Goal: Task Accomplishment & Management: Use online tool/utility

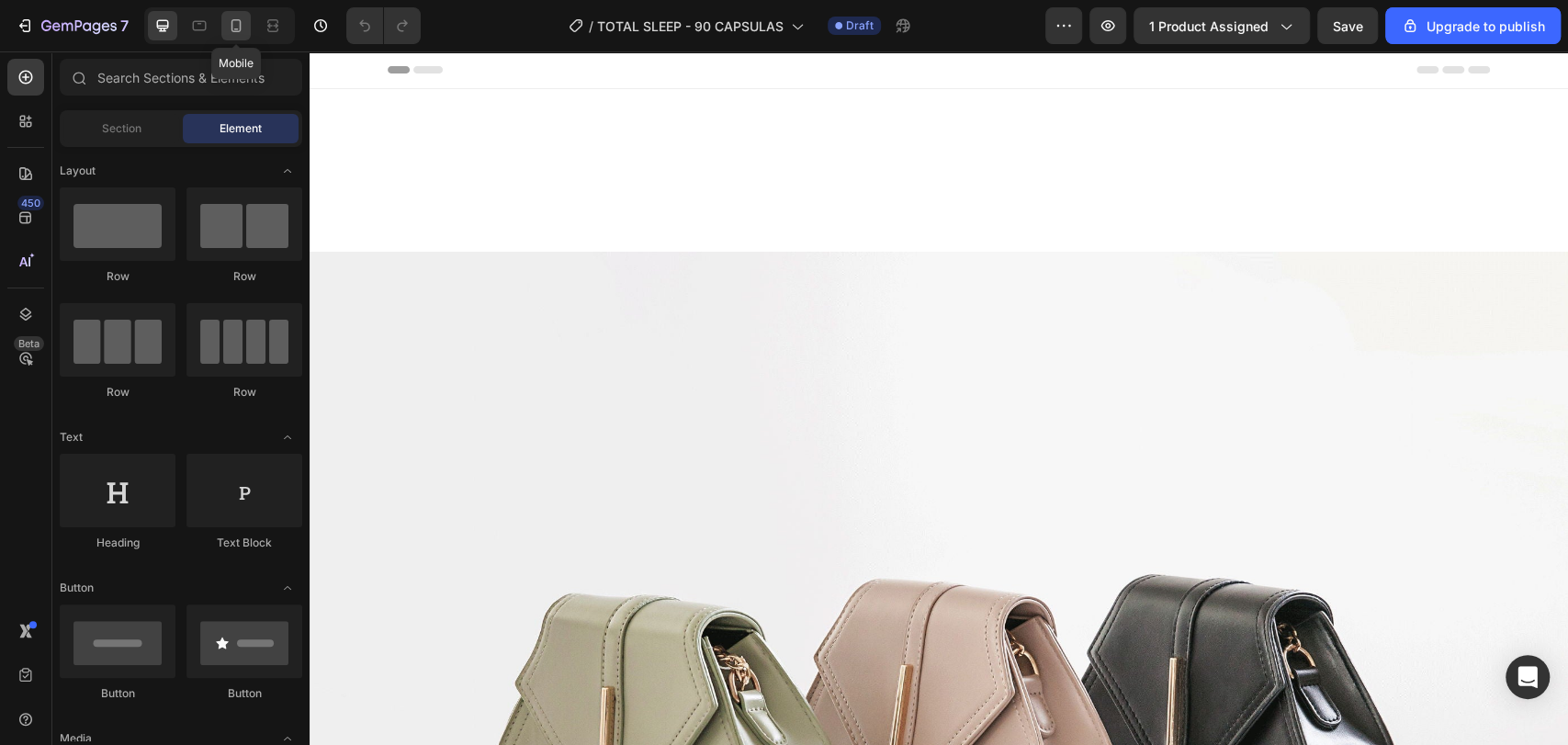
click at [233, 24] on icon at bounding box center [236, 25] width 18 height 18
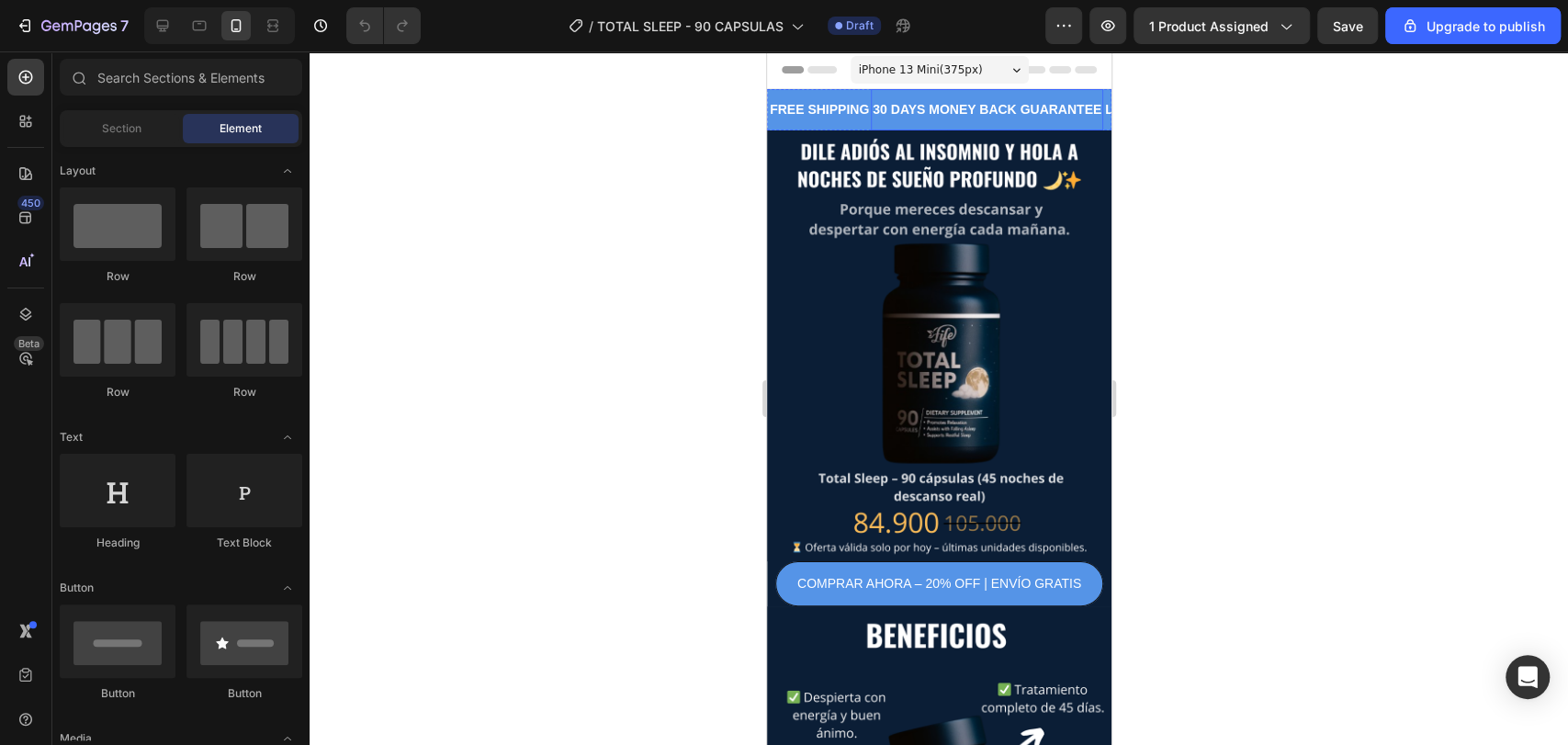
click at [886, 126] on div "30 DAYS MONEY BACK GUARANTEE Text Block" at bounding box center [985, 109] width 232 height 41
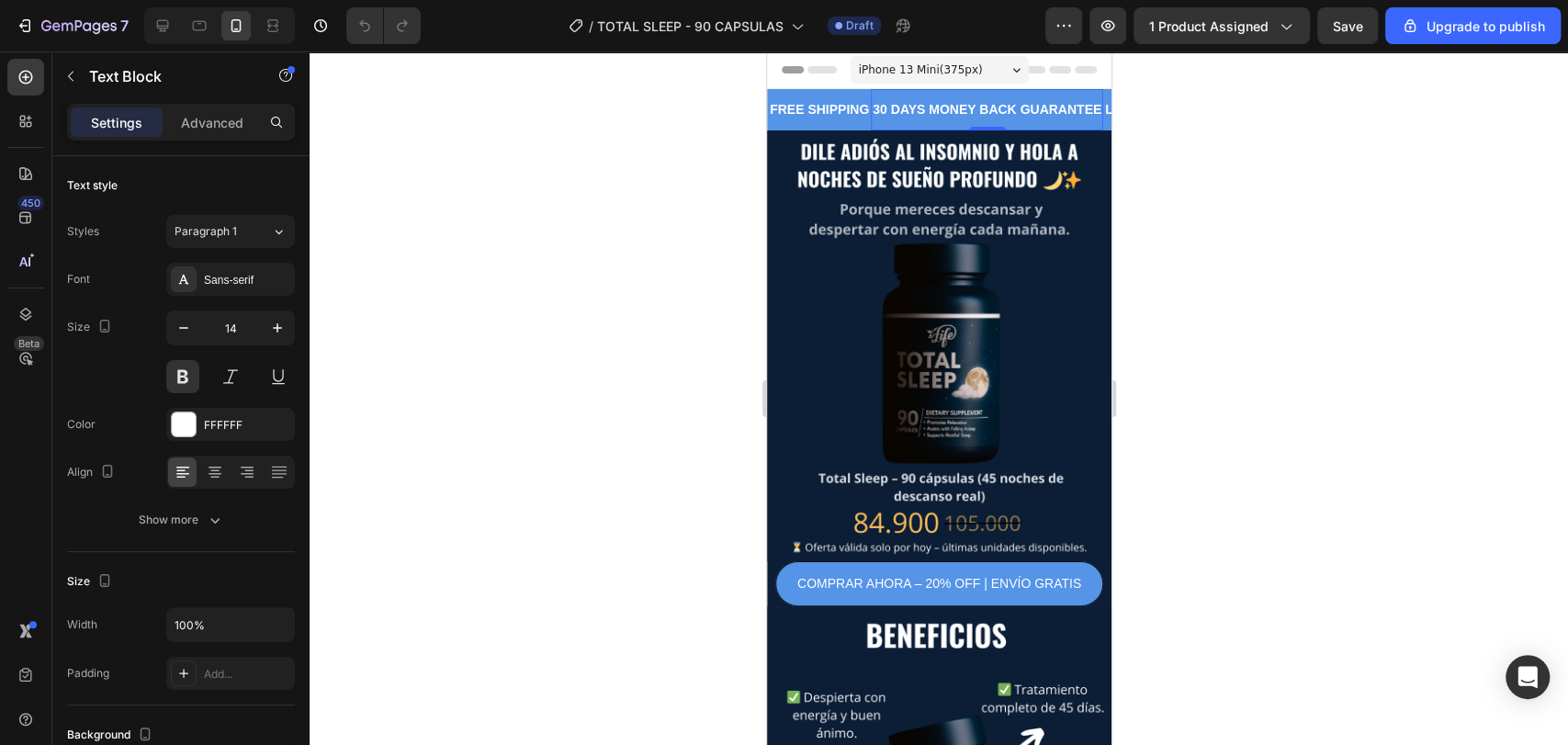
click at [995, 126] on div "0" at bounding box center [985, 129] width 18 height 14
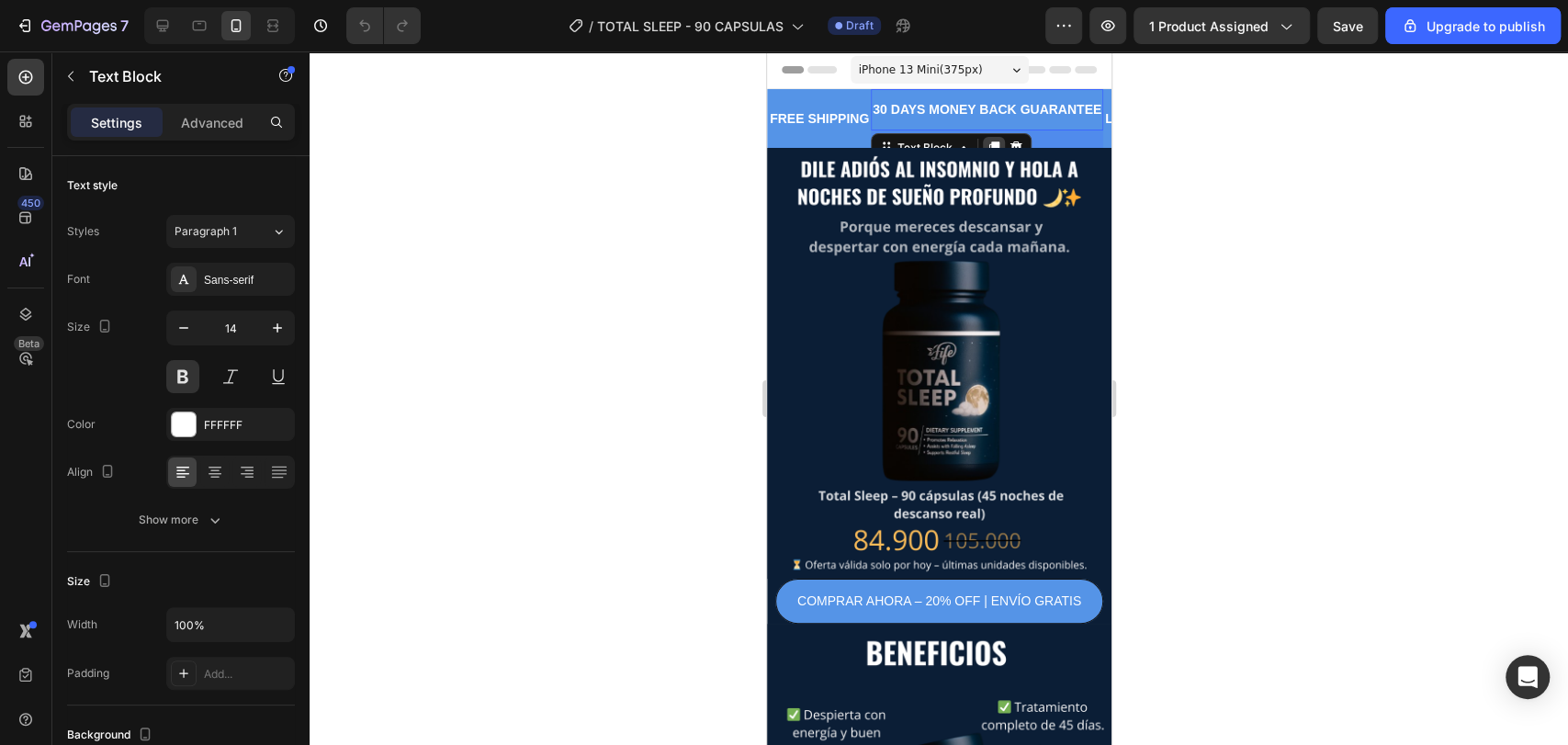
drag, startPoint x: 994, startPoint y: 127, endPoint x: 1000, endPoint y: 145, distance: 19.0
click at [1000, 130] on div "30 DAYS MONEY BACK GUARANTEE Text Block 19" at bounding box center [985, 109] width 232 height 41
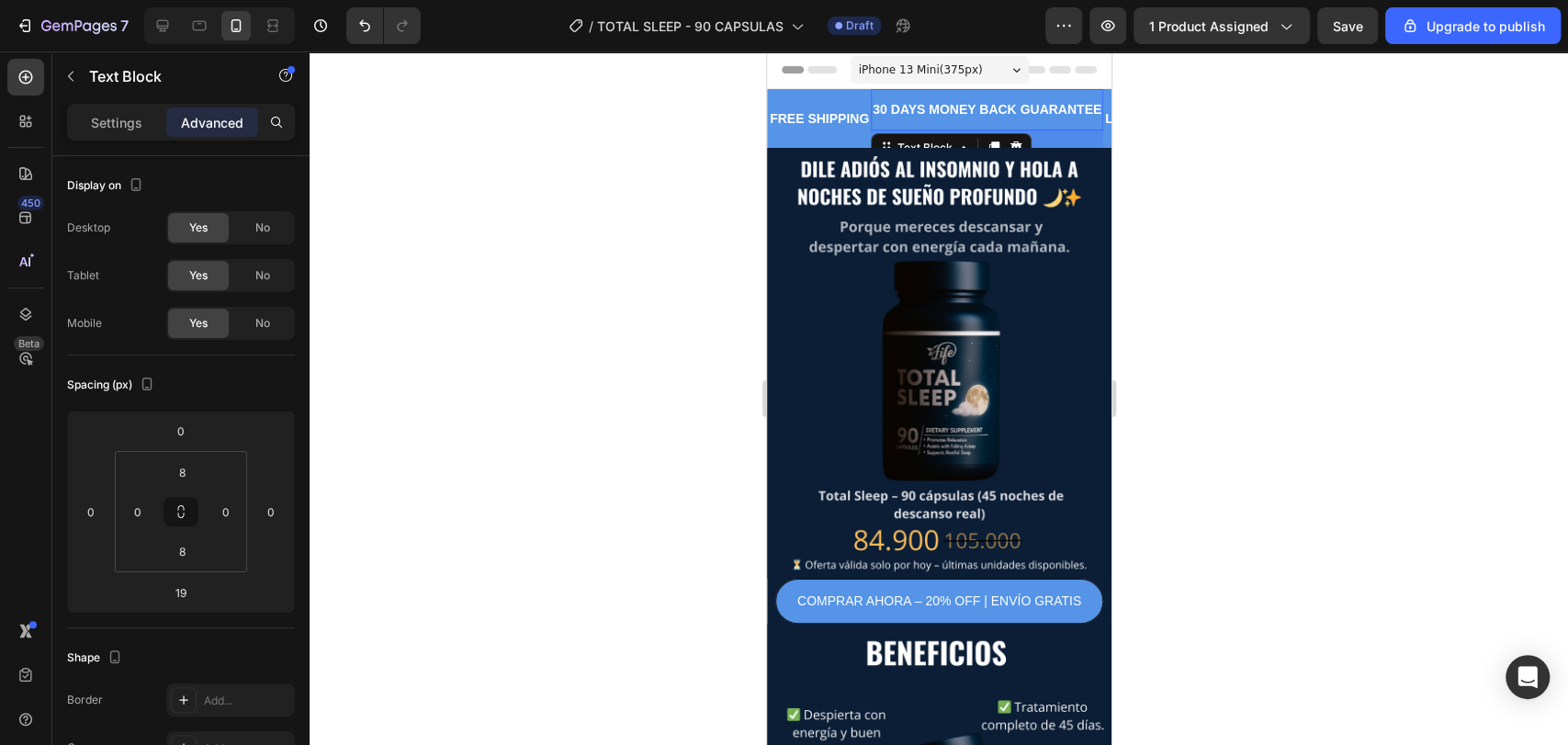
click at [1056, 137] on div "19" at bounding box center [985, 139] width 232 height 17
click at [1019, 139] on div at bounding box center [1014, 148] width 22 height 22
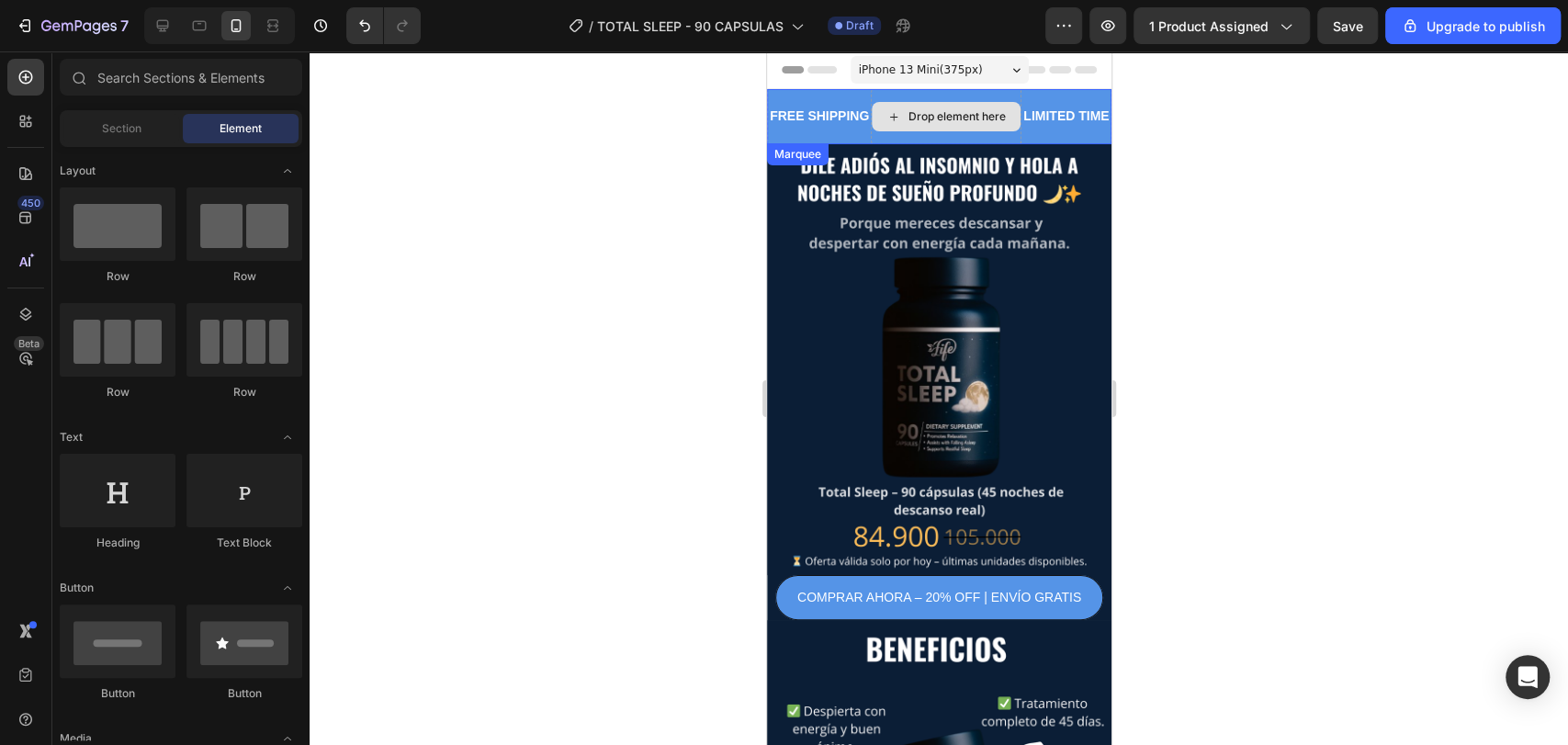
click at [894, 133] on div "Drop element here" at bounding box center [944, 116] width 150 height 55
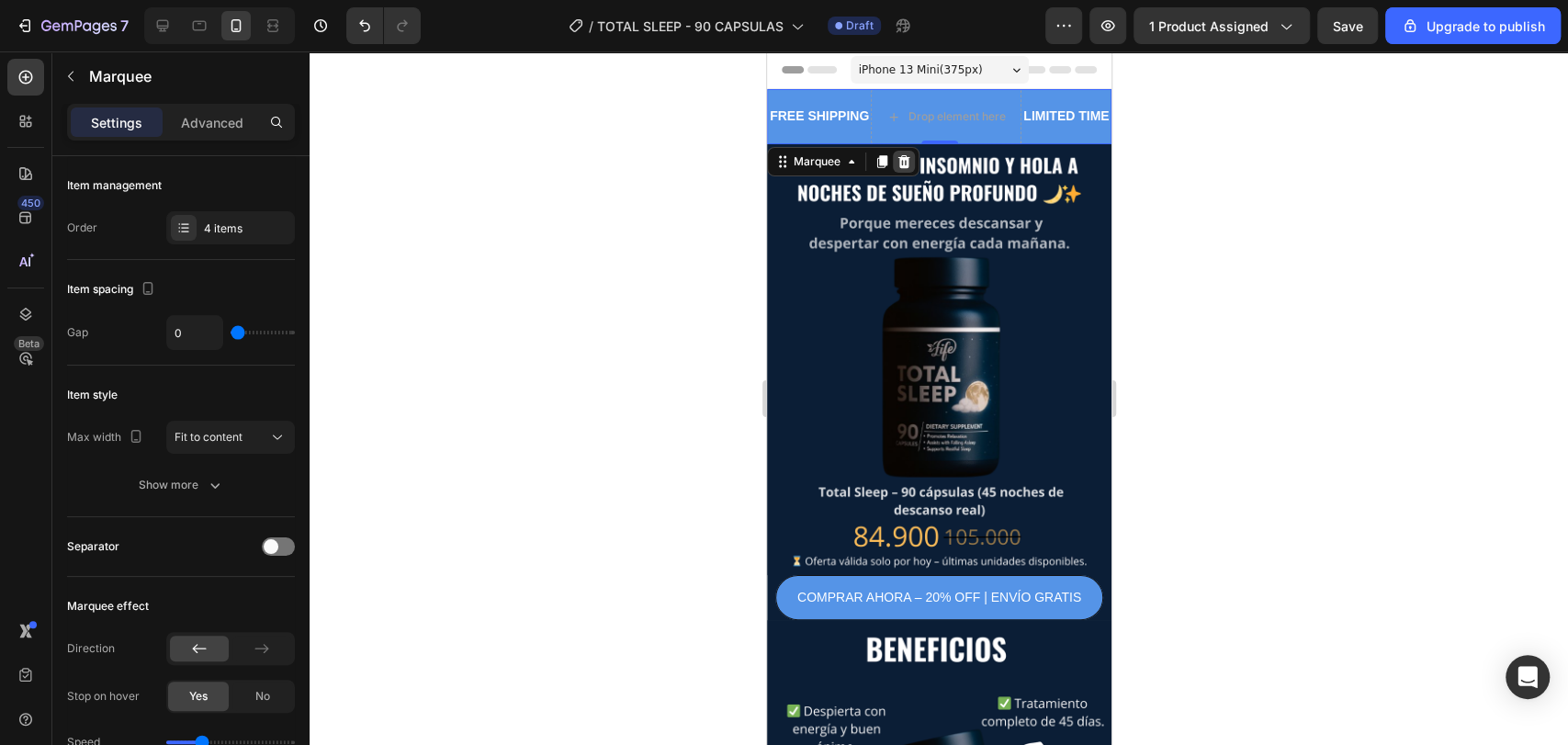
click at [903, 160] on icon at bounding box center [903, 161] width 12 height 12
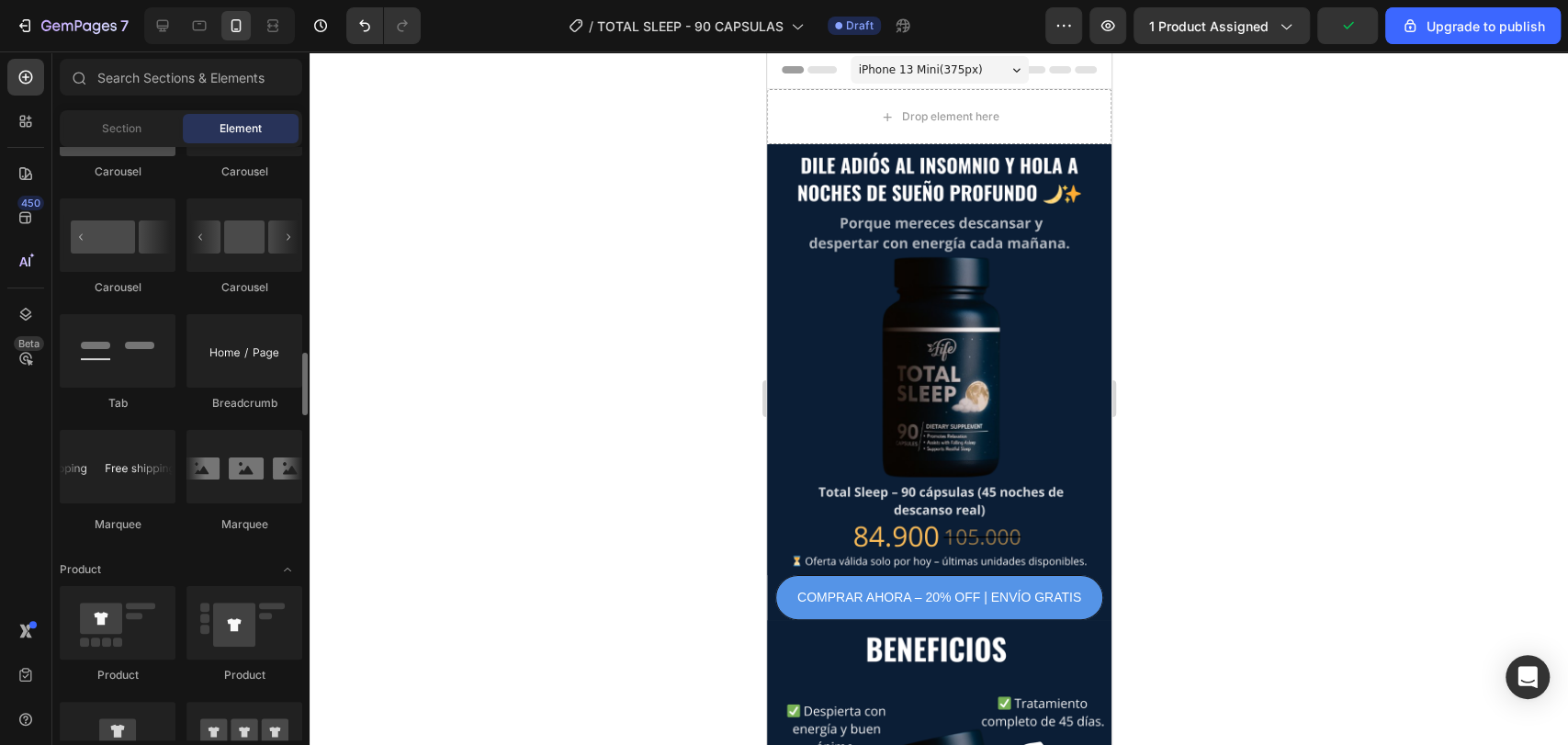
scroll to position [2185, 0]
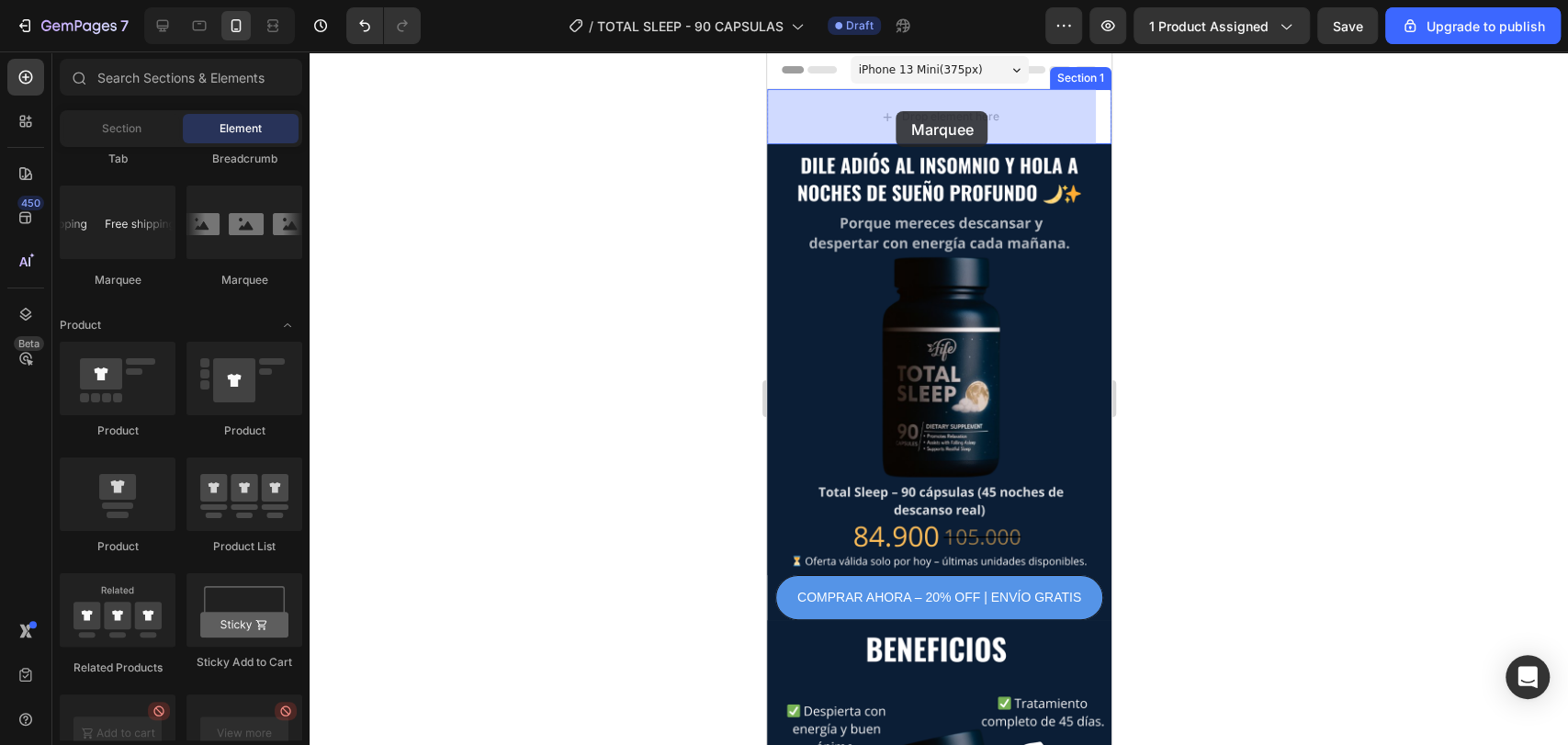
drag, startPoint x: 894, startPoint y: 270, endPoint x: 895, endPoint y: 111, distance: 159.0
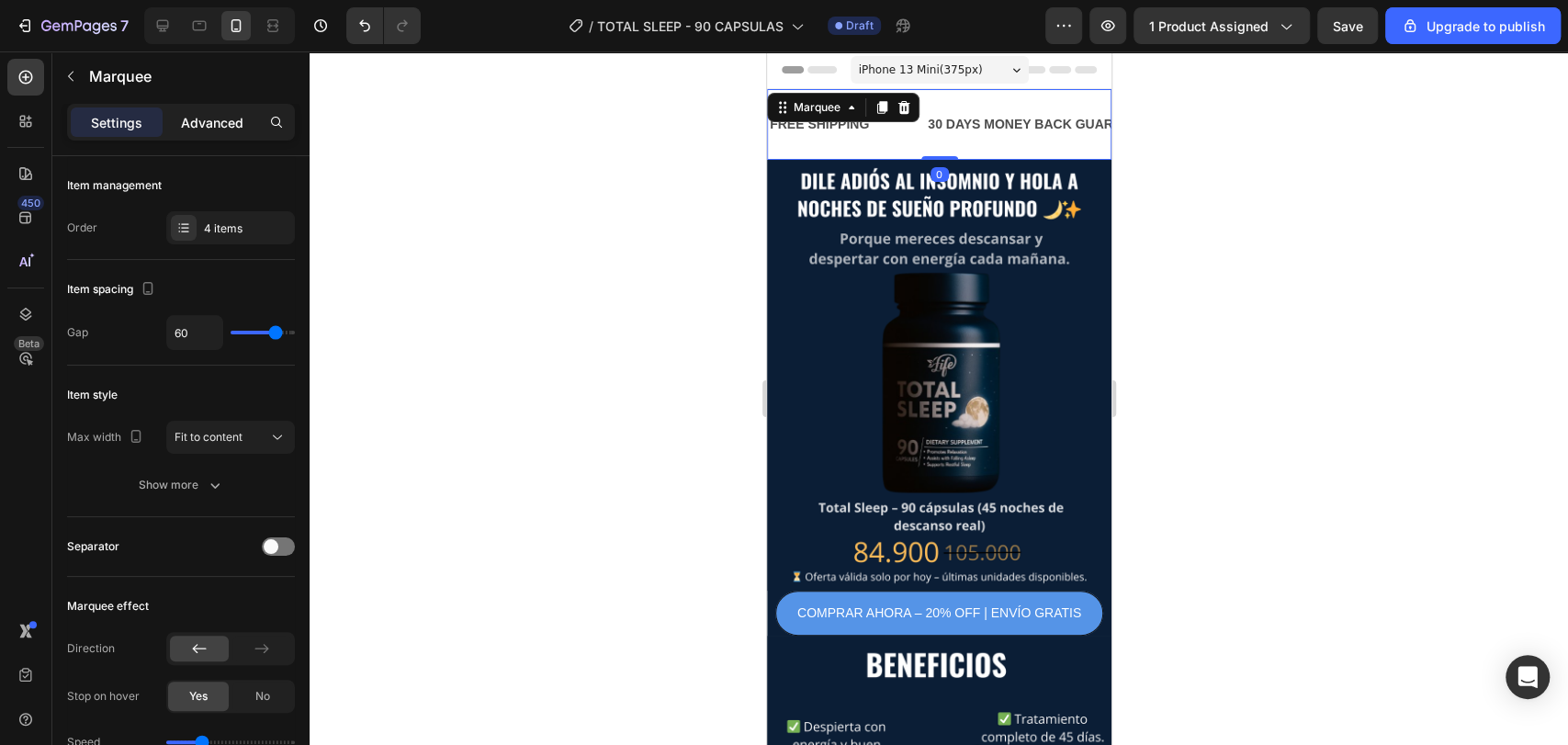
click at [202, 110] on div "Advanced" at bounding box center [212, 122] width 92 height 30
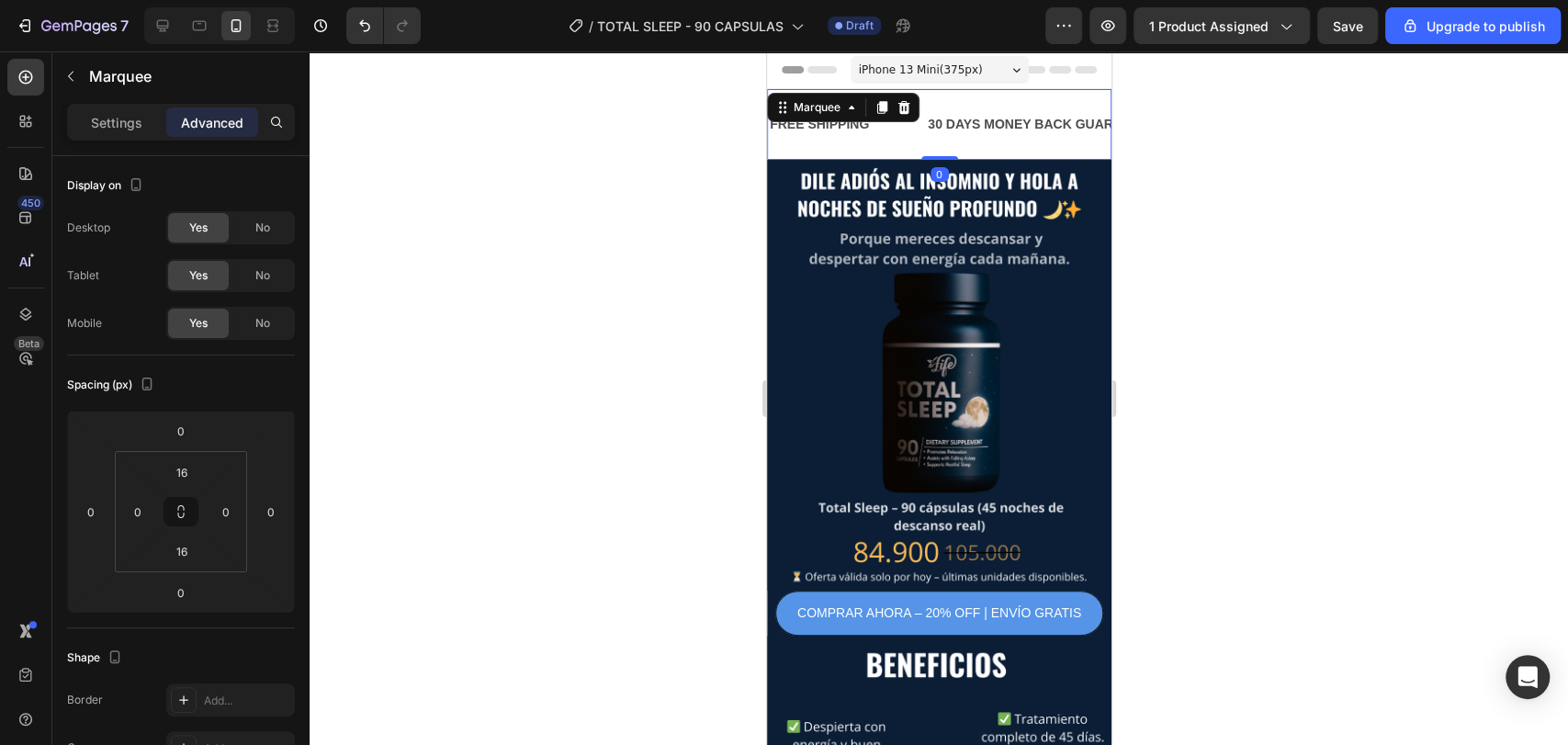
drag, startPoint x: 937, startPoint y: 156, endPoint x: 936, endPoint y: 121, distance: 35.0
click at [936, 121] on div "FREE SHIPPING Text Block 30 DAYS MONEY BACK GUARANTEE Text Block LIMITED TIME 5…" at bounding box center [937, 125] width 344 height 71
click at [193, 548] on input "16" at bounding box center [182, 551] width 36 height 28
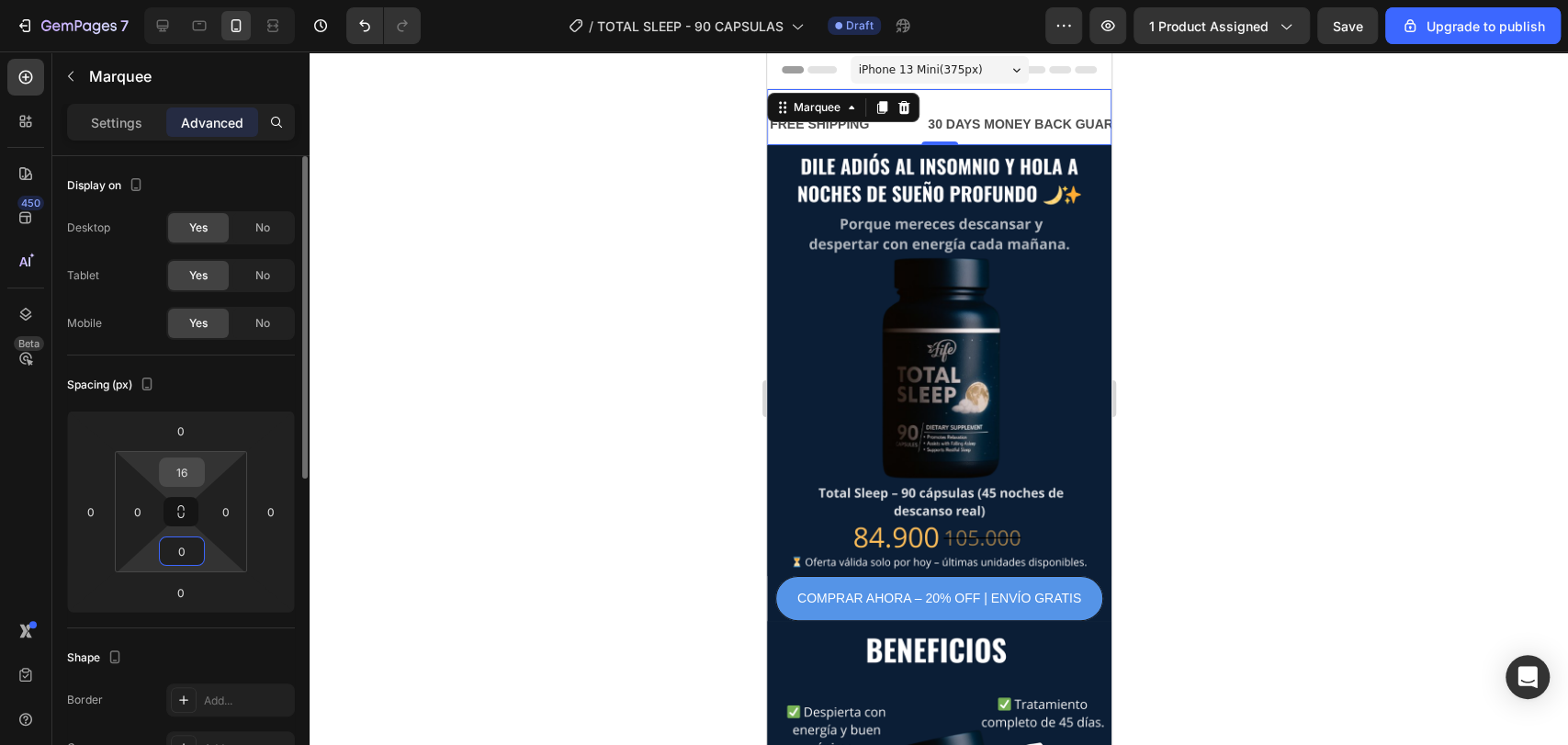
type input "0"
click at [191, 475] on input "16" at bounding box center [182, 472] width 36 height 28
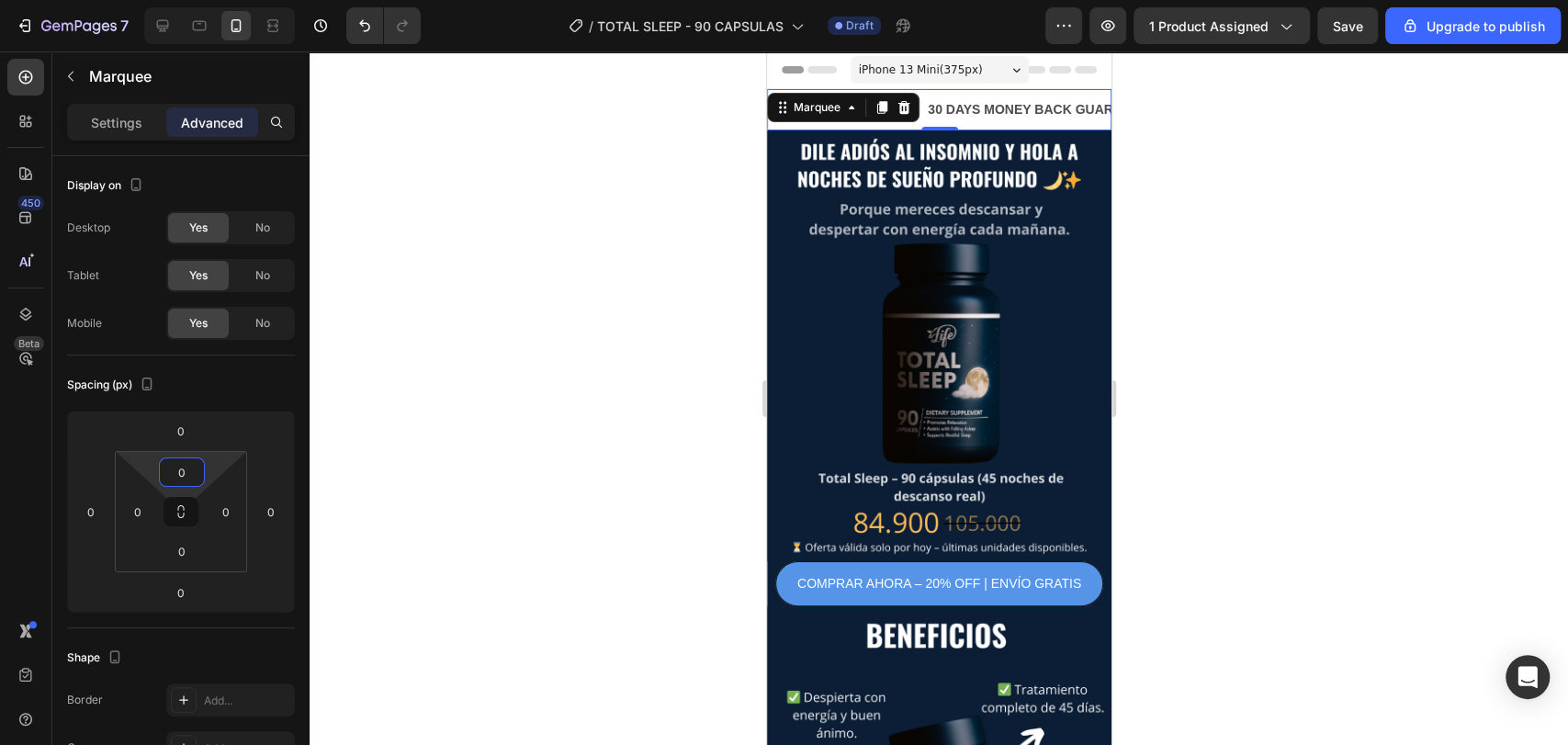
type input "0"
click at [484, 399] on div at bounding box center [938, 398] width 1258 height 693
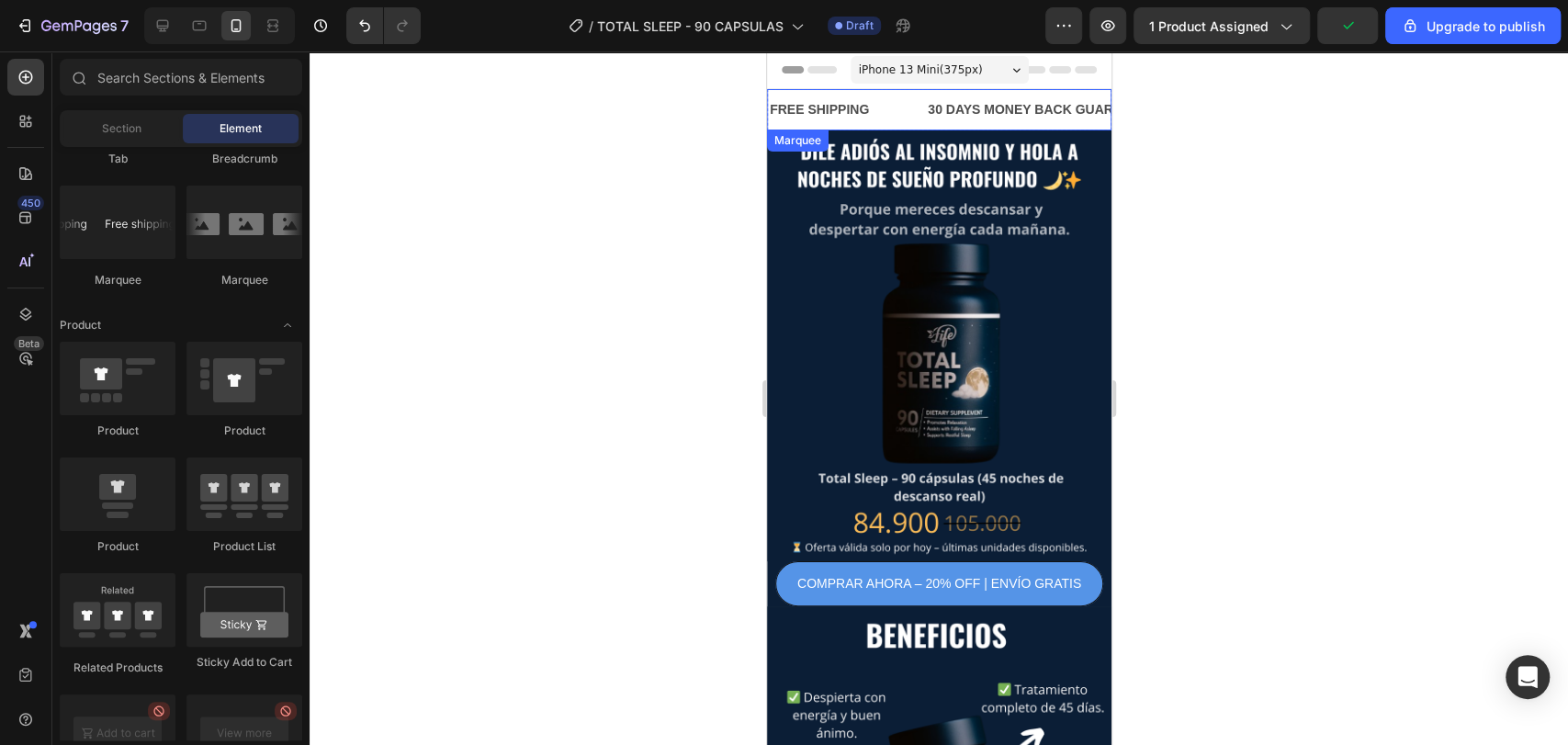
click at [893, 110] on div "FREE SHIPPING Text Block" at bounding box center [845, 109] width 158 height 41
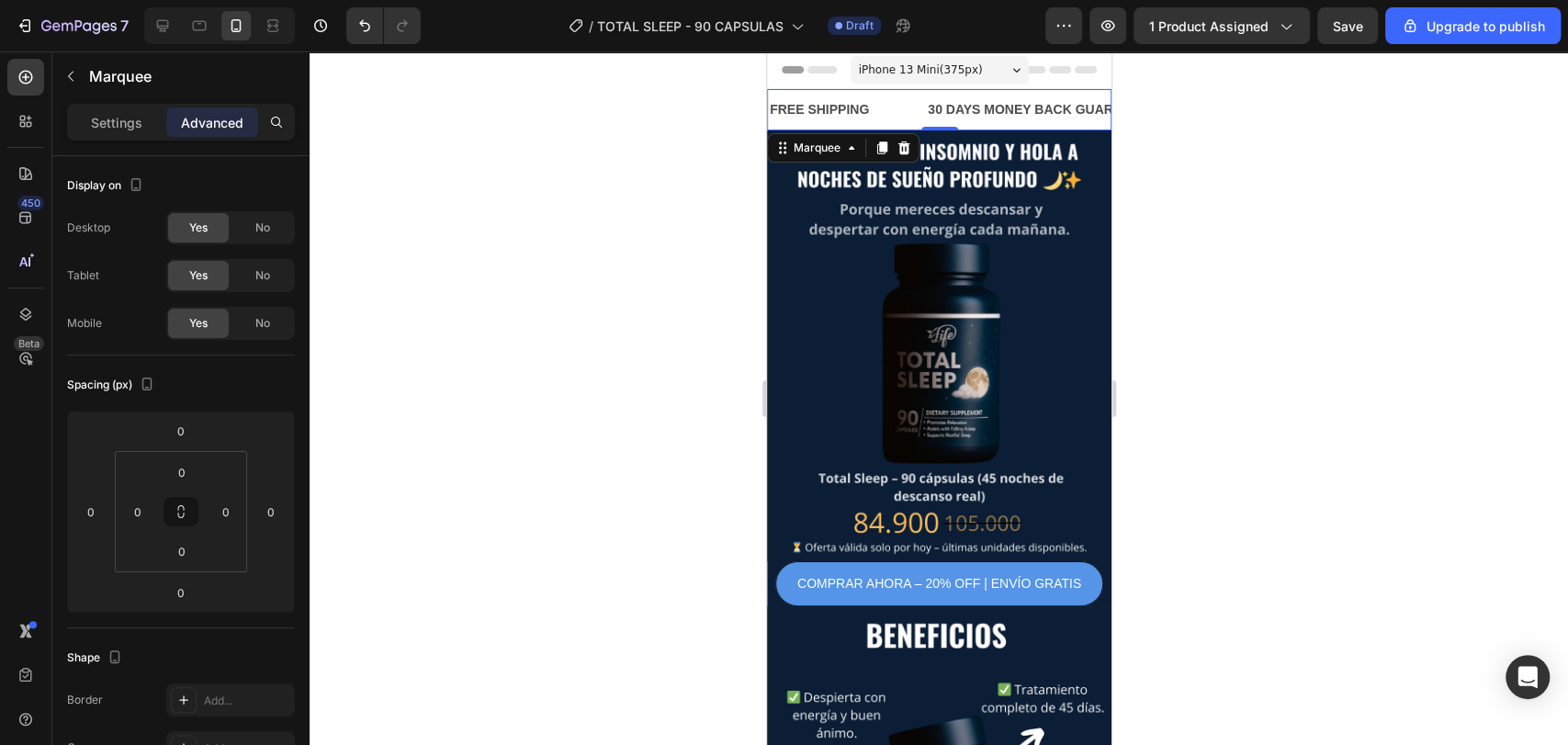
click at [138, 140] on div "Settings Advanced" at bounding box center [181, 122] width 228 height 36
click at [132, 120] on p "Settings" at bounding box center [117, 123] width 52 height 19
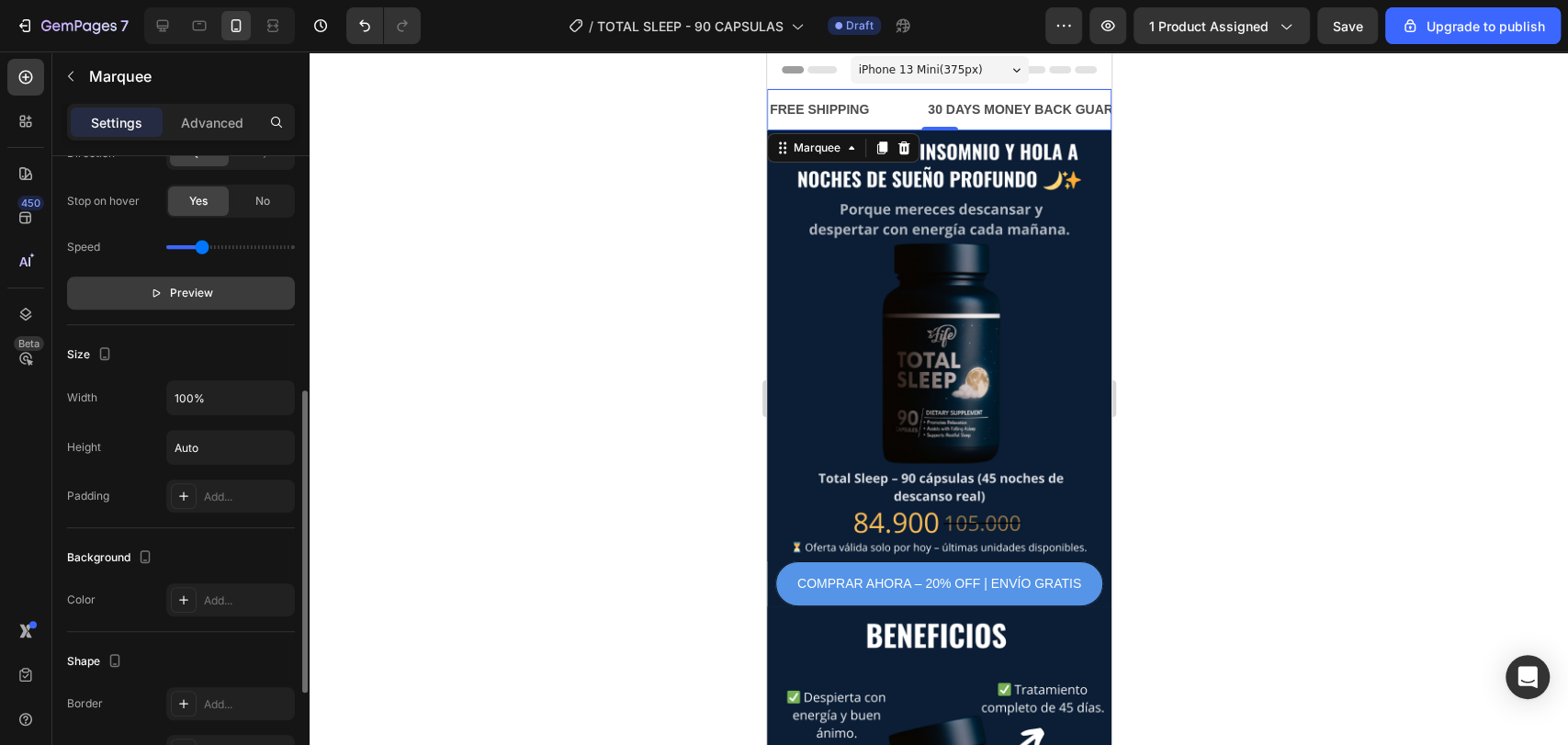
scroll to position [511, 0]
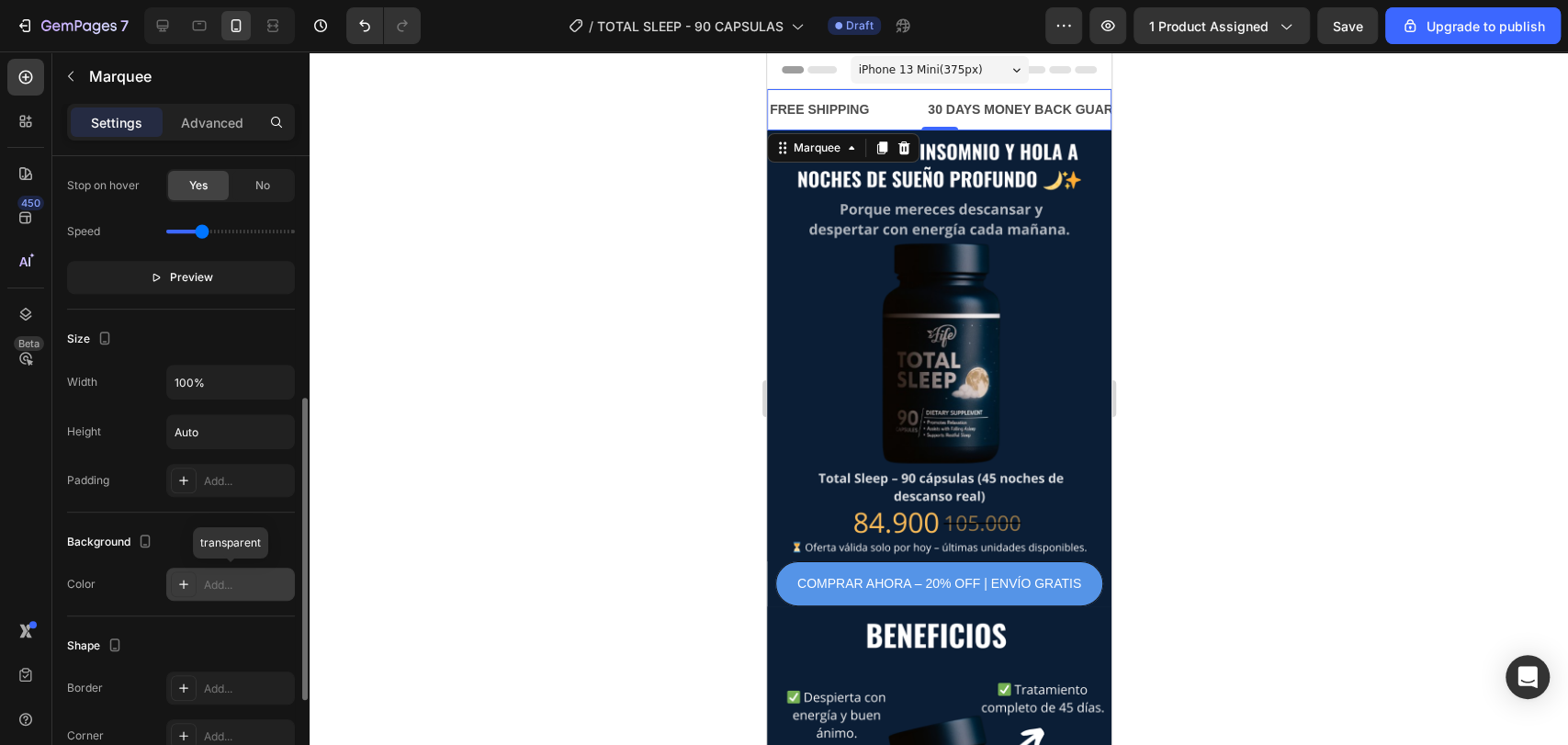
click at [234, 568] on div "Add..." at bounding box center [230, 584] width 128 height 33
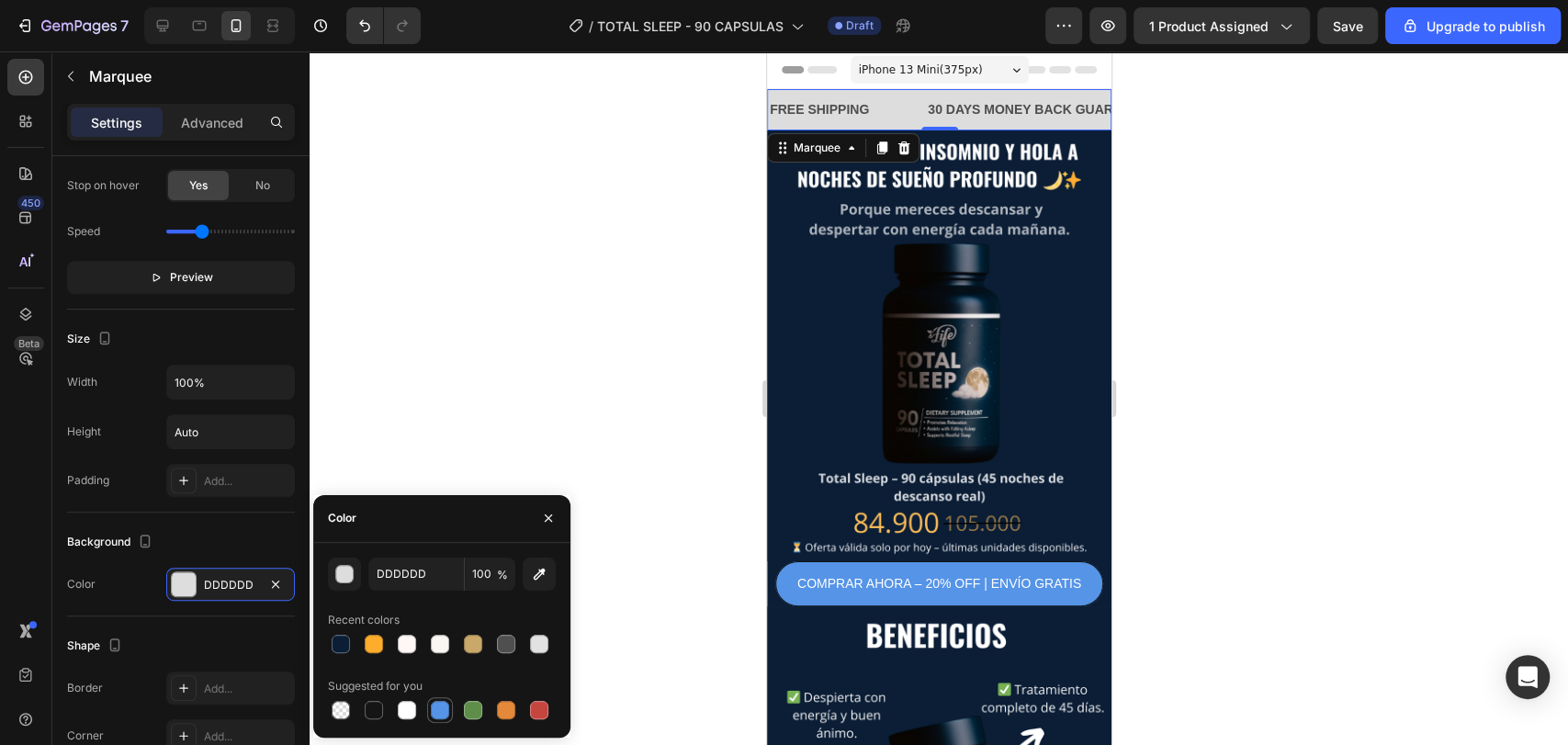
click at [434, 719] on div at bounding box center [439, 710] width 22 height 22
type input "5594E7"
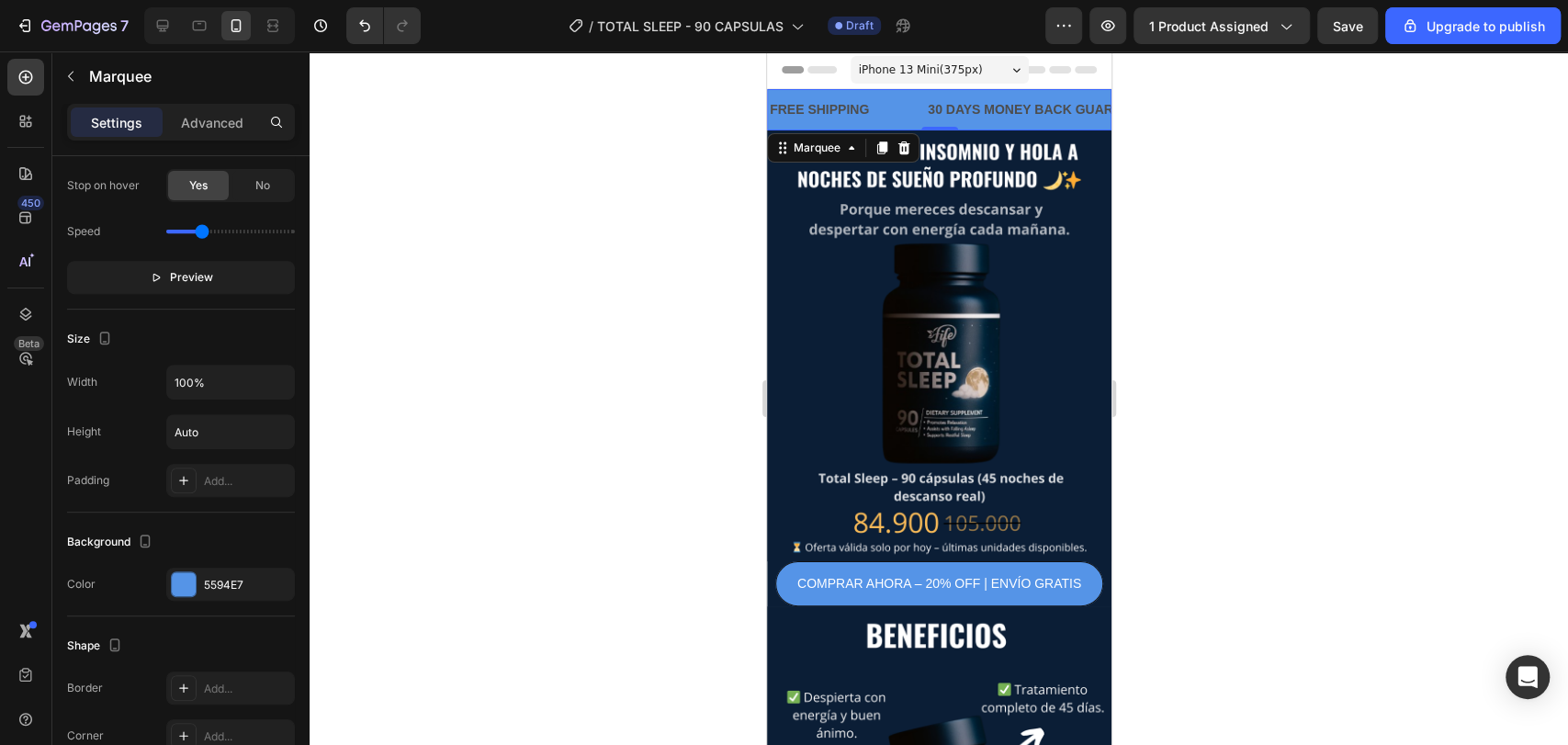
click at [493, 411] on div at bounding box center [938, 398] width 1258 height 693
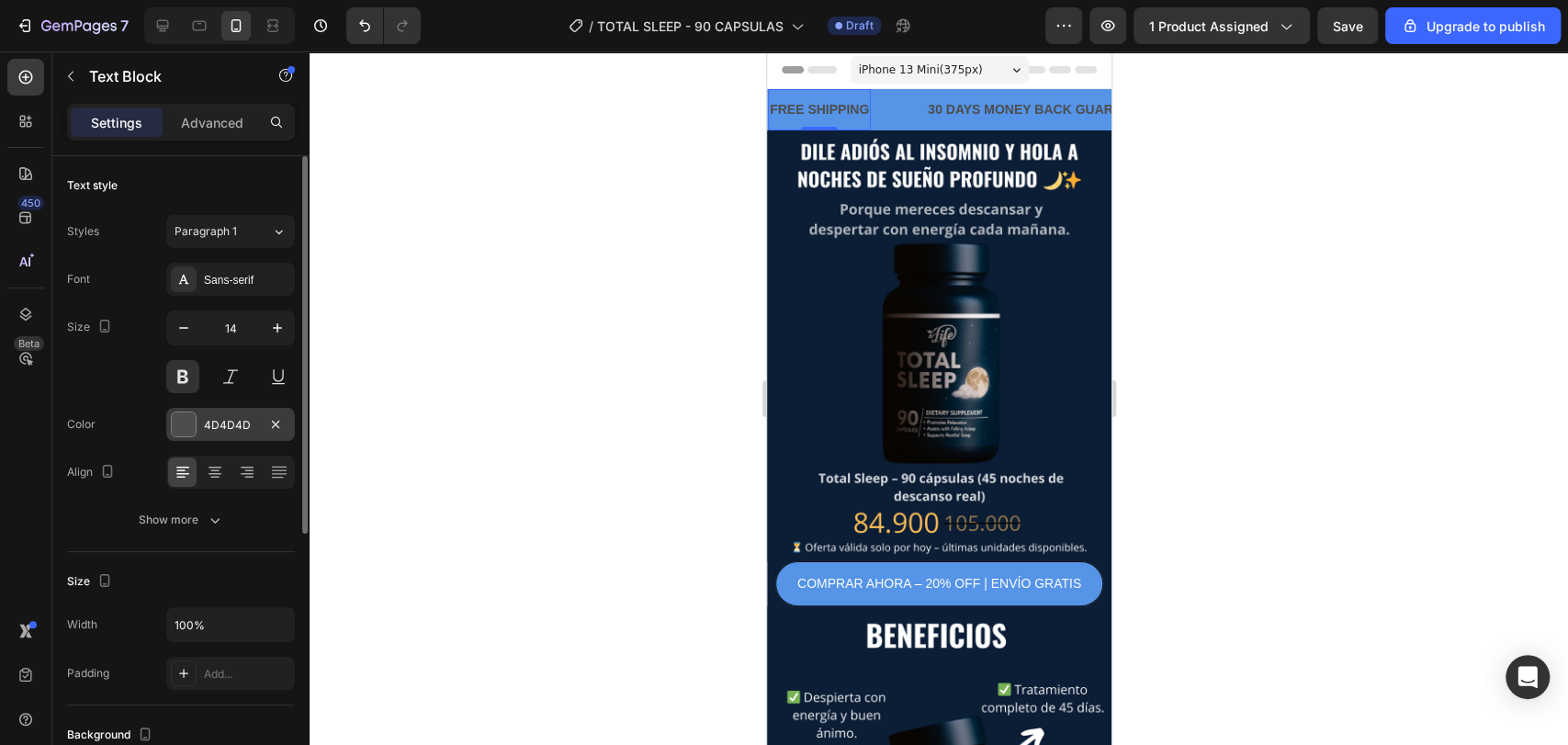
click at [223, 426] on div "4D4D4D" at bounding box center [231, 425] width 54 height 16
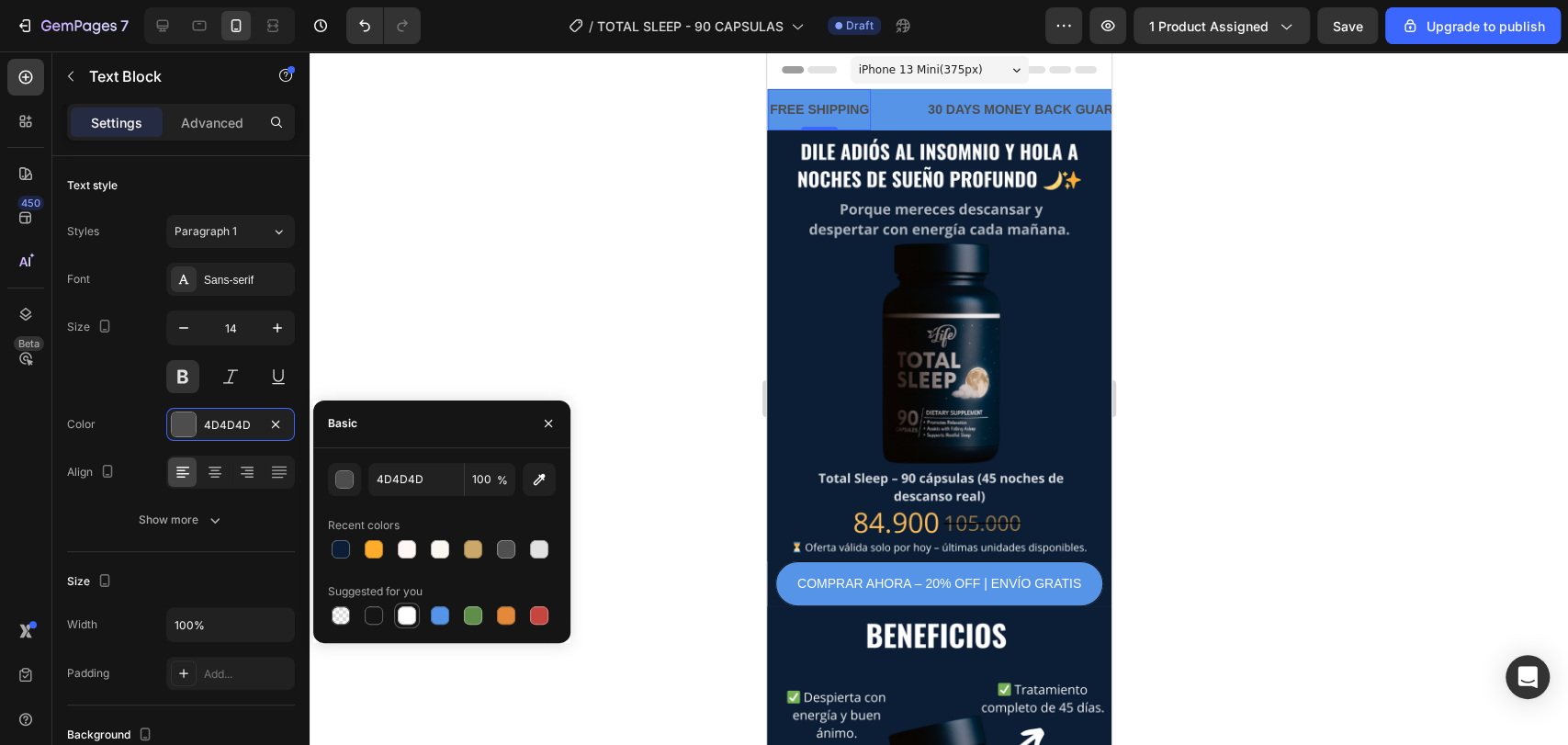
click at [406, 612] on div at bounding box center [406, 615] width 18 height 18
type input "FFFFFF"
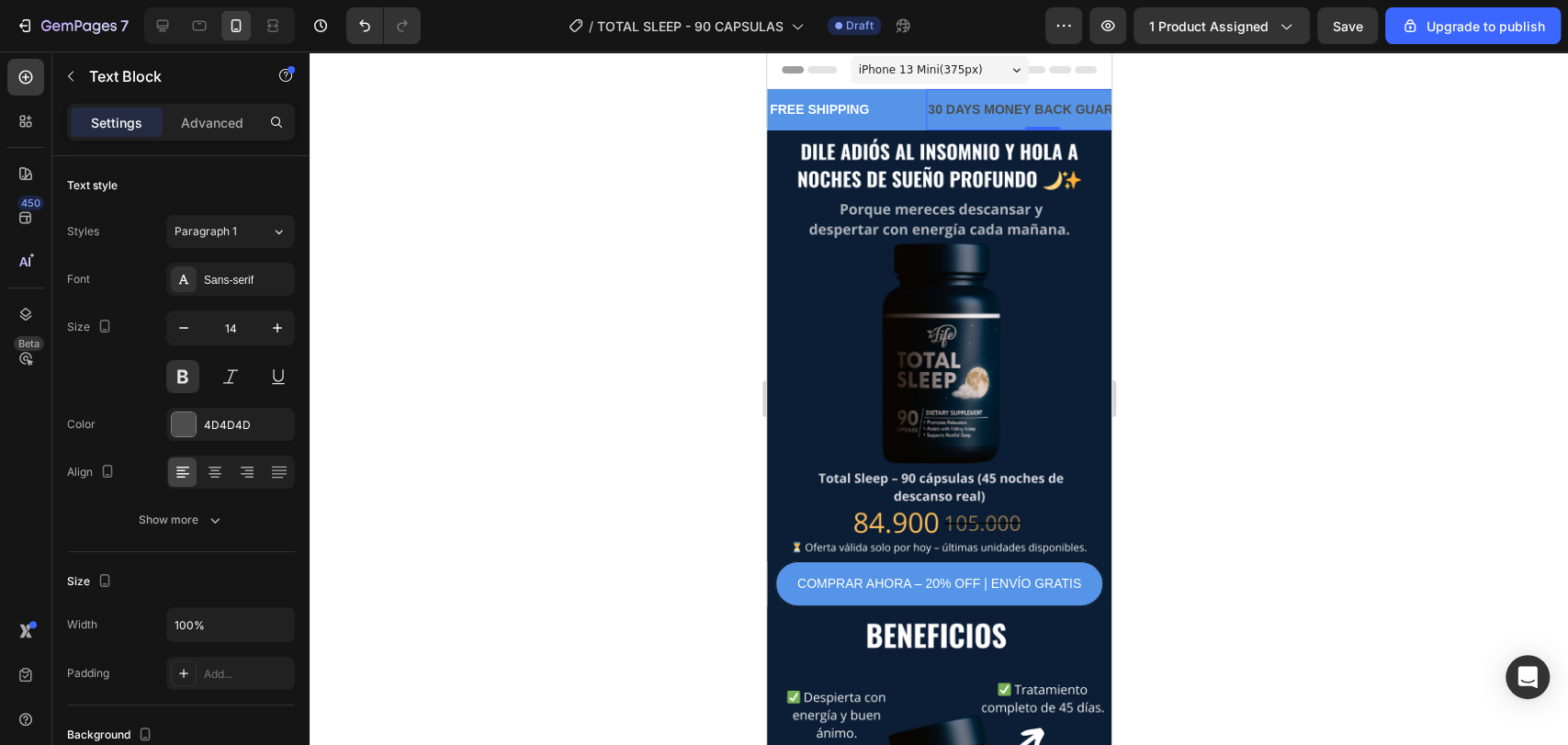
scroll to position [447, 0]
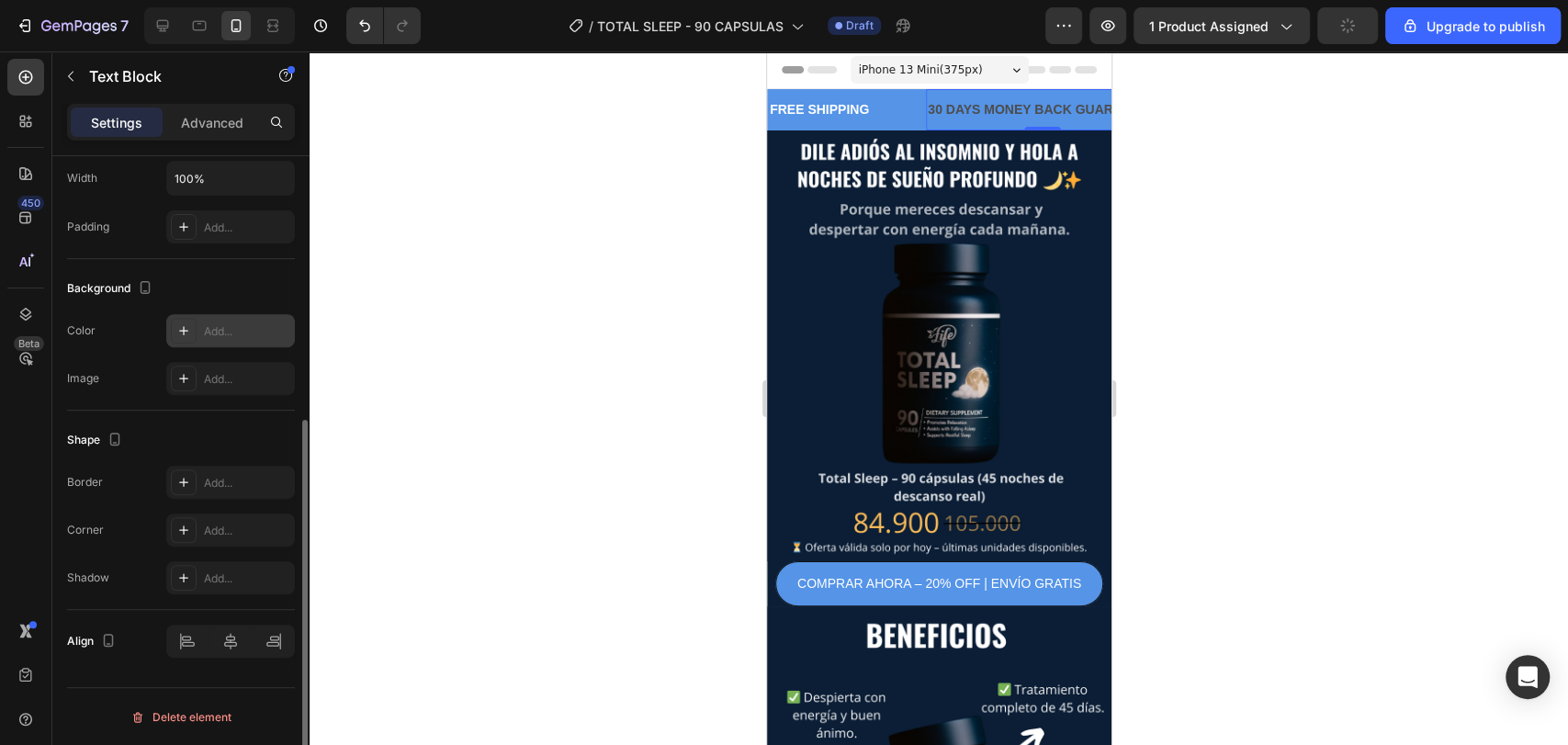
click at [241, 339] on div "Add..." at bounding box center [230, 331] width 128 height 33
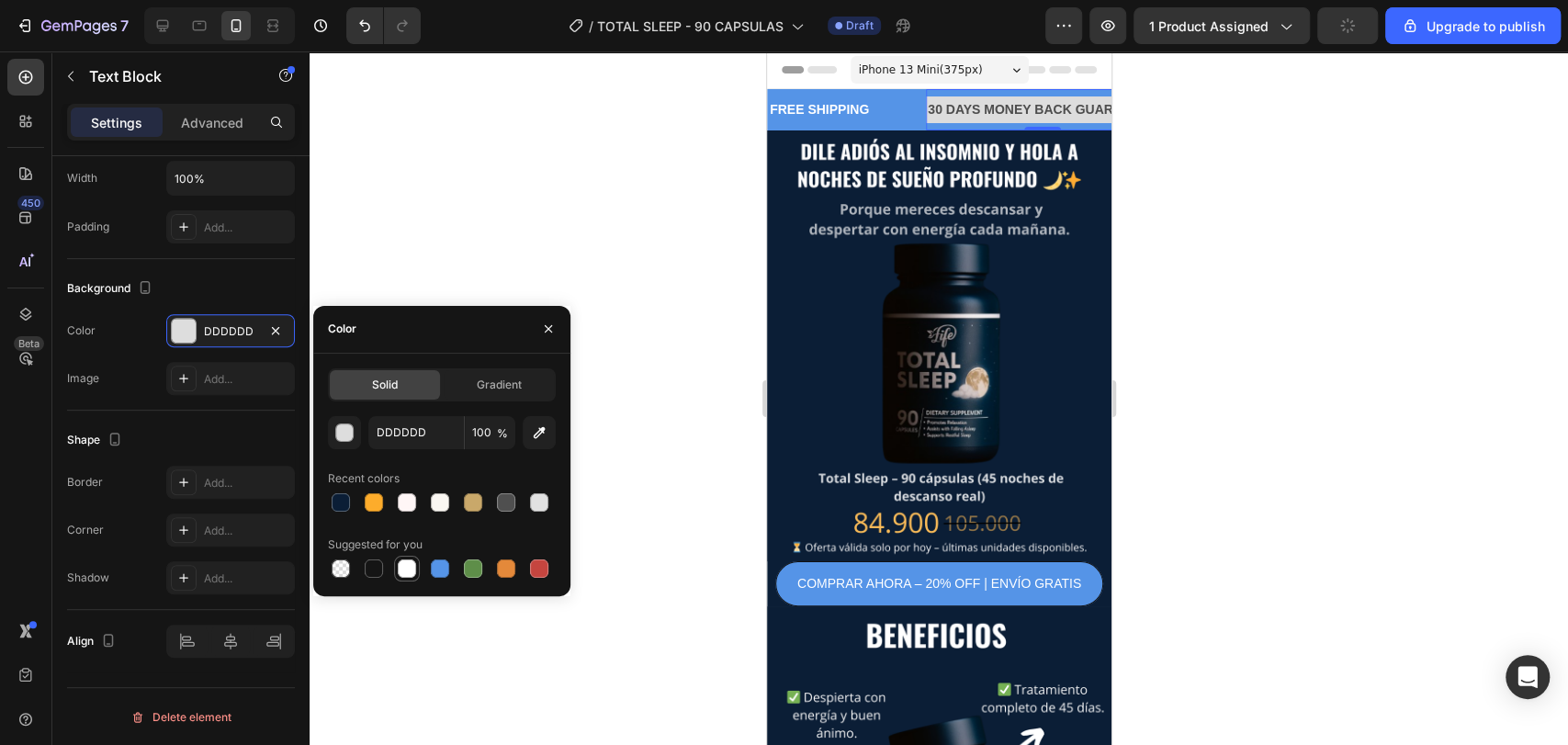
click at [397, 567] on div at bounding box center [406, 569] width 22 height 22
type input "FFFFFF"
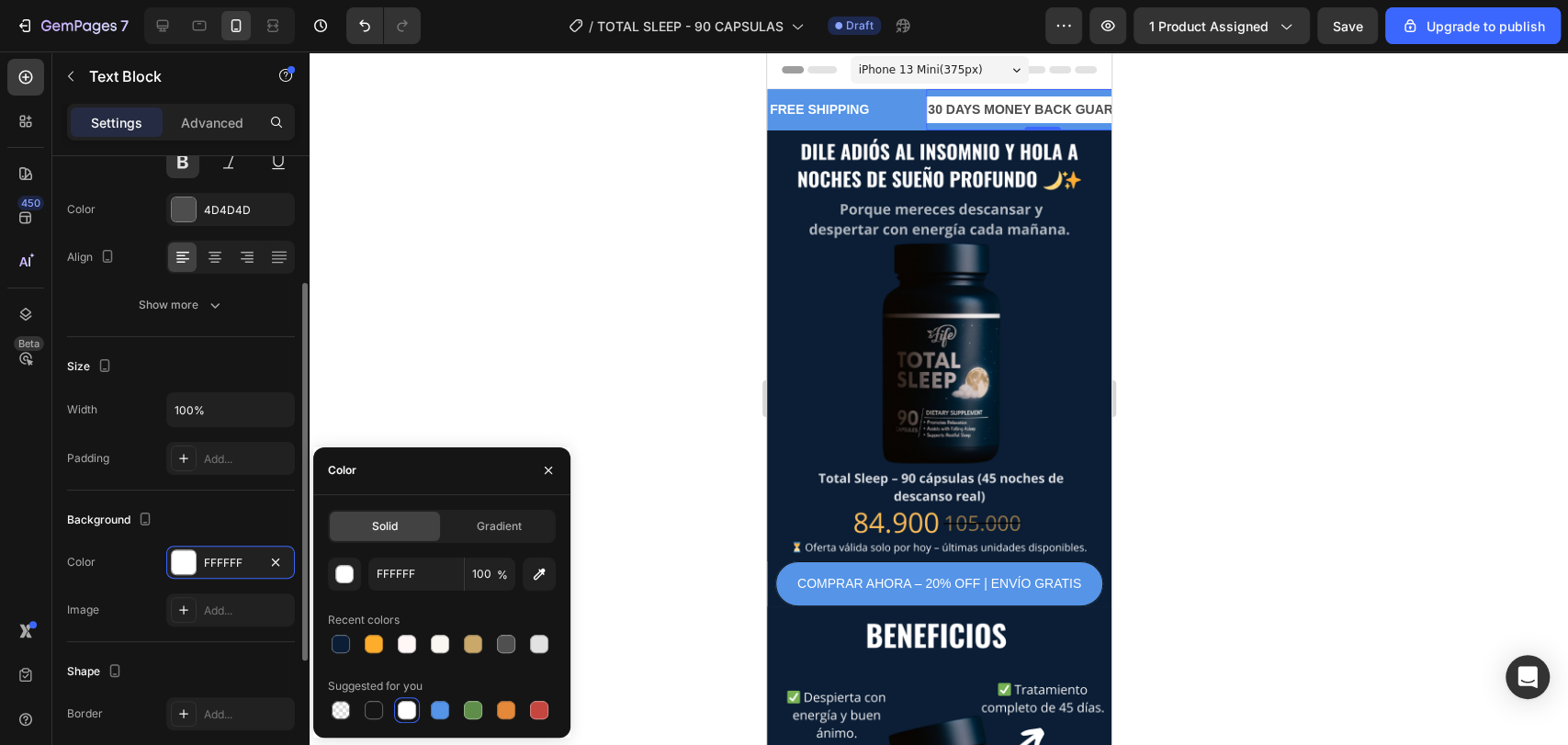
scroll to position [0, 0]
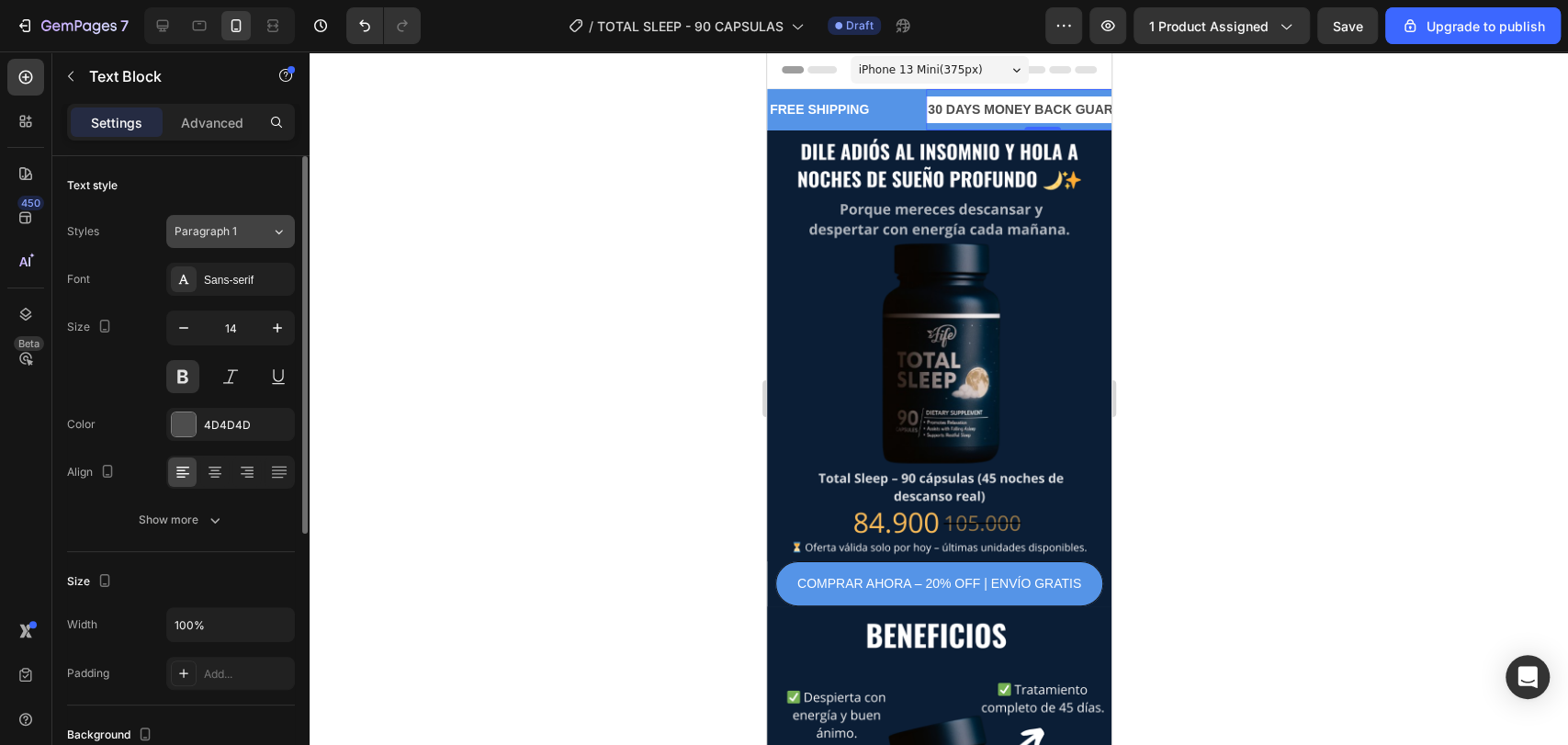
click at [242, 241] on button "Paragraph 1" at bounding box center [230, 231] width 128 height 33
click at [396, 281] on div at bounding box center [938, 398] width 1258 height 693
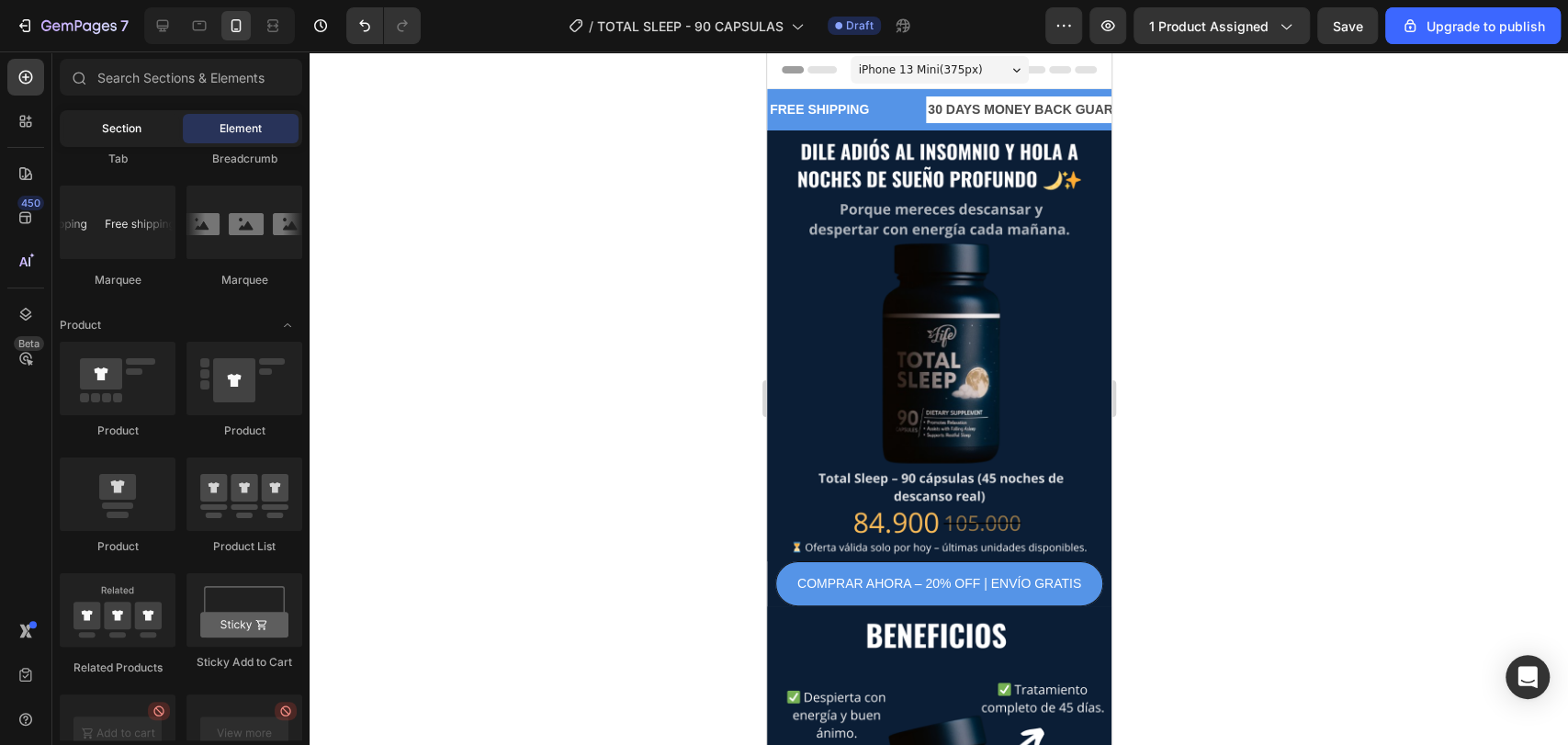
click at [149, 138] on div "Section" at bounding box center [121, 128] width 116 height 30
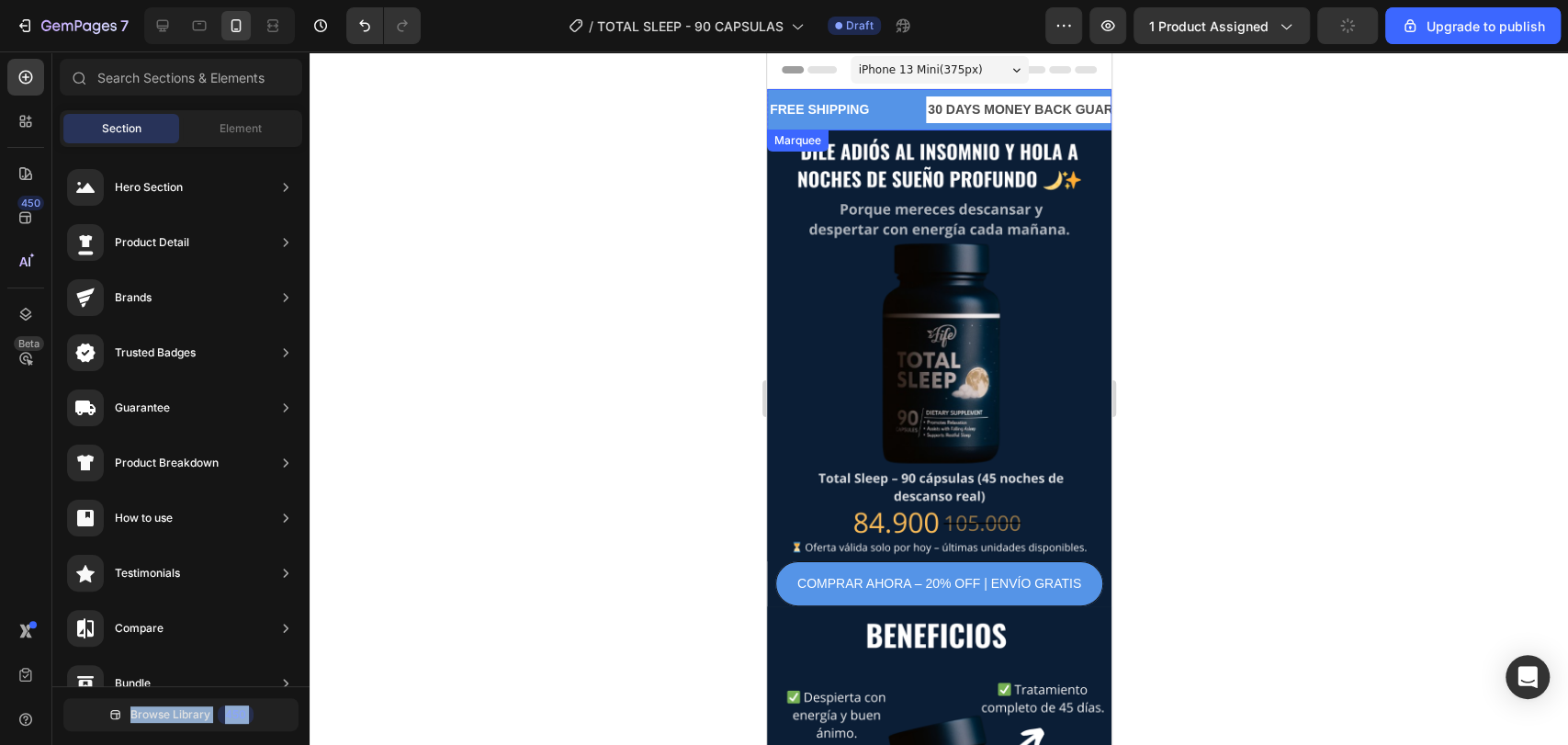
drag, startPoint x: 1003, startPoint y: 156, endPoint x: 892, endPoint y: 111, distance: 119.8
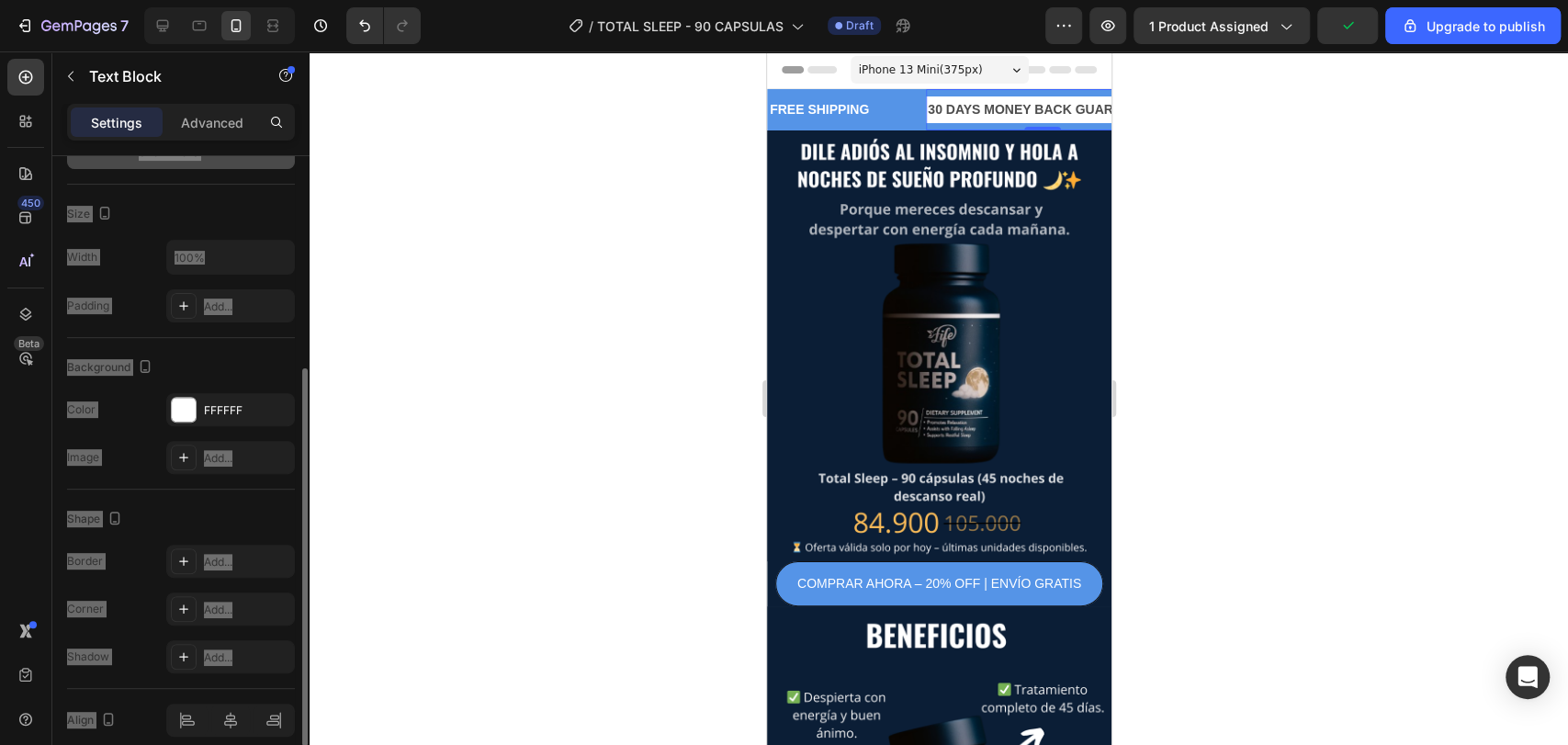
scroll to position [374, 0]
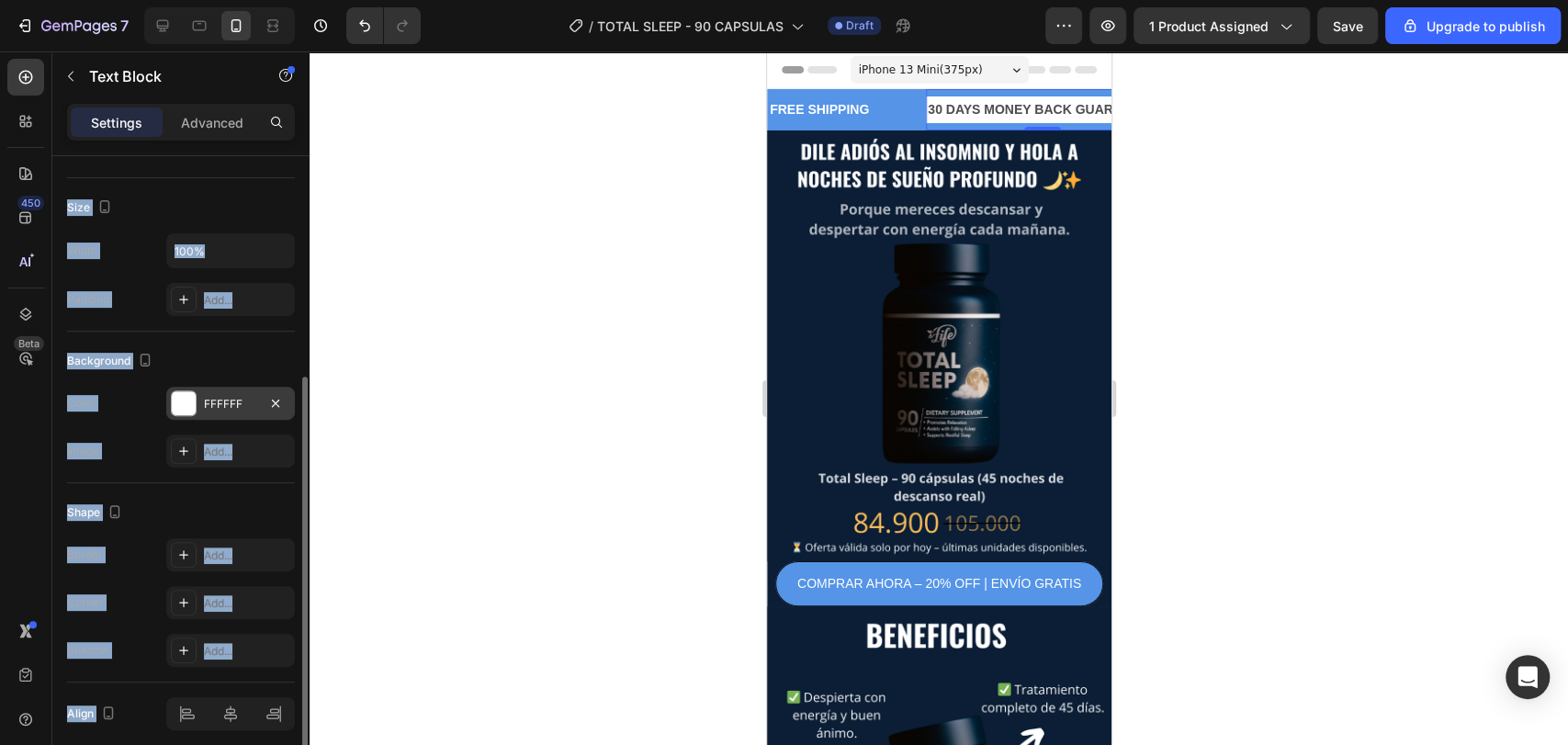
click at [237, 402] on div "FFFFFF" at bounding box center [231, 404] width 54 height 16
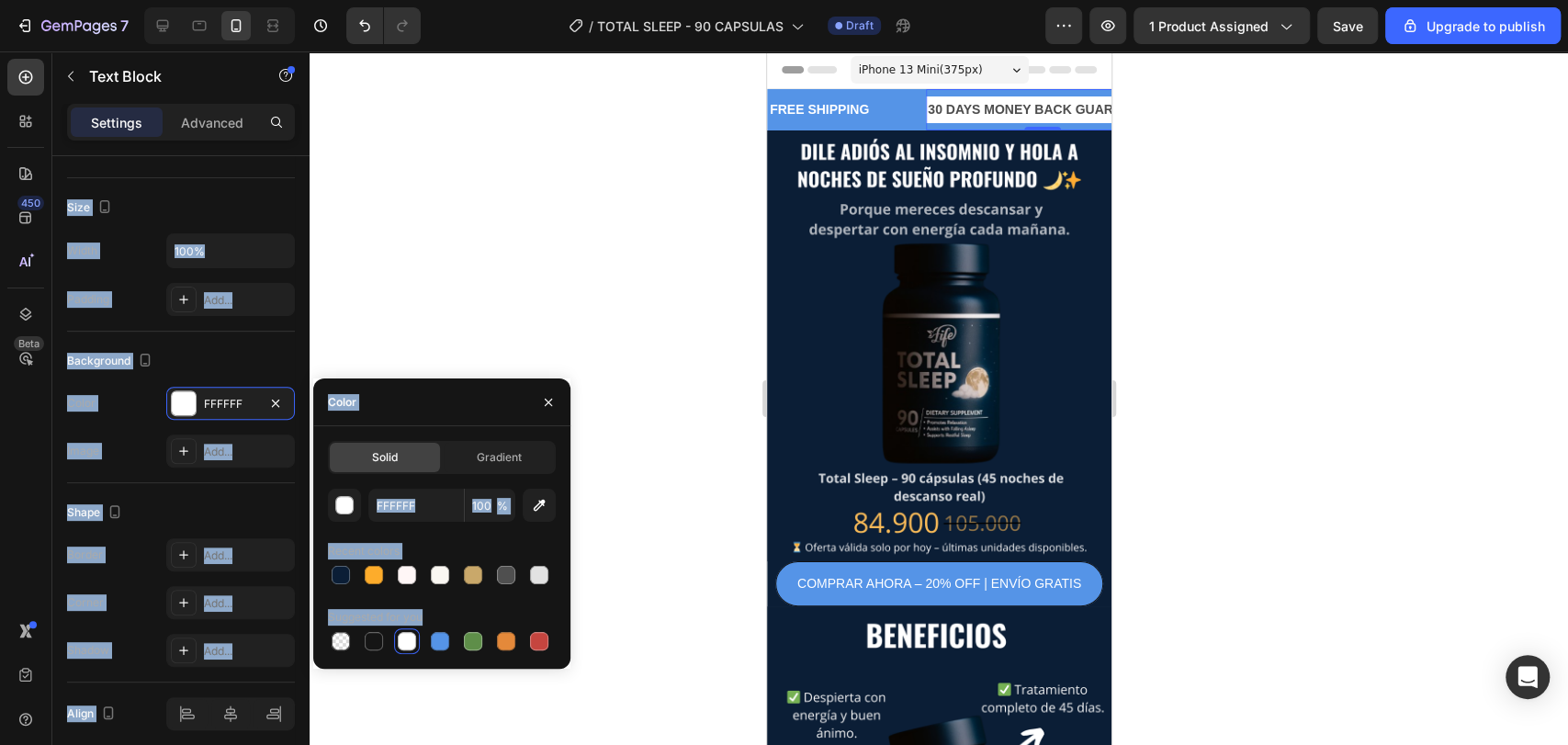
click at [398, 633] on div at bounding box center [406, 640] width 18 height 18
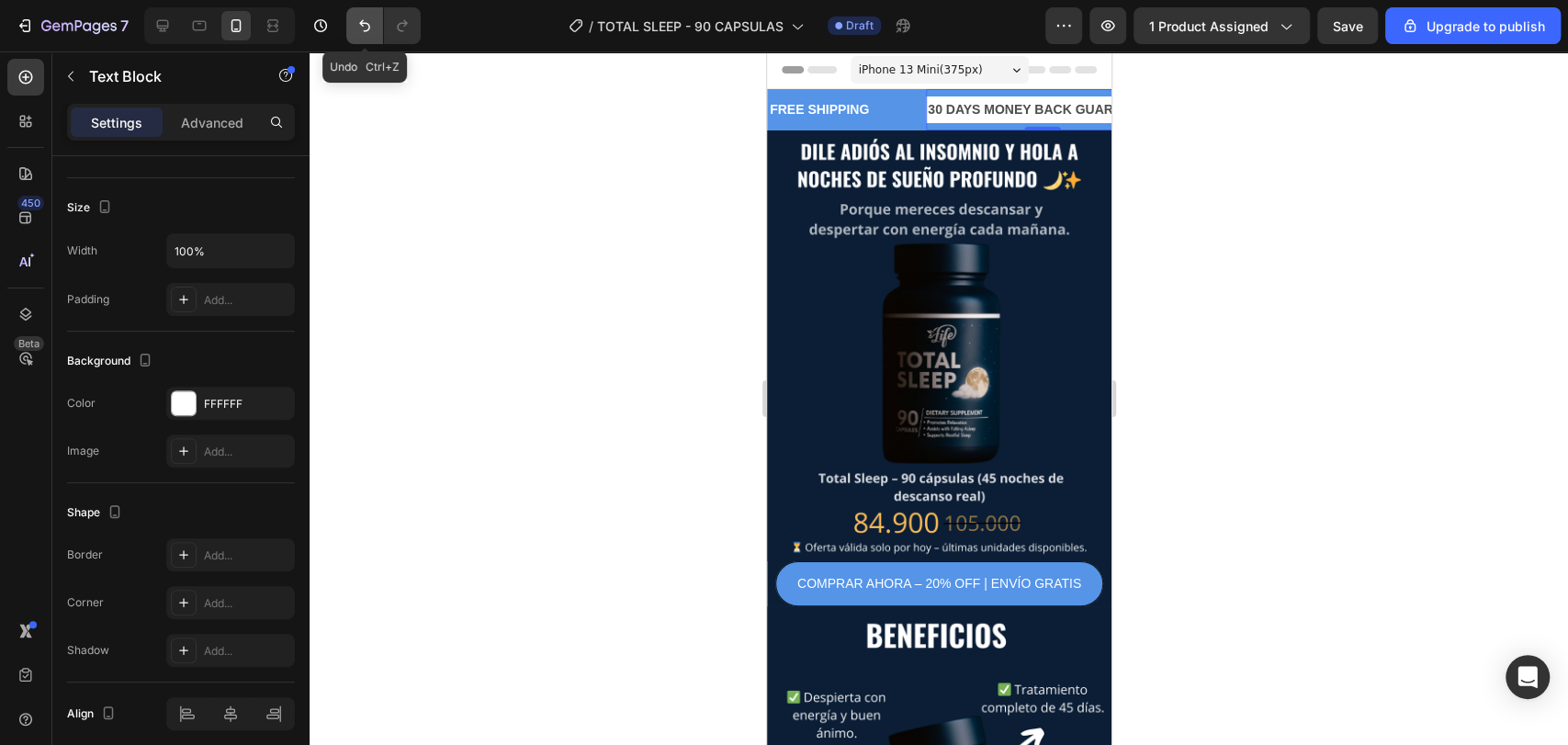
click at [362, 33] on icon "Undo/Redo" at bounding box center [364, 25] width 18 height 18
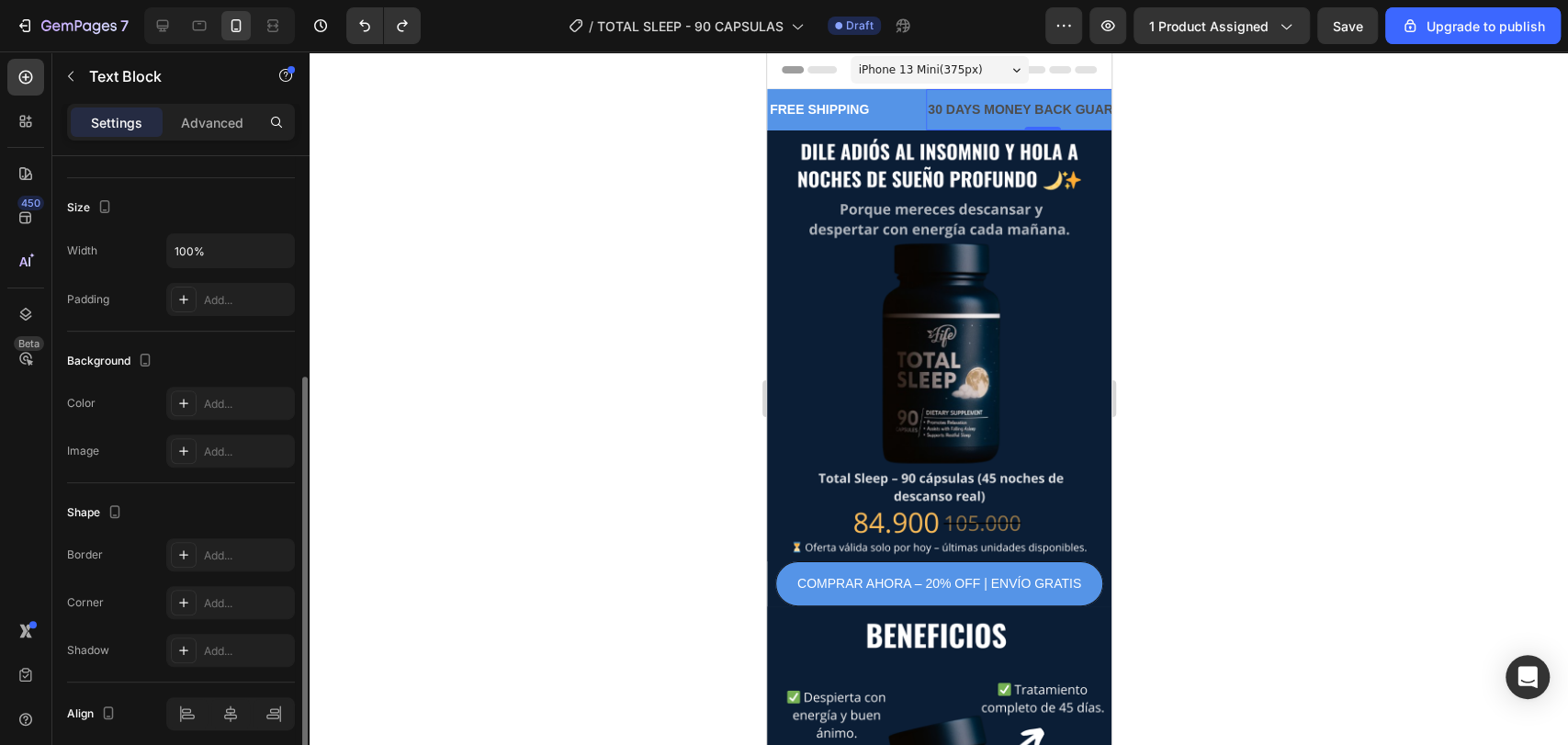
scroll to position [0, 0]
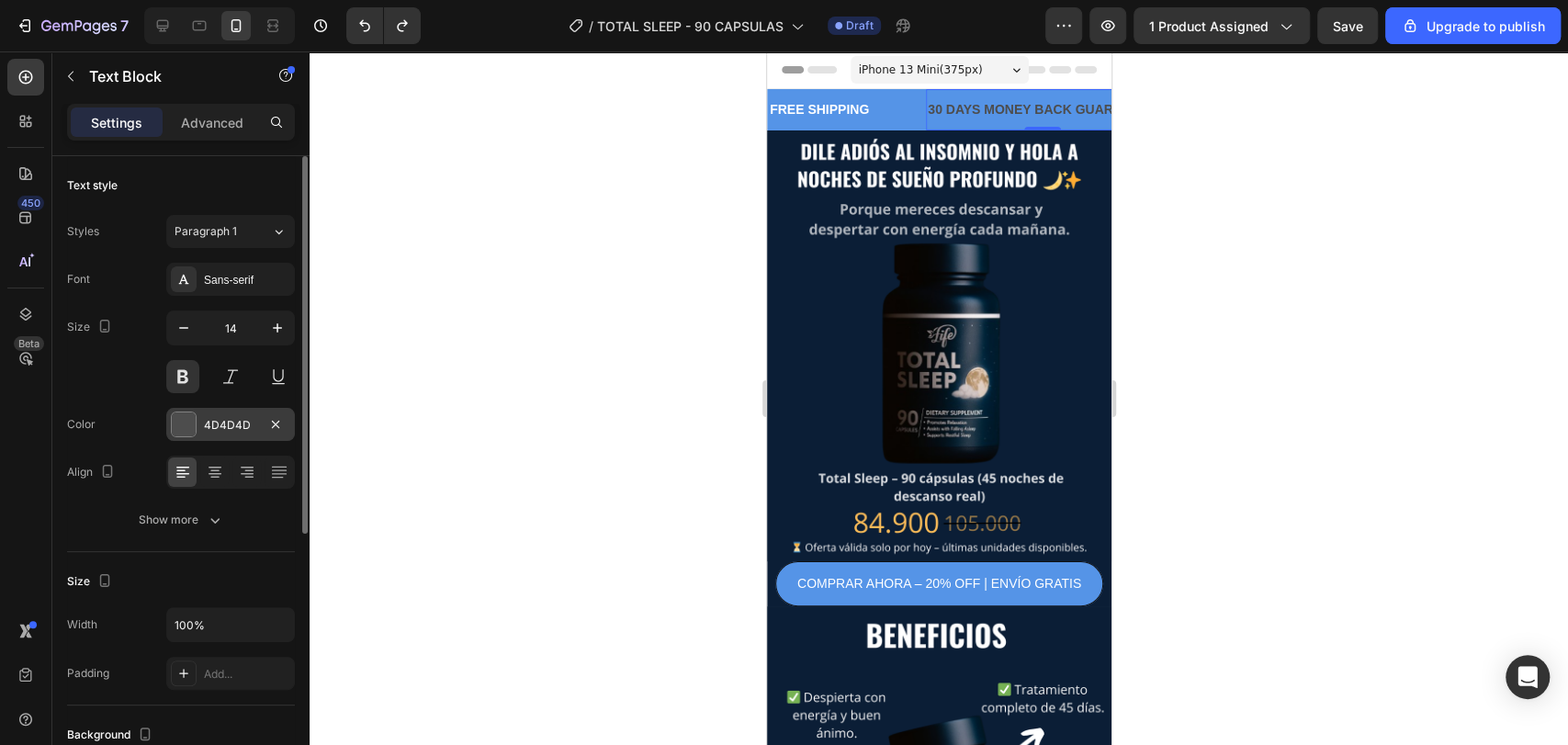
click at [227, 426] on div "4D4D4D" at bounding box center [231, 425] width 54 height 16
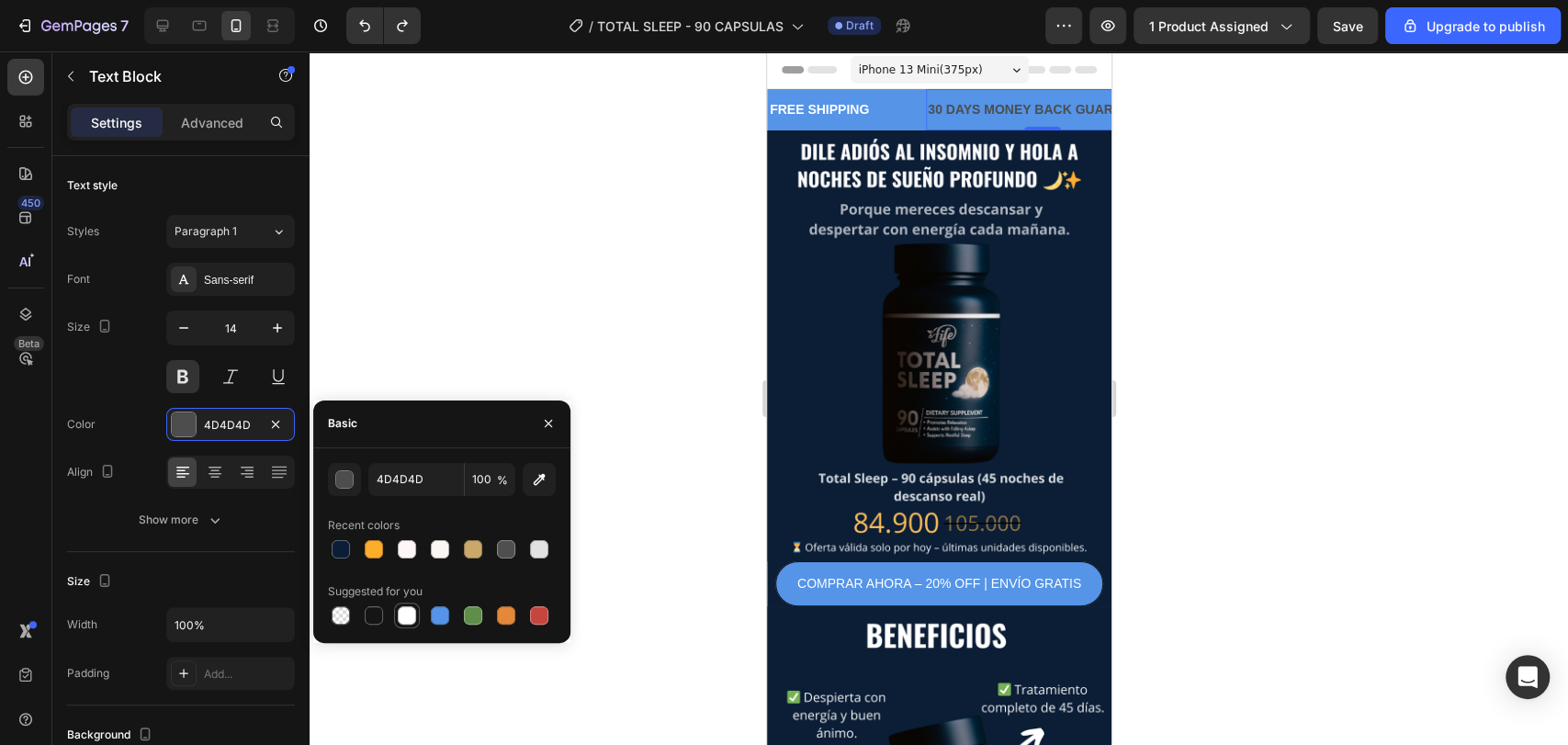
click at [404, 617] on div at bounding box center [406, 615] width 18 height 18
type input "FFFFFF"
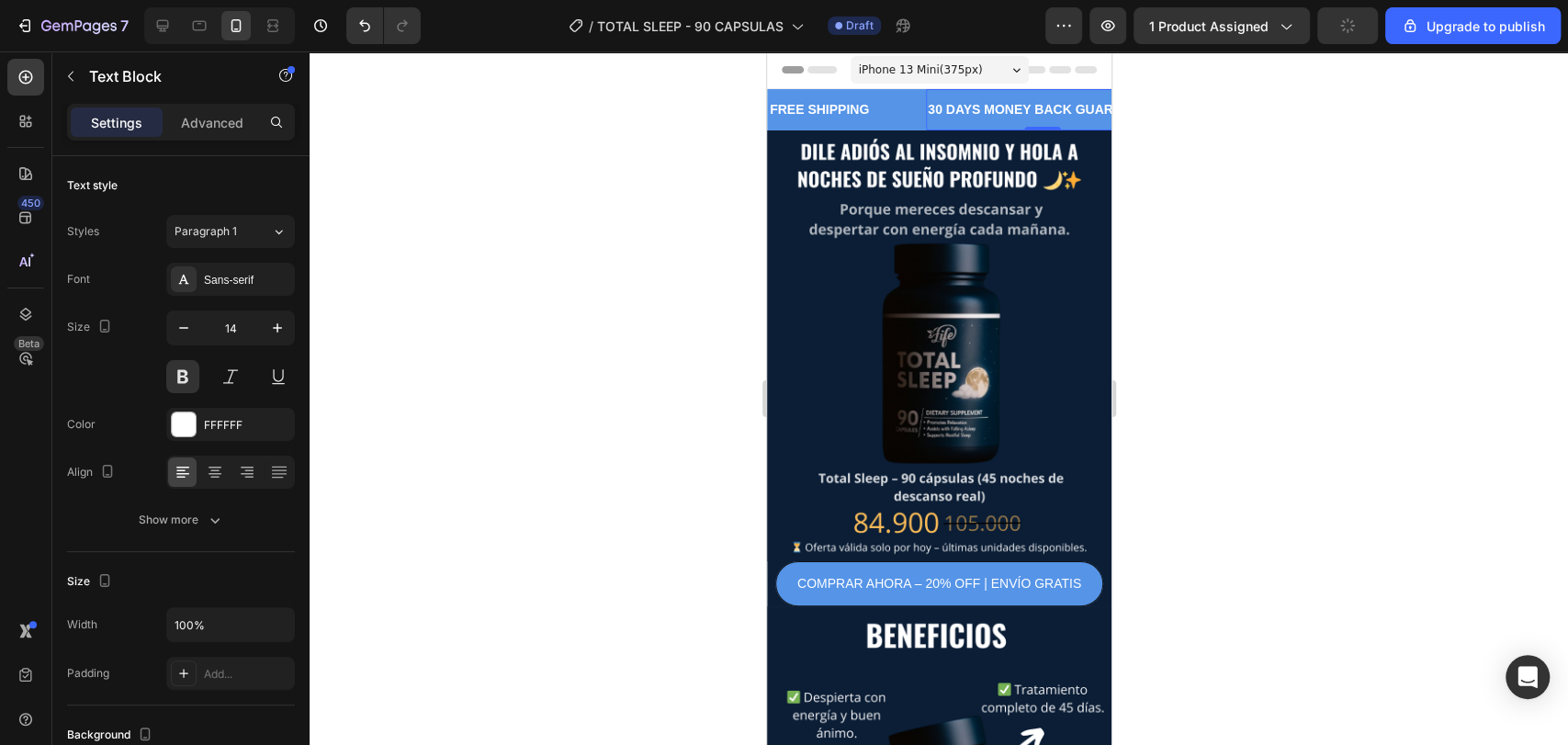
click at [423, 320] on div at bounding box center [938, 398] width 1258 height 693
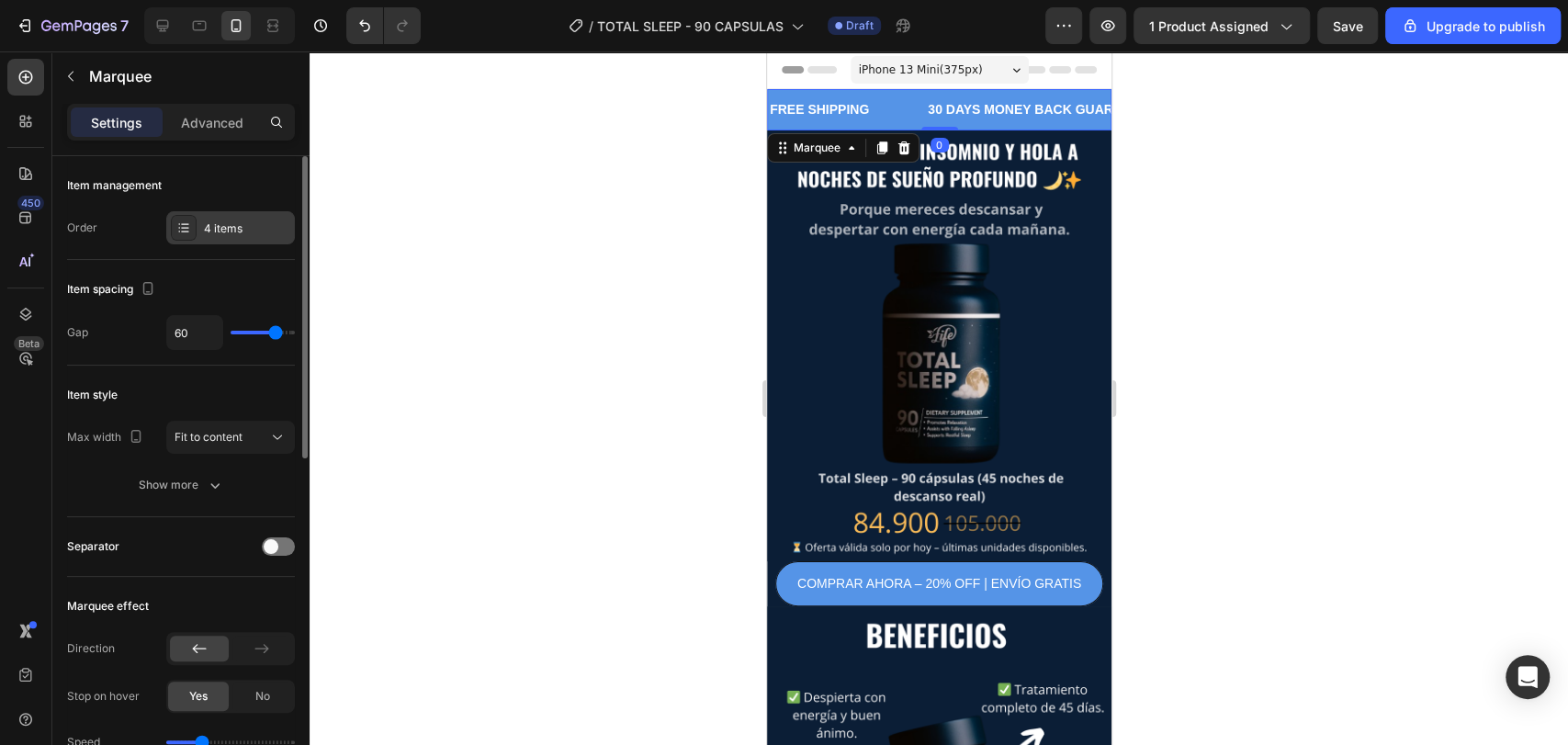
click at [227, 241] on div "4 items" at bounding box center [230, 227] width 128 height 33
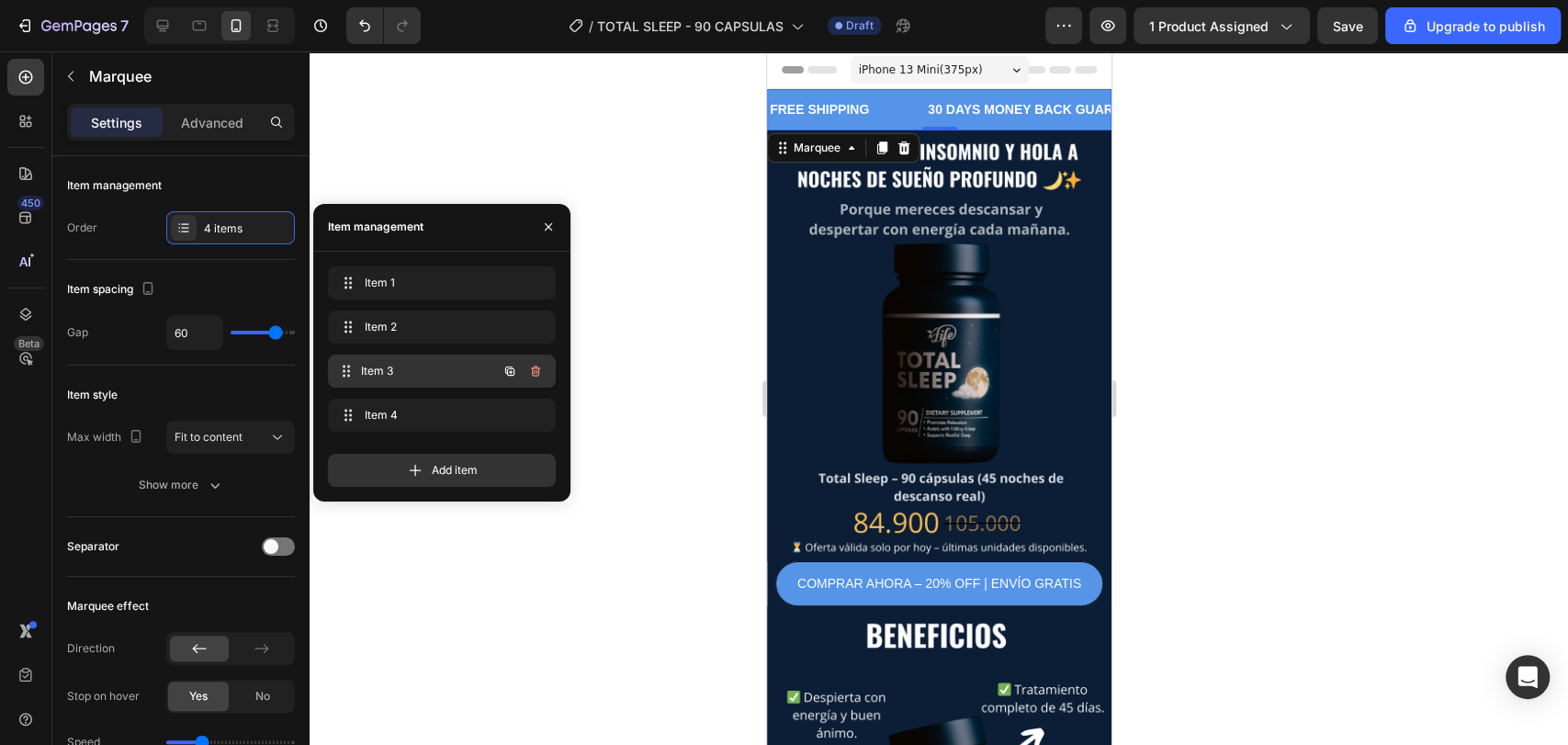
click at [404, 383] on div "Item 3 Item 3" at bounding box center [416, 371] width 162 height 26
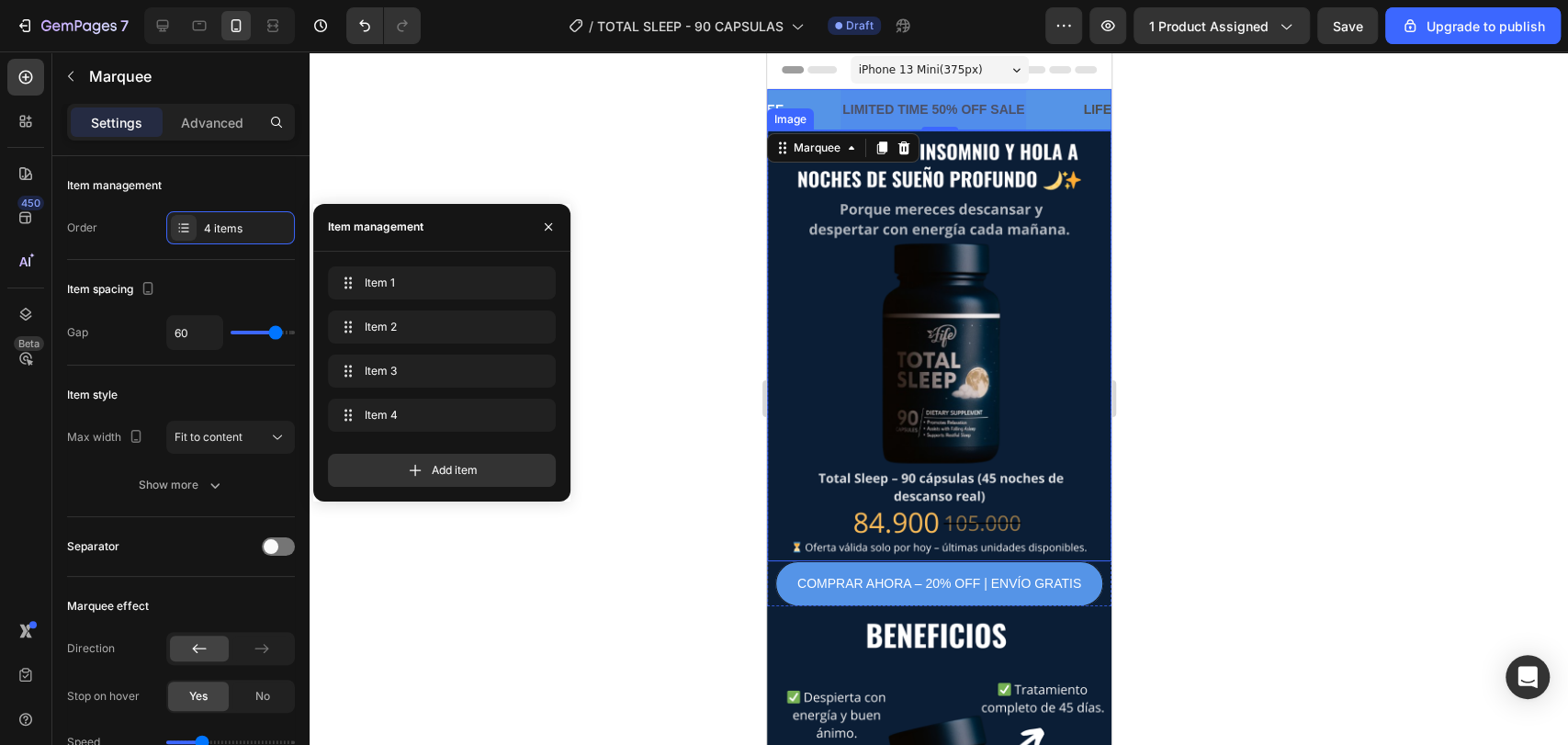
scroll to position [0, 375]
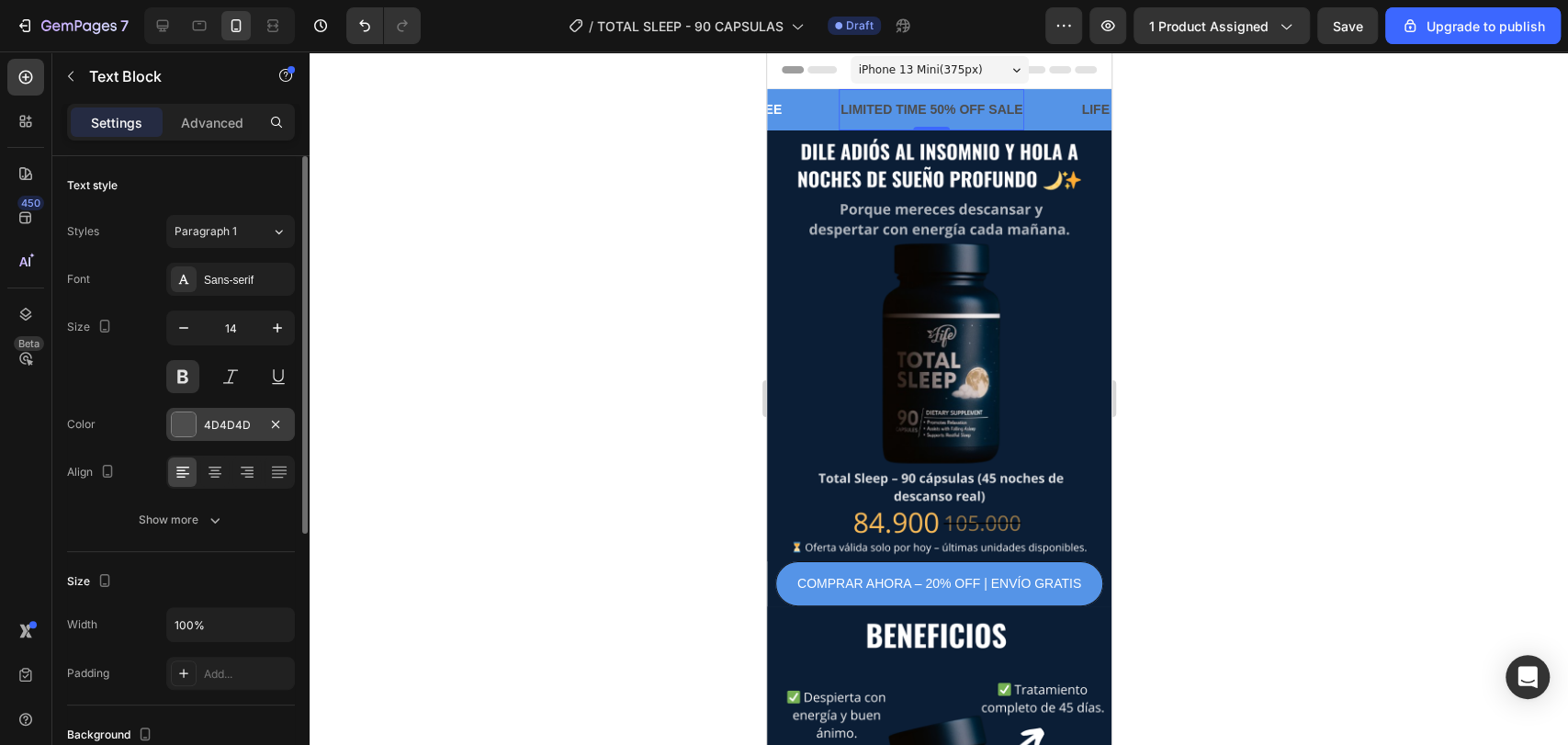
click at [232, 410] on div "4D4D4D" at bounding box center [230, 424] width 128 height 33
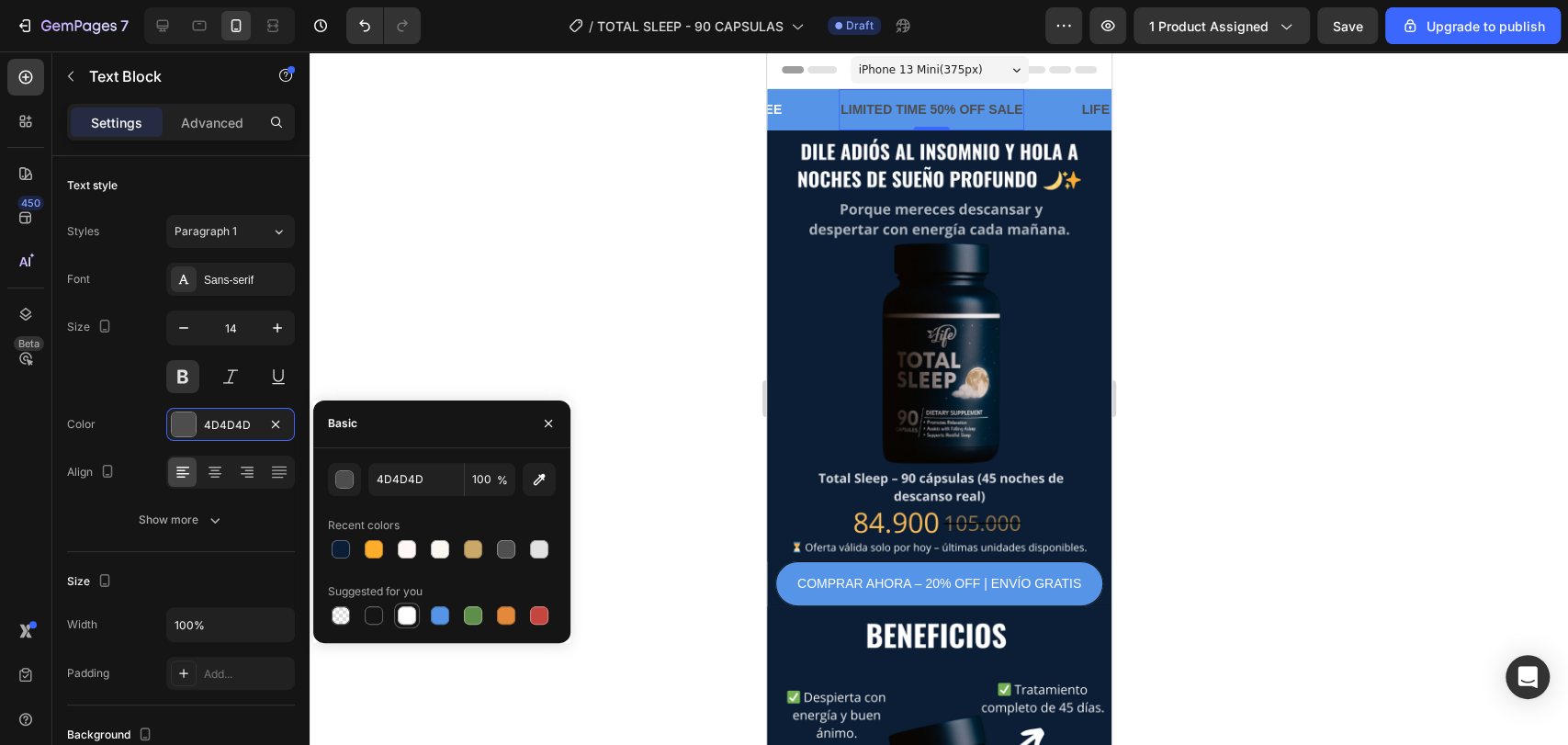
click at [415, 619] on div at bounding box center [406, 615] width 18 height 18
type input "FFFFFF"
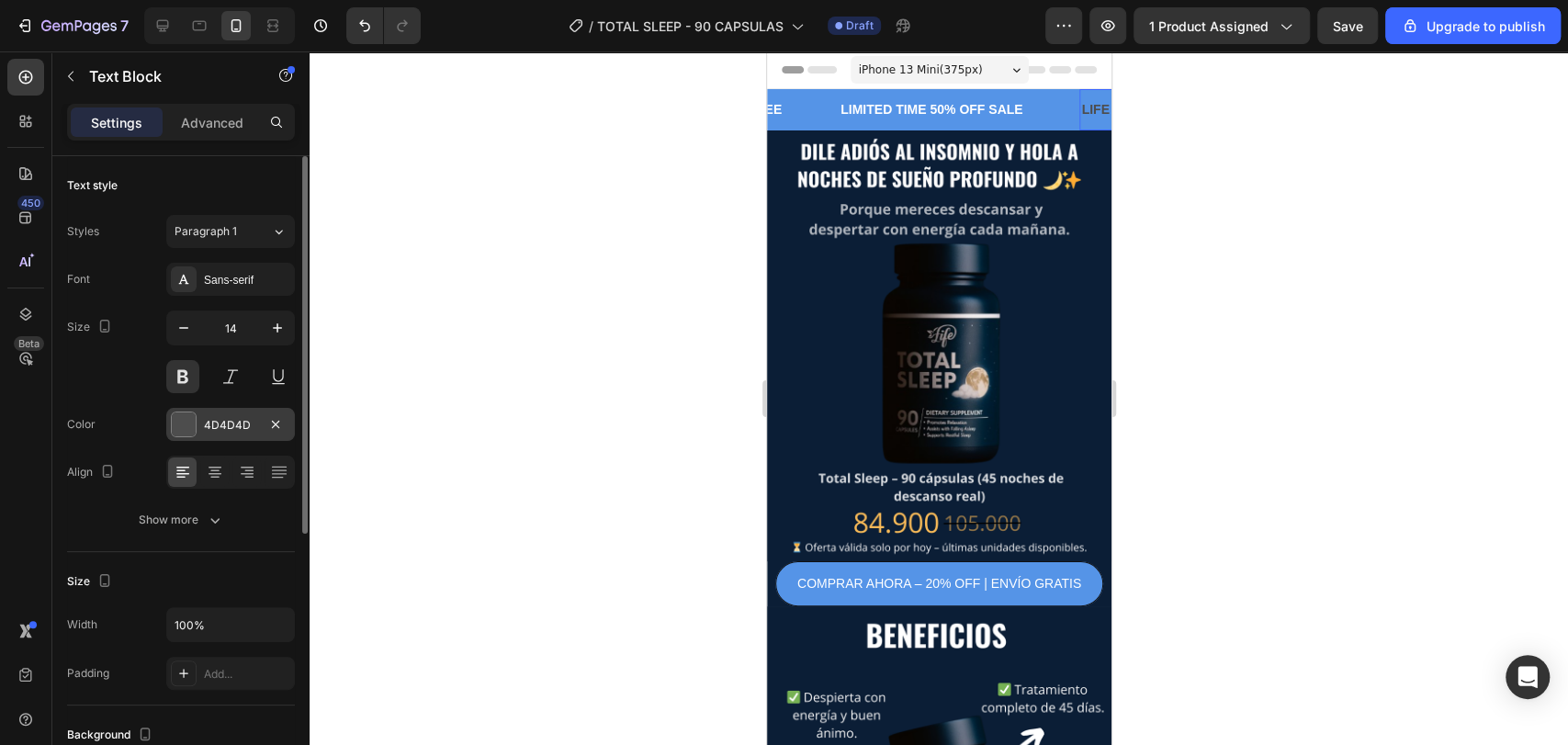
click at [254, 410] on div "4D4D4D" at bounding box center [230, 424] width 128 height 33
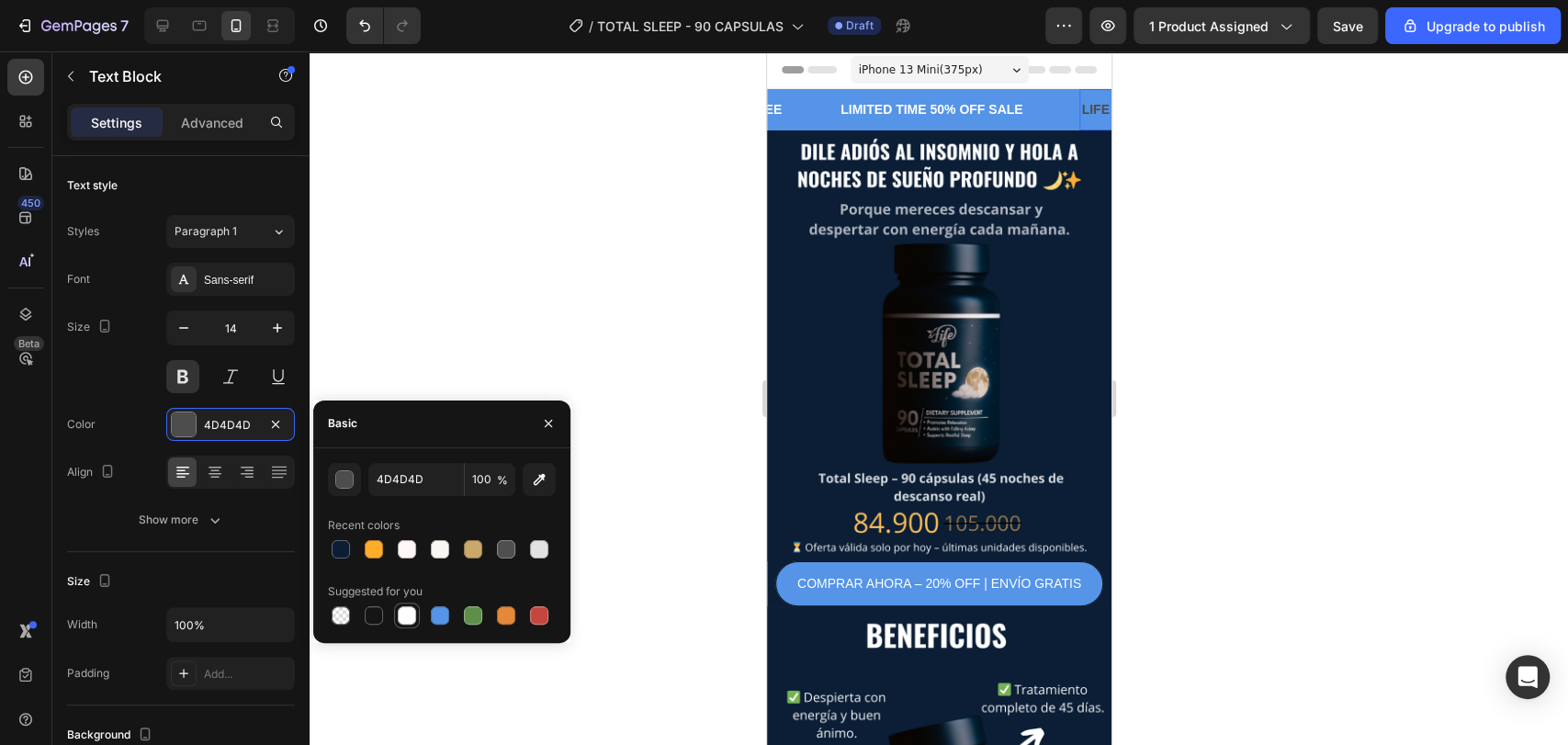
click at [404, 610] on div at bounding box center [406, 615] width 18 height 18
type input "FFFFFF"
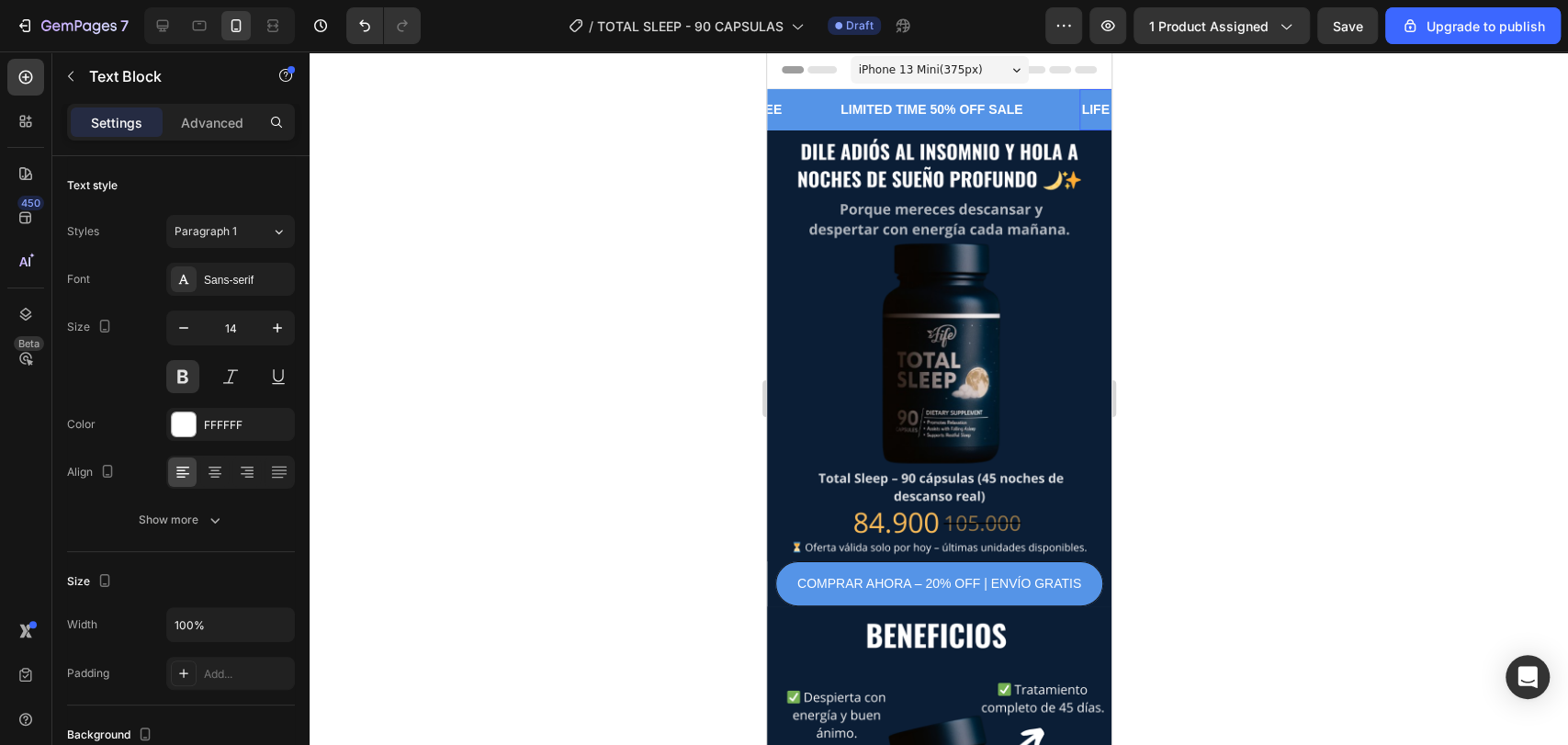
click at [444, 351] on div at bounding box center [938, 398] width 1258 height 693
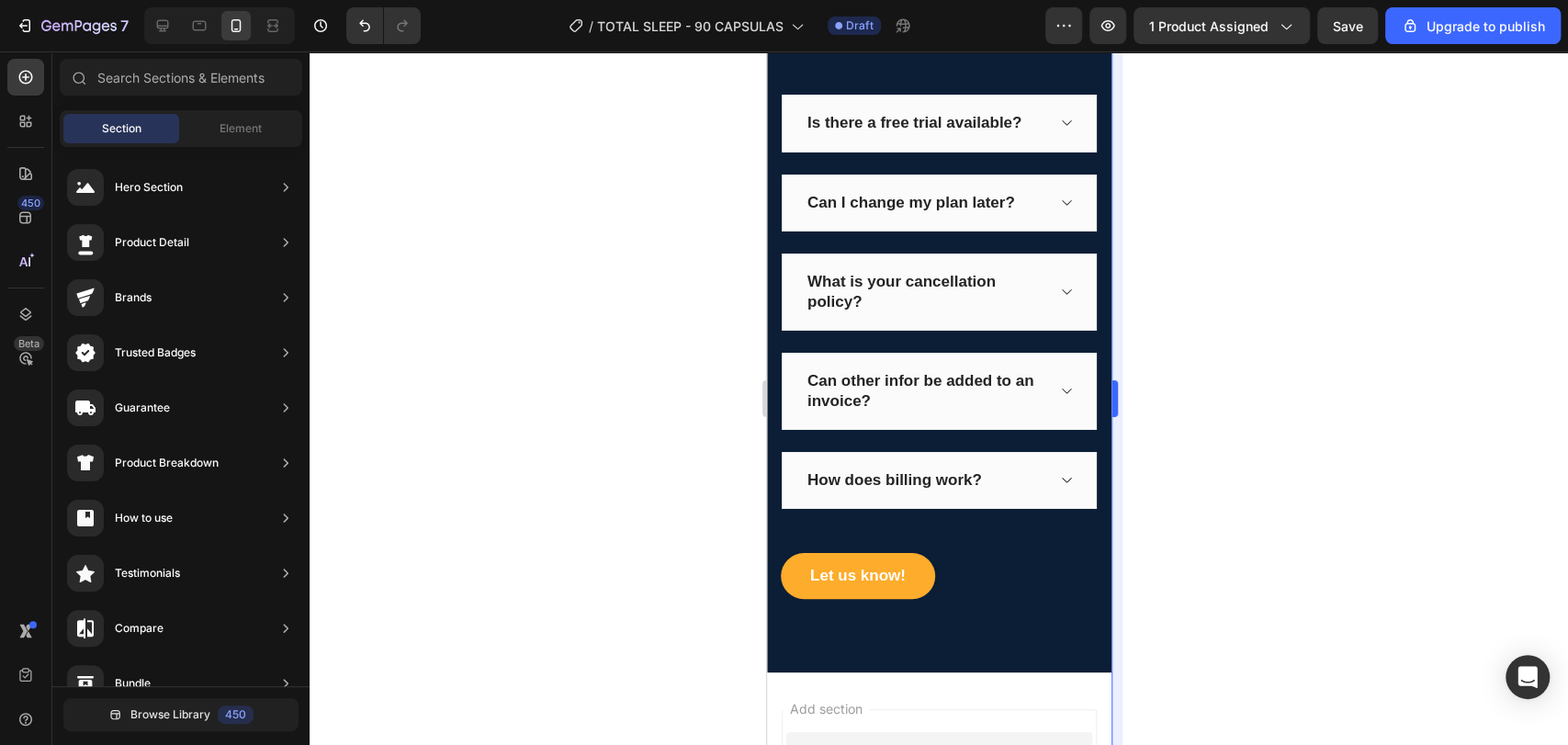
scroll to position [3781, 0]
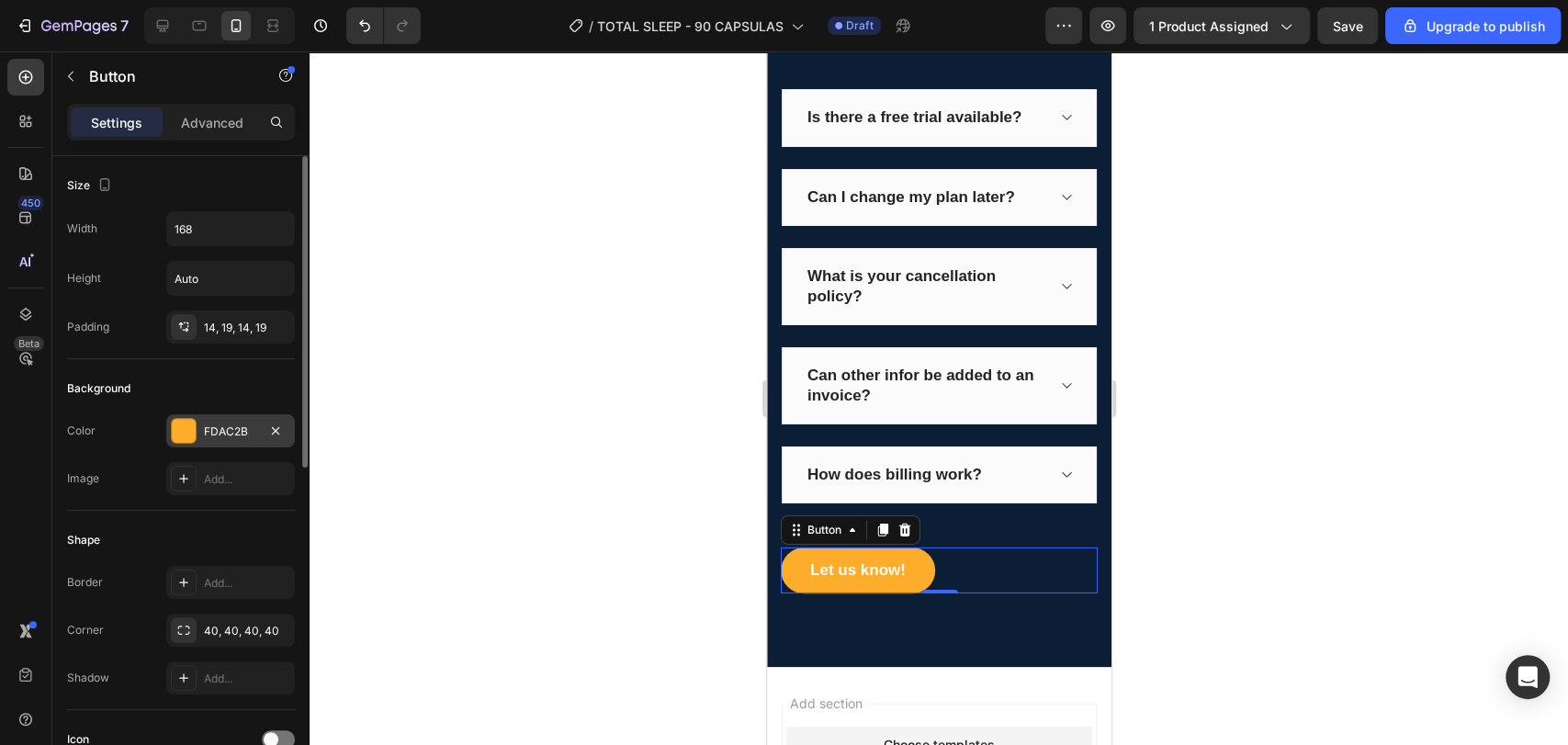
click at [202, 443] on div "FDAC2B" at bounding box center [230, 431] width 128 height 33
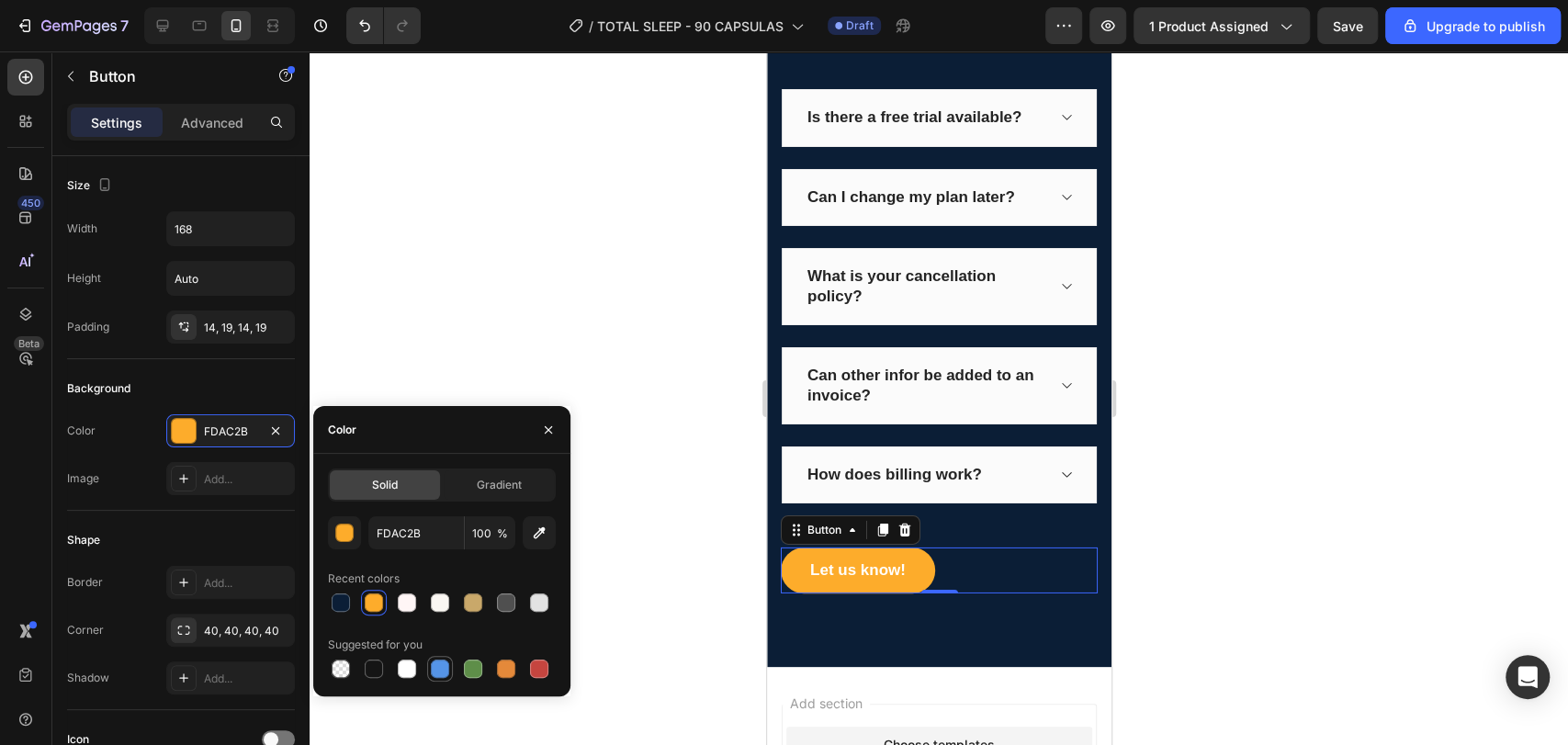
click at [445, 667] on div at bounding box center [439, 668] width 18 height 18
type input "5594E7"
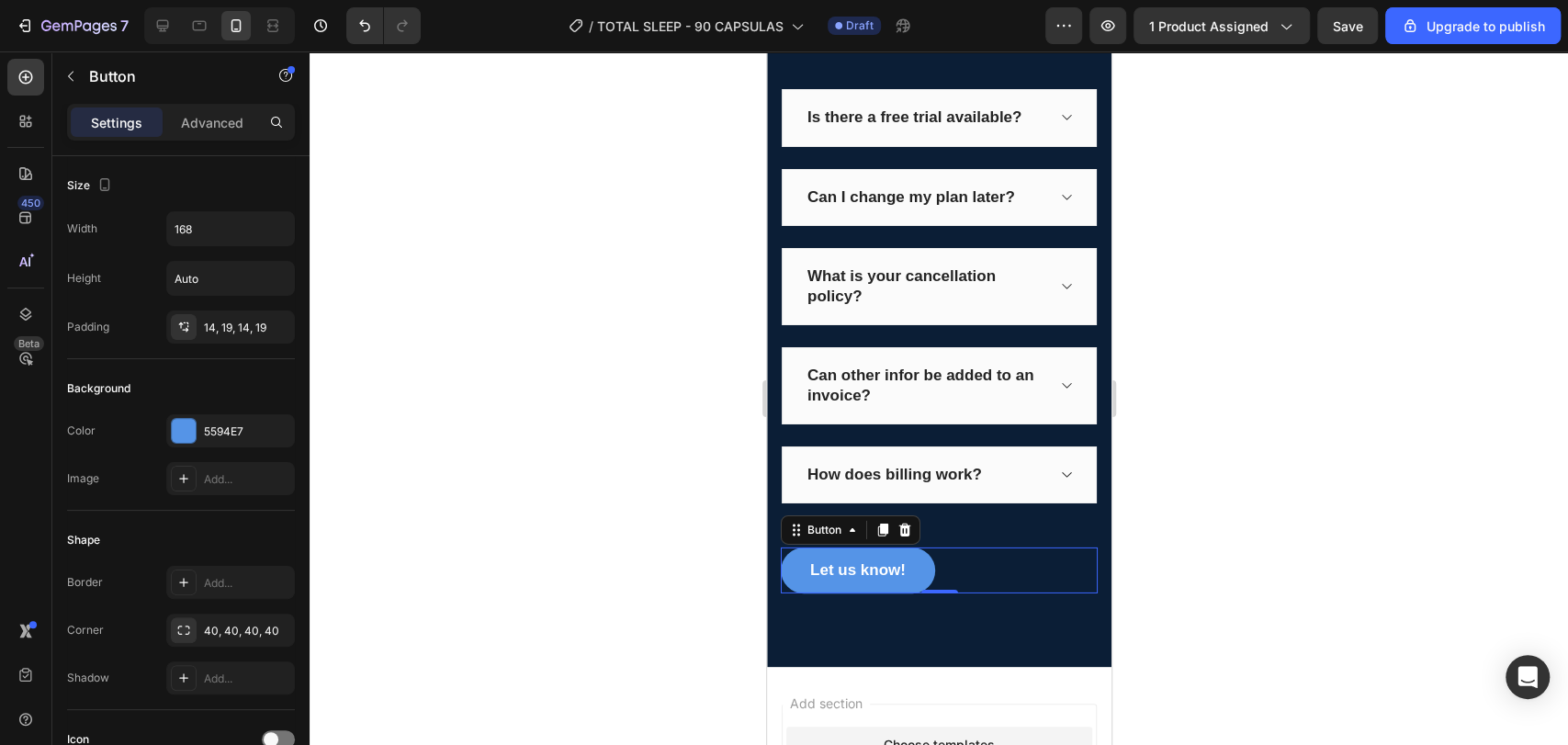
click at [497, 376] on div at bounding box center [938, 398] width 1258 height 693
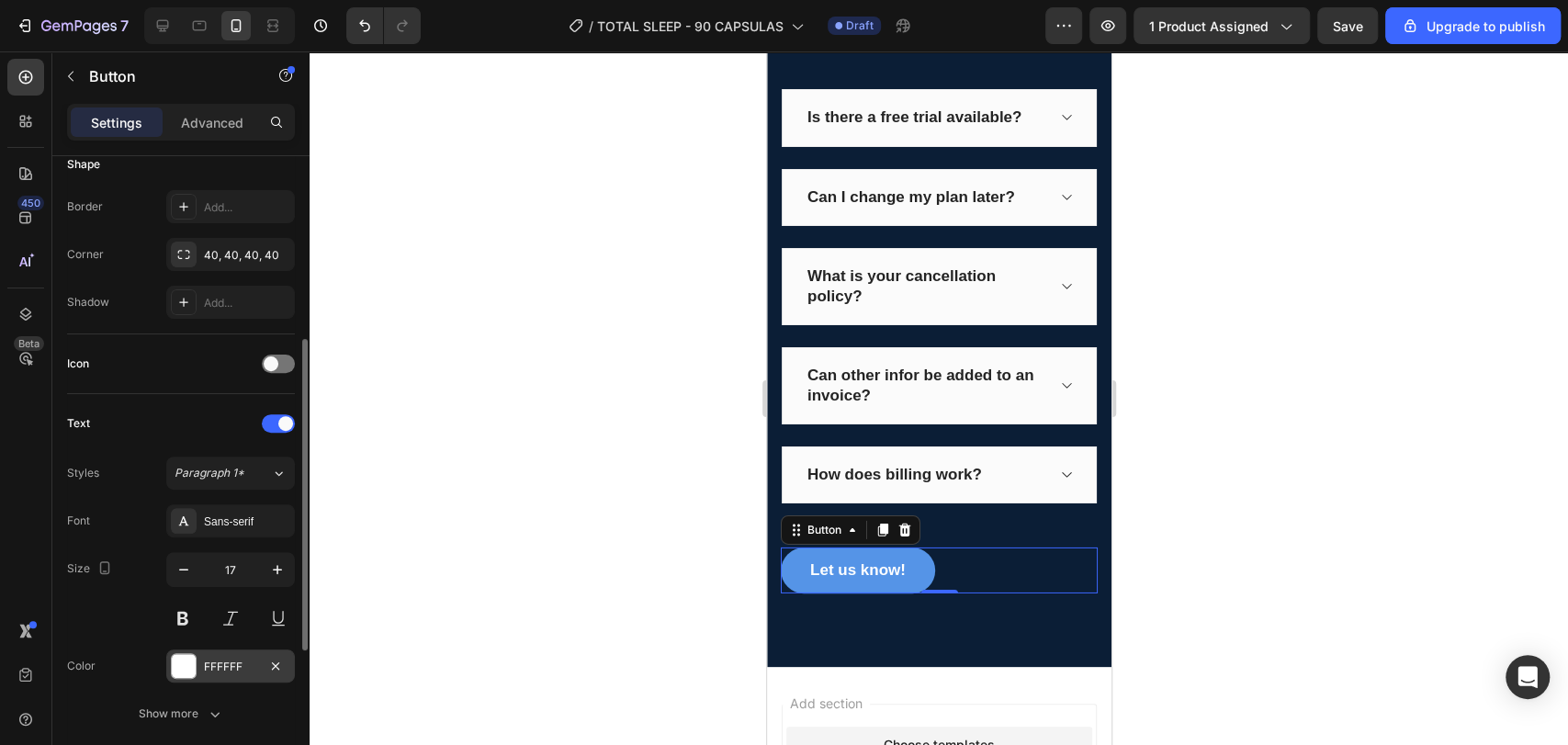
scroll to position [675, 0]
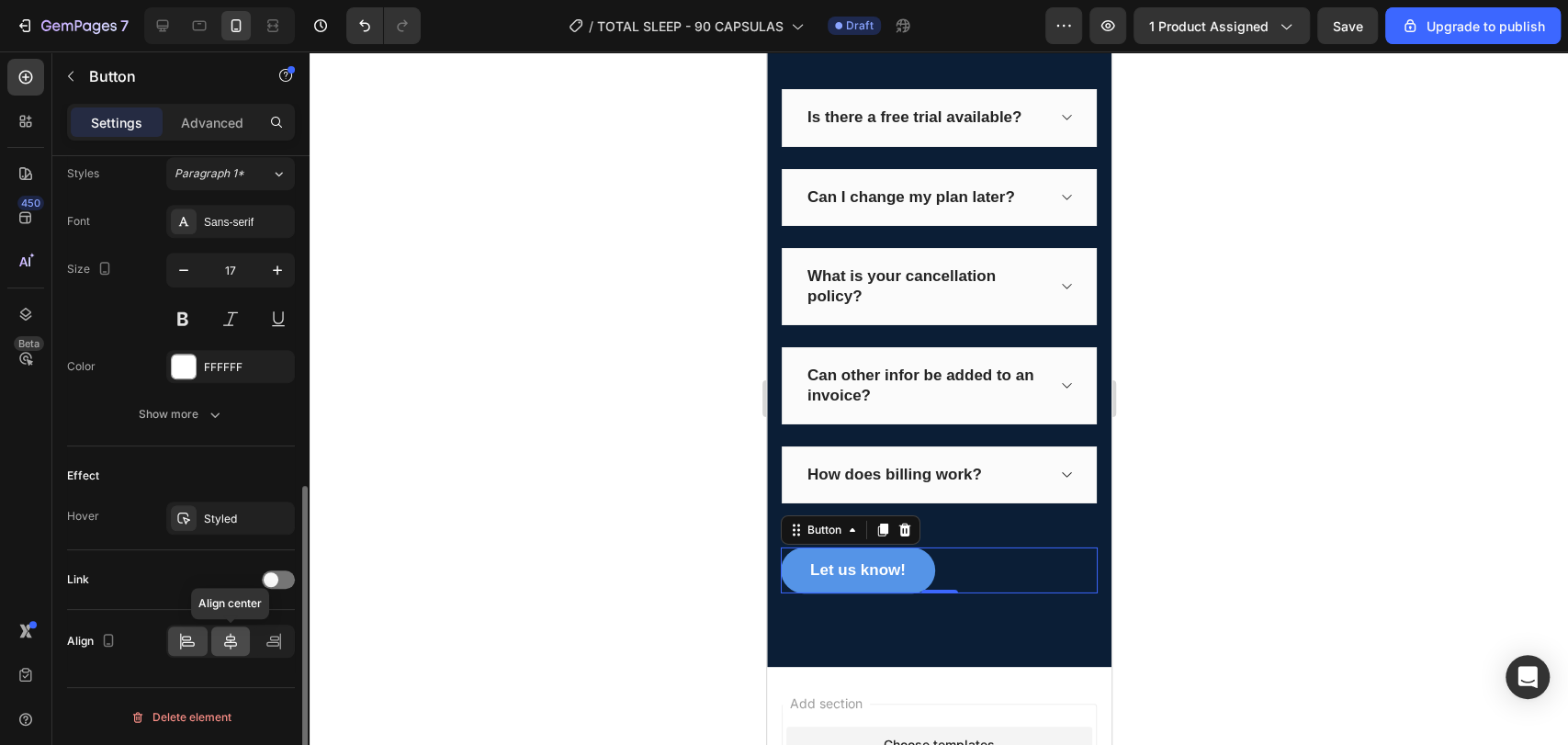
click at [237, 638] on icon at bounding box center [230, 640] width 18 height 18
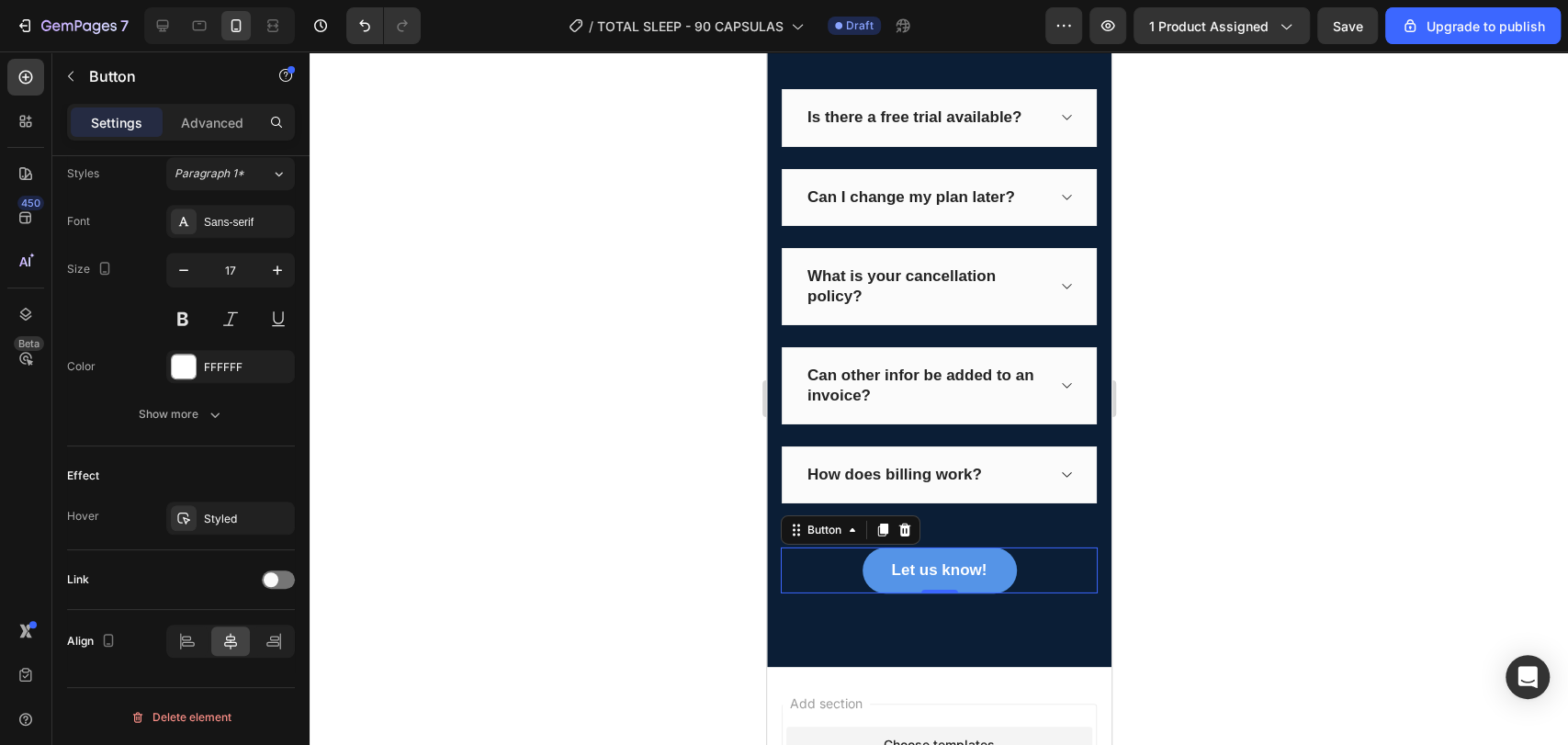
click at [543, 473] on div at bounding box center [938, 398] width 1258 height 693
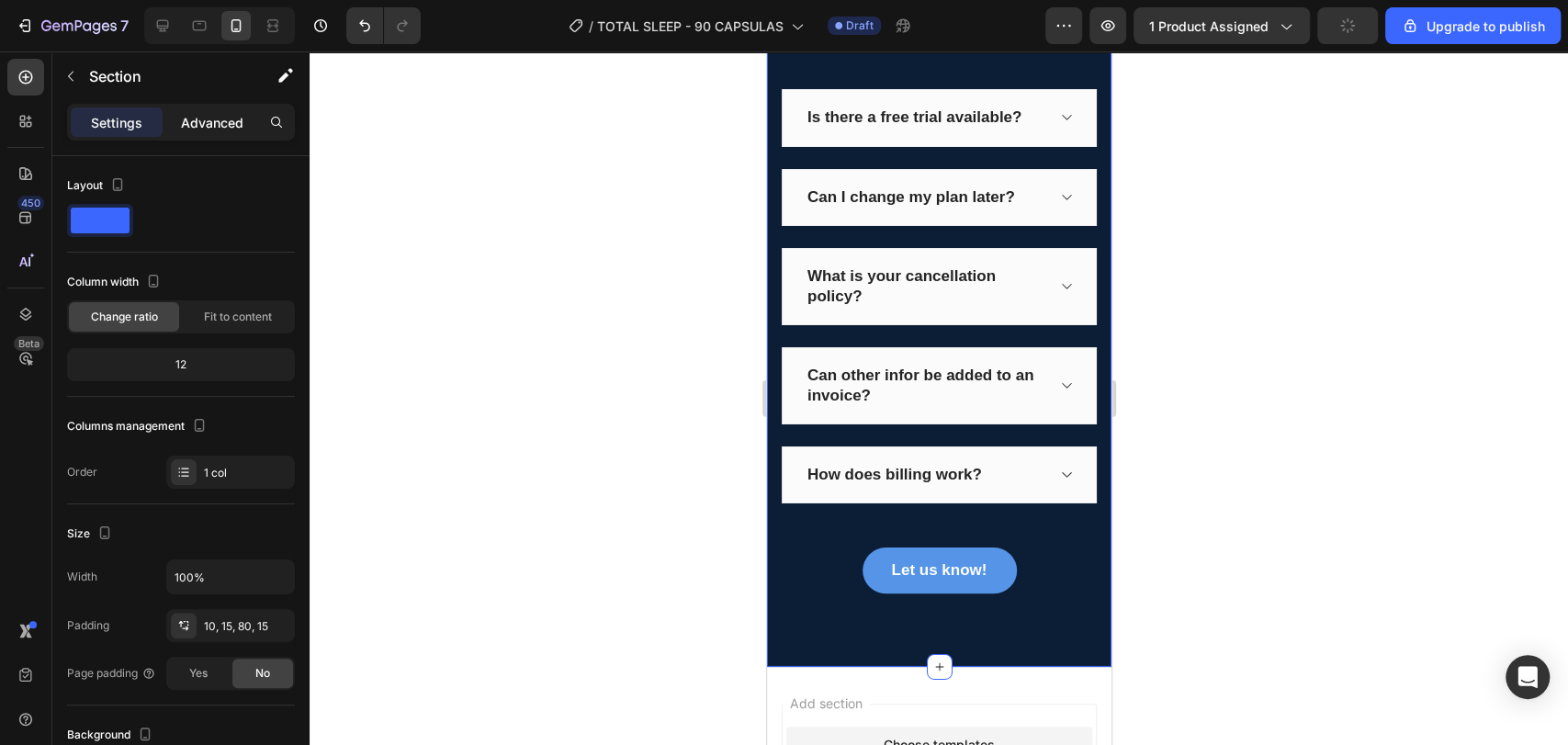
click at [230, 121] on p "Advanced" at bounding box center [212, 123] width 62 height 19
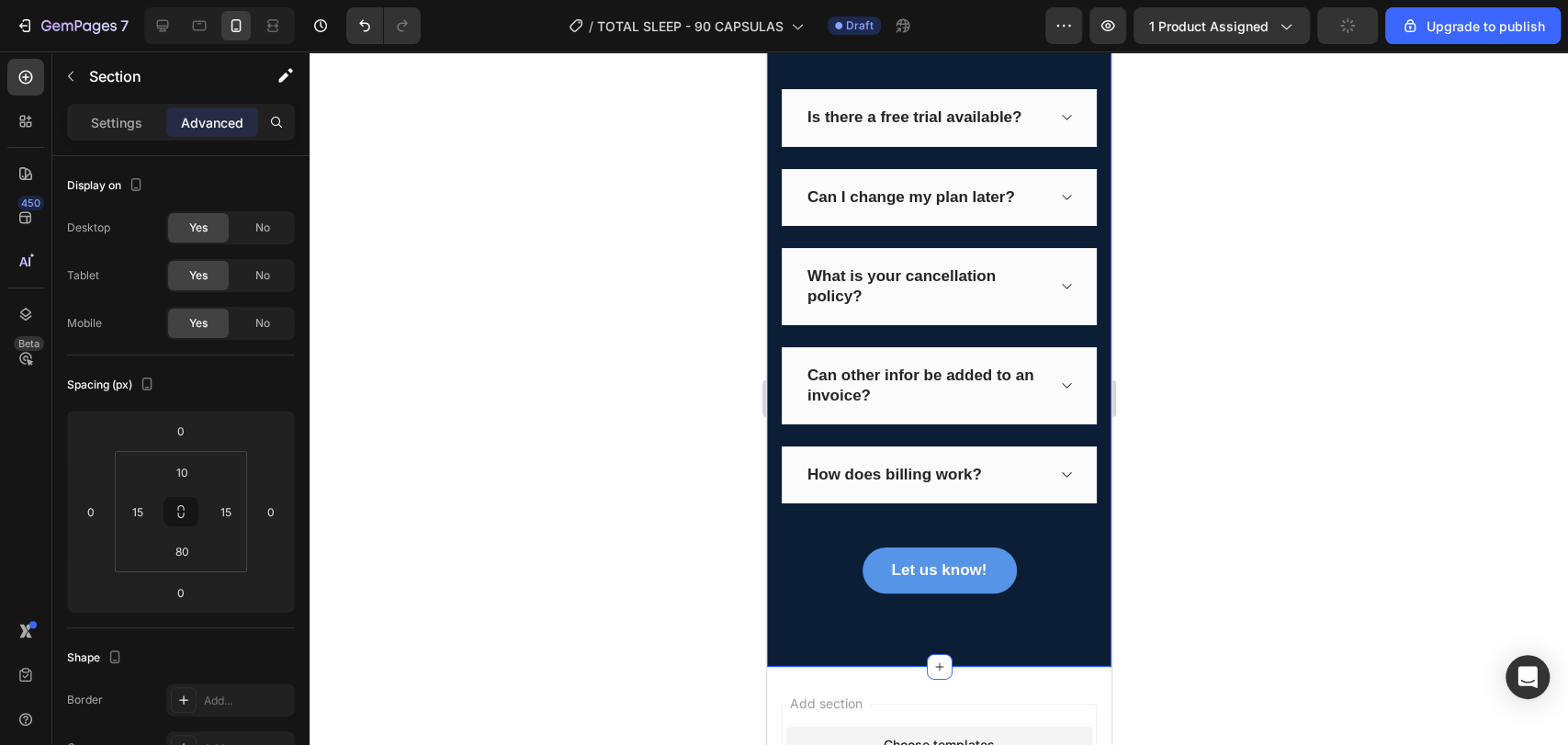
click at [415, 367] on div at bounding box center [938, 398] width 1258 height 693
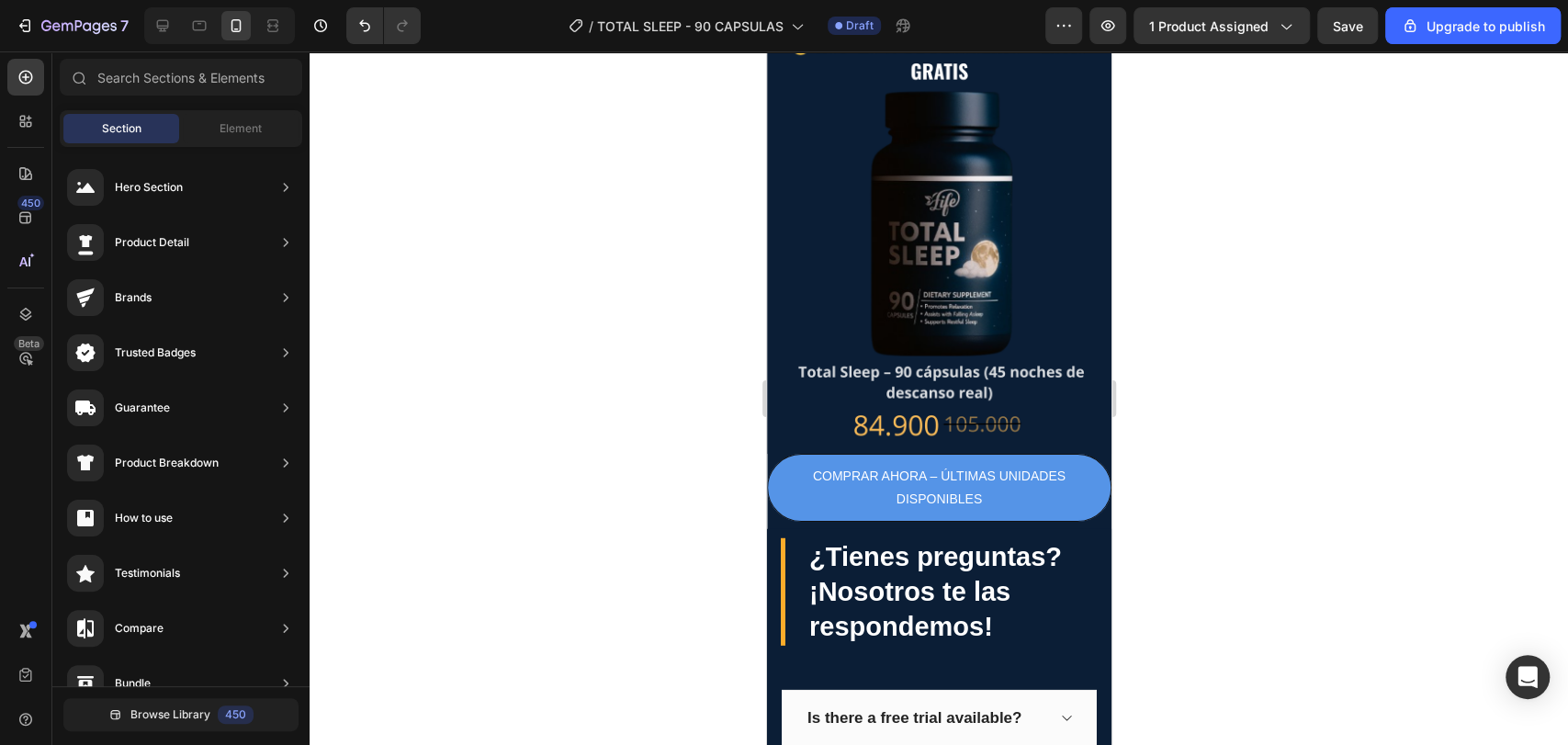
scroll to position [3368, 0]
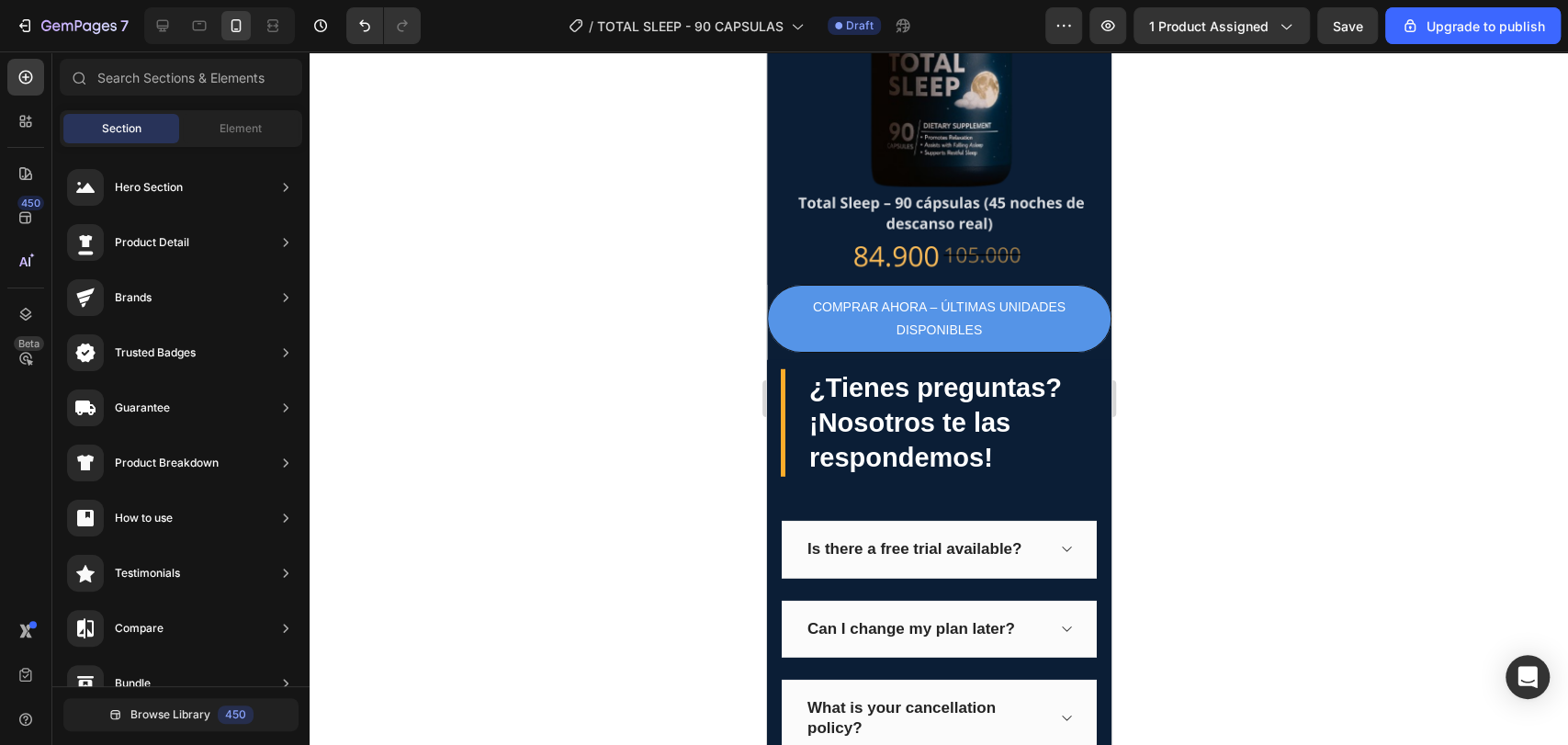
drag, startPoint x: 1107, startPoint y: 628, endPoint x: 1887, endPoint y: 637, distance: 780.1
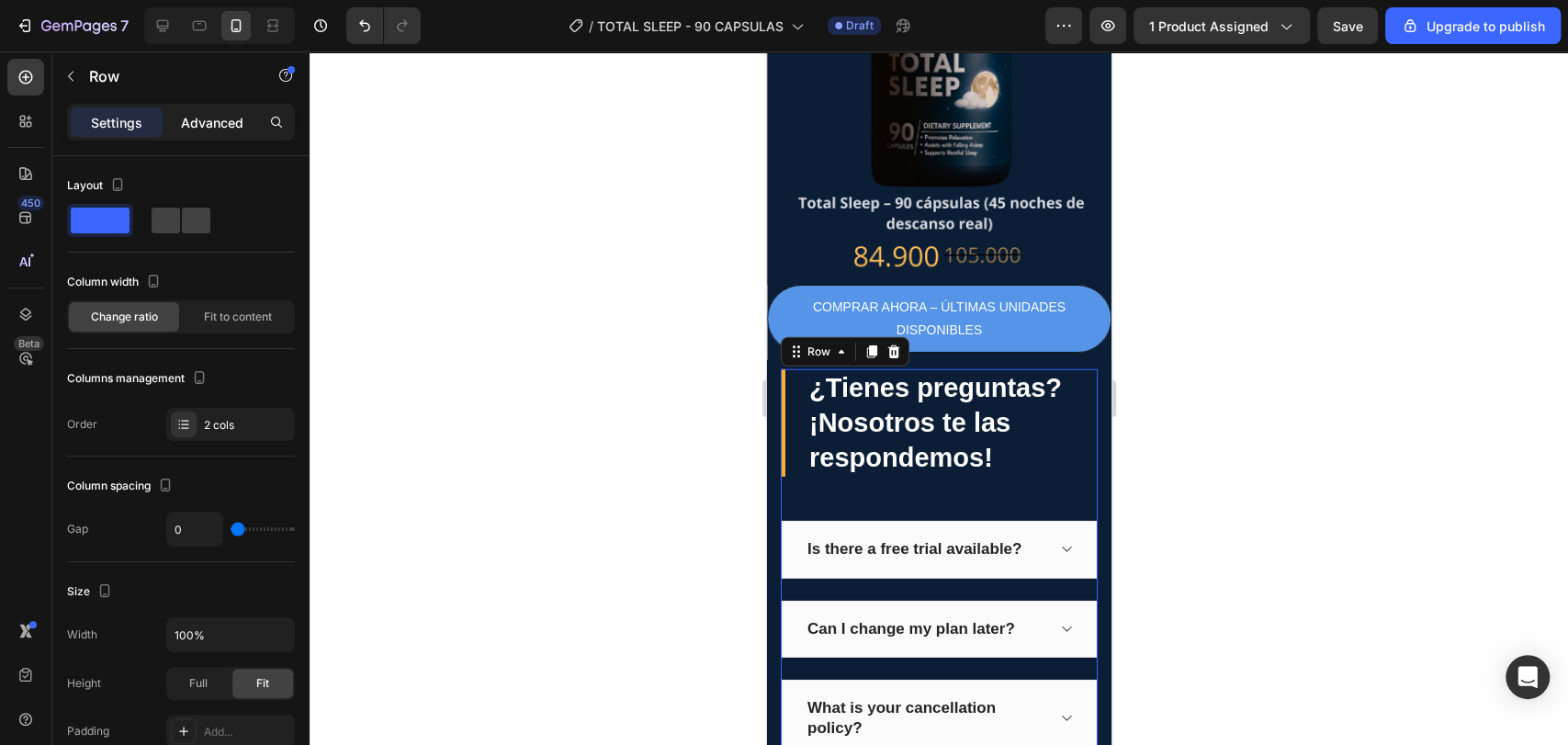
click at [219, 116] on p "Advanced" at bounding box center [212, 123] width 62 height 19
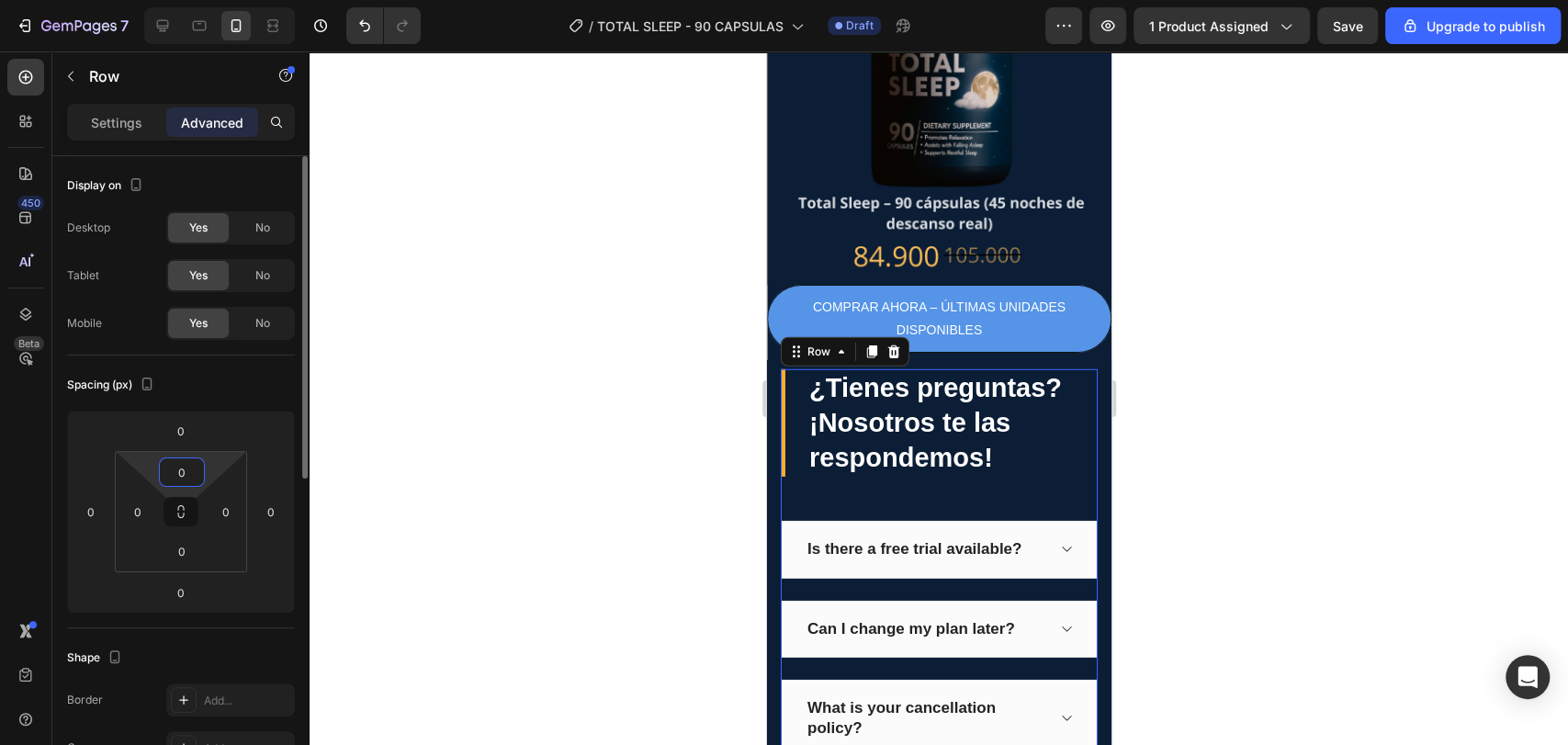
click at [194, 469] on input "0" at bounding box center [182, 472] width 36 height 28
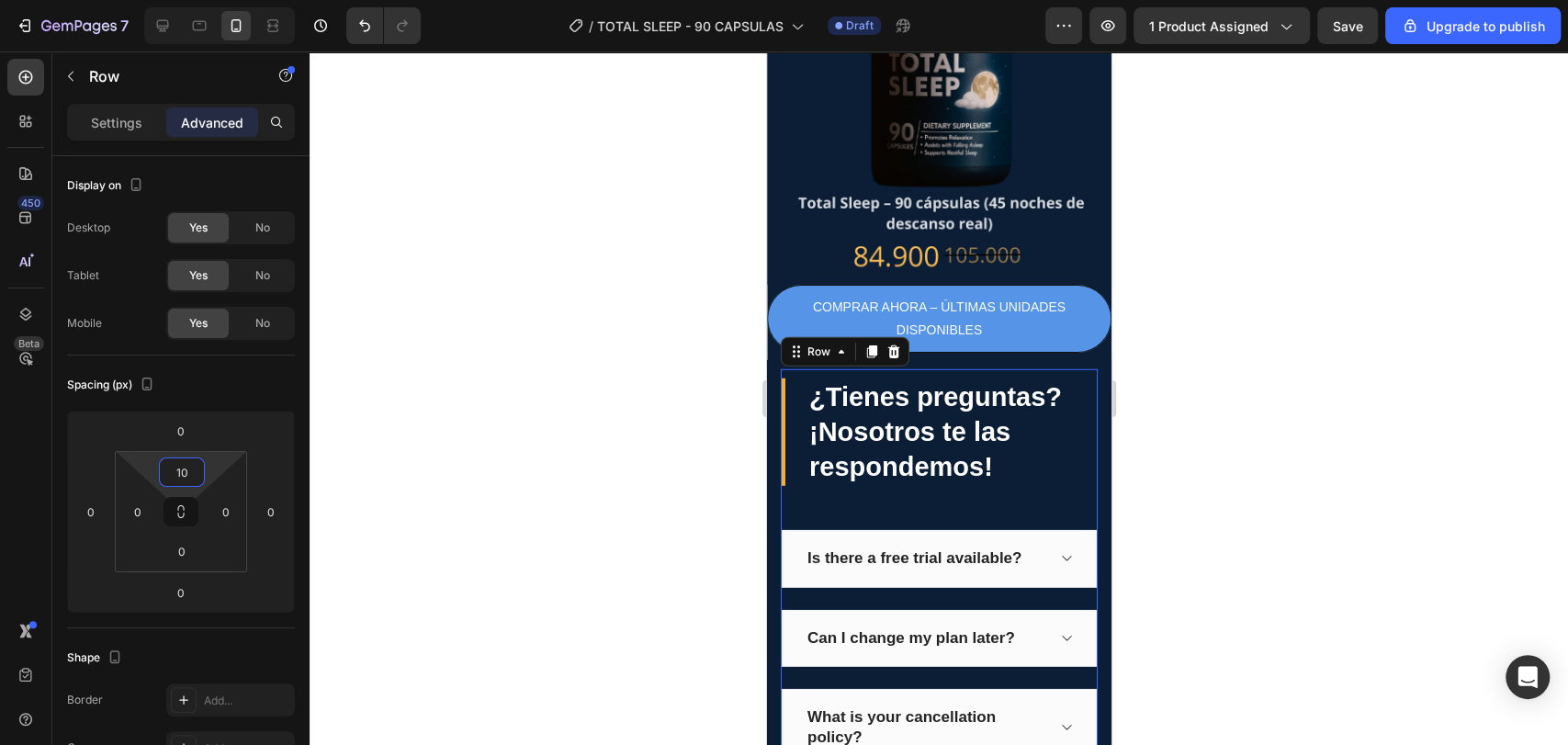
type input "10"
click at [476, 480] on div at bounding box center [938, 398] width 1258 height 693
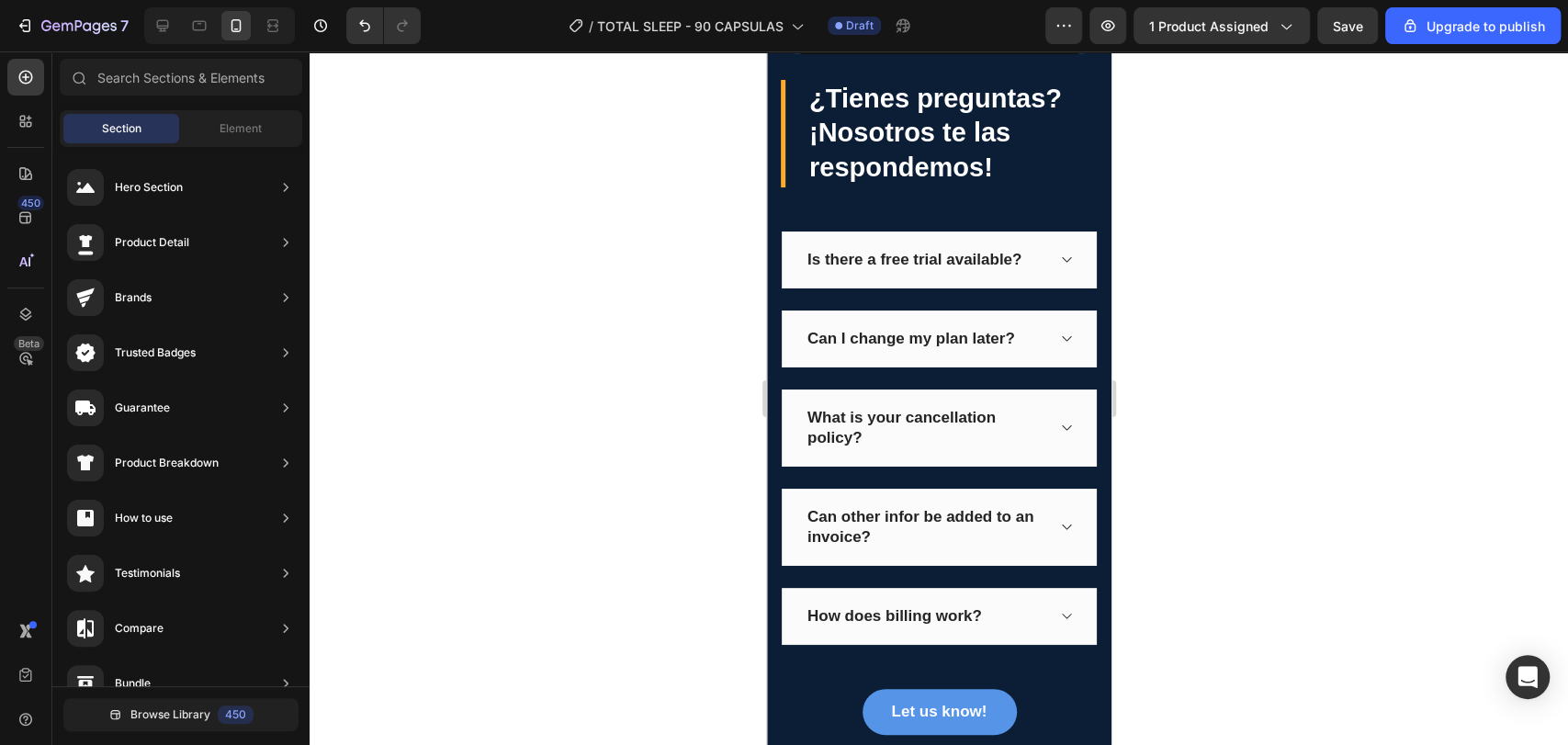
scroll to position [3259, 0]
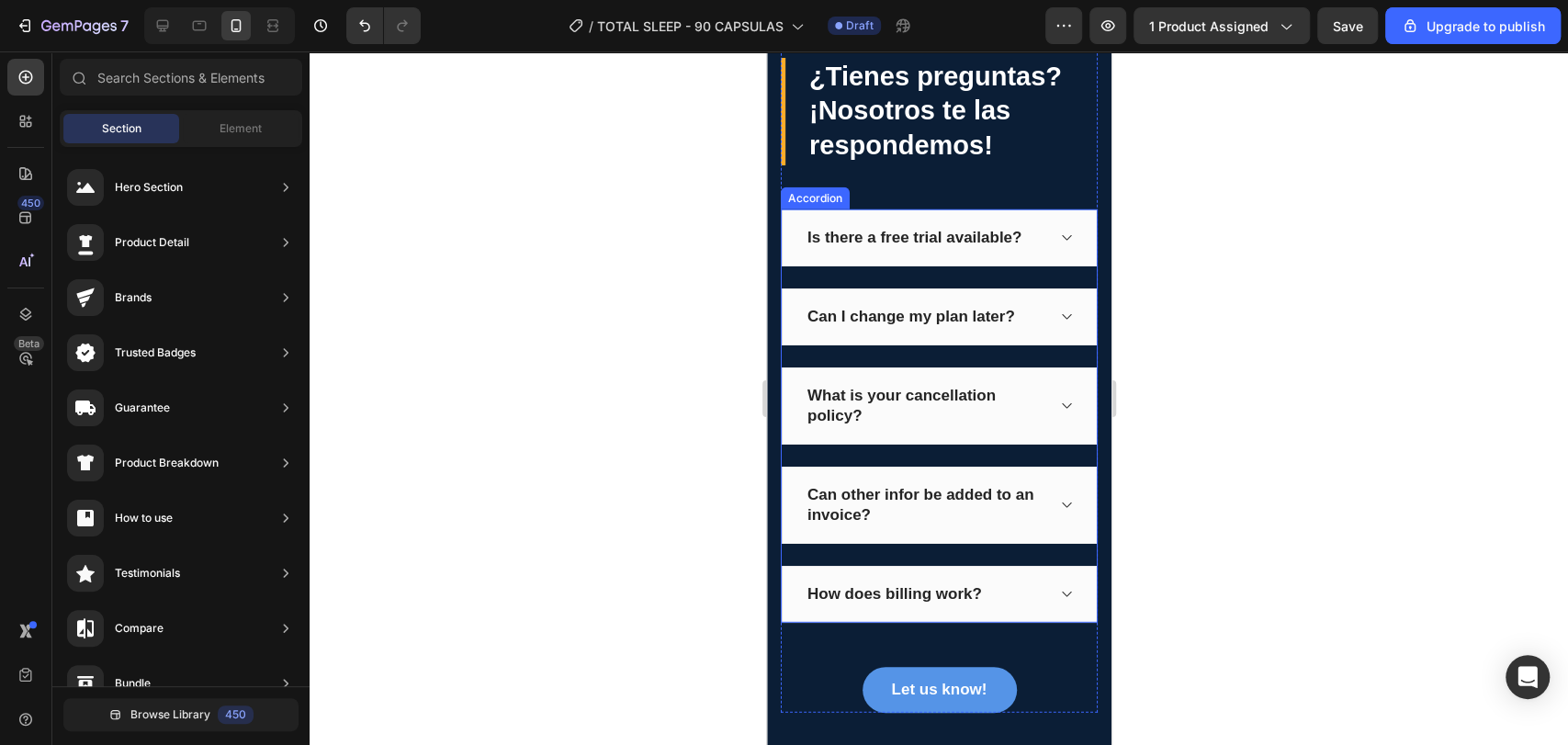
click at [891, 234] on div "Is there a free trial available?" at bounding box center [912, 238] width 219 height 26
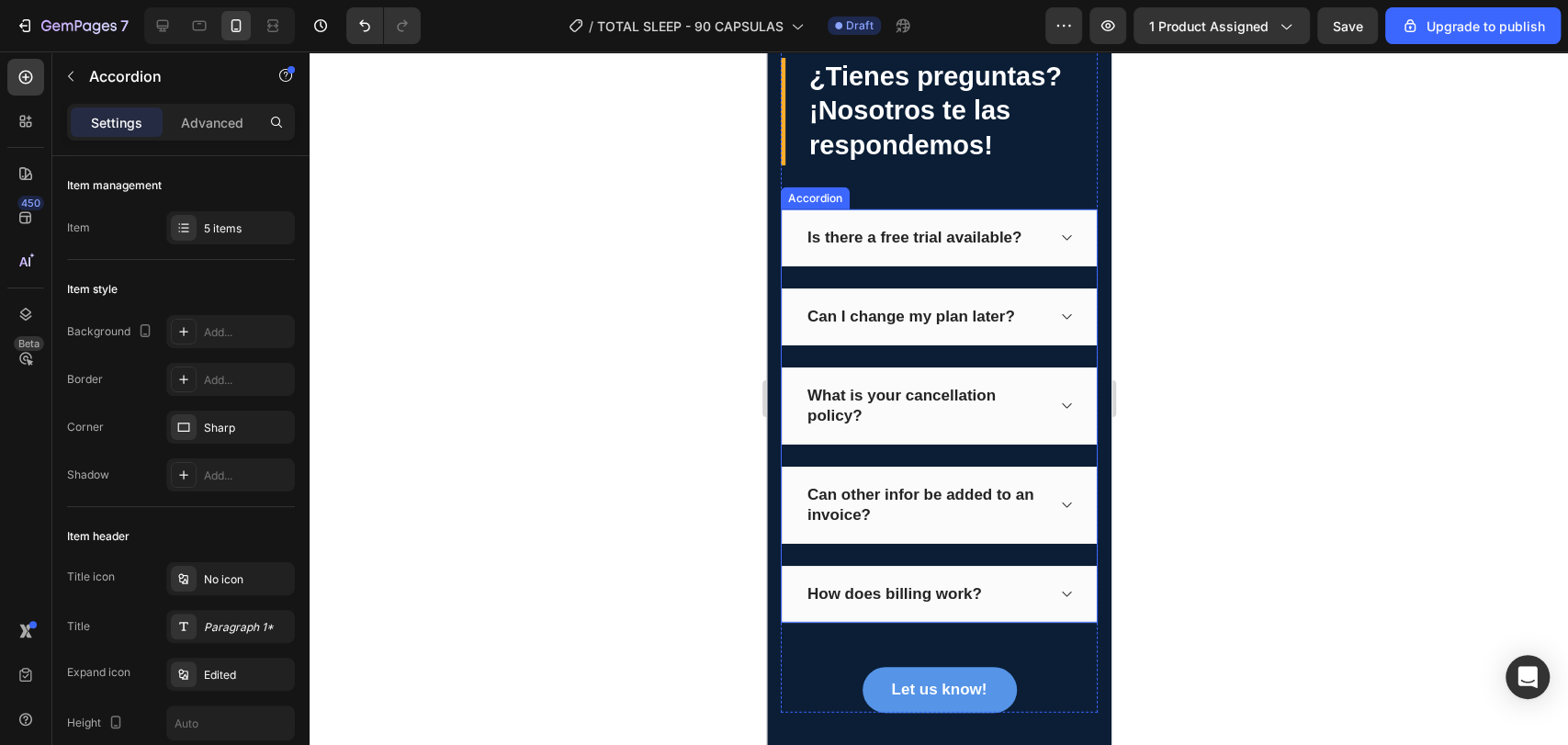
click at [891, 234] on div "Is there a free trial available?" at bounding box center [912, 238] width 219 height 26
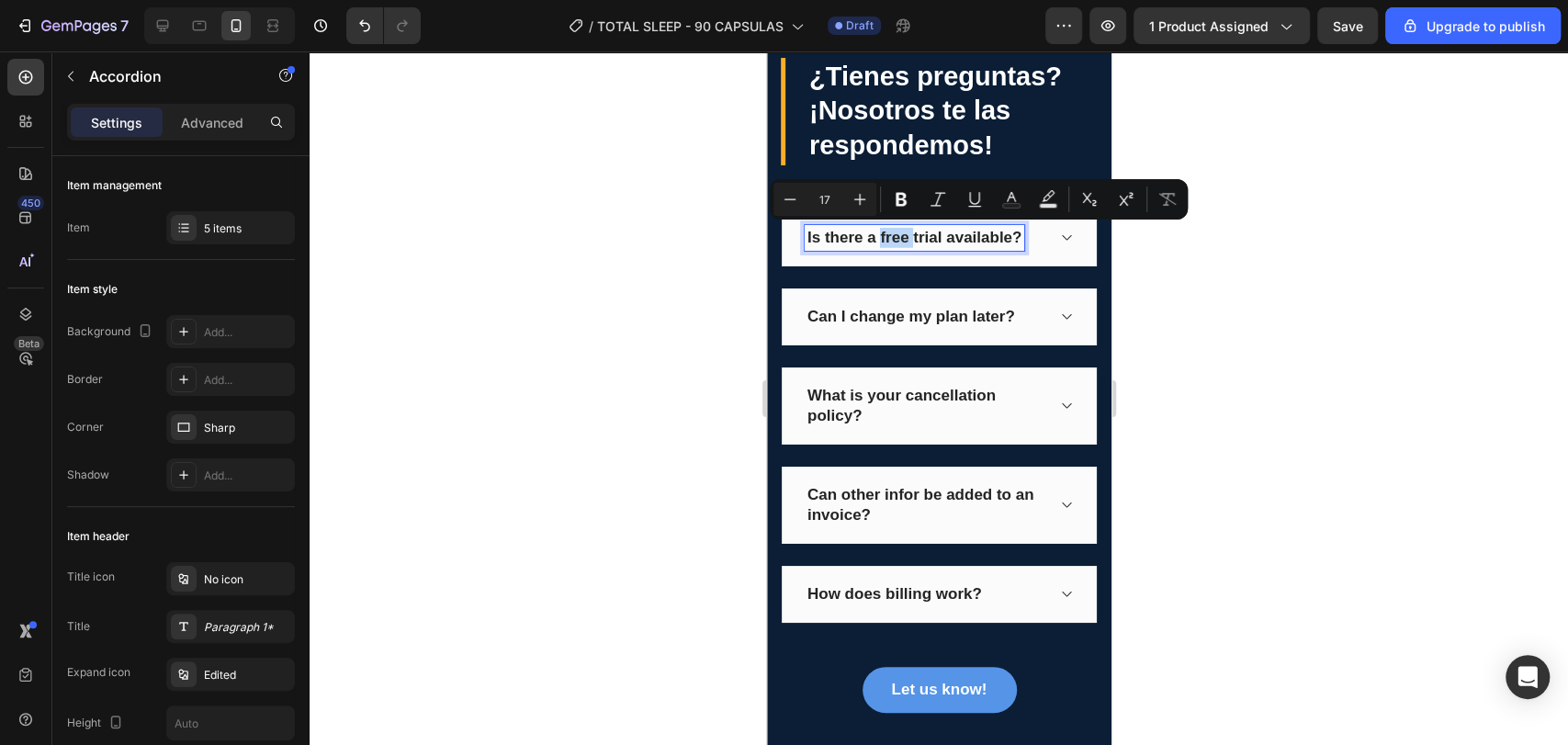
click at [891, 234] on p "Is there a free trial available?" at bounding box center [912, 238] width 214 height 20
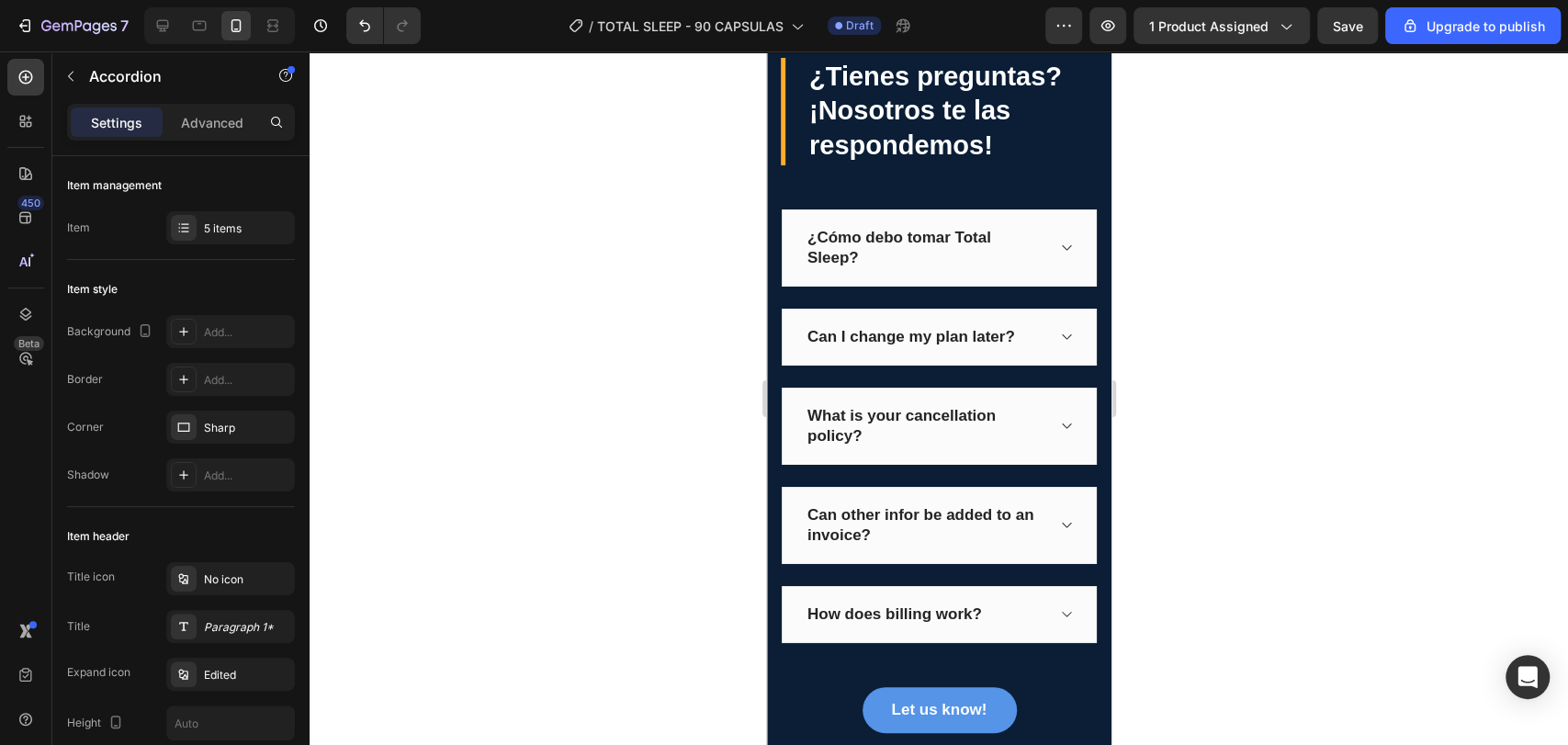
click at [1058, 246] on icon at bounding box center [1065, 247] width 13 height 14
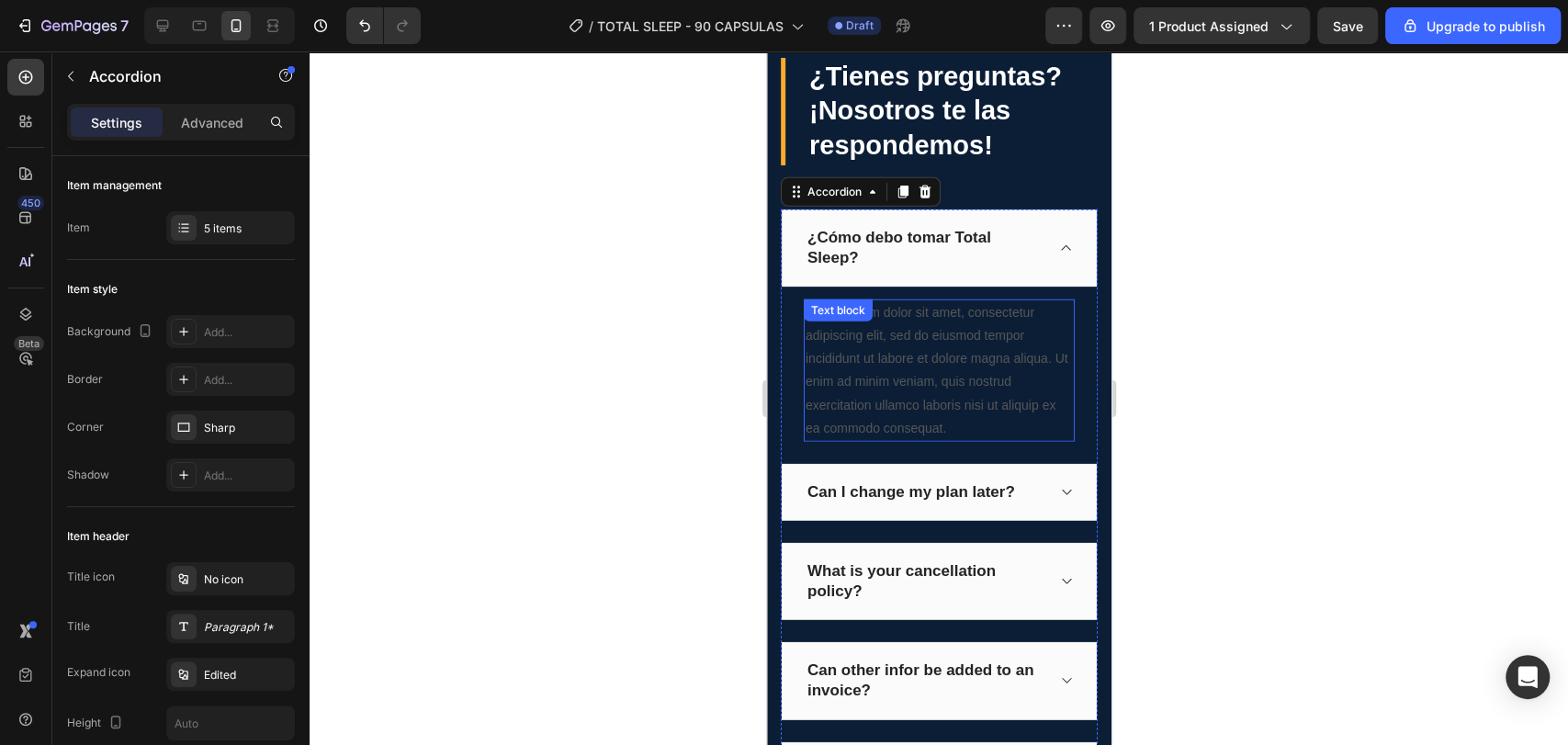
click at [901, 321] on div "Lorem ipsum dolor sit amet, consectetur adipiscing elit, sed do eiusmod tempor …" at bounding box center [937, 370] width 271 height 143
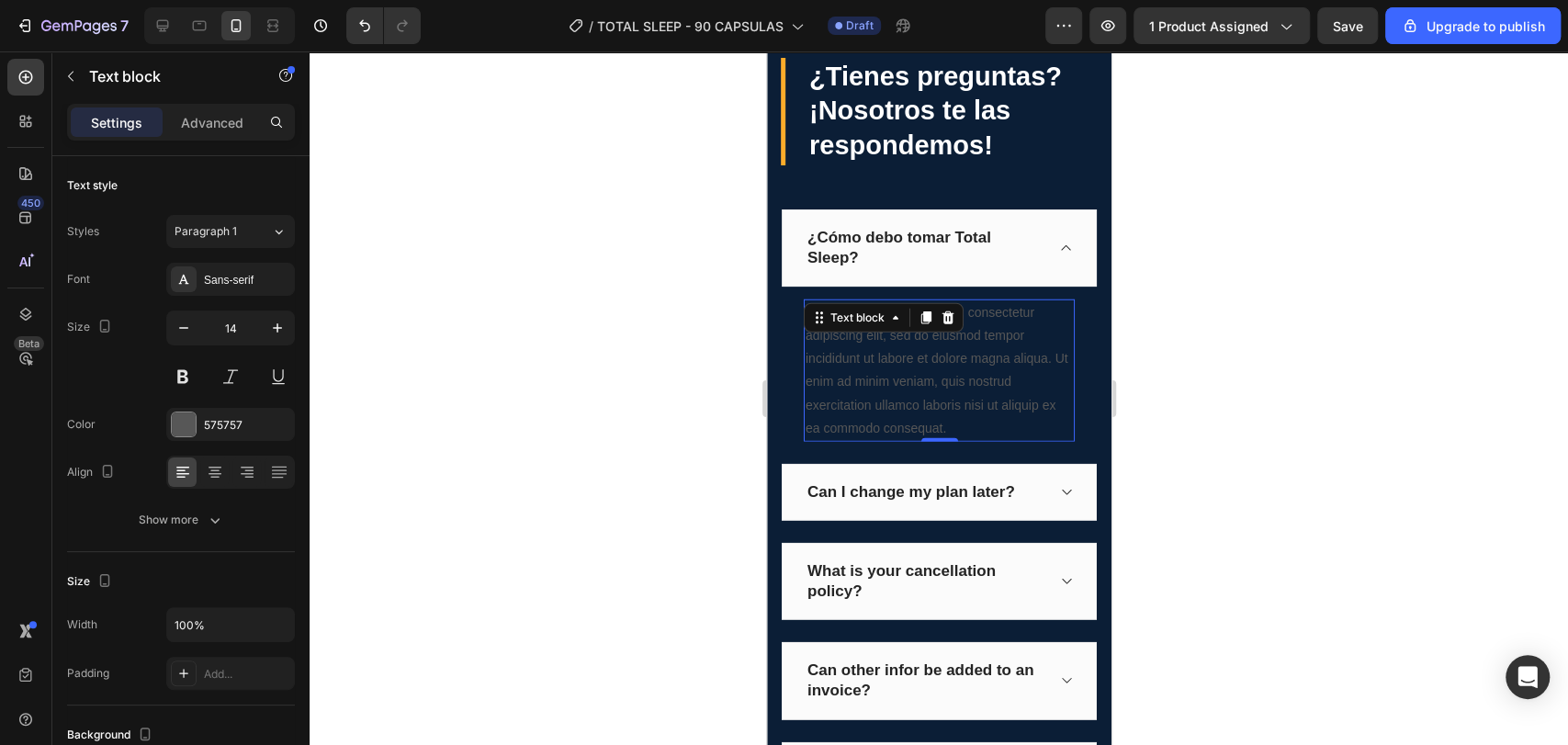
click at [901, 321] on icon at bounding box center [894, 317] width 14 height 14
click at [901, 321] on div "Text block" at bounding box center [856, 317] width 99 height 22
click at [959, 390] on div "Lorem ipsum dolor sit amet, consectetur adipiscing elit, sed do eiusmod tempor …" at bounding box center [937, 370] width 271 height 143
click at [959, 390] on p "Lorem ipsum dolor sit amet, consectetur adipiscing elit, sed do eiusmod tempor …" at bounding box center [937, 370] width 267 height 139
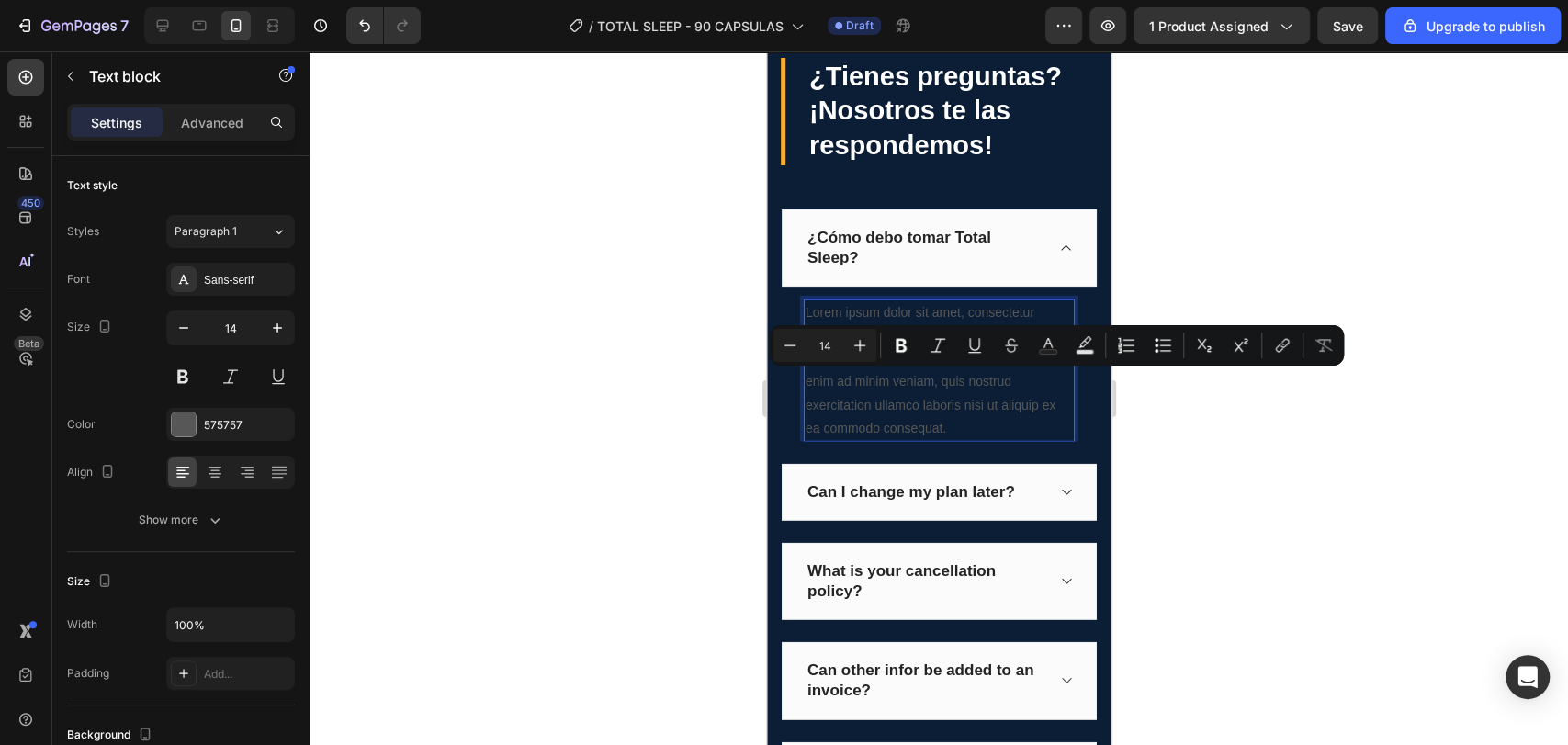
click at [974, 433] on p "Lorem ipsum dolor sit amet, consectetur adipiscing elit, sed do eiusmod tempor …" at bounding box center [937, 370] width 267 height 139
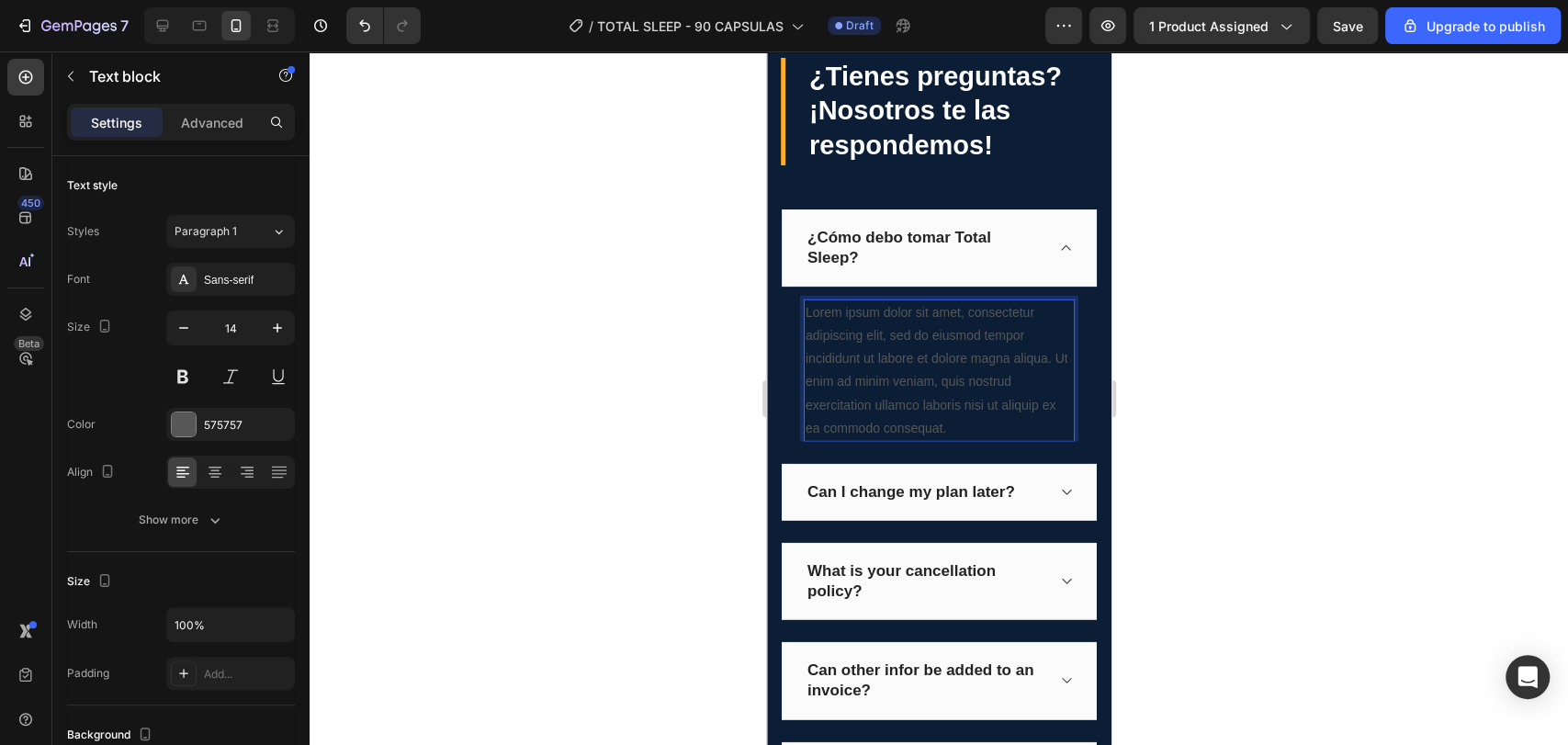
click at [974, 433] on p "Lorem ipsum dolor sit amet, consectetur adipiscing elit, sed do eiusmod tempor …" at bounding box center [937, 370] width 267 height 139
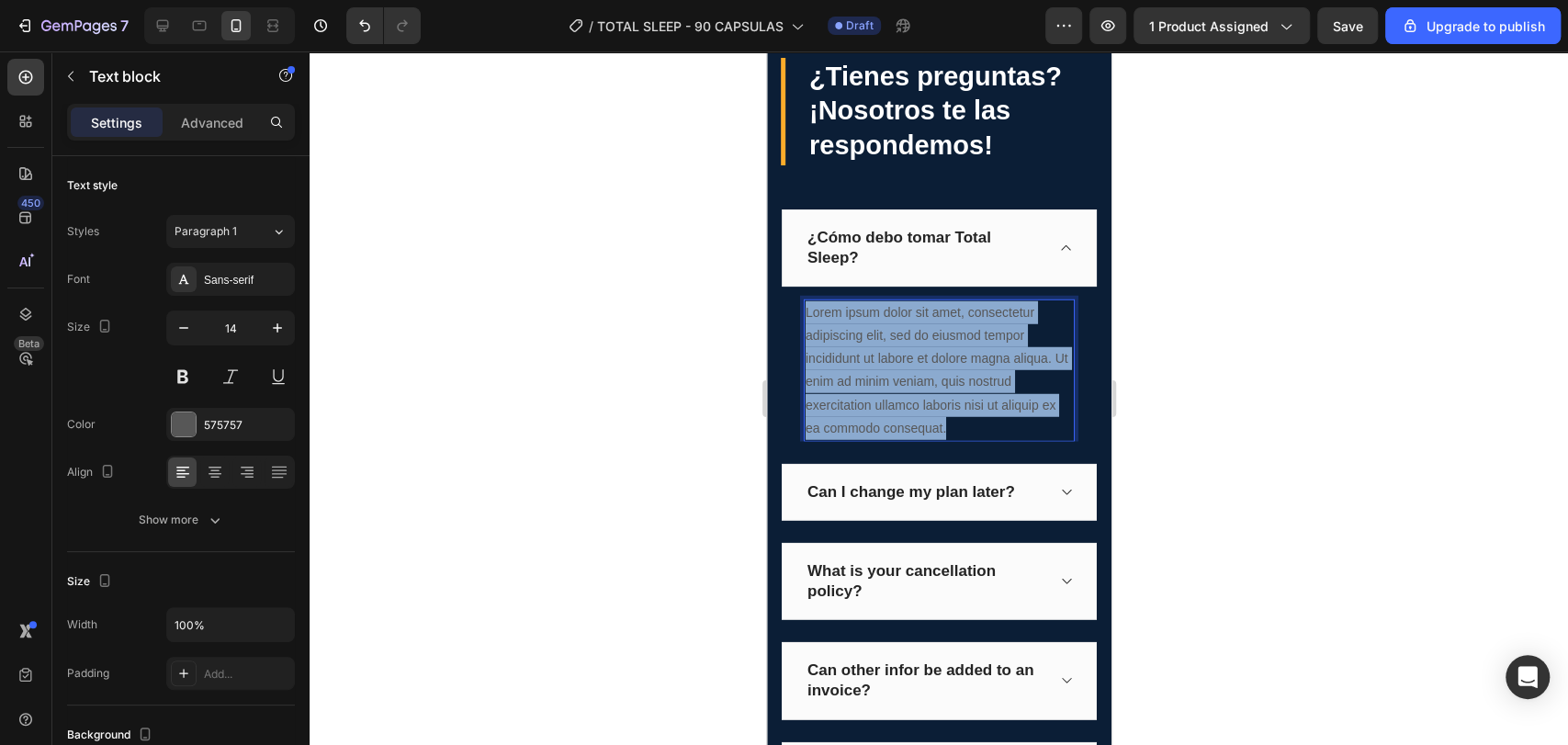
click at [974, 433] on p "Lorem ipsum dolor sit amet, consectetur adipiscing elit, sed do eiusmod tempor …" at bounding box center [937, 370] width 267 height 139
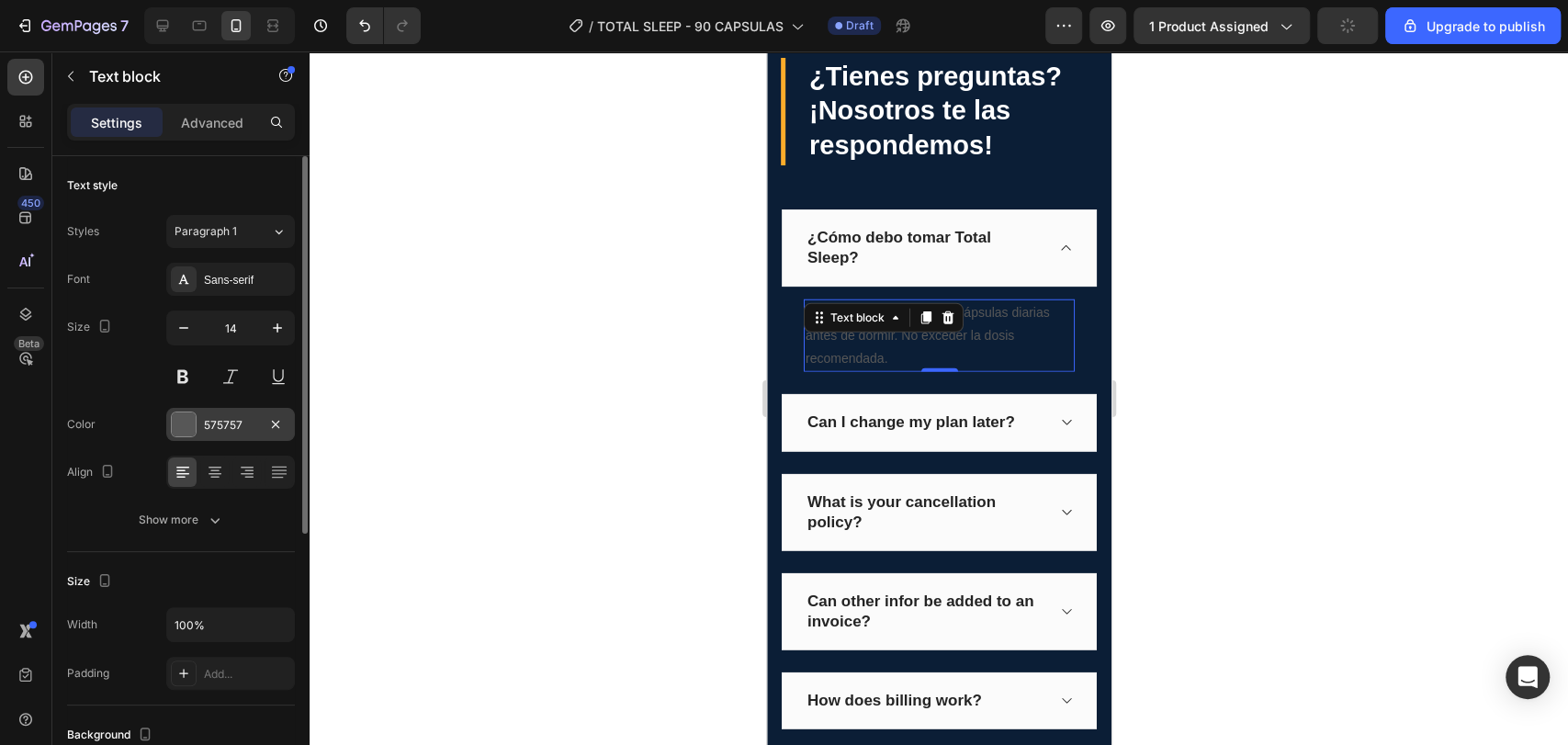
click at [206, 435] on div "575757" at bounding box center [230, 424] width 128 height 33
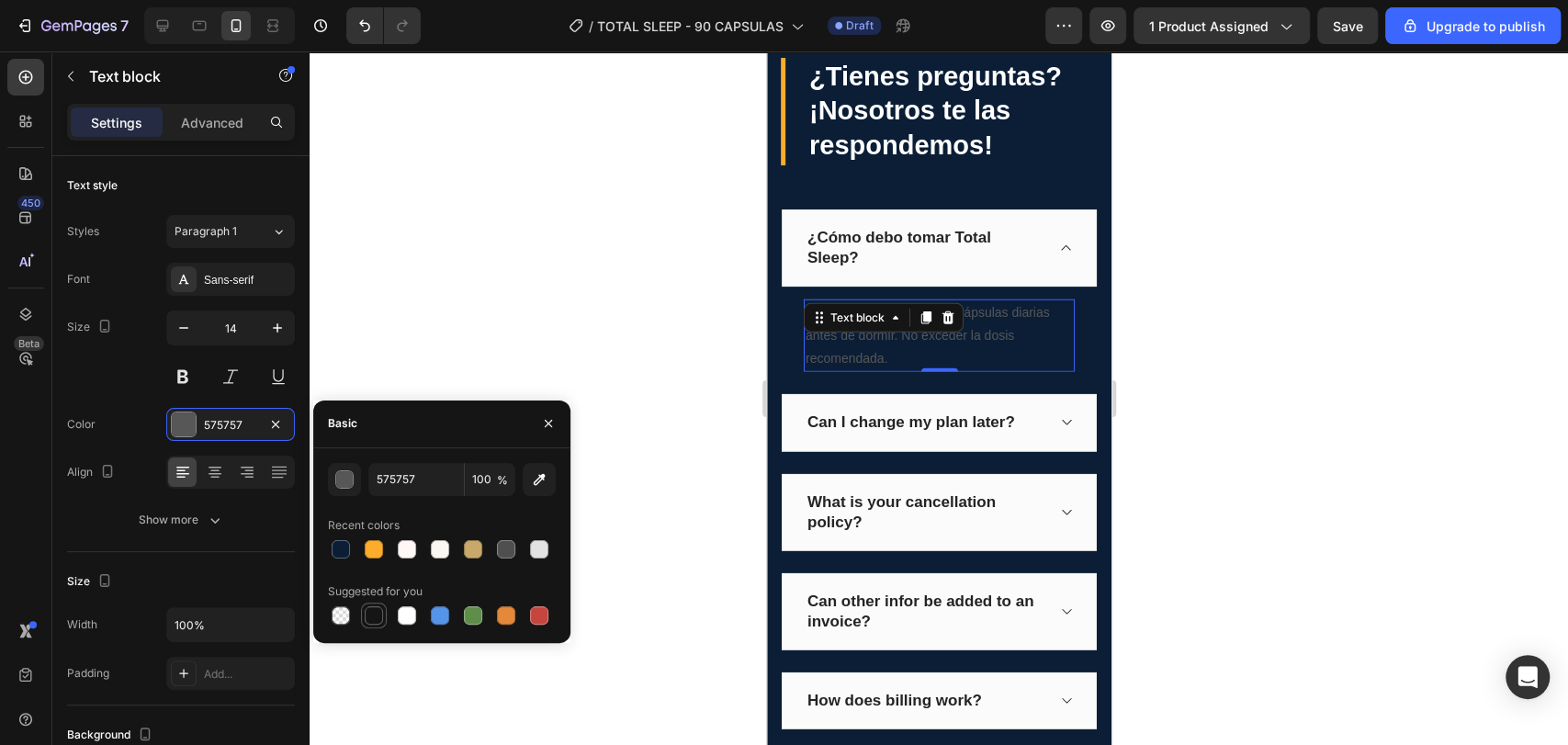
click at [375, 619] on div at bounding box center [373, 615] width 18 height 18
click at [404, 617] on div at bounding box center [406, 615] width 18 height 18
type input "FFFFFF"
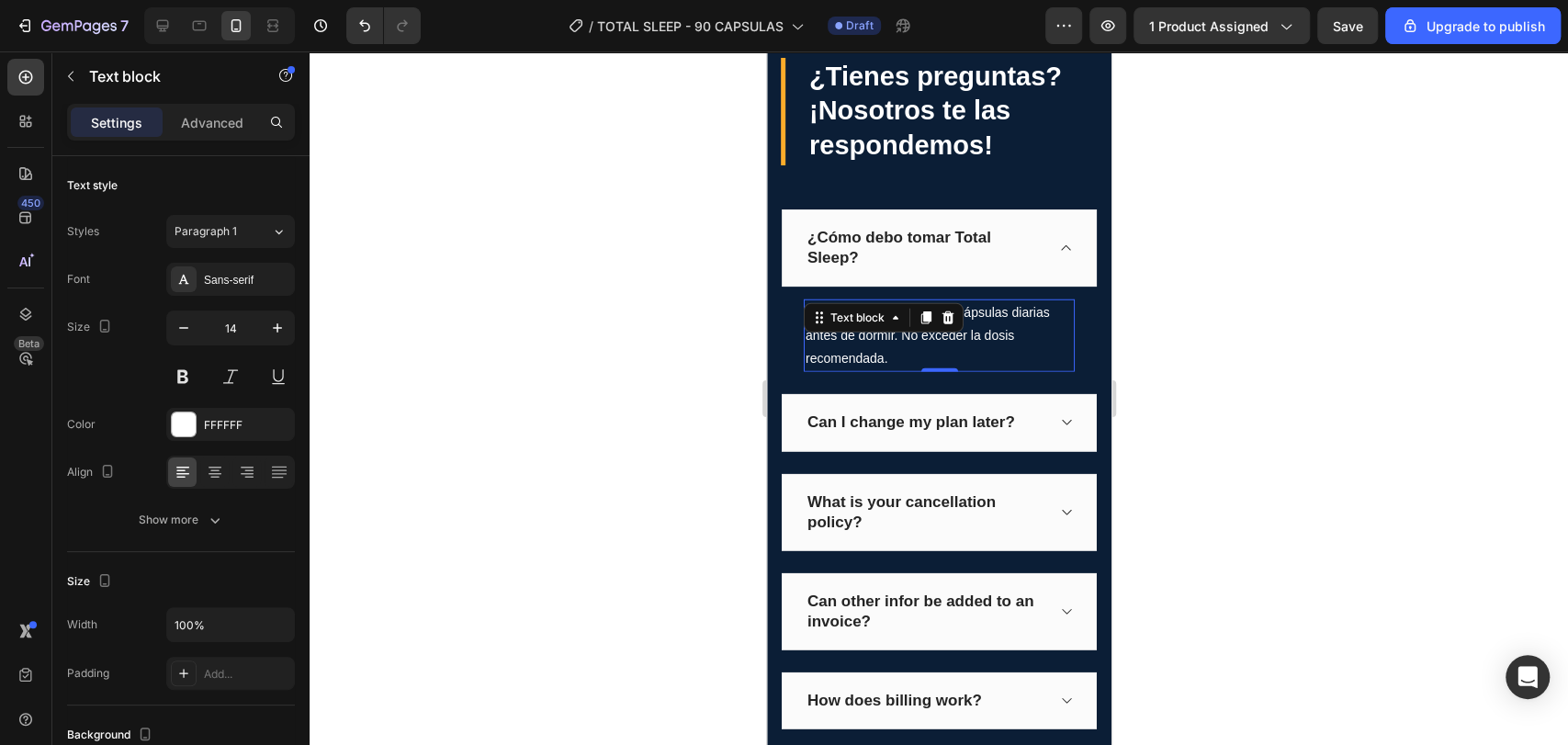
click at [479, 327] on div at bounding box center [938, 398] width 1258 height 693
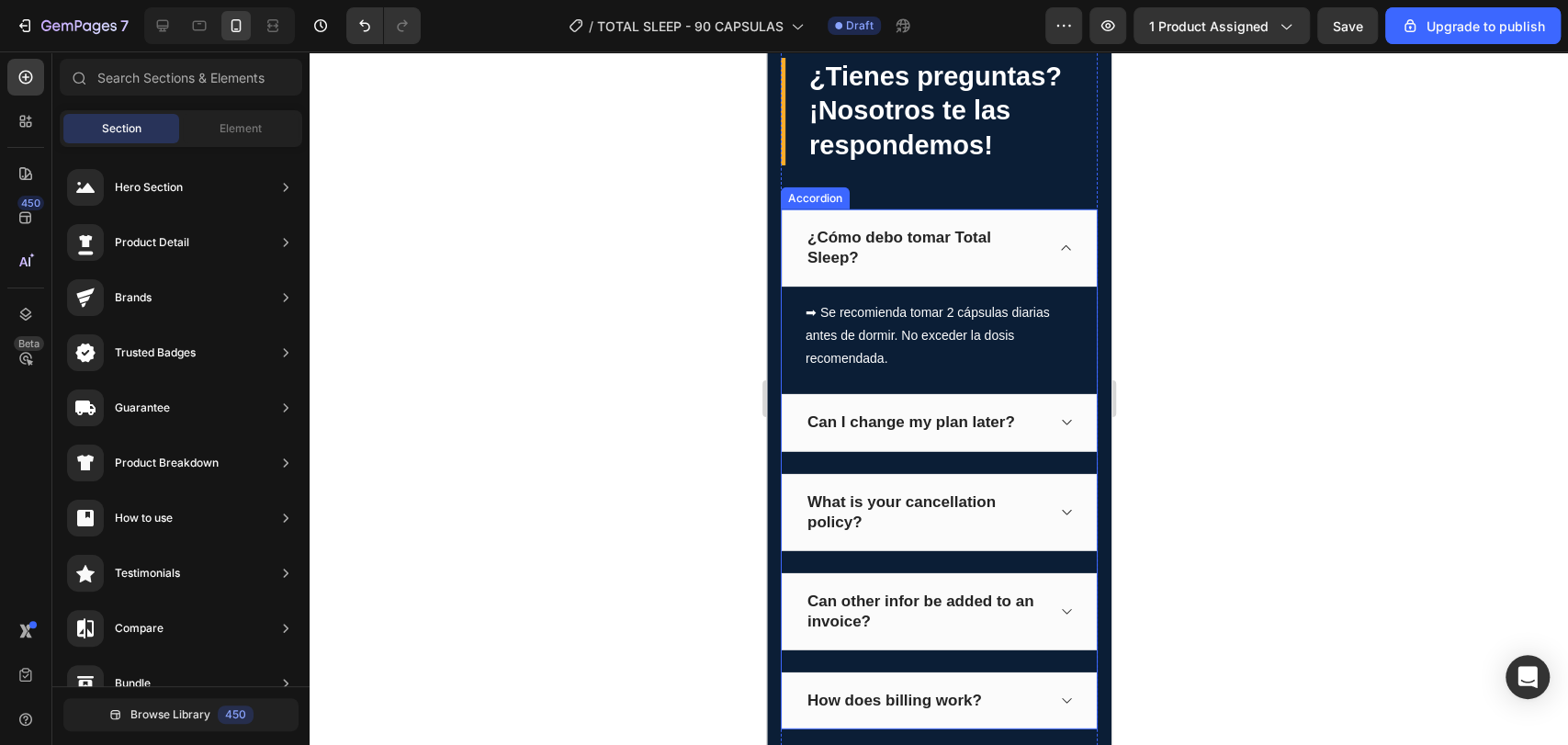
click at [1058, 252] on icon at bounding box center [1065, 247] width 13 height 14
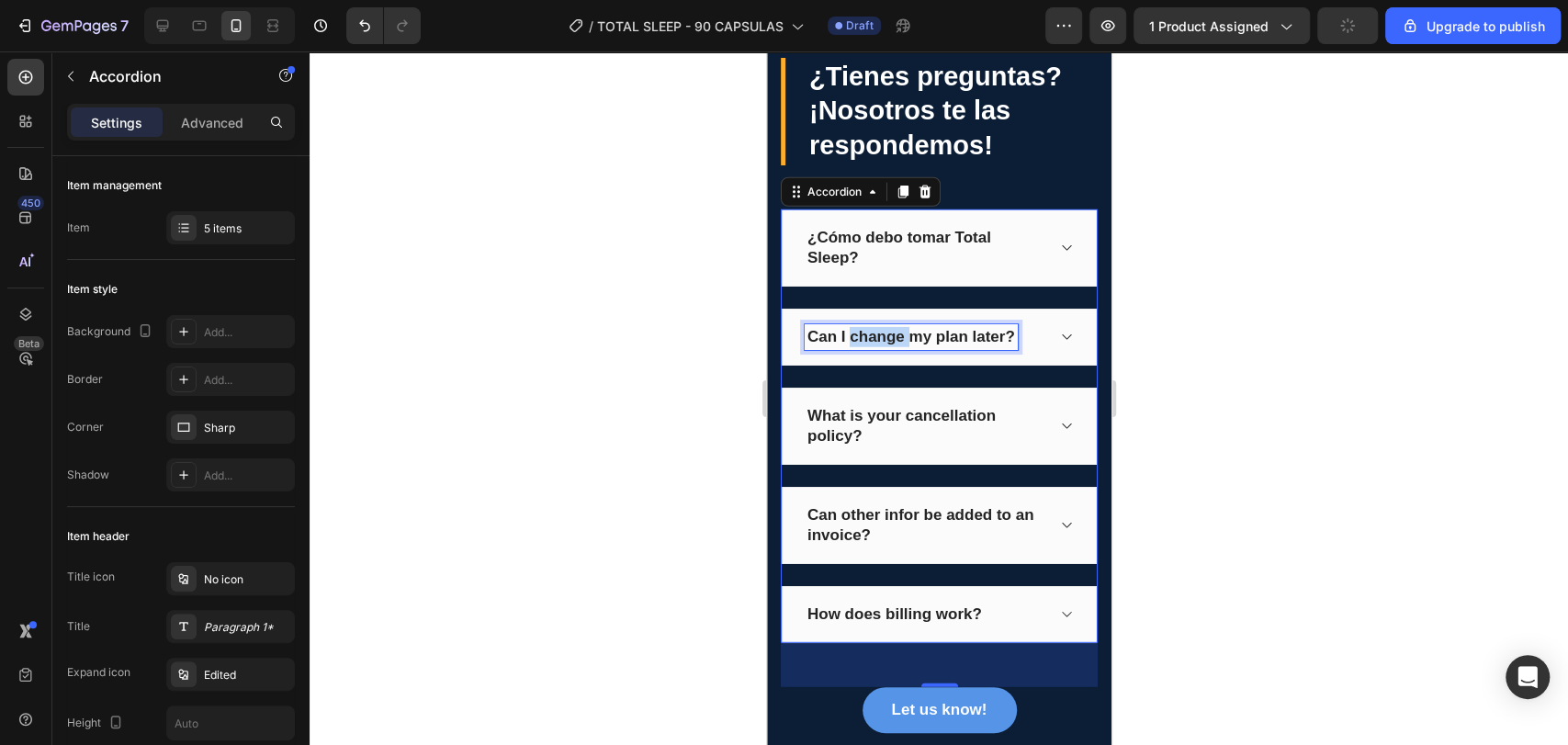
click at [895, 327] on p "Can I change my plan later?" at bounding box center [910, 337] width 208 height 20
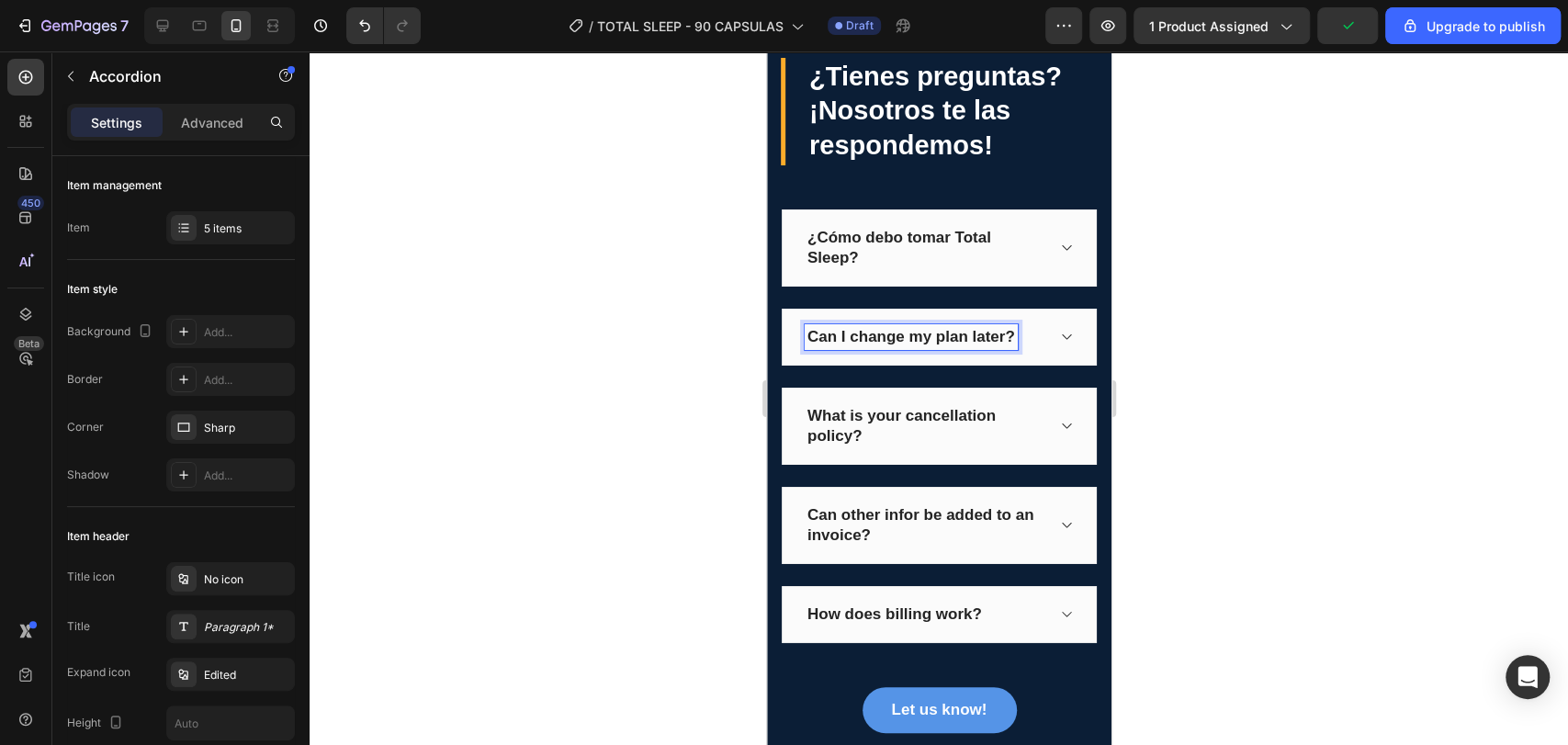
click at [934, 340] on p "Can I change my plan later?" at bounding box center [910, 337] width 208 height 20
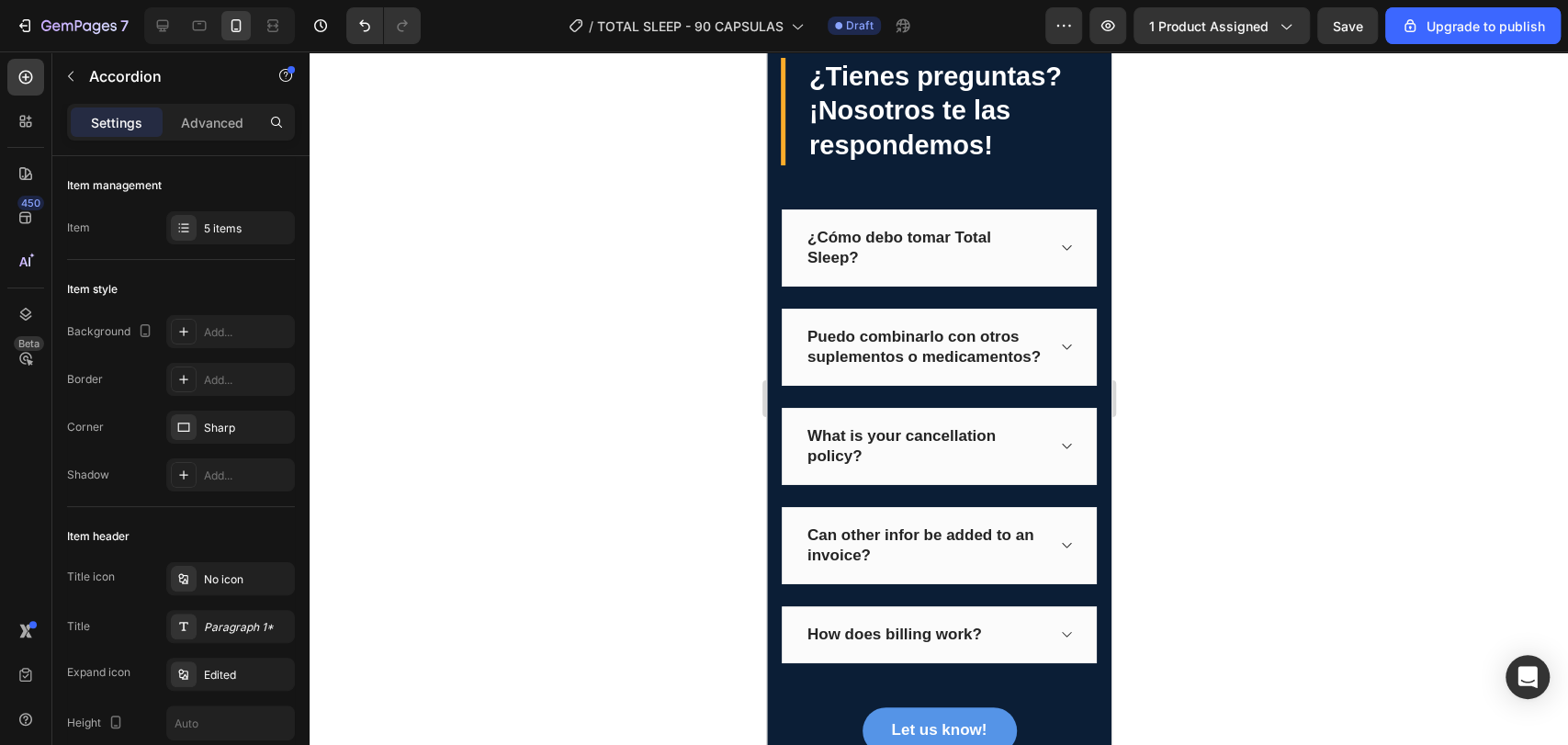
click at [1075, 350] on div "Puedo combinarlo con otros suplementos o medicamentos?" at bounding box center [937, 347] width 315 height 77
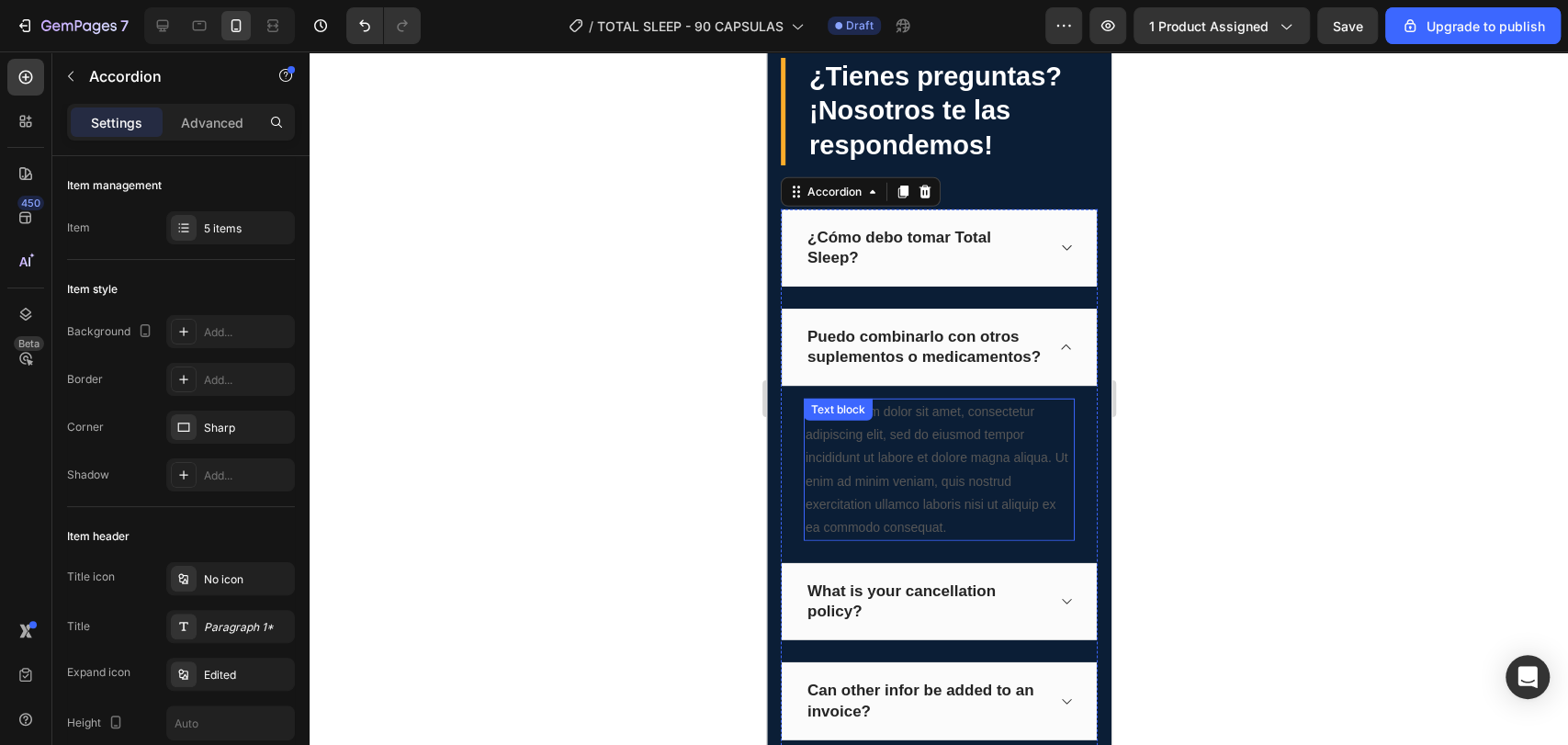
click at [980, 537] on div "Lorem ipsum dolor sit amet, consectetur adipiscing elit, sed do eiusmod tempor …" at bounding box center [937, 470] width 271 height 143
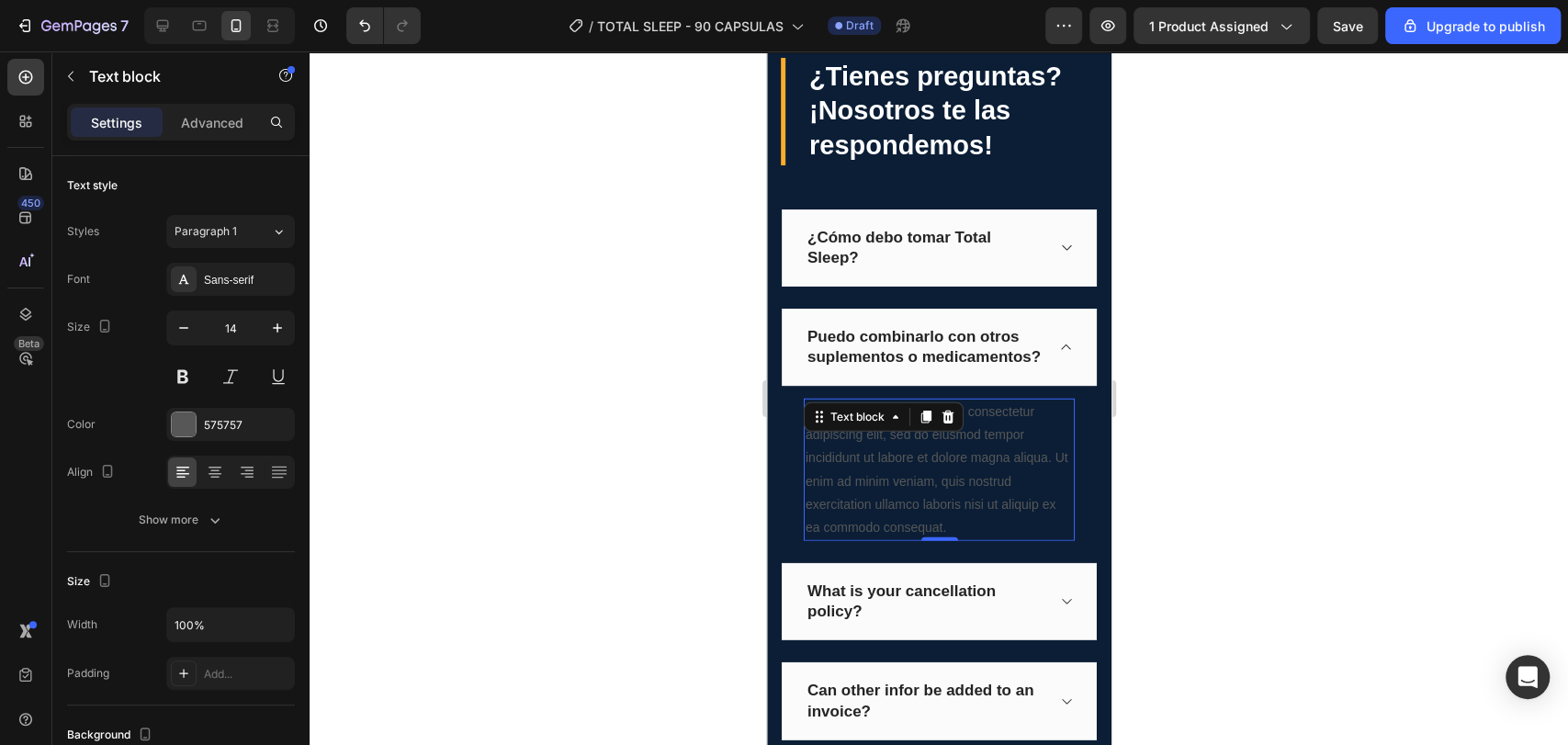
click at [980, 537] on div "Lorem ipsum dolor sit amet, consectetur adipiscing elit, sed do eiusmod tempor …" at bounding box center [937, 470] width 271 height 143
click at [980, 537] on p "Lorem ipsum dolor sit amet, consectetur adipiscing elit, sed do eiusmod tempor …" at bounding box center [937, 470] width 267 height 139
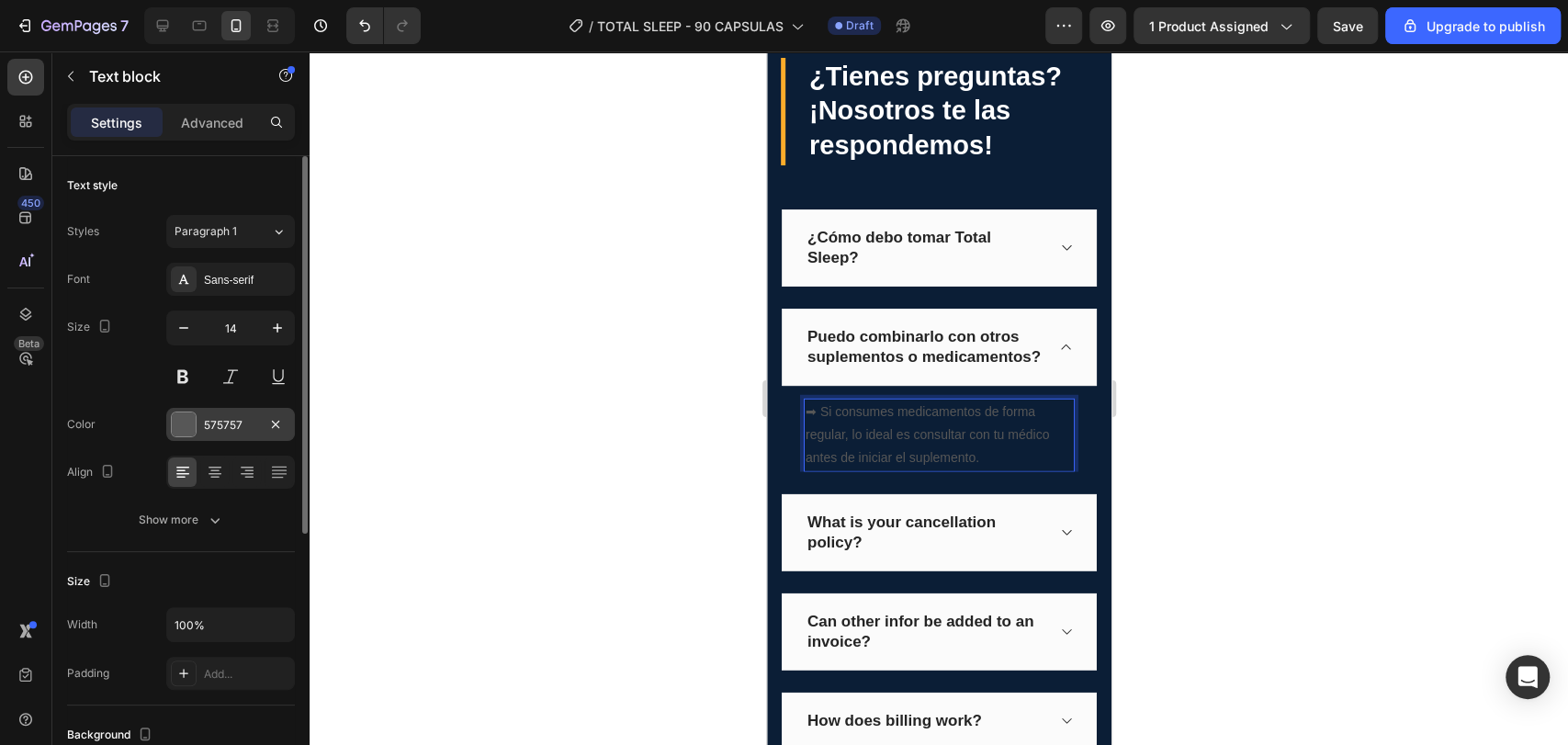
click at [215, 423] on div "575757" at bounding box center [231, 425] width 54 height 16
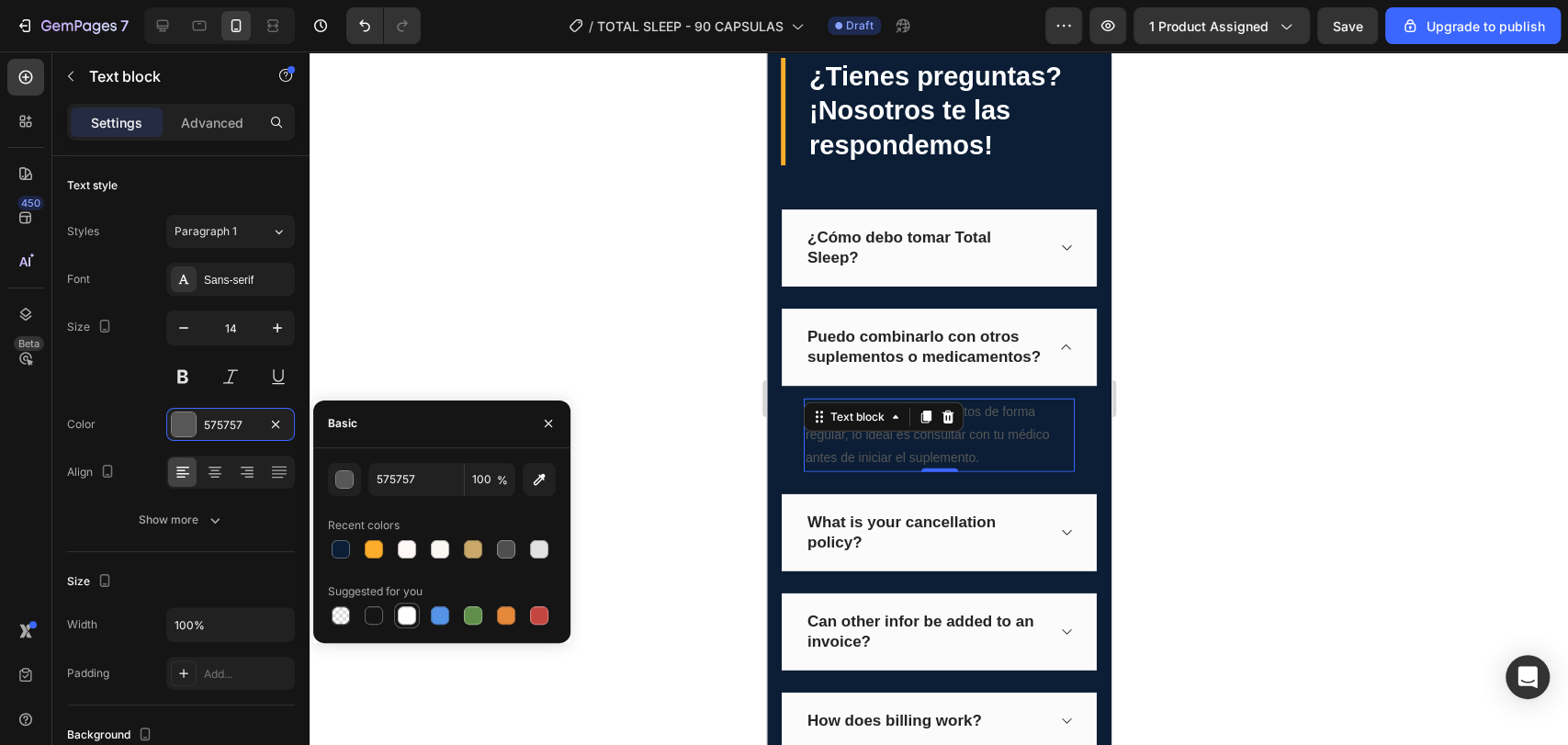
click at [411, 606] on div at bounding box center [406, 615] width 18 height 18
type input "FFFFFF"
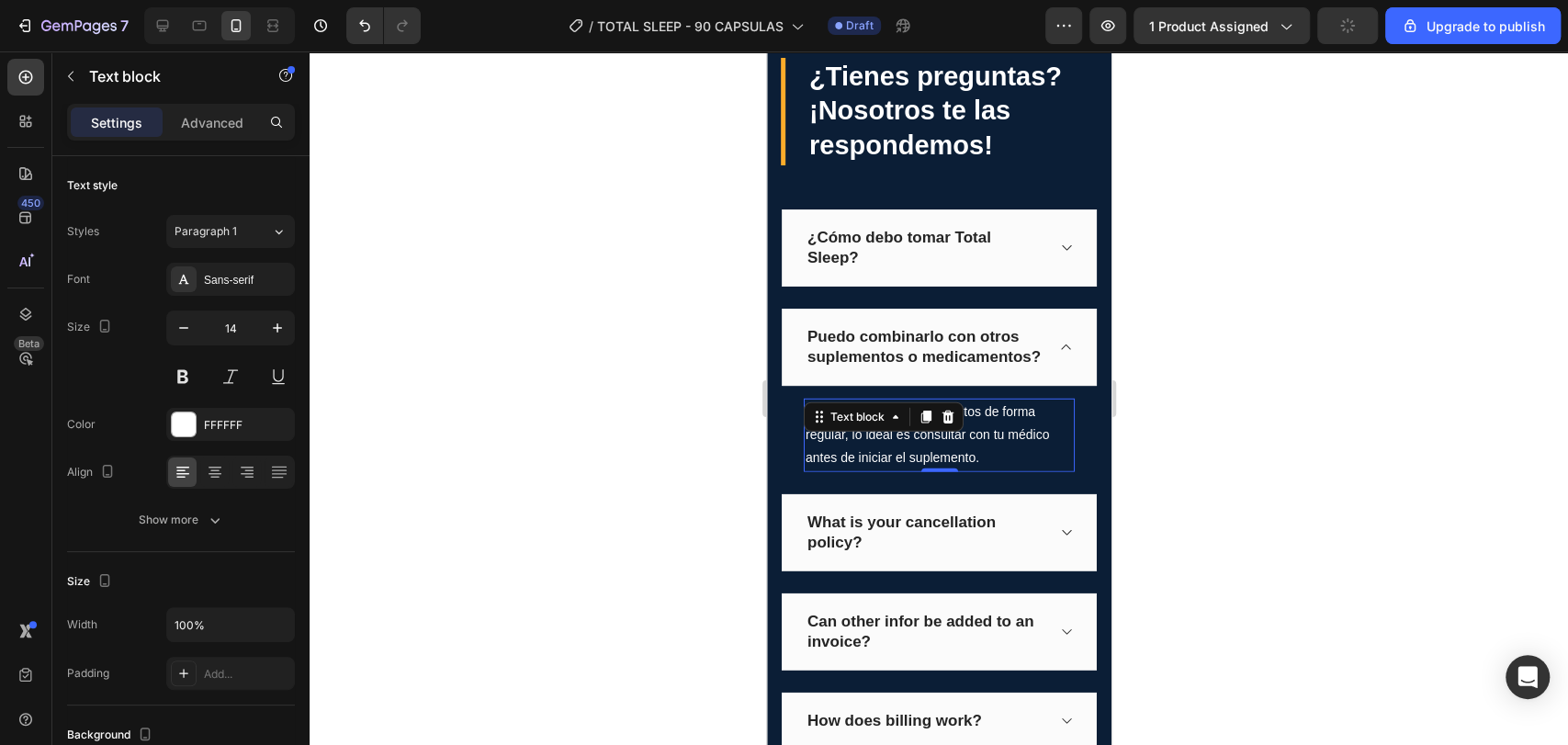
click at [551, 283] on div at bounding box center [938, 398] width 1258 height 693
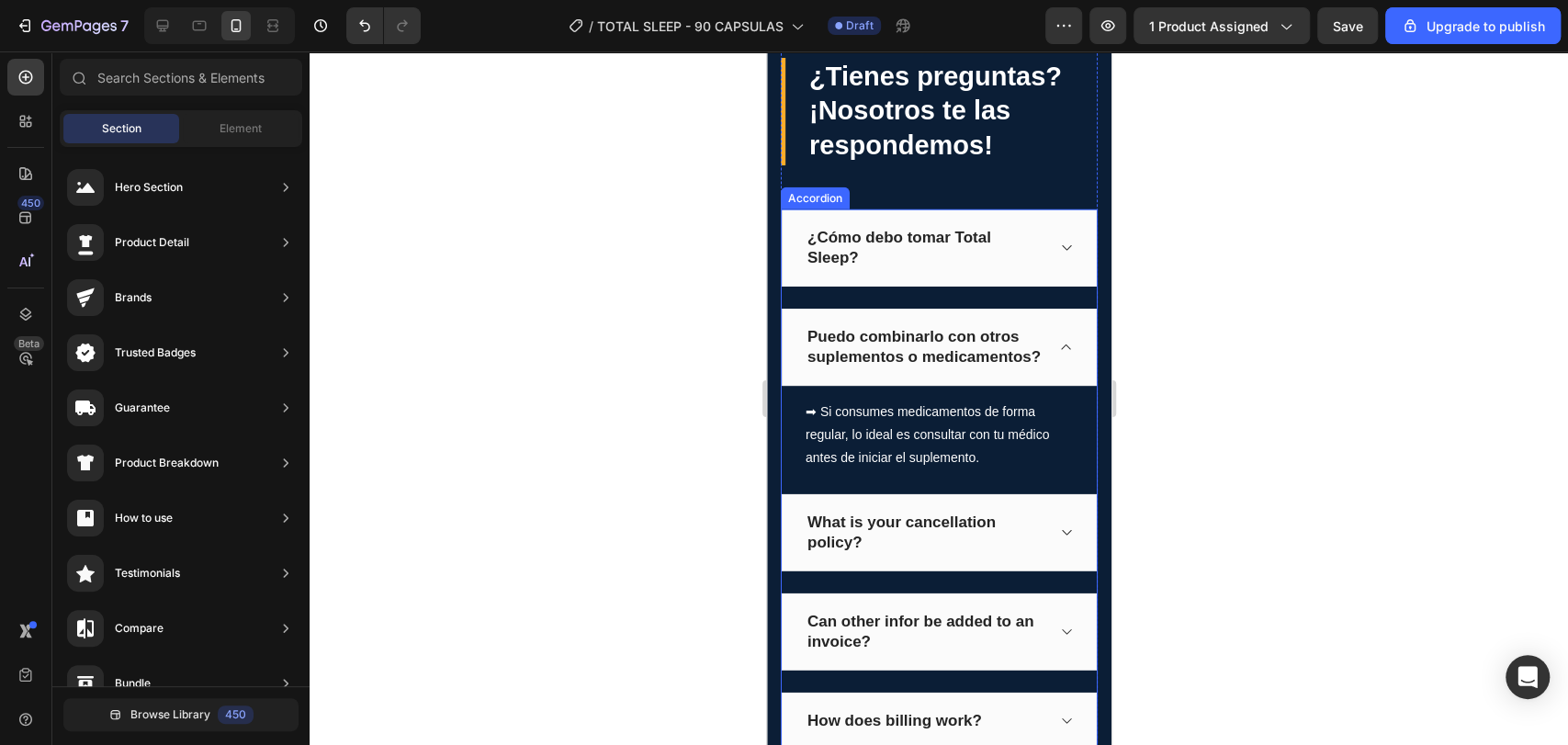
click at [1058, 355] on icon at bounding box center [1065, 347] width 13 height 14
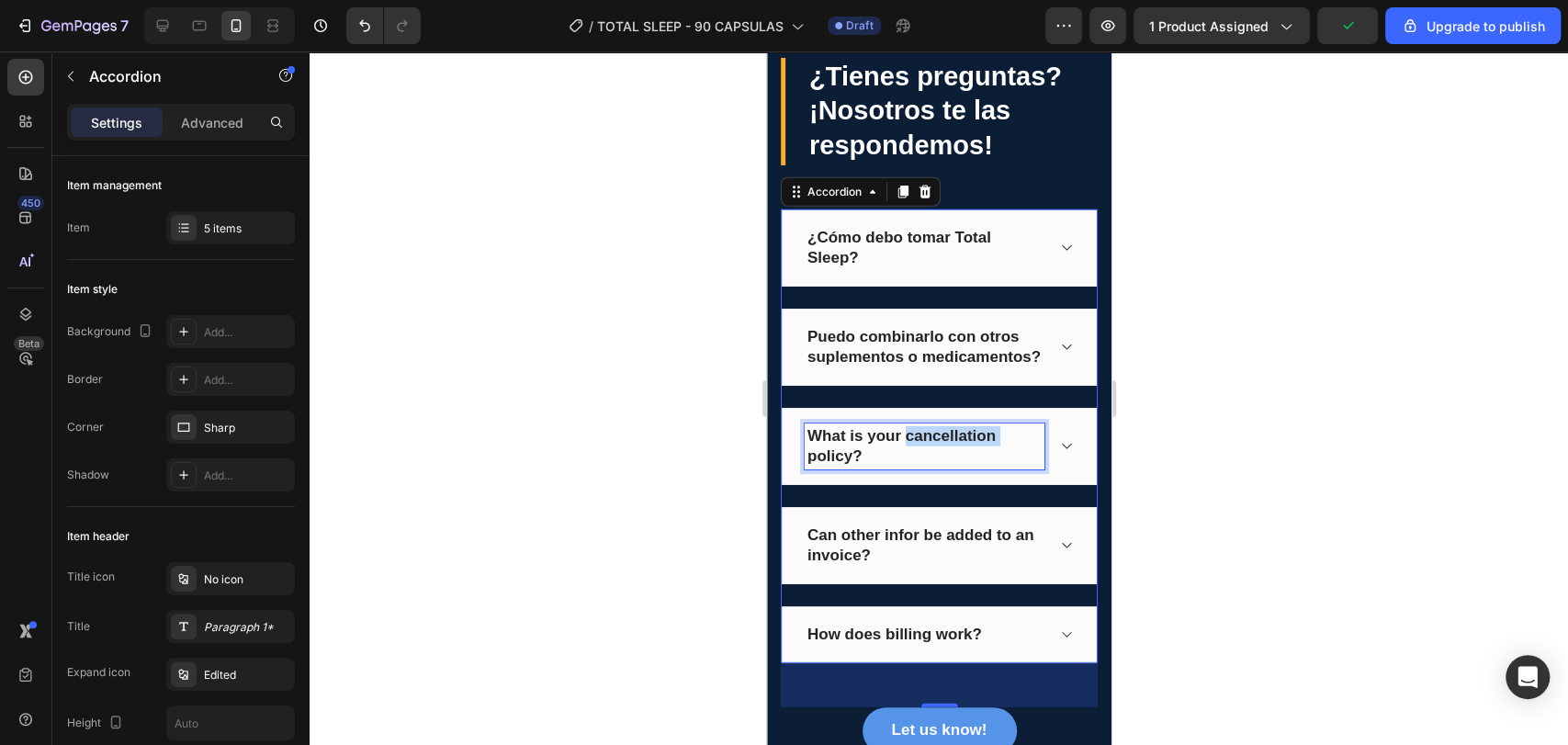
click at [944, 451] on p "What is your cancellation policy?" at bounding box center [923, 447] width 234 height 40
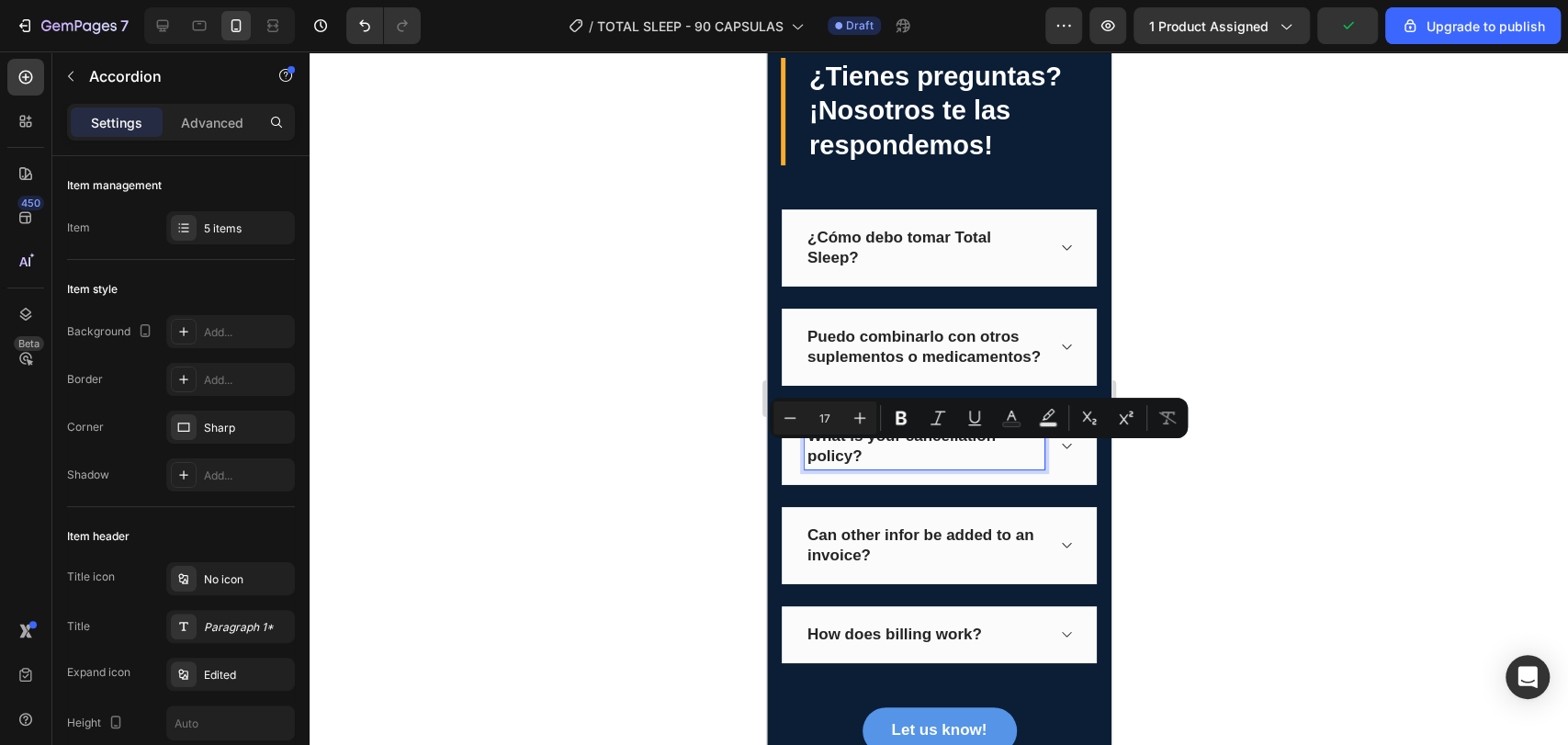
click at [952, 467] on p "What is your cancellation policy?" at bounding box center [923, 447] width 234 height 40
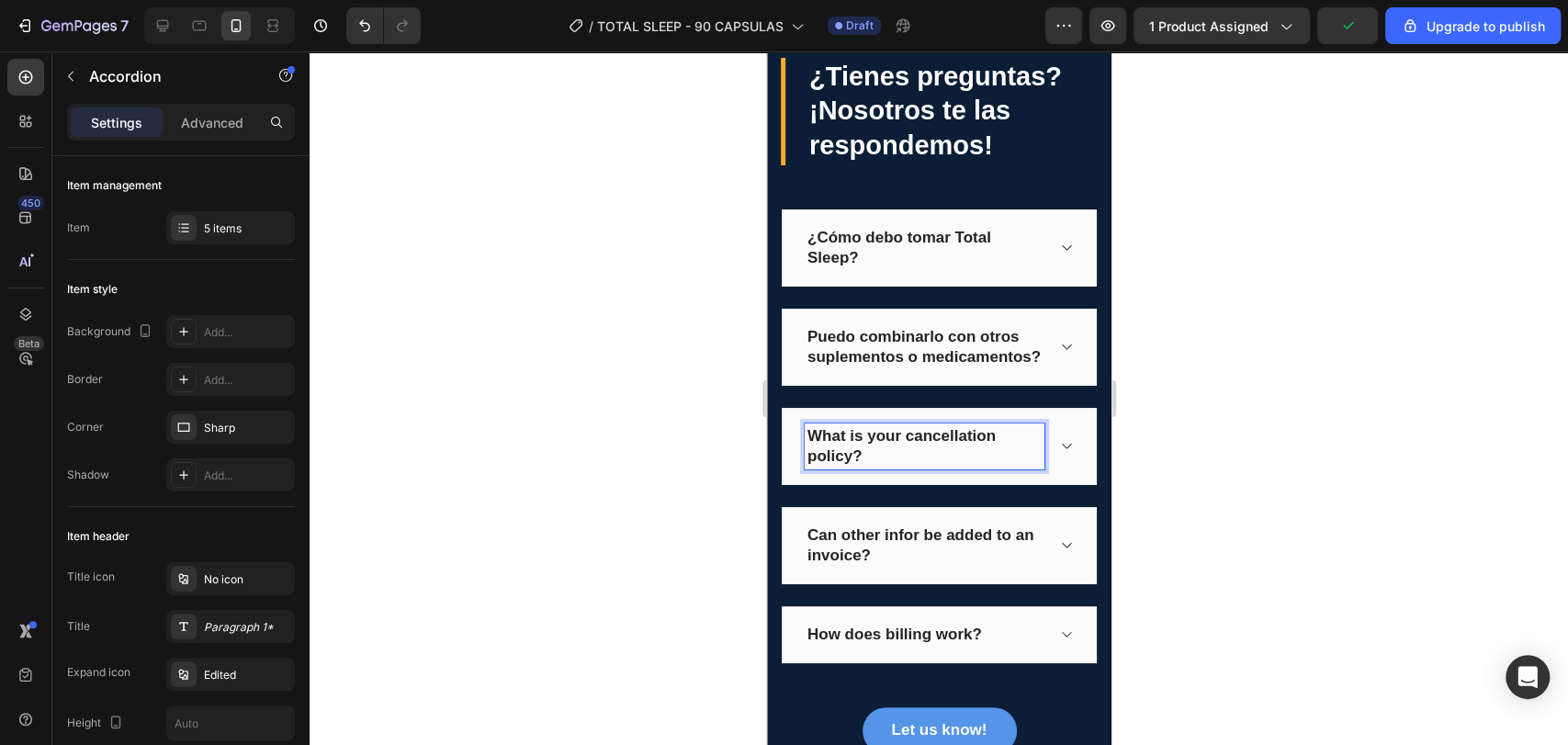
click at [952, 467] on p "What is your cancellation policy?" at bounding box center [923, 447] width 234 height 40
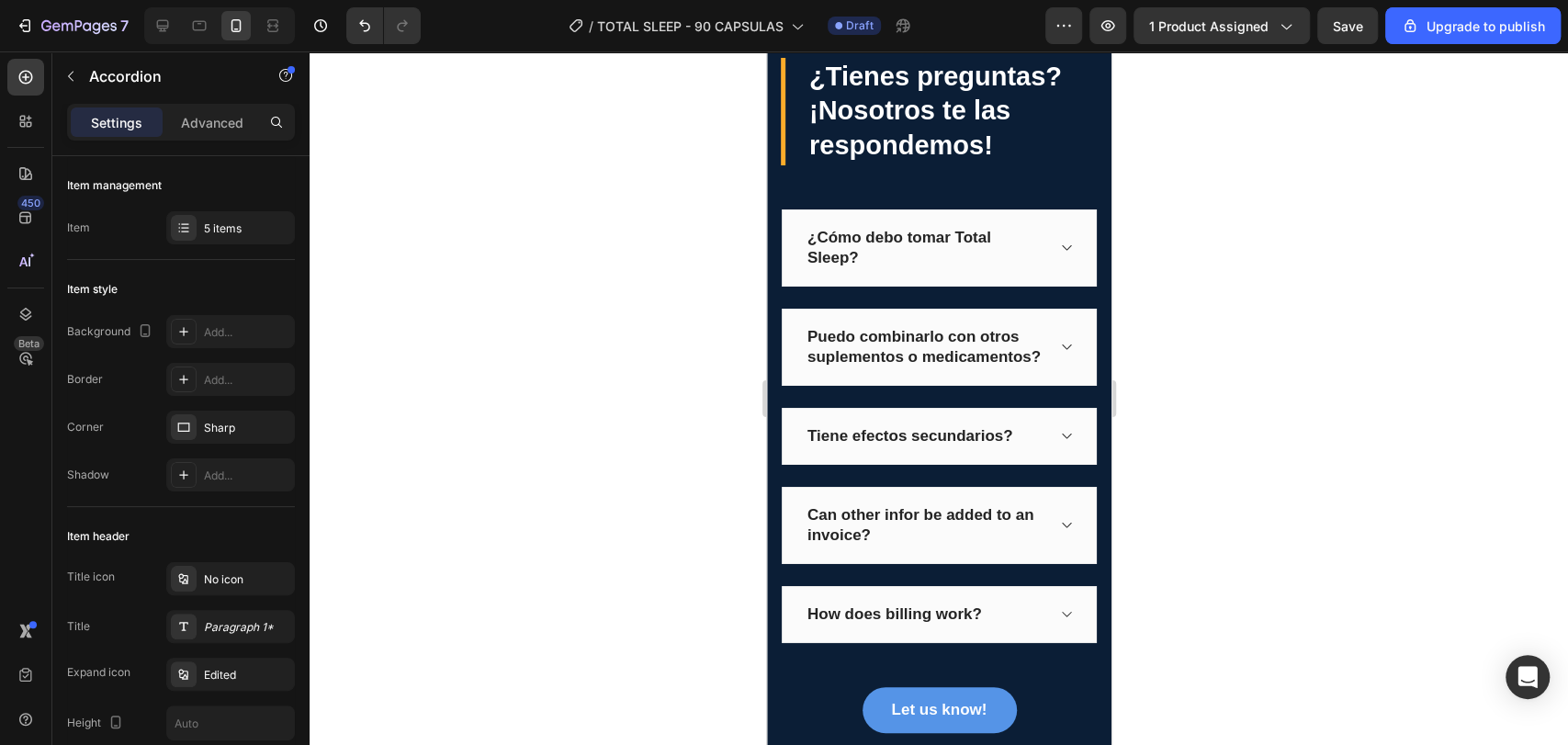
click at [1057, 457] on div "Tiene efectos secundarios?" at bounding box center [937, 435] width 315 height 57
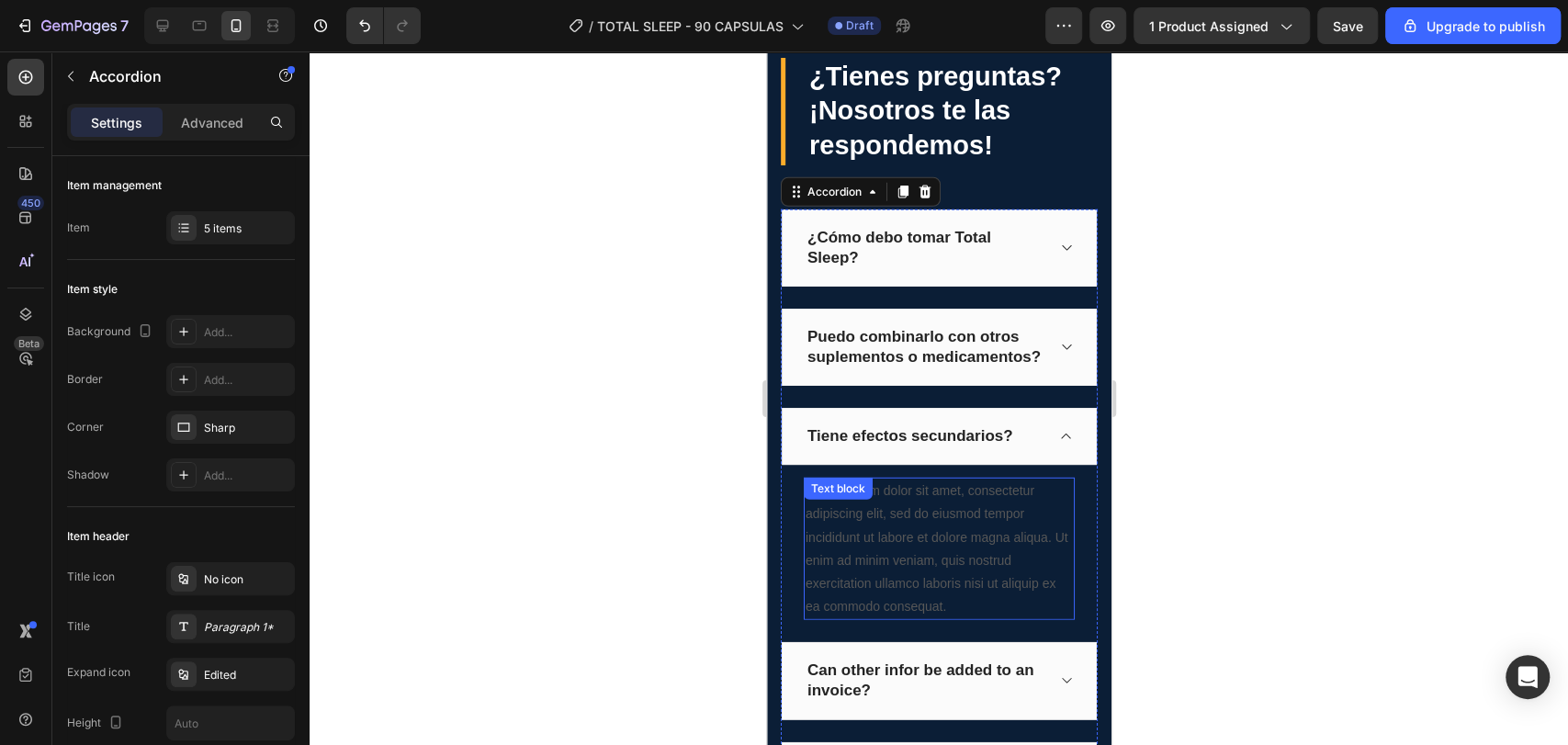
click at [962, 620] on div "Lorem ipsum dolor sit amet, consectetur adipiscing elit, sed do eiusmod tempor …" at bounding box center [937, 548] width 271 height 143
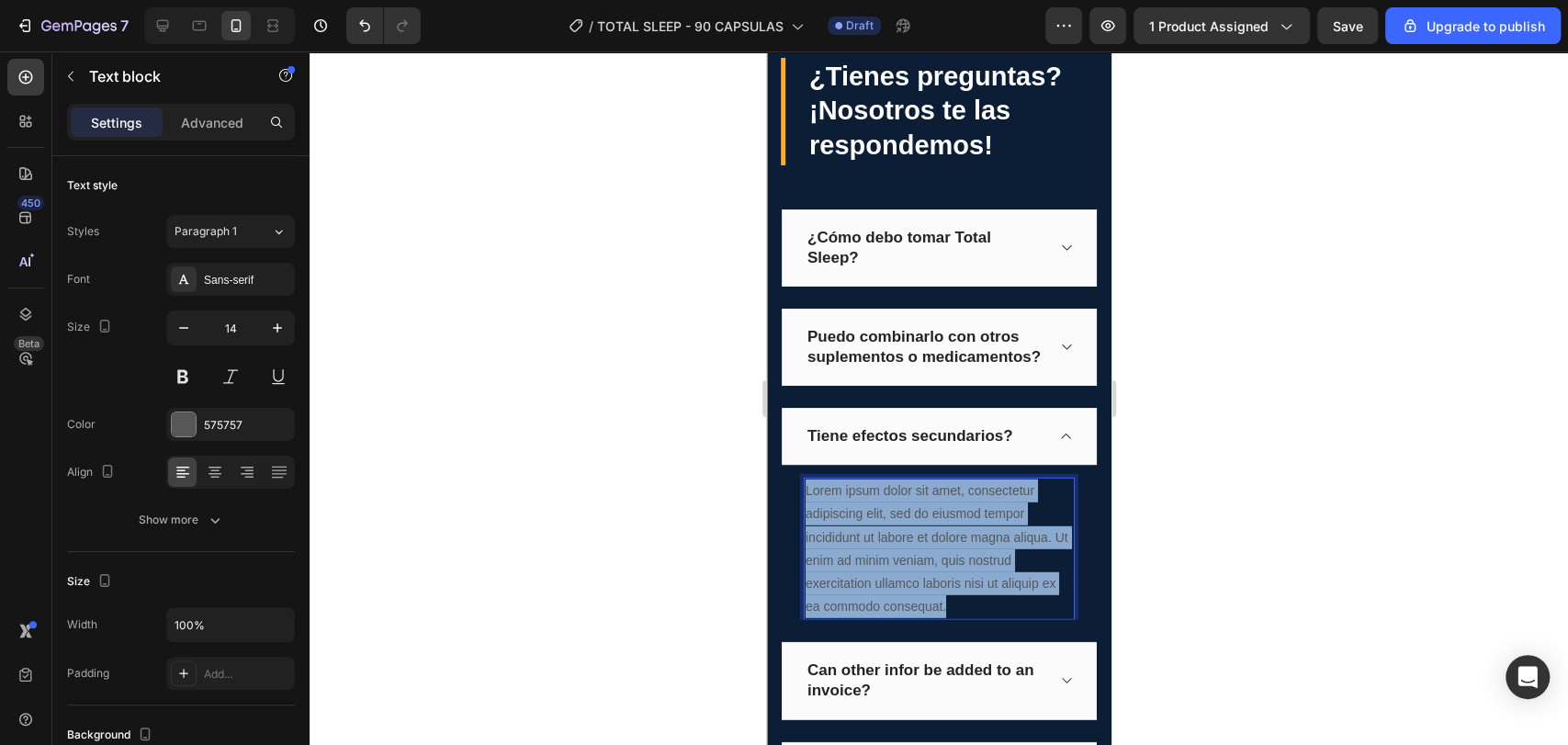
click at [962, 618] on p "Lorem ipsum dolor sit amet, consectetur adipiscing elit, sed do eiusmod tempor …" at bounding box center [937, 548] width 267 height 139
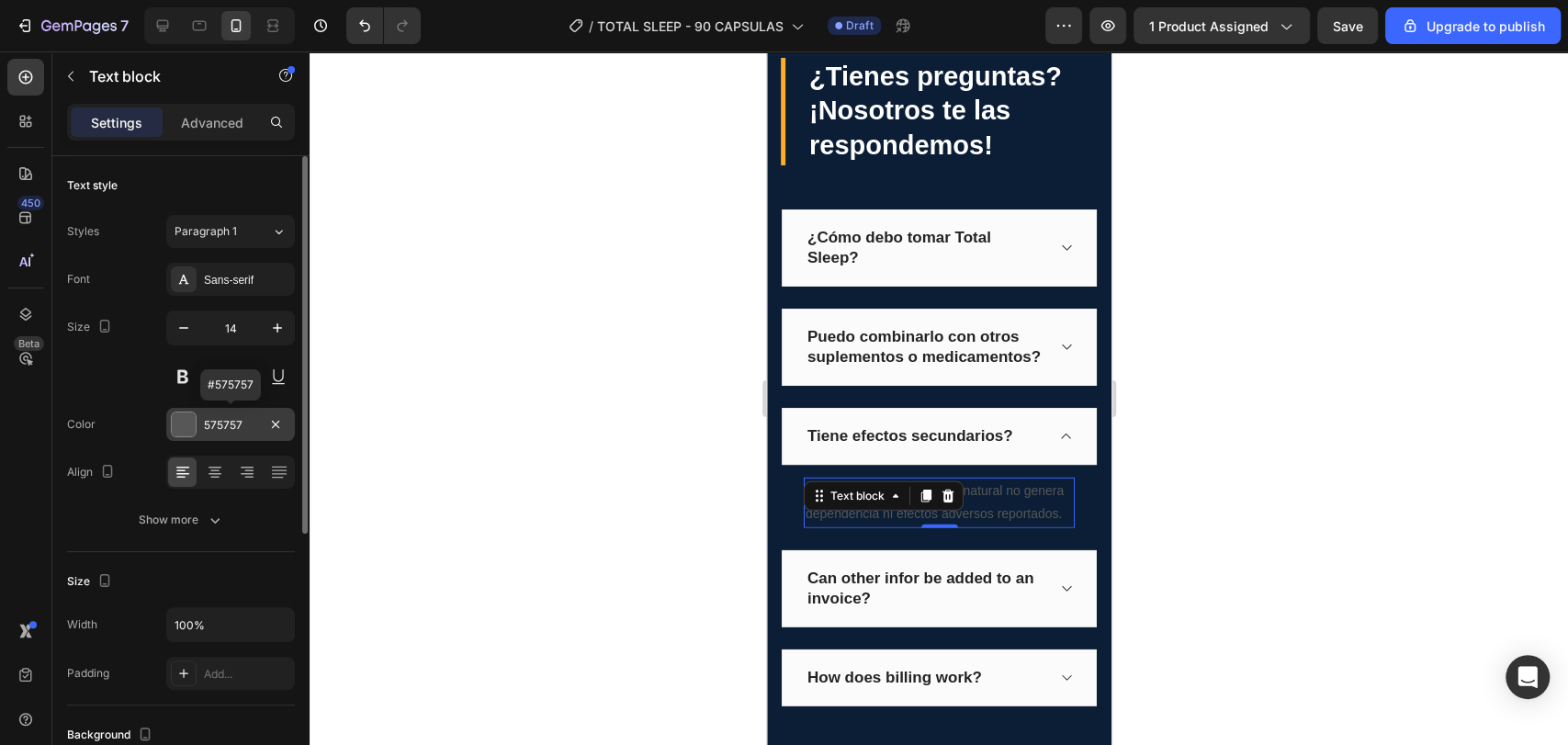
click at [217, 429] on div "575757" at bounding box center [231, 425] width 54 height 16
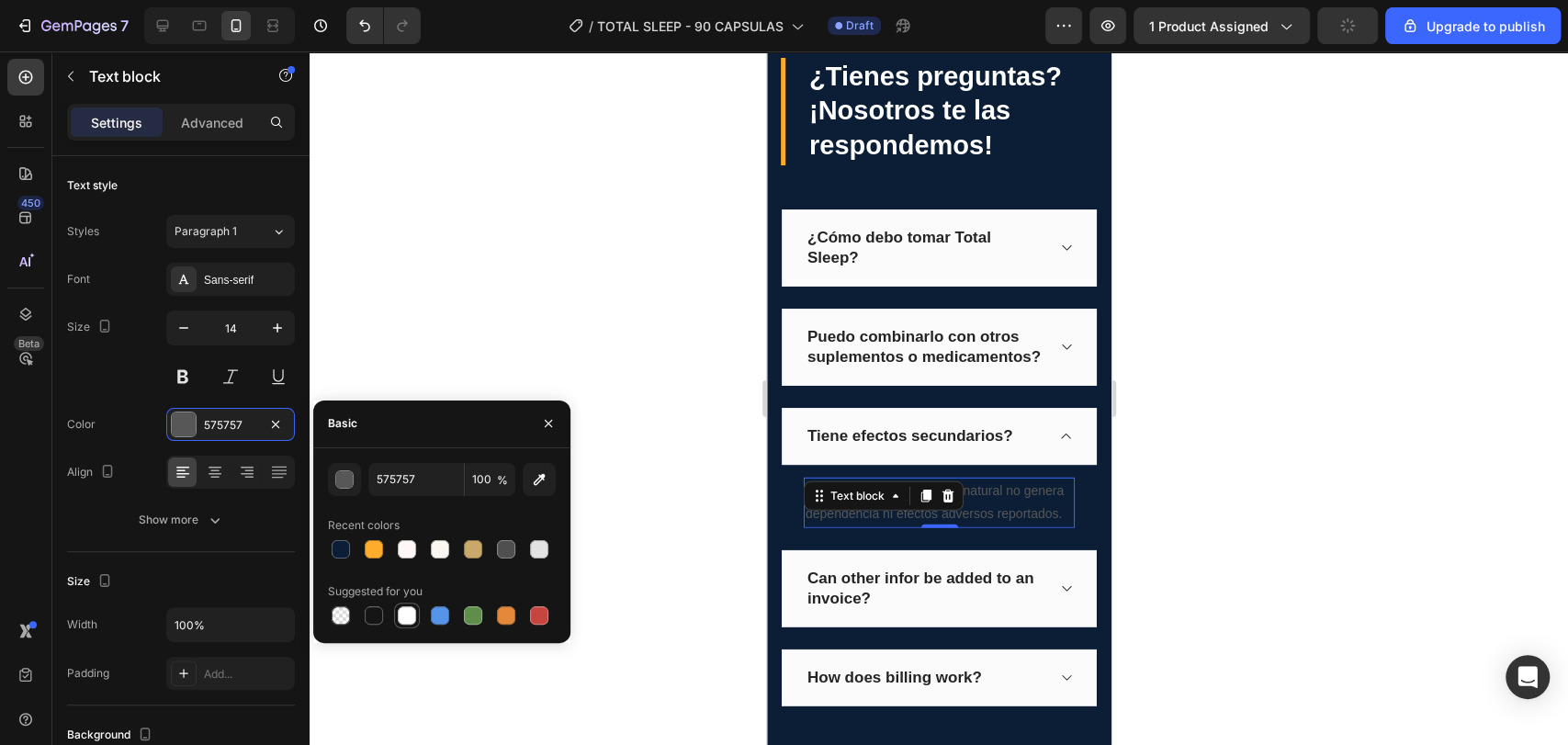
click at [399, 609] on div at bounding box center [406, 615] width 18 height 18
type input "FFFFFF"
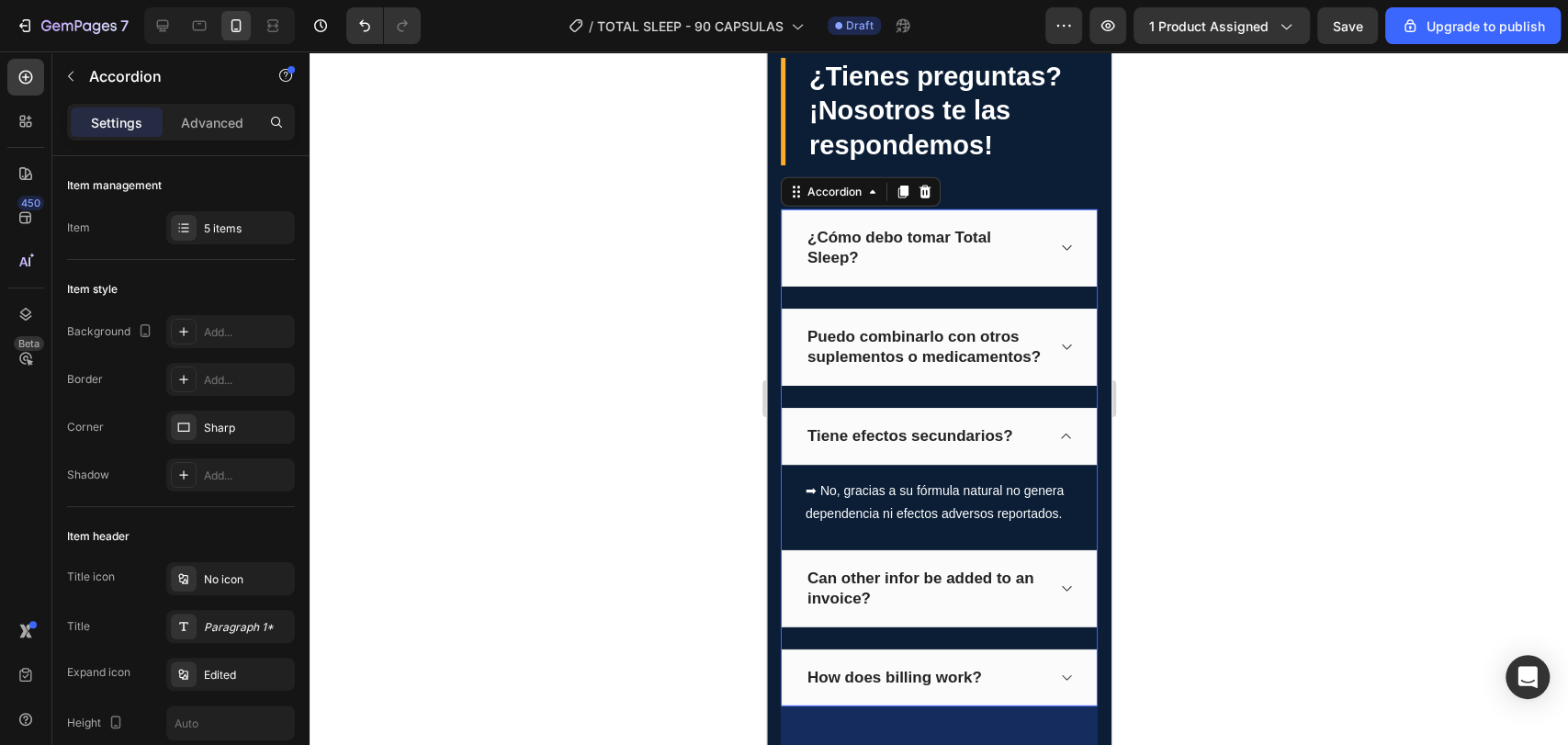
click at [1061, 439] on icon at bounding box center [1066, 436] width 10 height 6
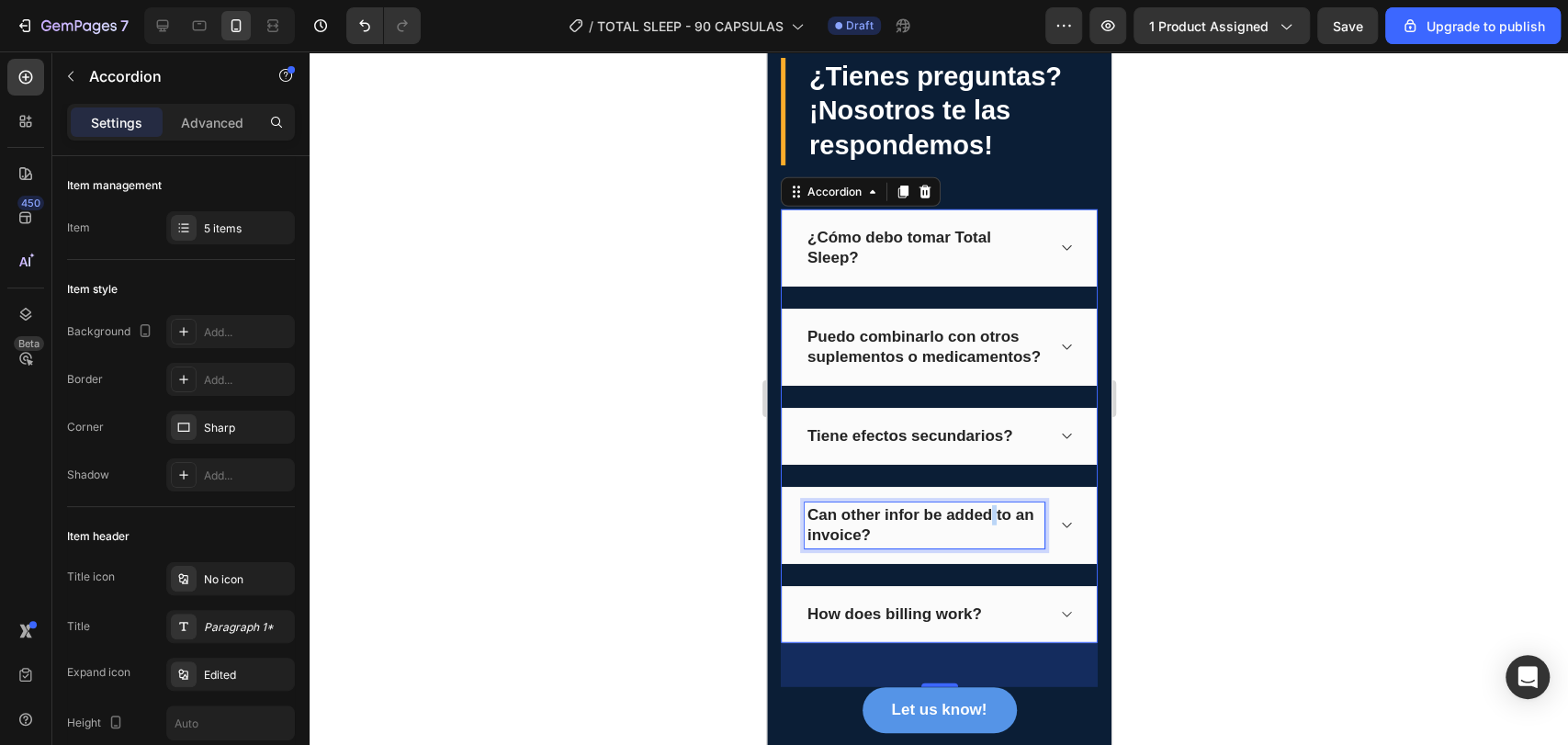
click at [987, 535] on p "Can other infor be added to an invoice?" at bounding box center [923, 525] width 234 height 40
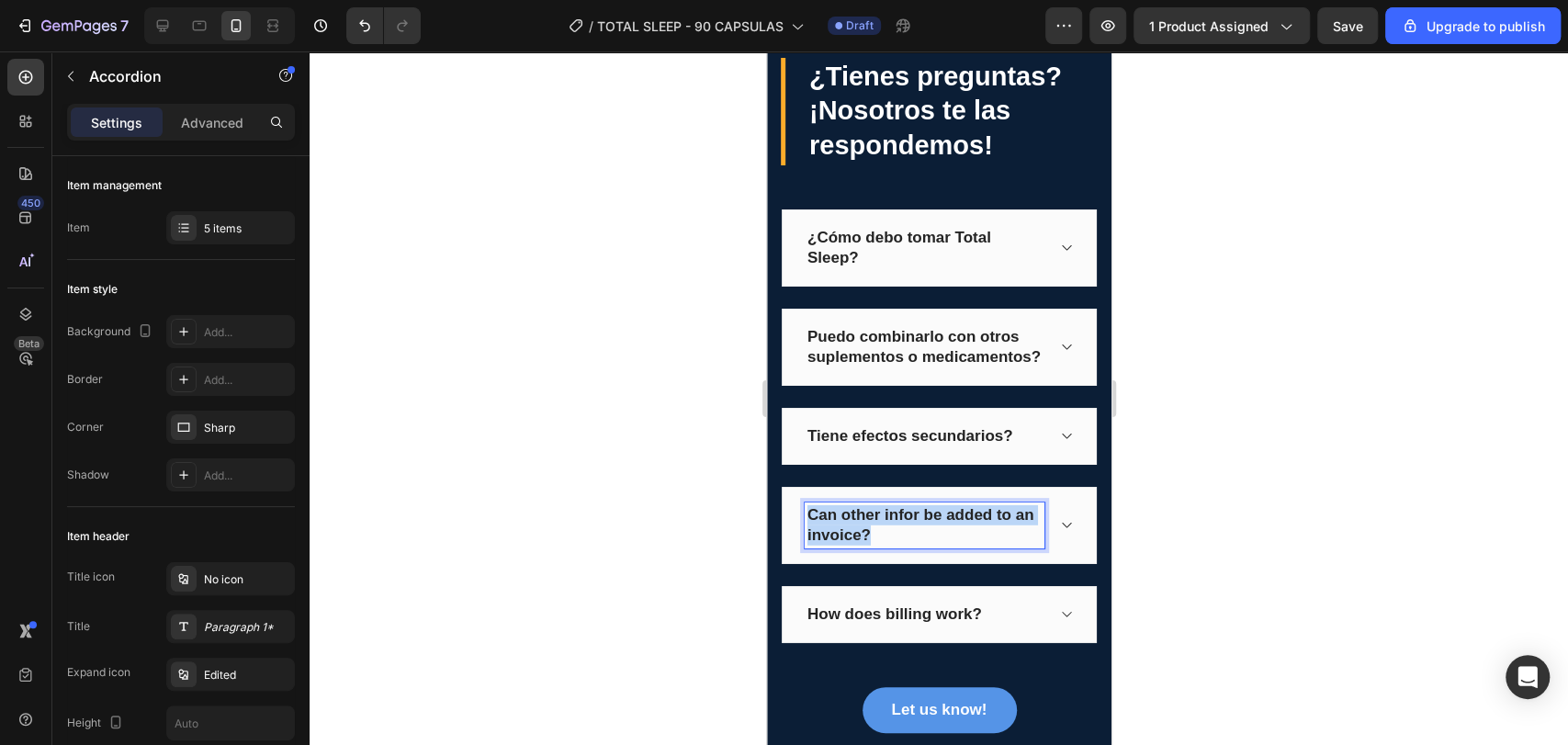
click at [987, 535] on p "Can other infor be added to an invoice?" at bounding box center [923, 525] width 234 height 40
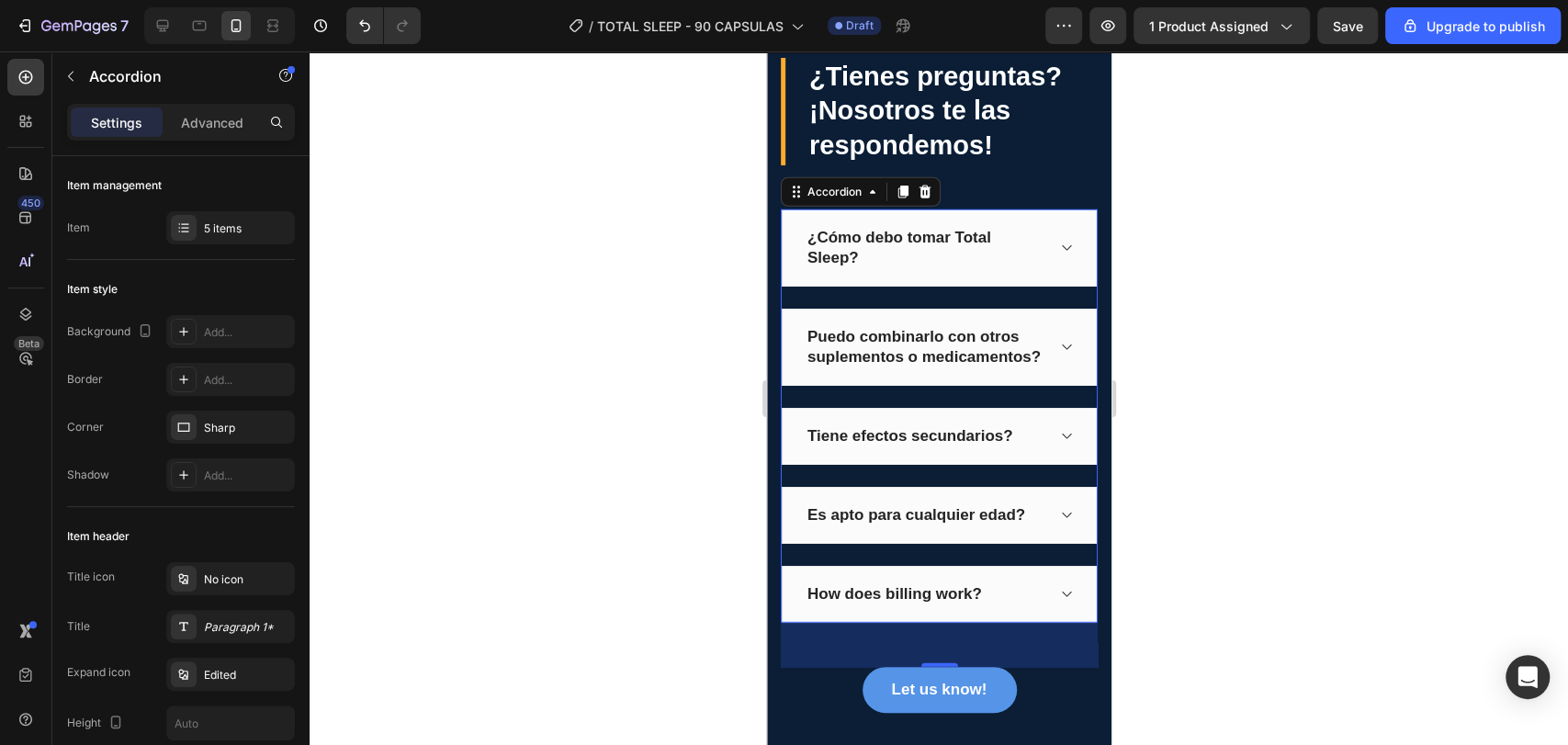
click at [1058, 523] on icon at bounding box center [1065, 515] width 13 height 14
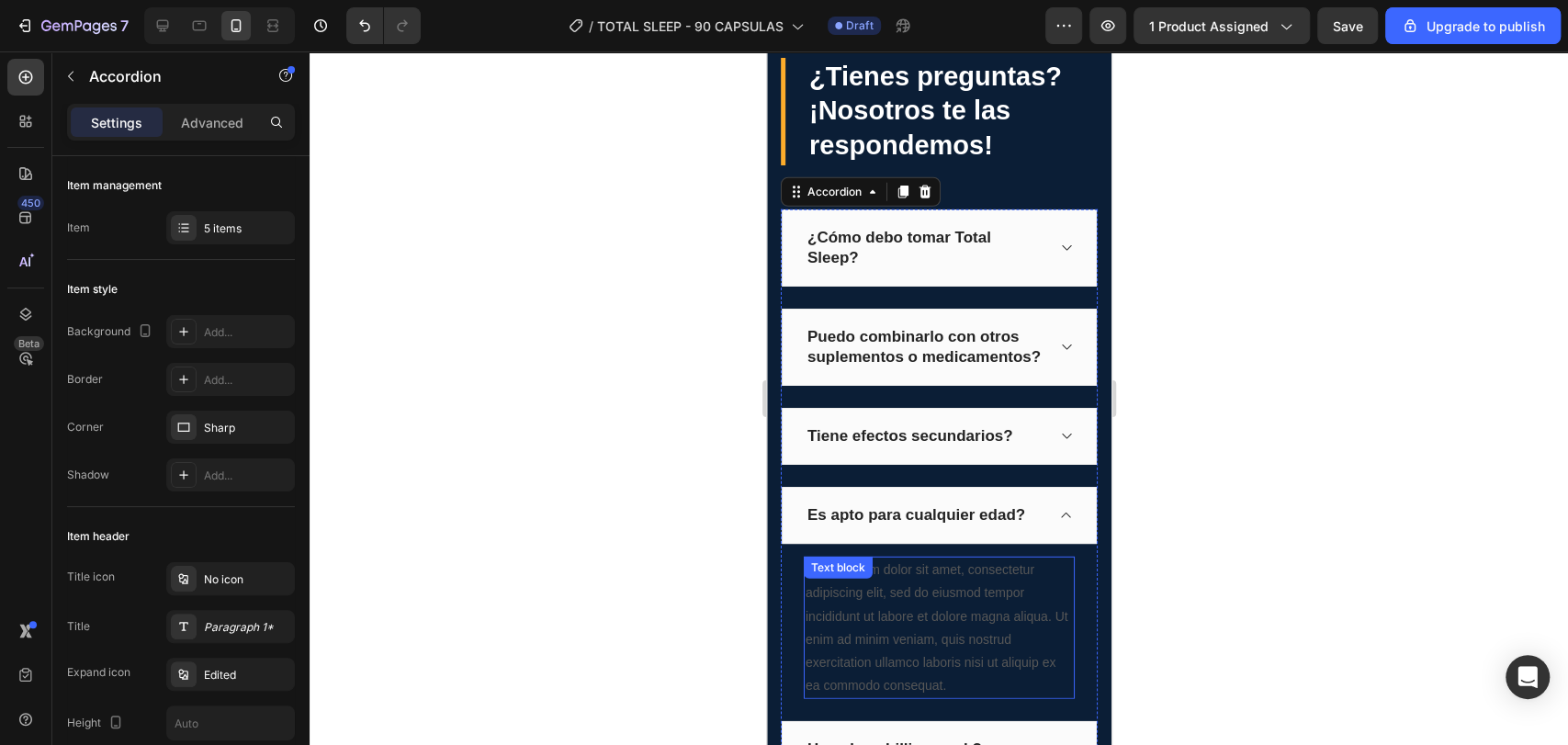
click at [996, 698] on div "Lorem ipsum dolor sit amet, consectetur adipiscing elit, sed do eiusmod tempor …" at bounding box center [937, 628] width 271 height 143
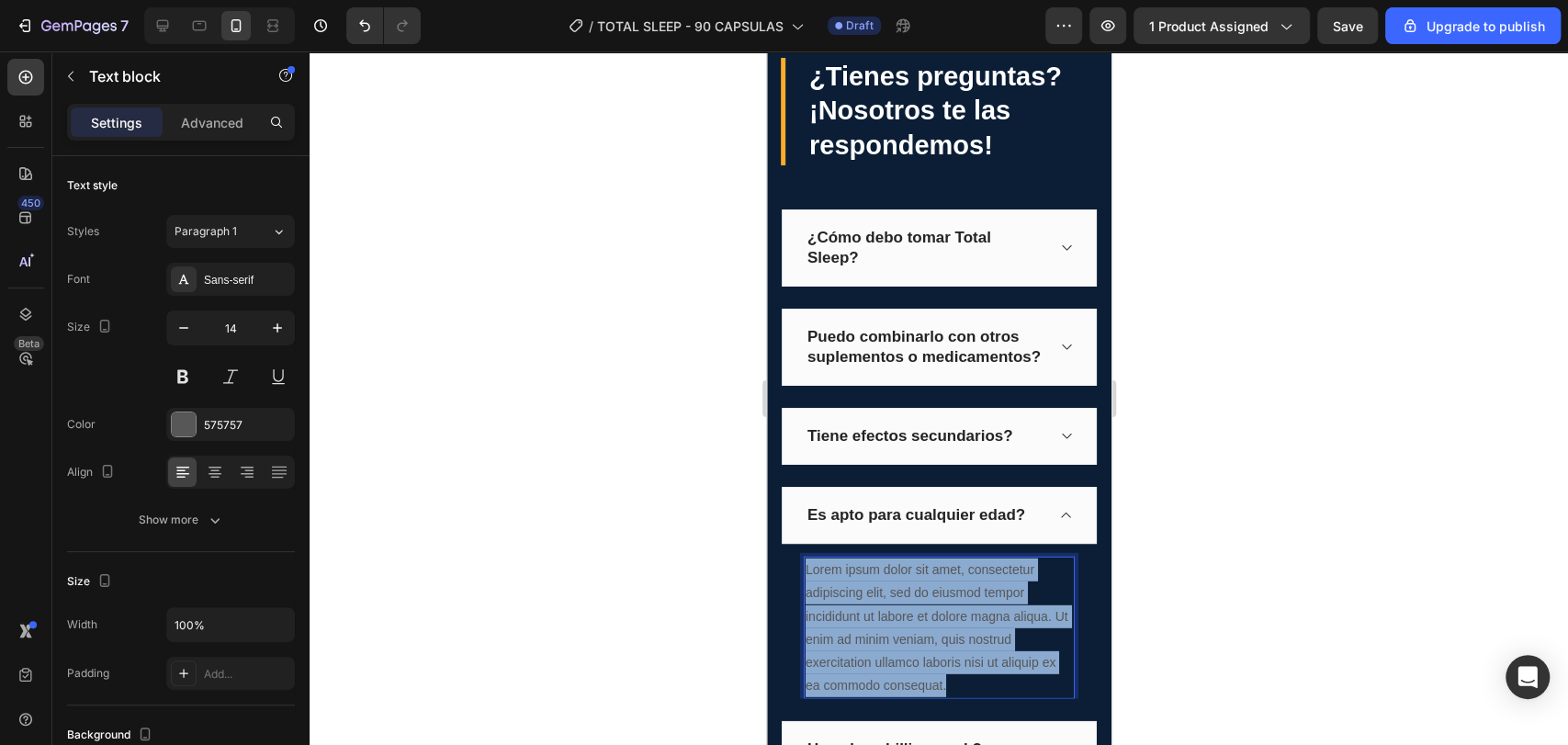
click at [996, 697] on p "Lorem ipsum dolor sit amet, consectetur adipiscing elit, sed do eiusmod tempor …" at bounding box center [937, 628] width 267 height 139
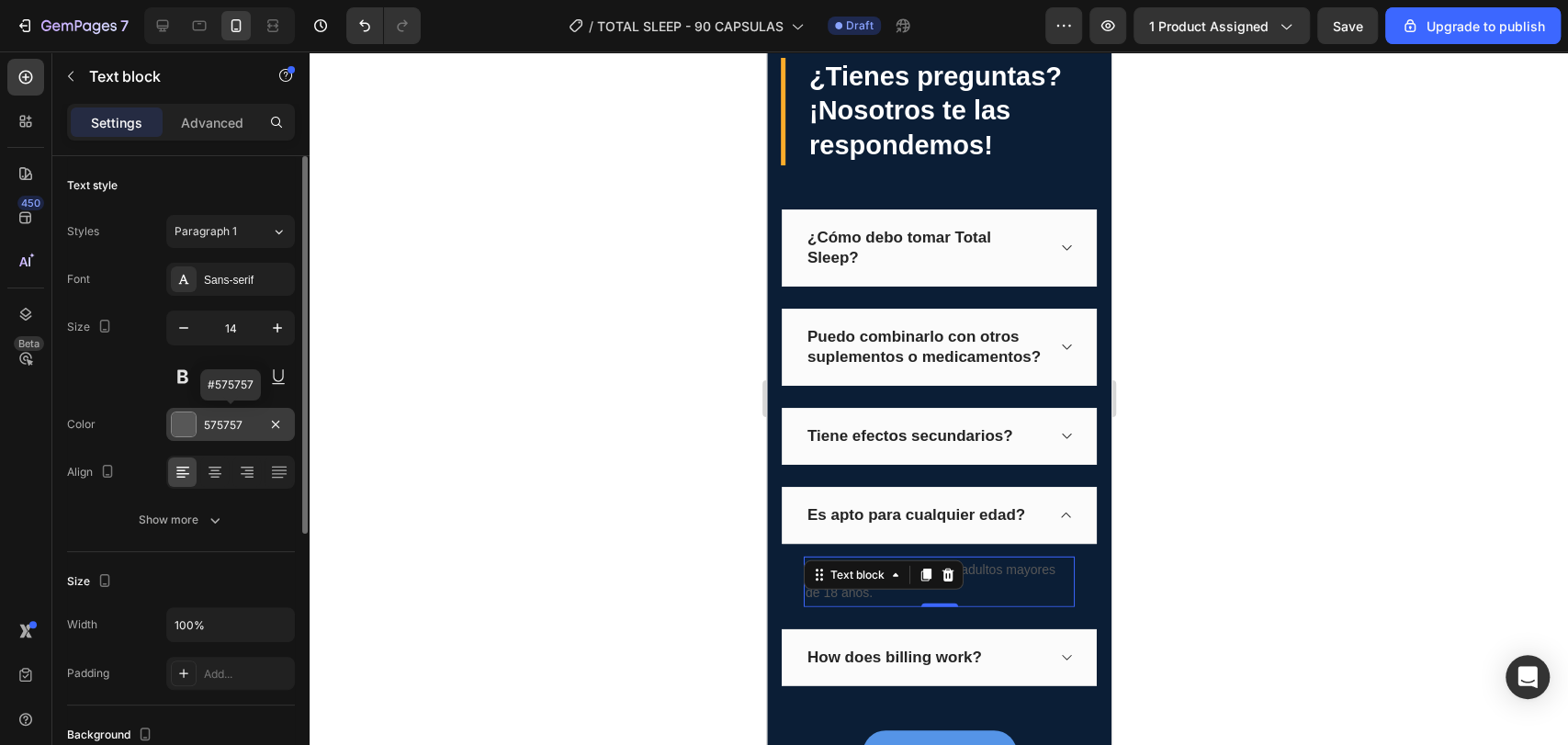
click at [221, 413] on div "575757" at bounding box center [230, 424] width 128 height 33
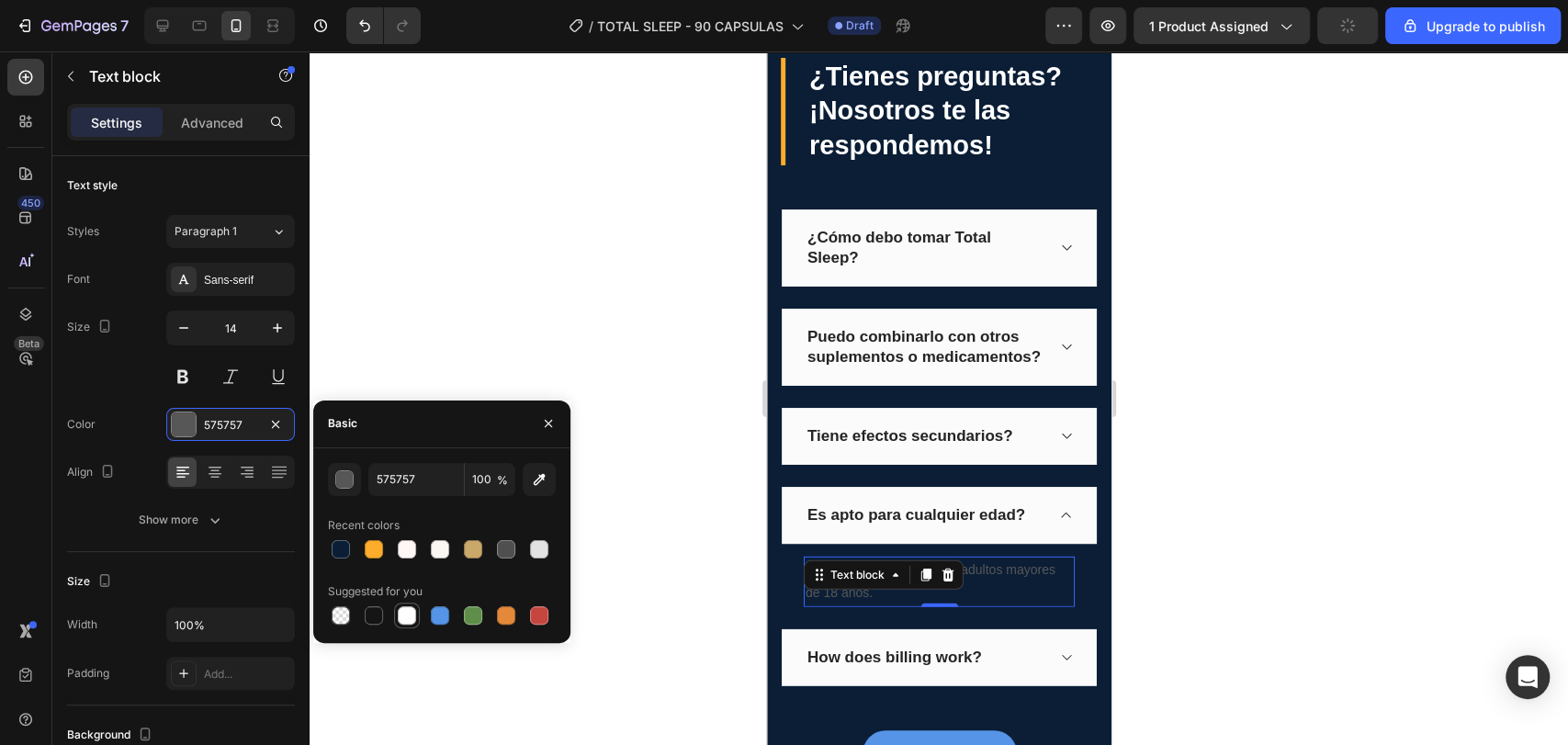
click at [398, 610] on div at bounding box center [406, 615] width 18 height 18
type input "FFFFFF"
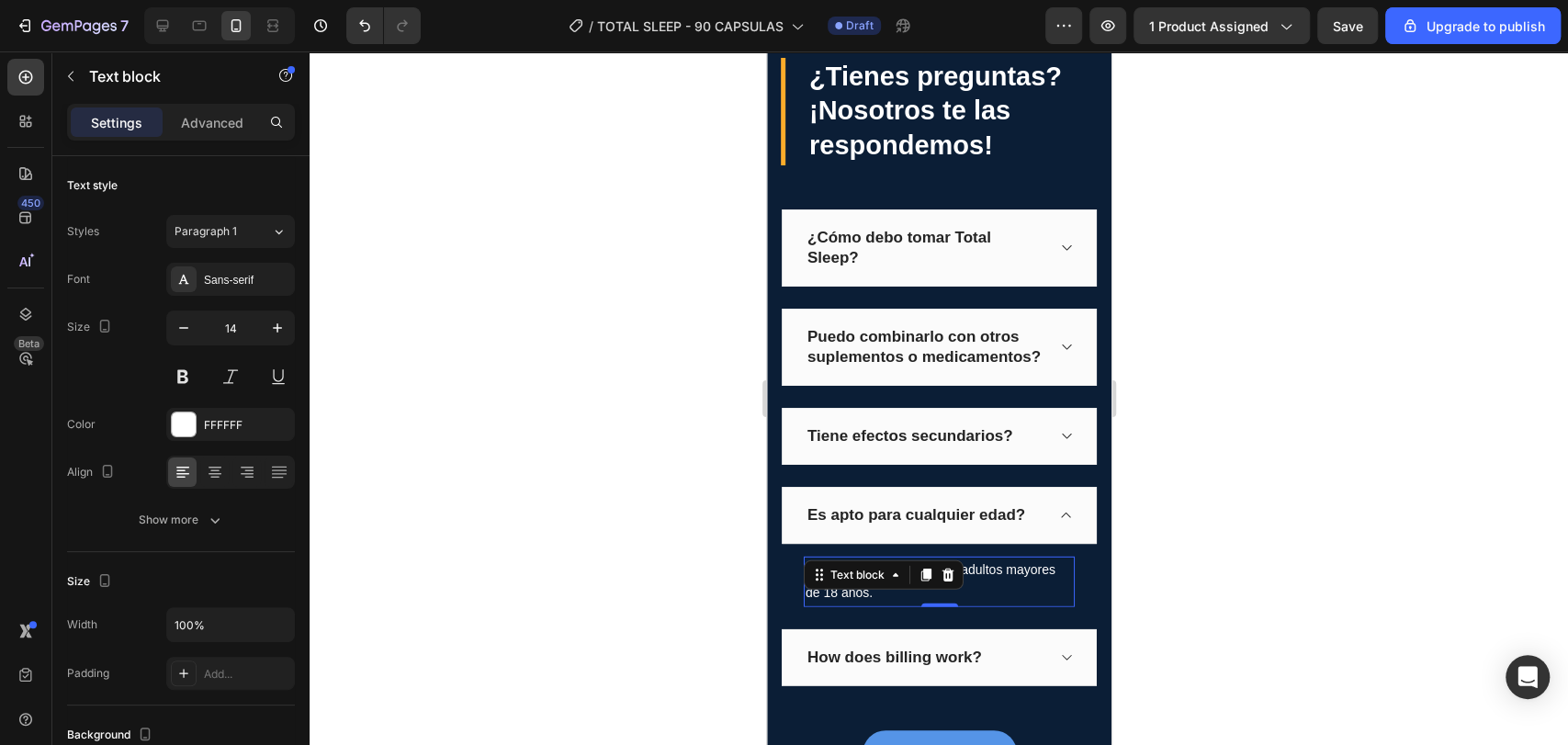
click at [482, 325] on div at bounding box center [938, 398] width 1258 height 693
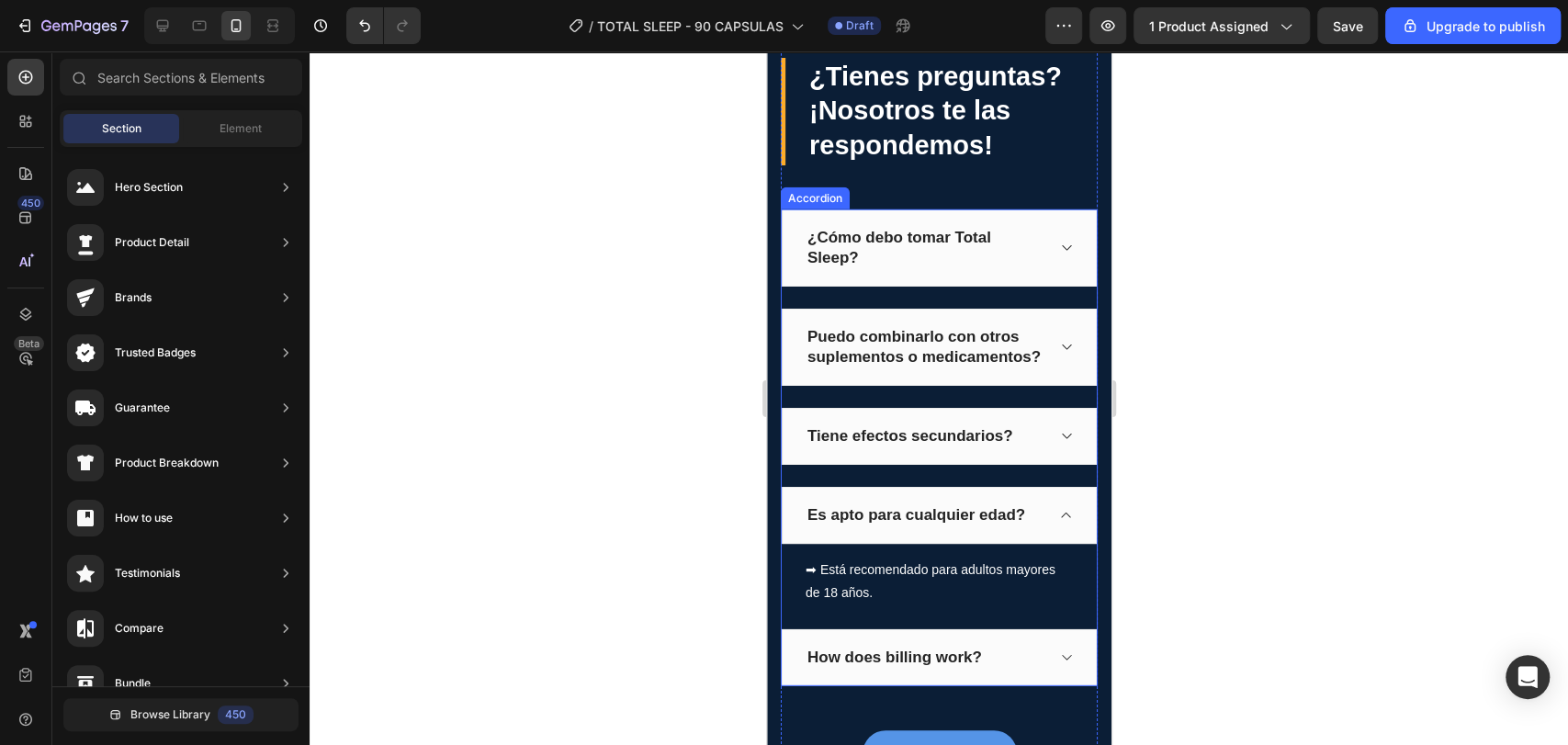
click at [1050, 521] on div "Es apto para cualquier edad?" at bounding box center [937, 515] width 315 height 57
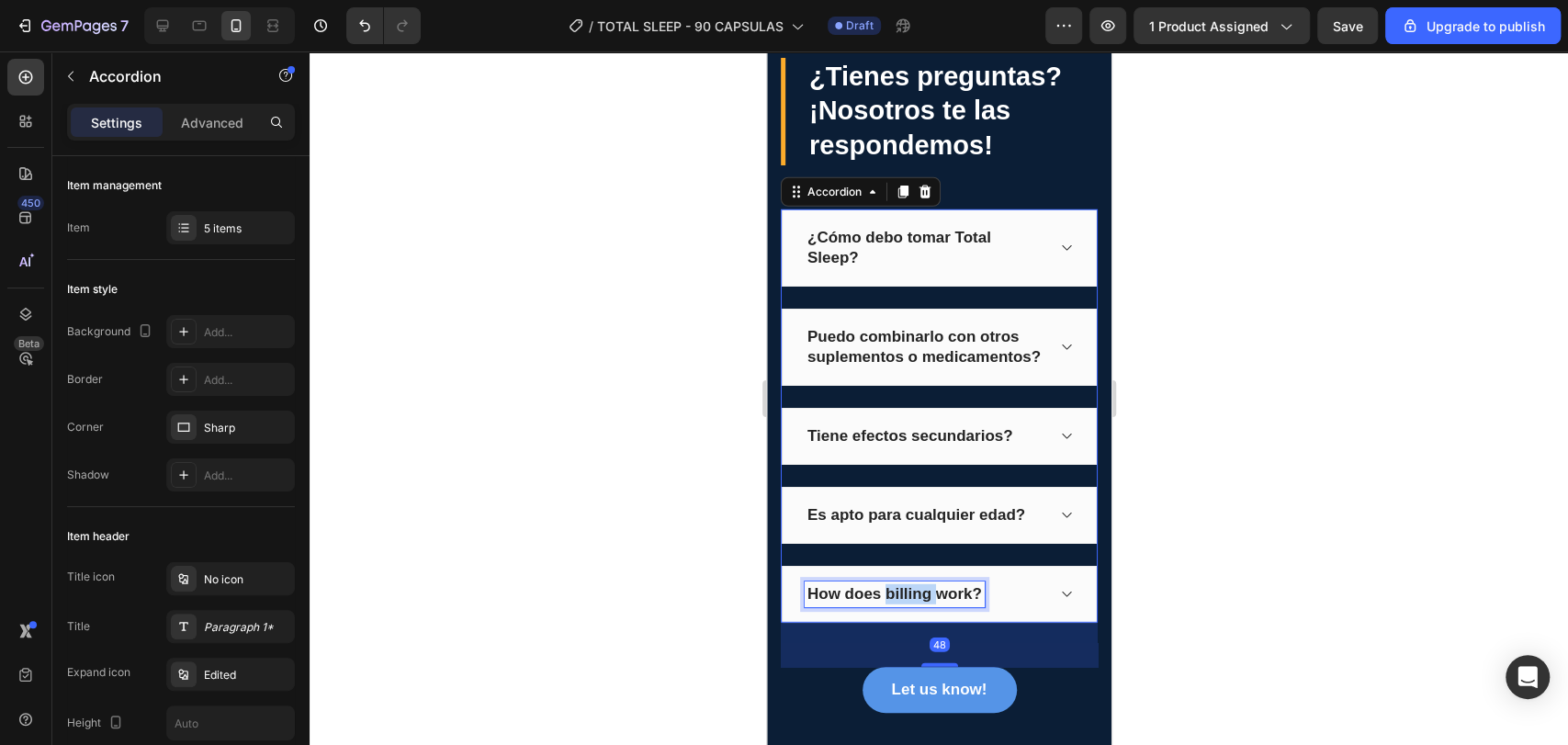
click at [914, 604] on p "How does billing work?" at bounding box center [893, 594] width 174 height 20
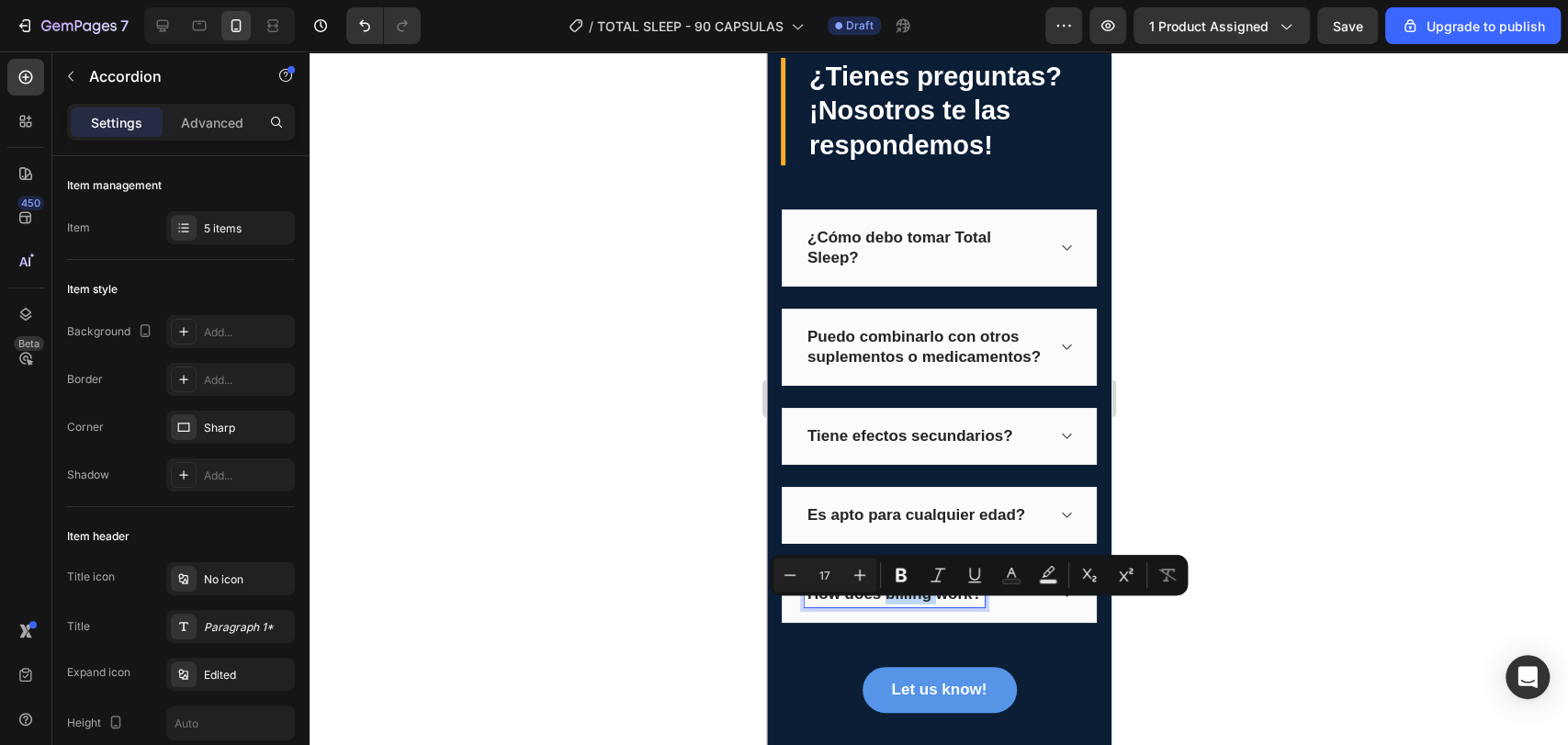
click at [934, 604] on p "How does billing work?" at bounding box center [893, 594] width 174 height 20
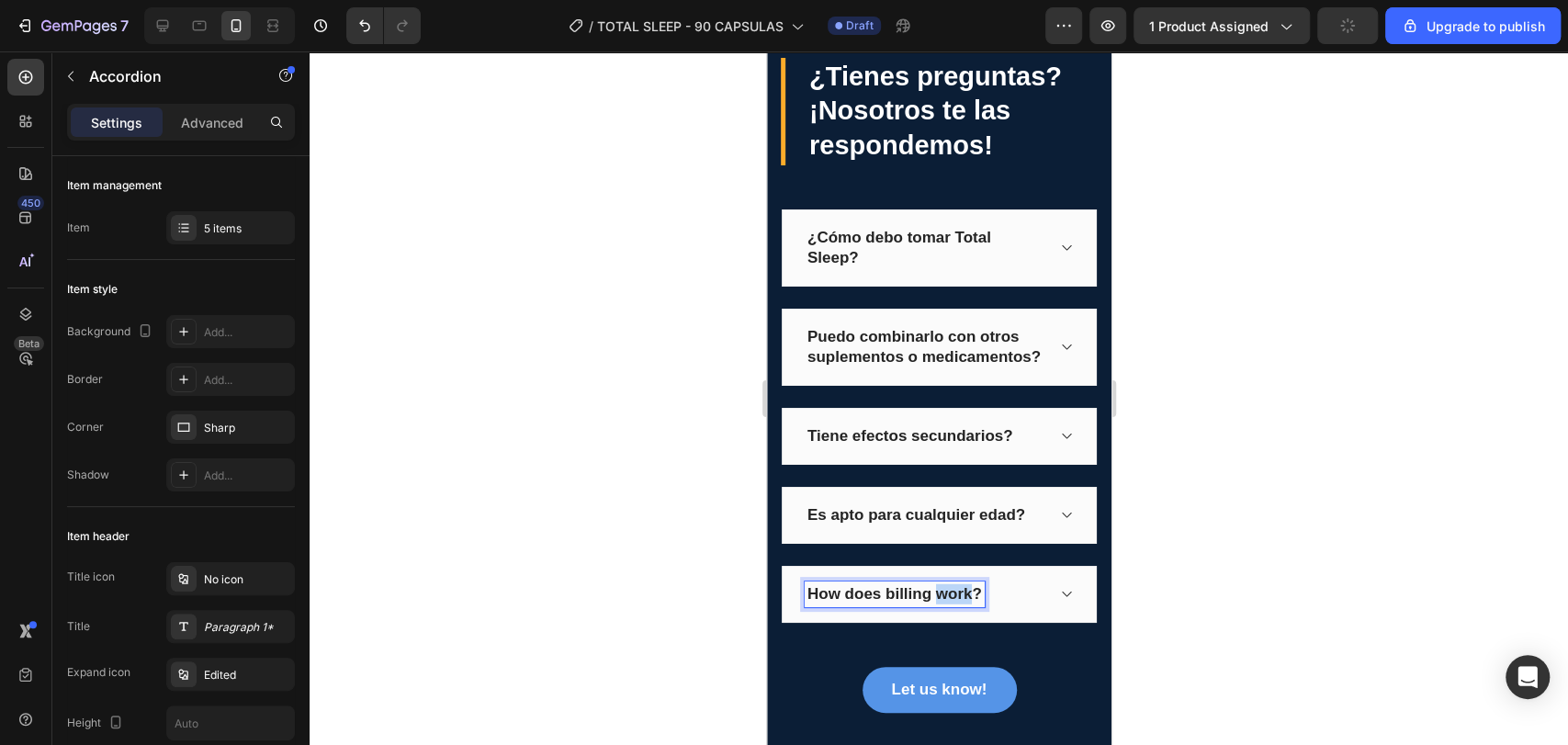
click at [934, 604] on p "How does billing work?" at bounding box center [893, 594] width 174 height 20
click at [1046, 603] on div "Qué pasa si no me funciona?" at bounding box center [937, 594] width 315 height 57
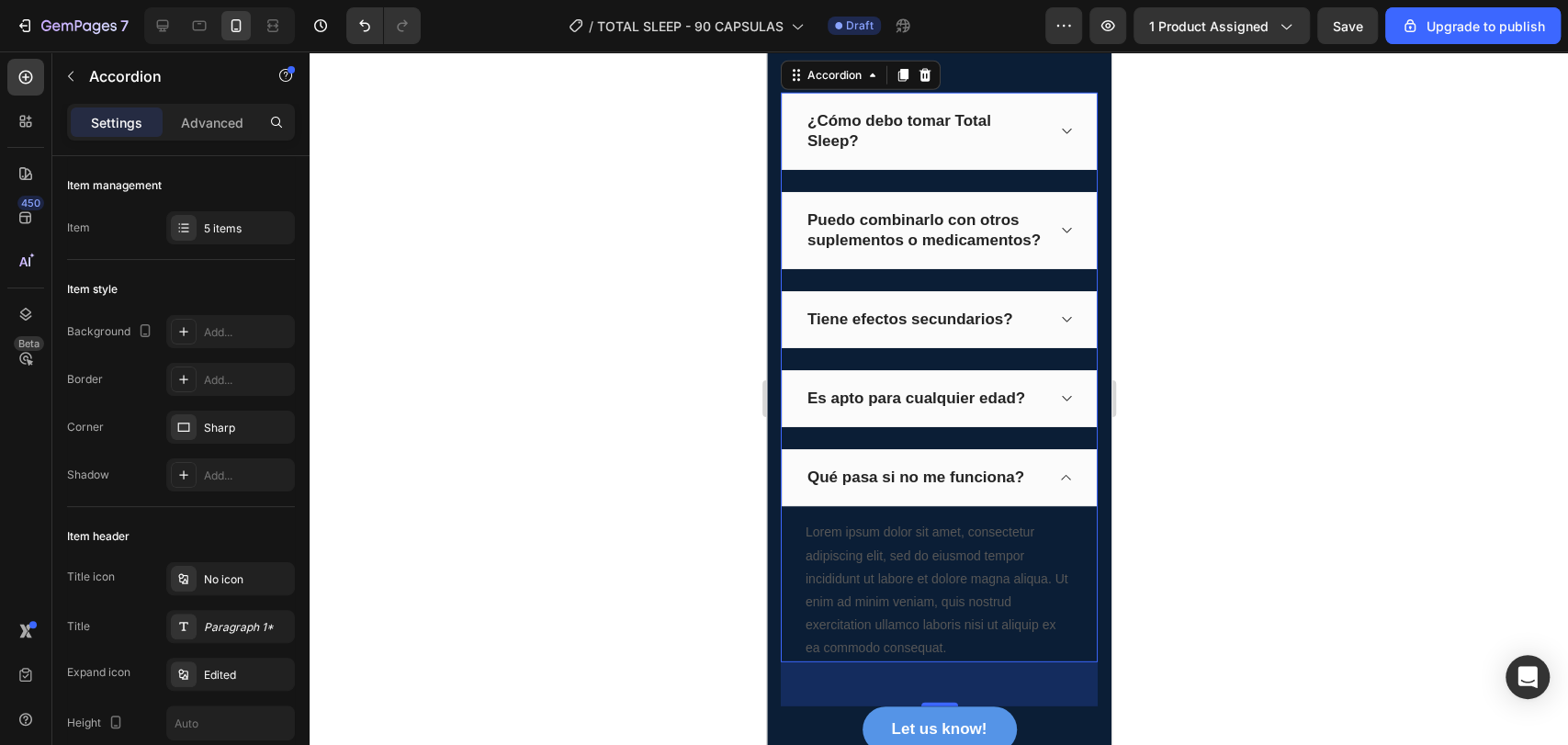
scroll to position [3377, 0]
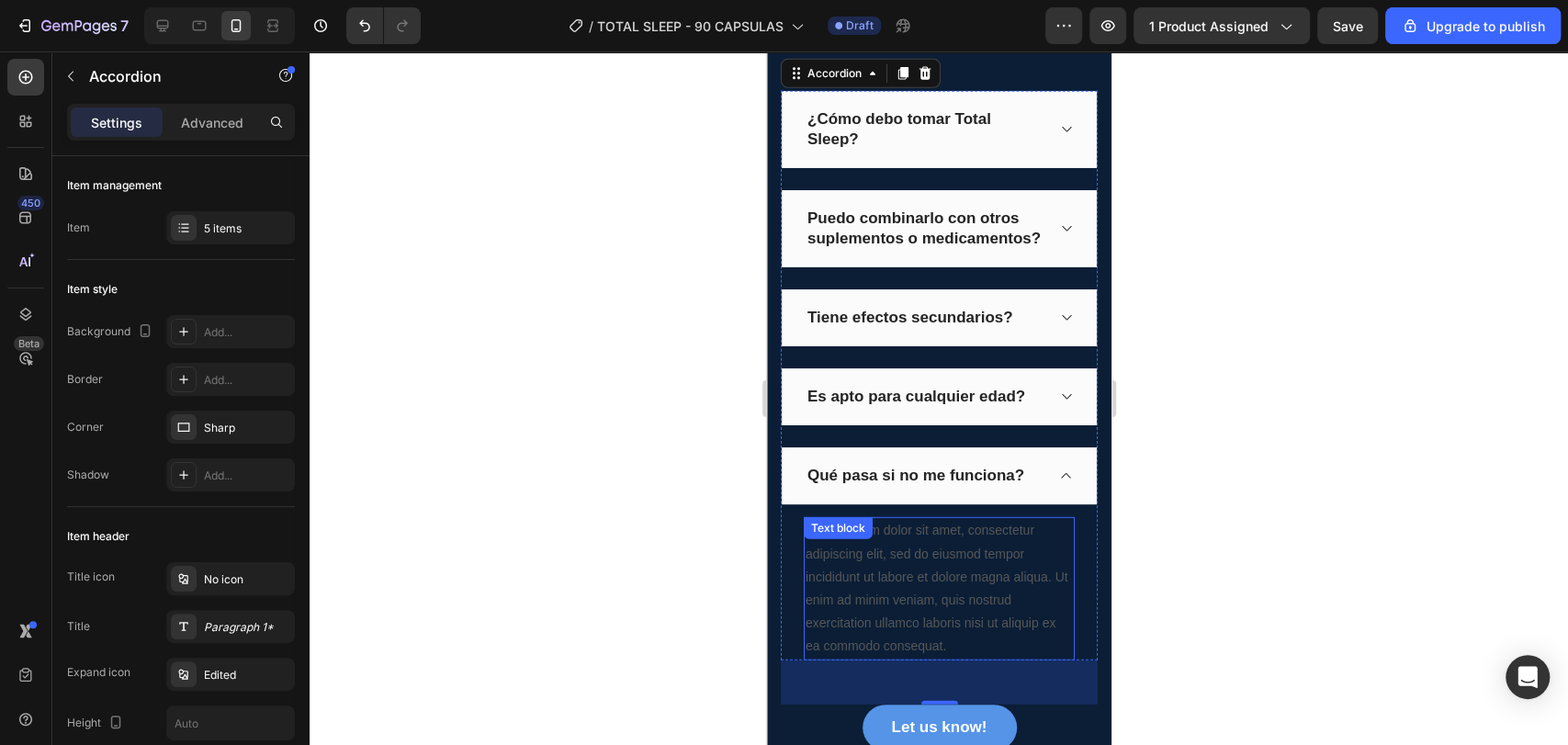
click at [993, 657] on div "Lorem ipsum dolor sit amet, consectetur adipiscing elit, sed do eiusmod tempor …" at bounding box center [937, 588] width 271 height 143
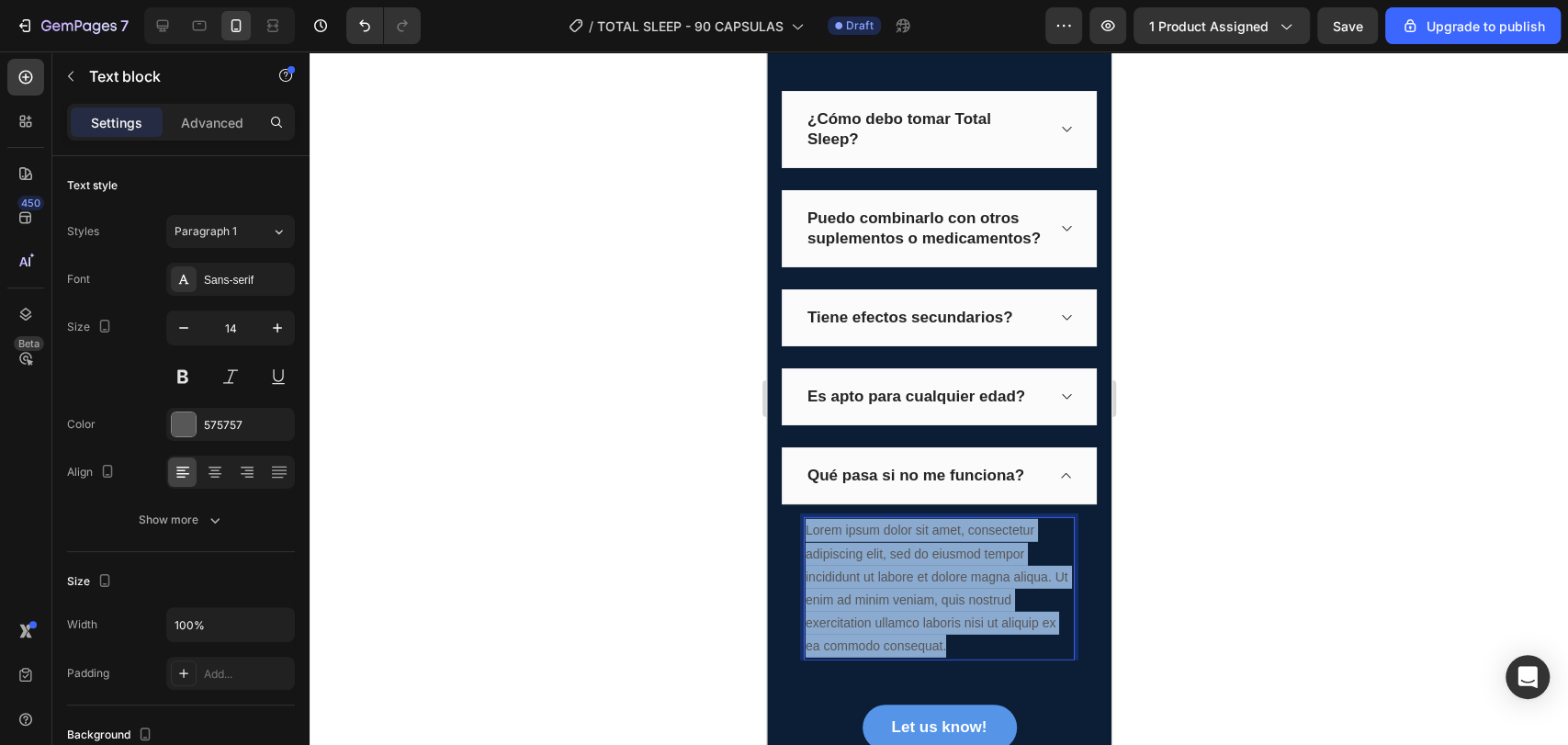
click at [993, 657] on p "Lorem ipsum dolor sit amet, consectetur adipiscing elit, sed do eiusmod tempor …" at bounding box center [937, 588] width 267 height 139
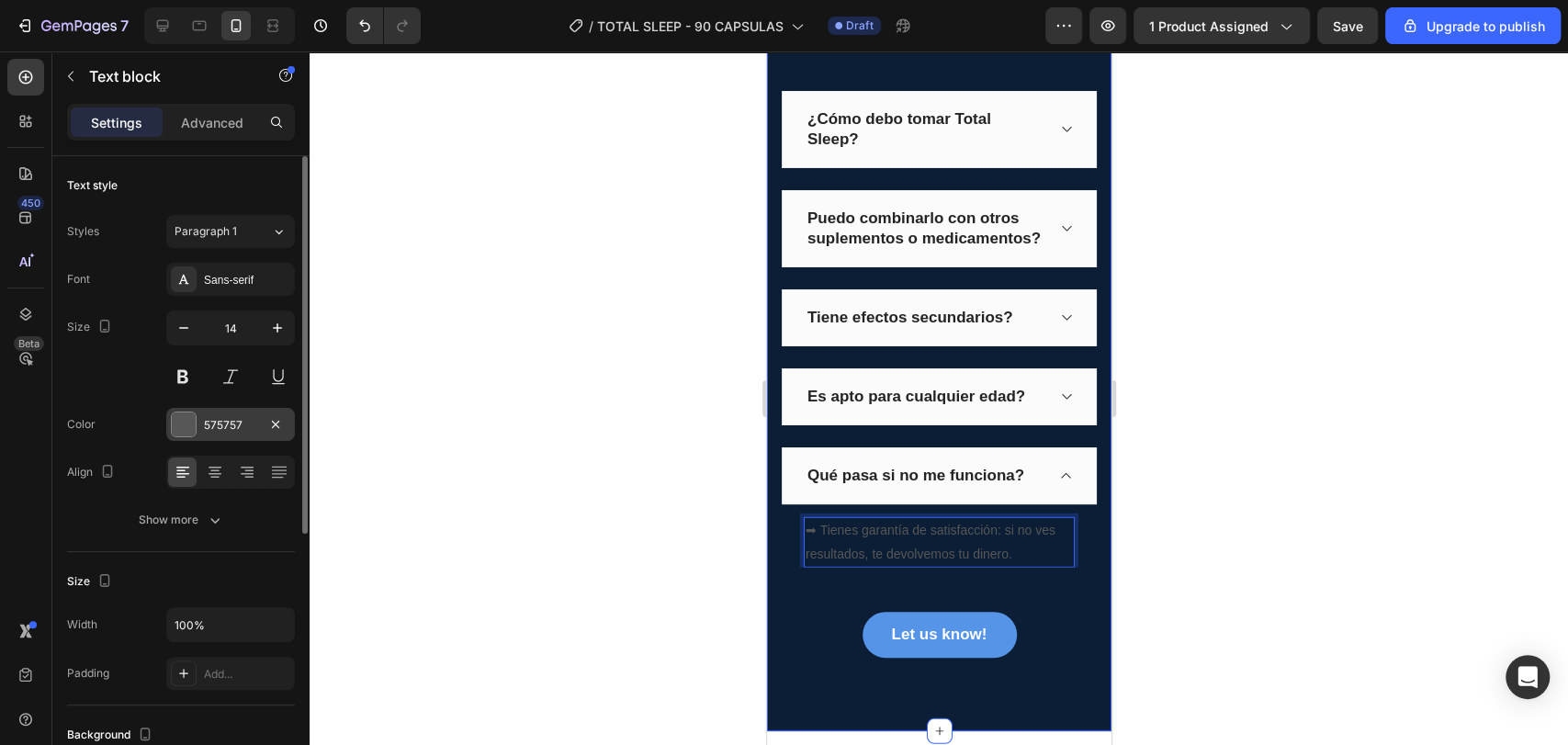
click at [226, 417] on div "575757" at bounding box center [231, 425] width 54 height 16
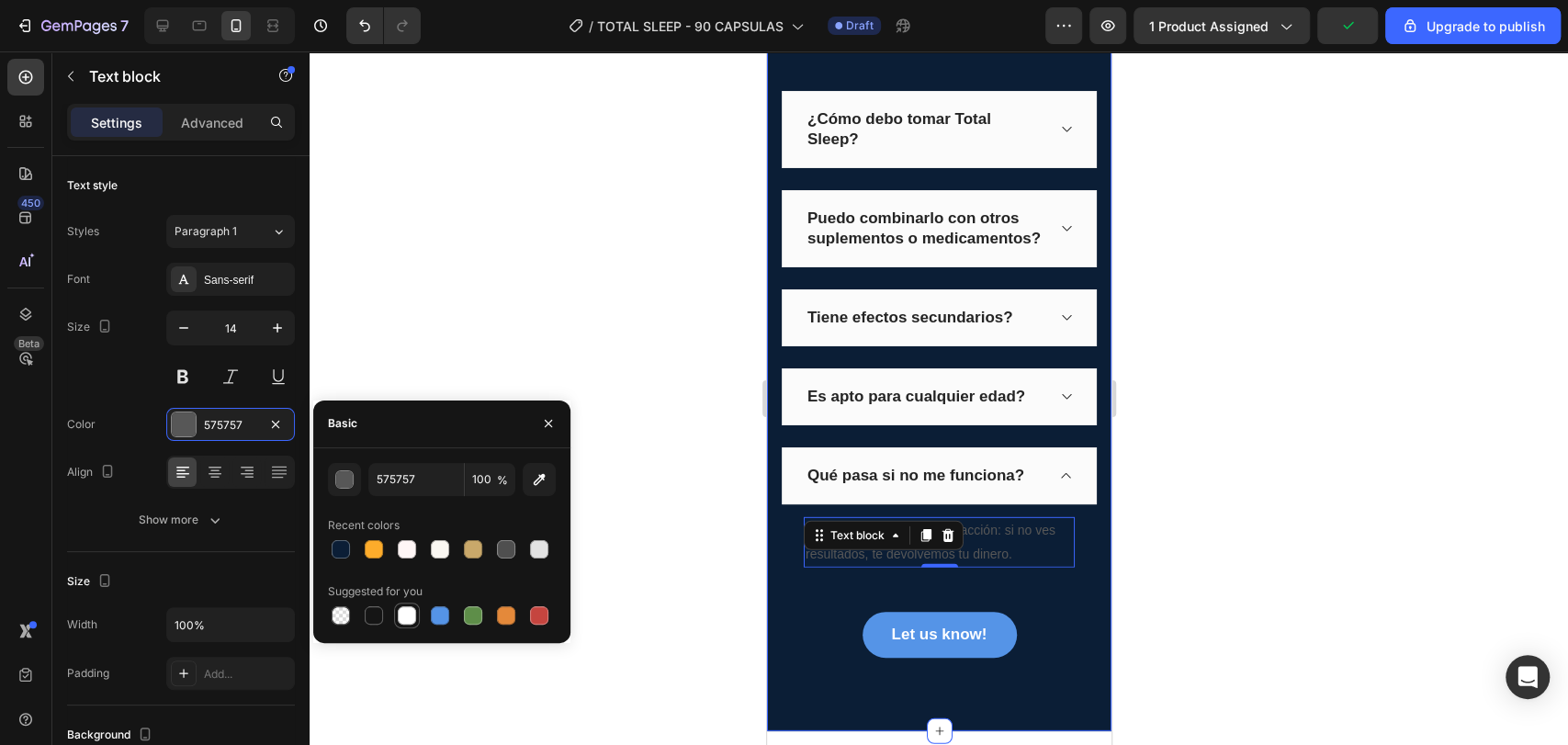
click at [404, 611] on div at bounding box center [406, 615] width 18 height 18
type input "FFFFFF"
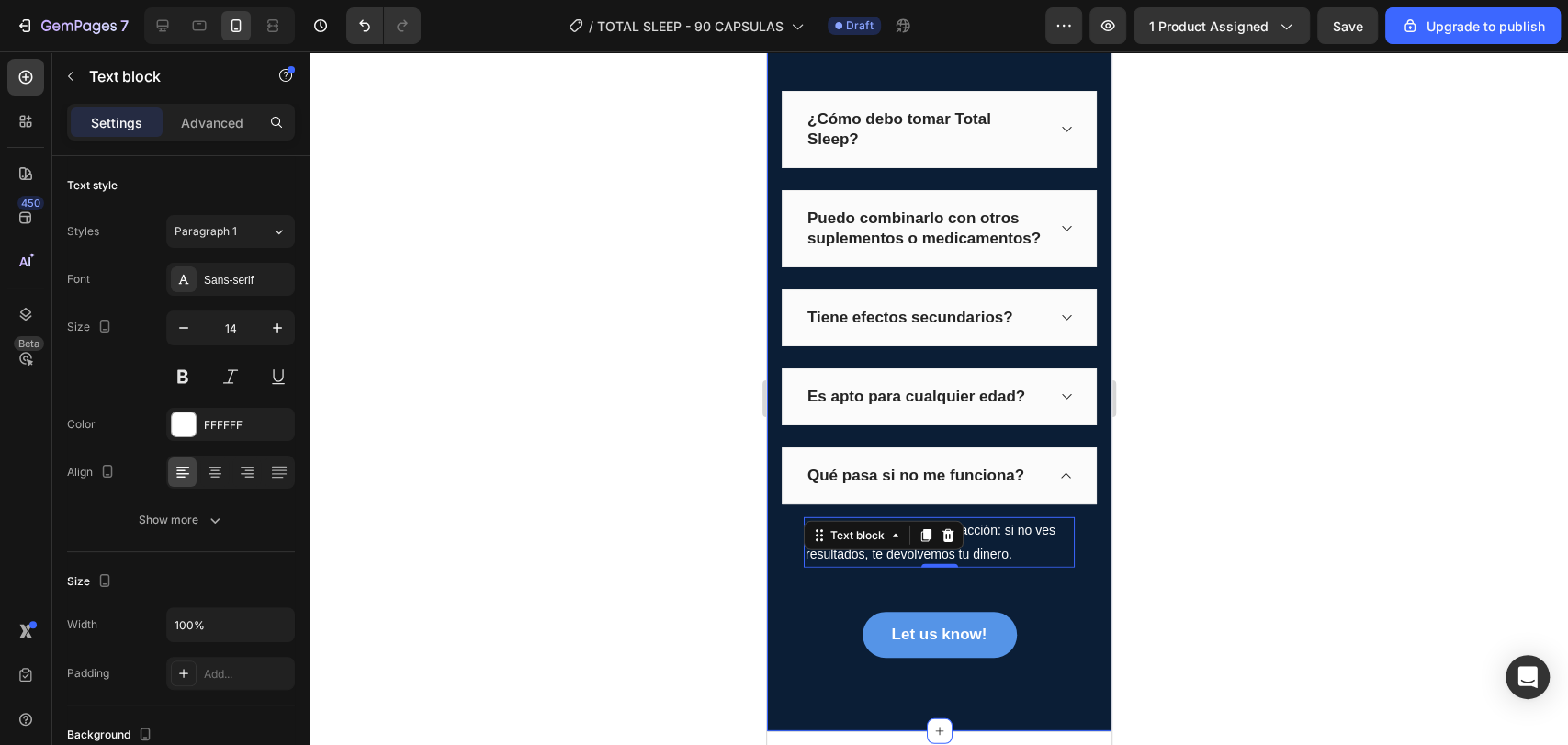
click at [637, 455] on div at bounding box center [938, 398] width 1258 height 693
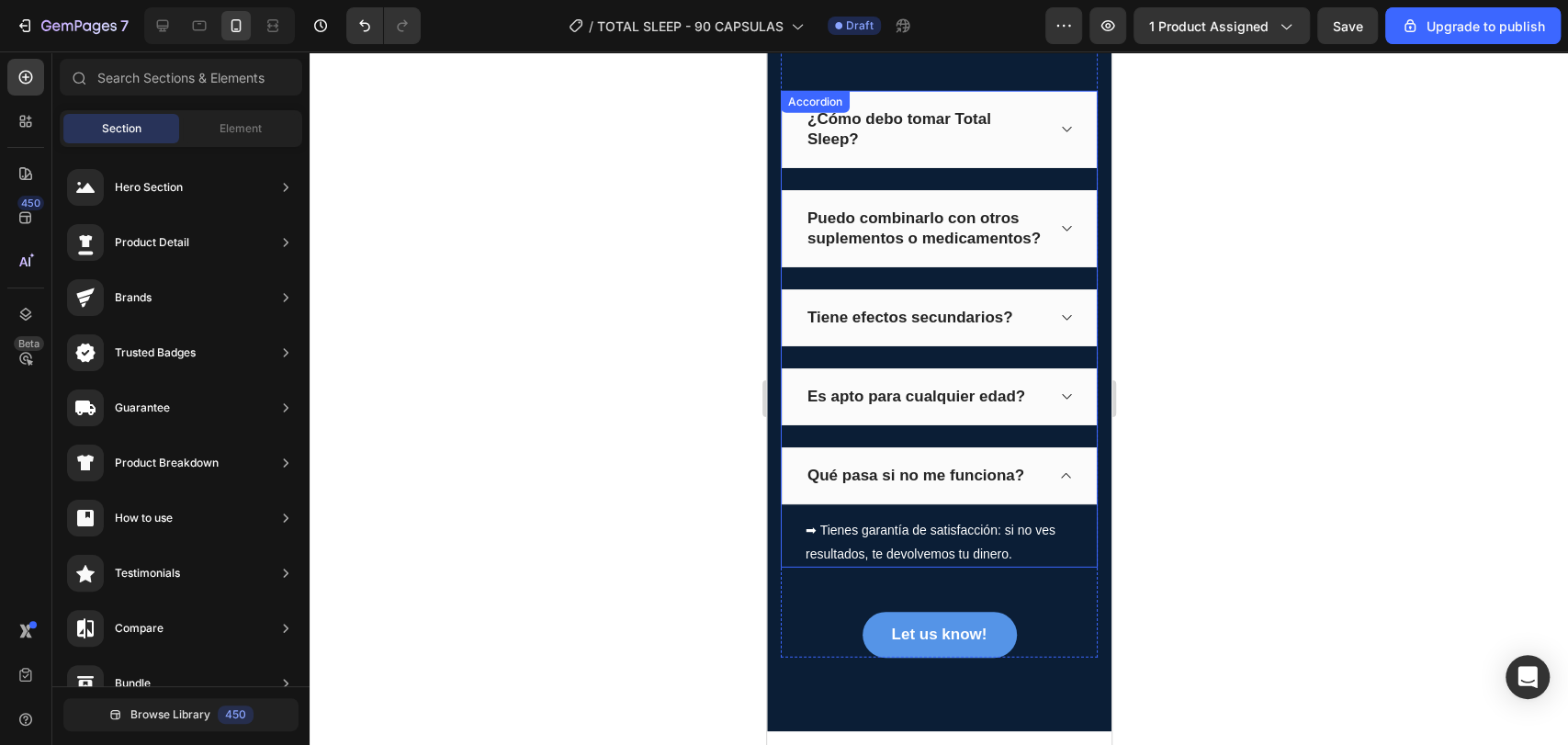
click at [1058, 483] on icon at bounding box center [1065, 476] width 13 height 14
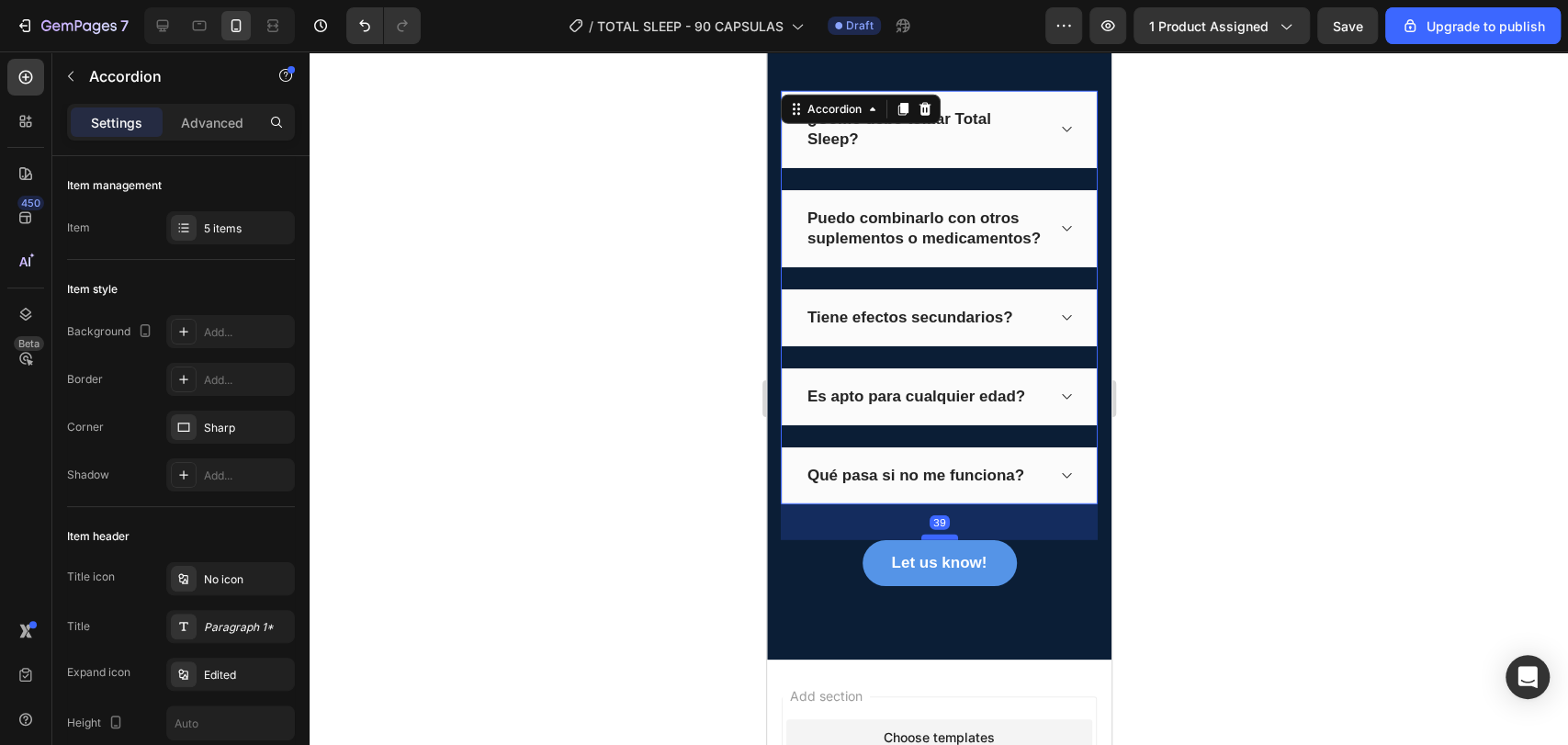
drag, startPoint x: 940, startPoint y: 561, endPoint x: 1901, endPoint y: 594, distance: 961.6
click at [944, 540] on div at bounding box center [938, 538] width 36 height 6
type input "100%"
type input "100"
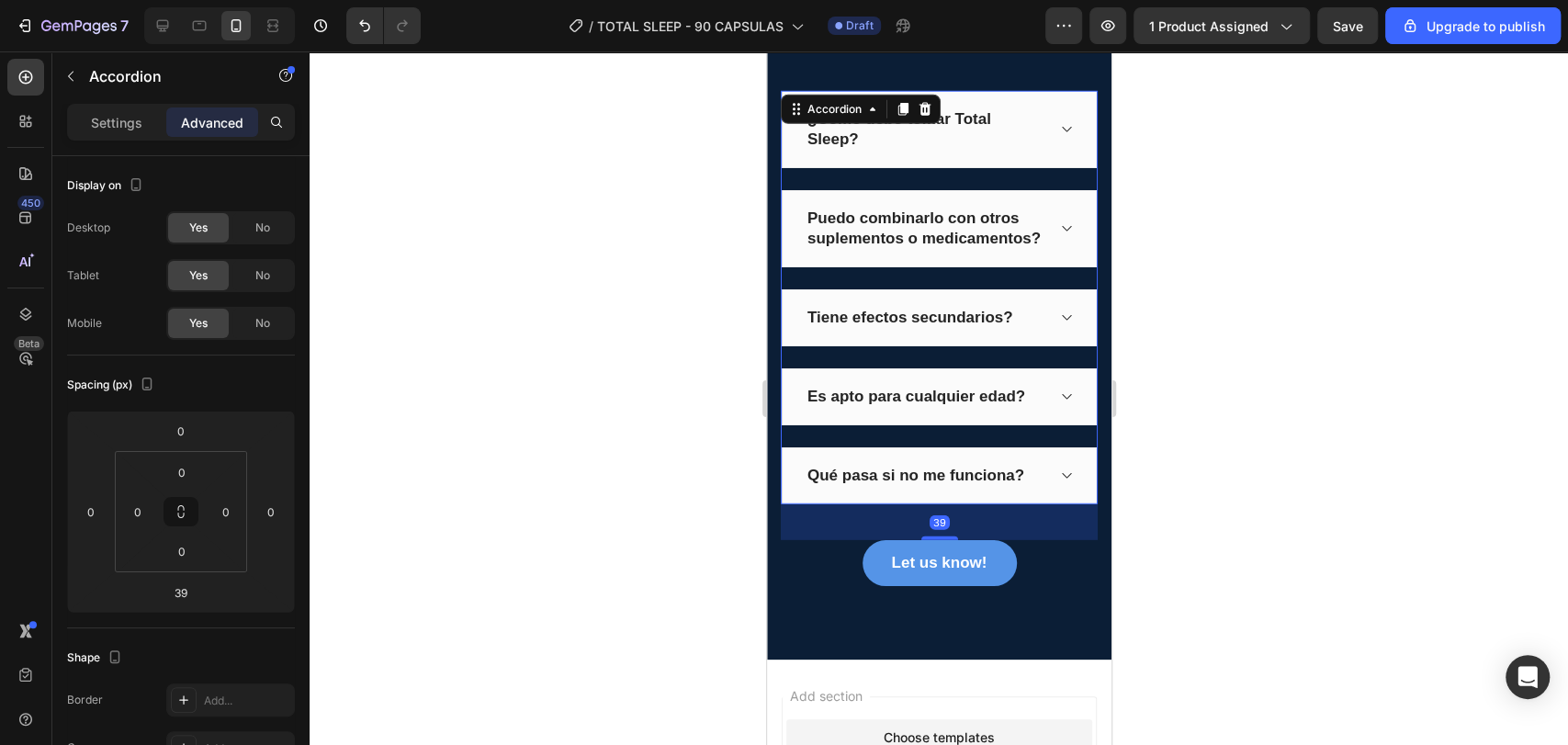
click at [1135, 543] on div at bounding box center [938, 398] width 1258 height 693
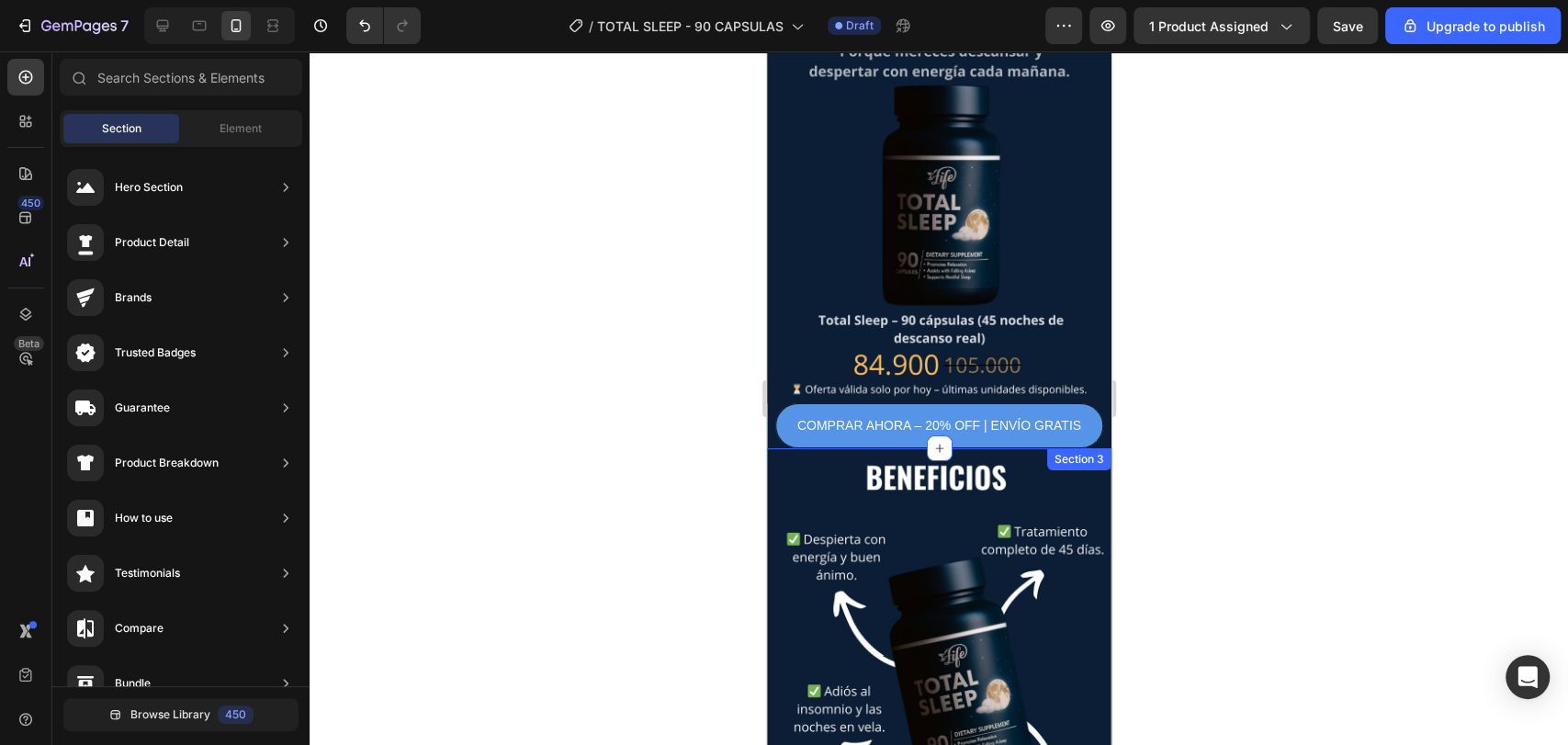
scroll to position [0, 0]
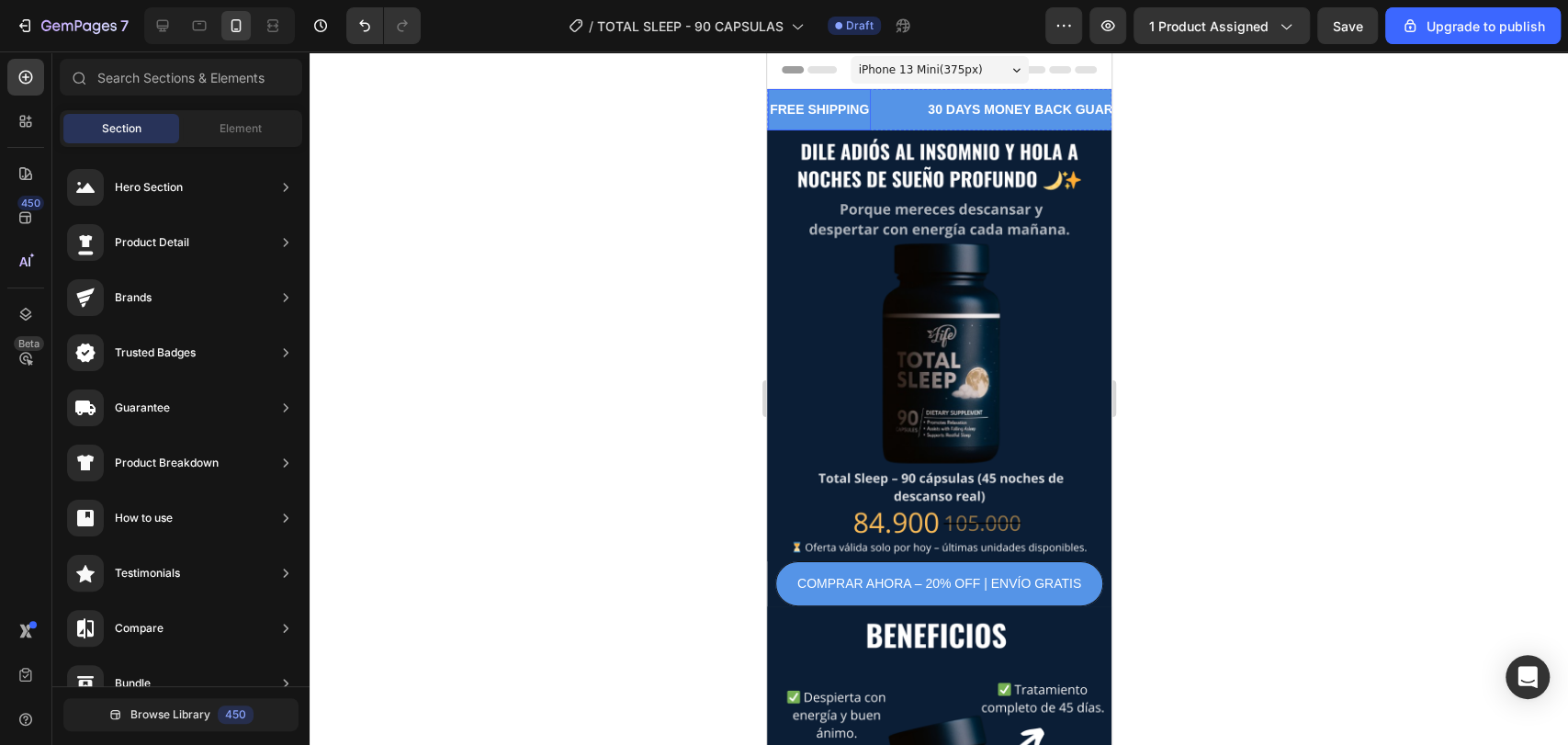
click at [845, 106] on div "FREE SHIPPING" at bounding box center [818, 110] width 103 height 27
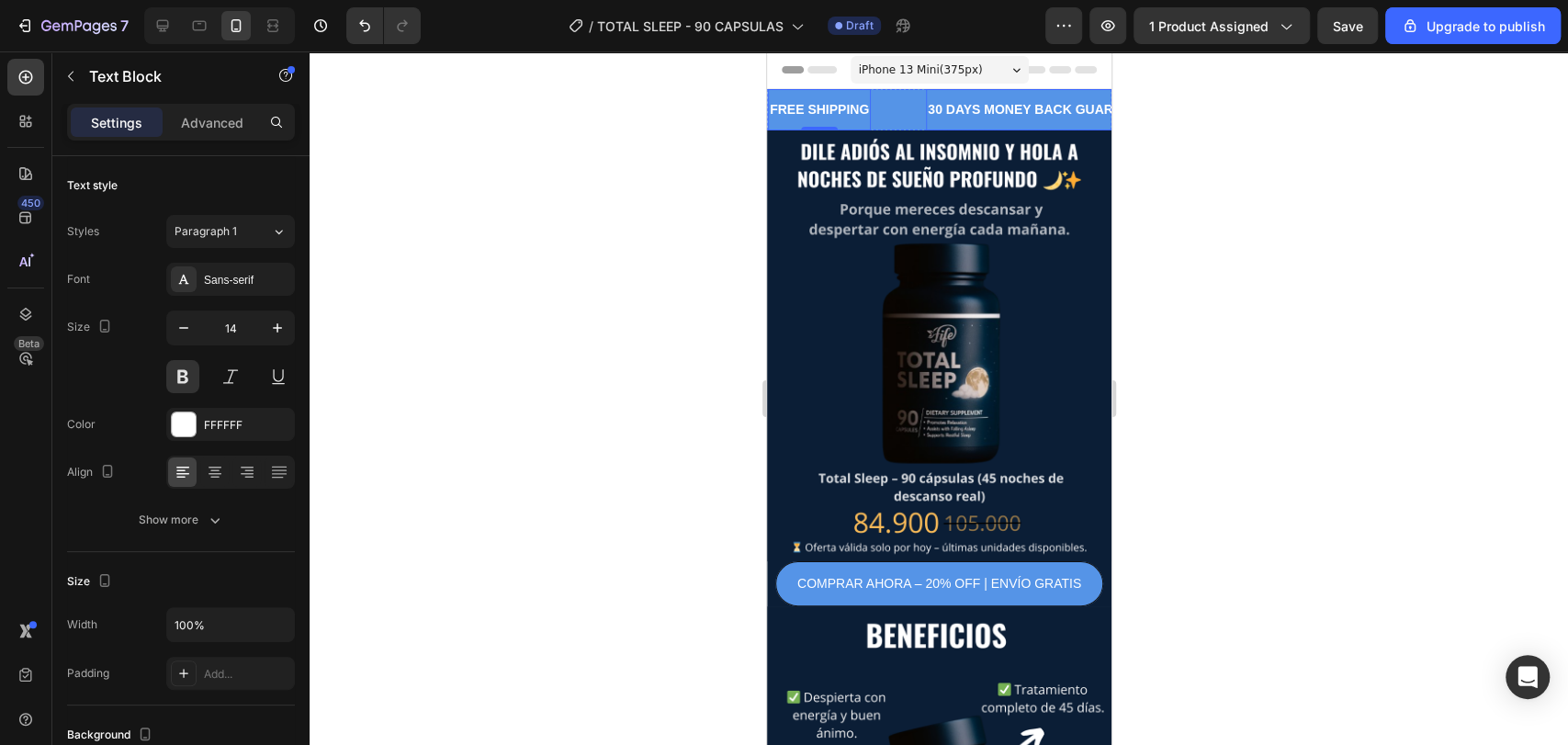
click at [982, 106] on div "30 DAYS MONEY BACK GUARANTEE" at bounding box center [1041, 110] width 232 height 27
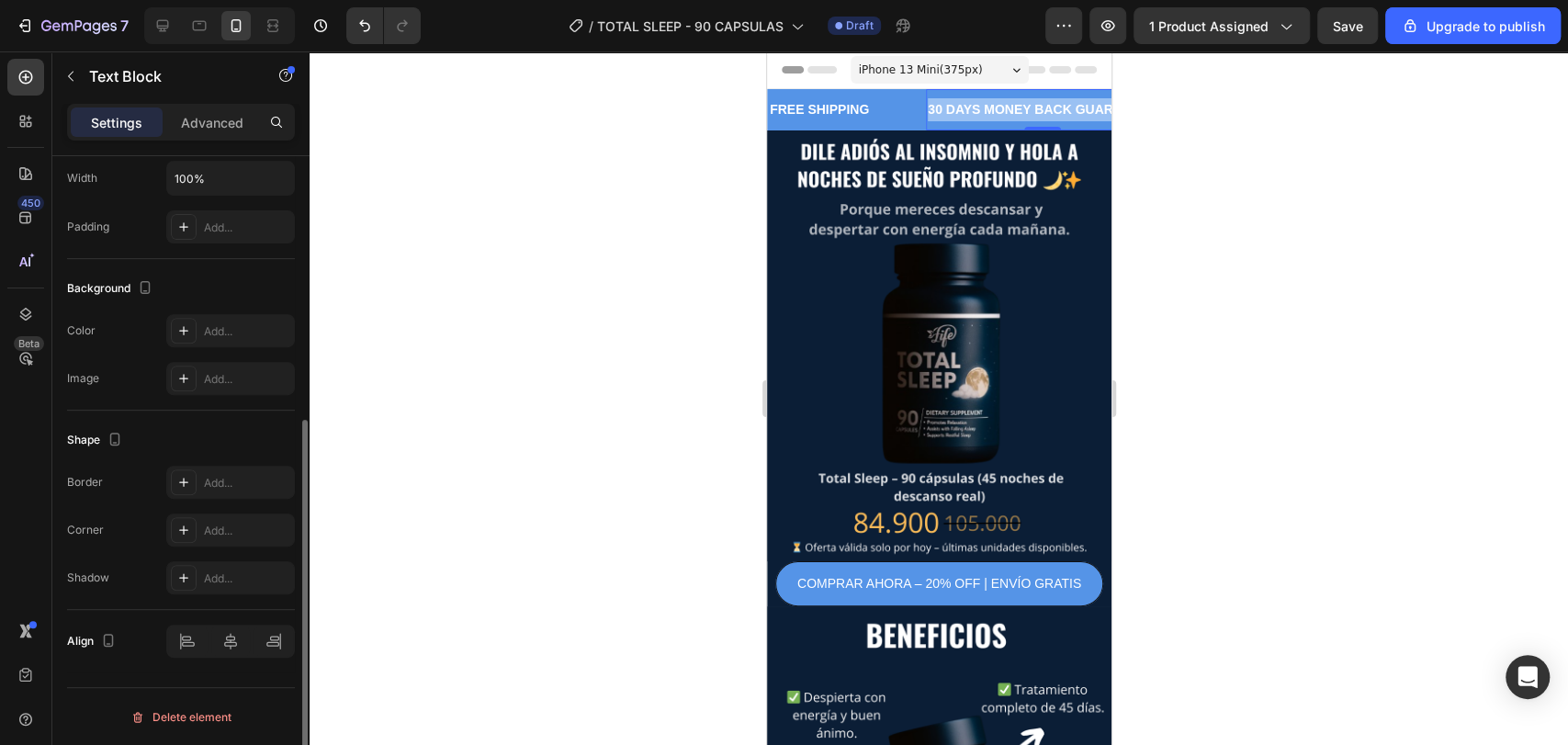
click at [982, 106] on p "30 DAYS MONEY BACK GUARANTEE" at bounding box center [1041, 110] width 229 height 23
click at [635, 203] on div at bounding box center [938, 398] width 1258 height 693
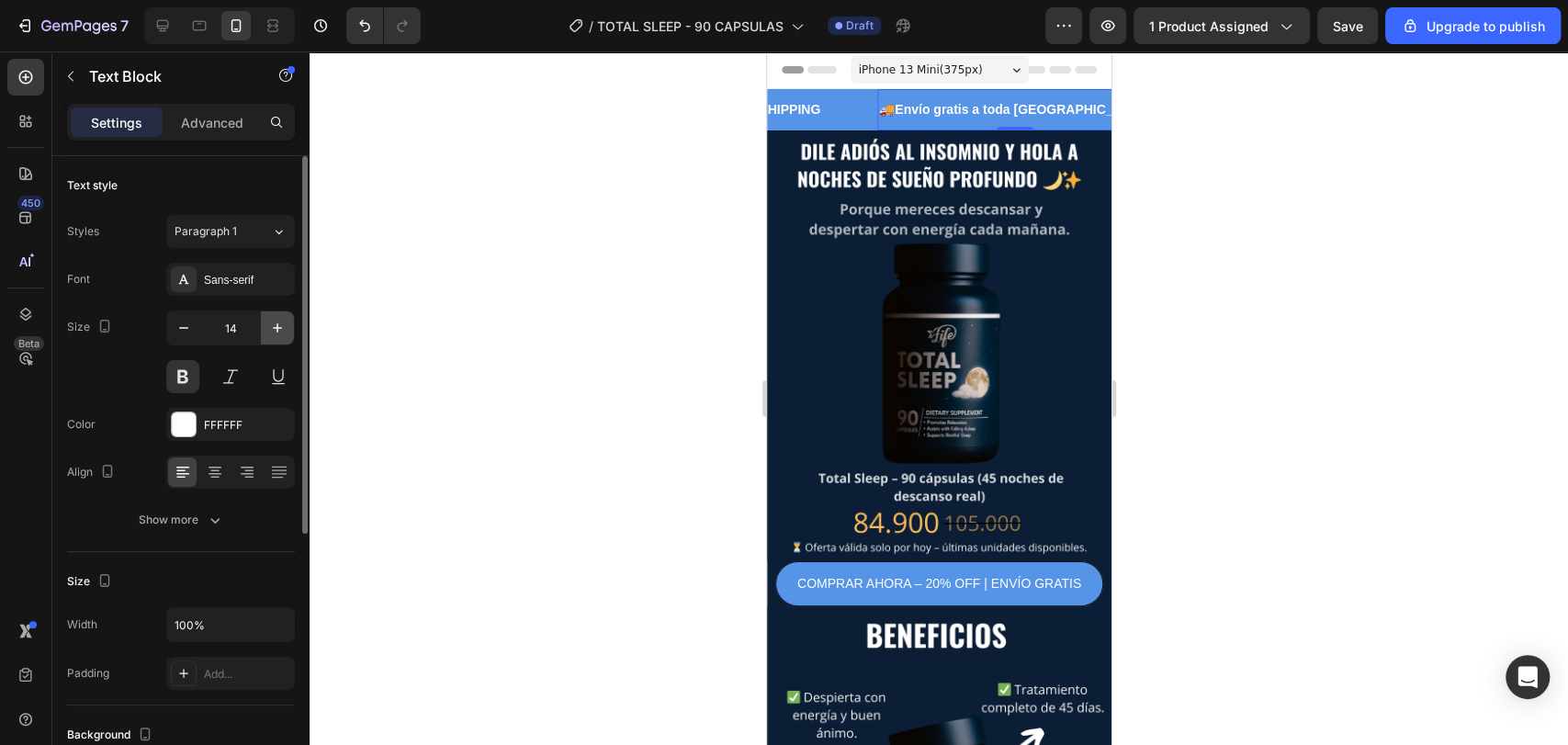
click at [265, 318] on button "button" at bounding box center [277, 328] width 33 height 33
type input "15"
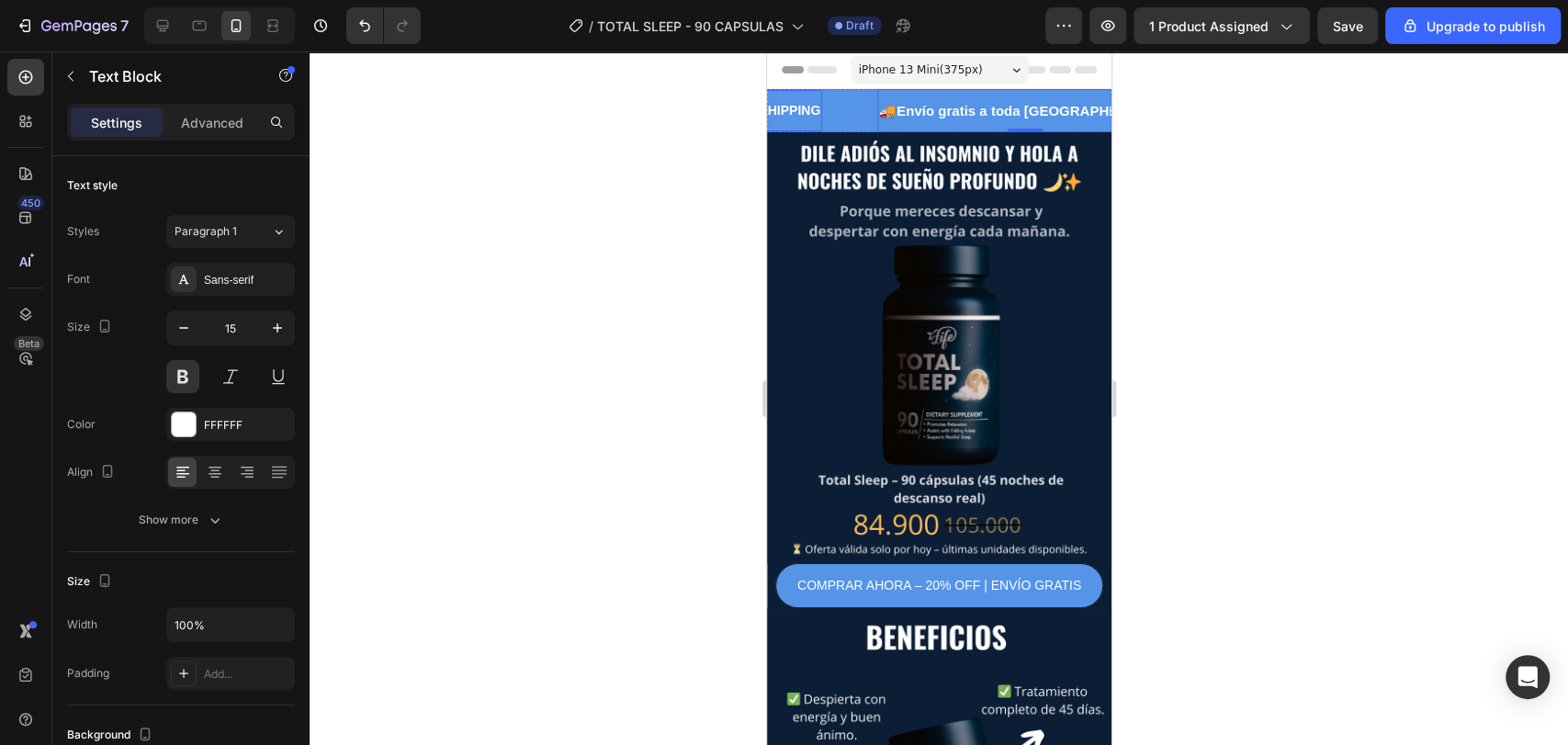
click at [798, 101] on div "FREE SHIPPING" at bounding box center [769, 111] width 103 height 27
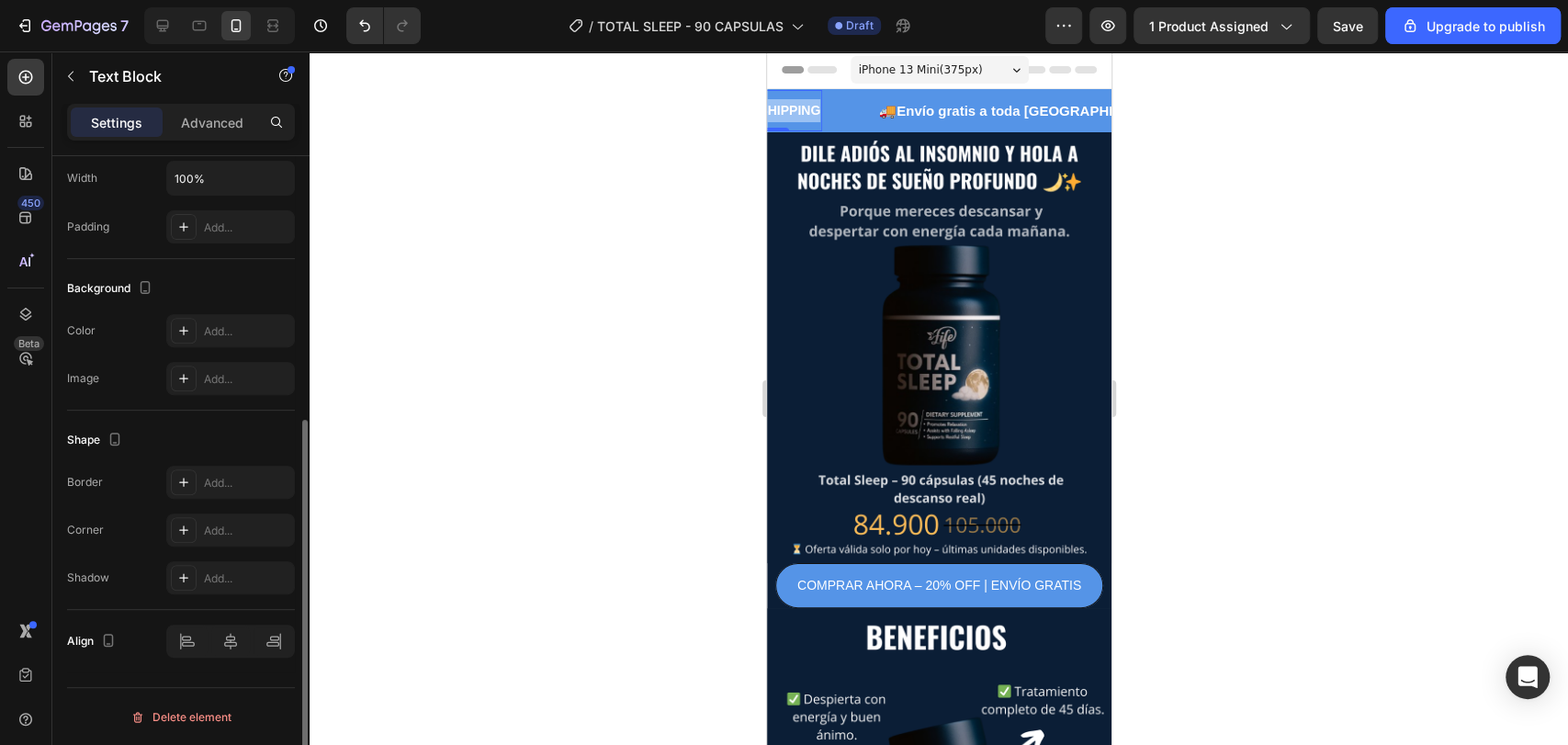
click at [798, 101] on p "FREE SHIPPING" at bounding box center [769, 110] width 99 height 23
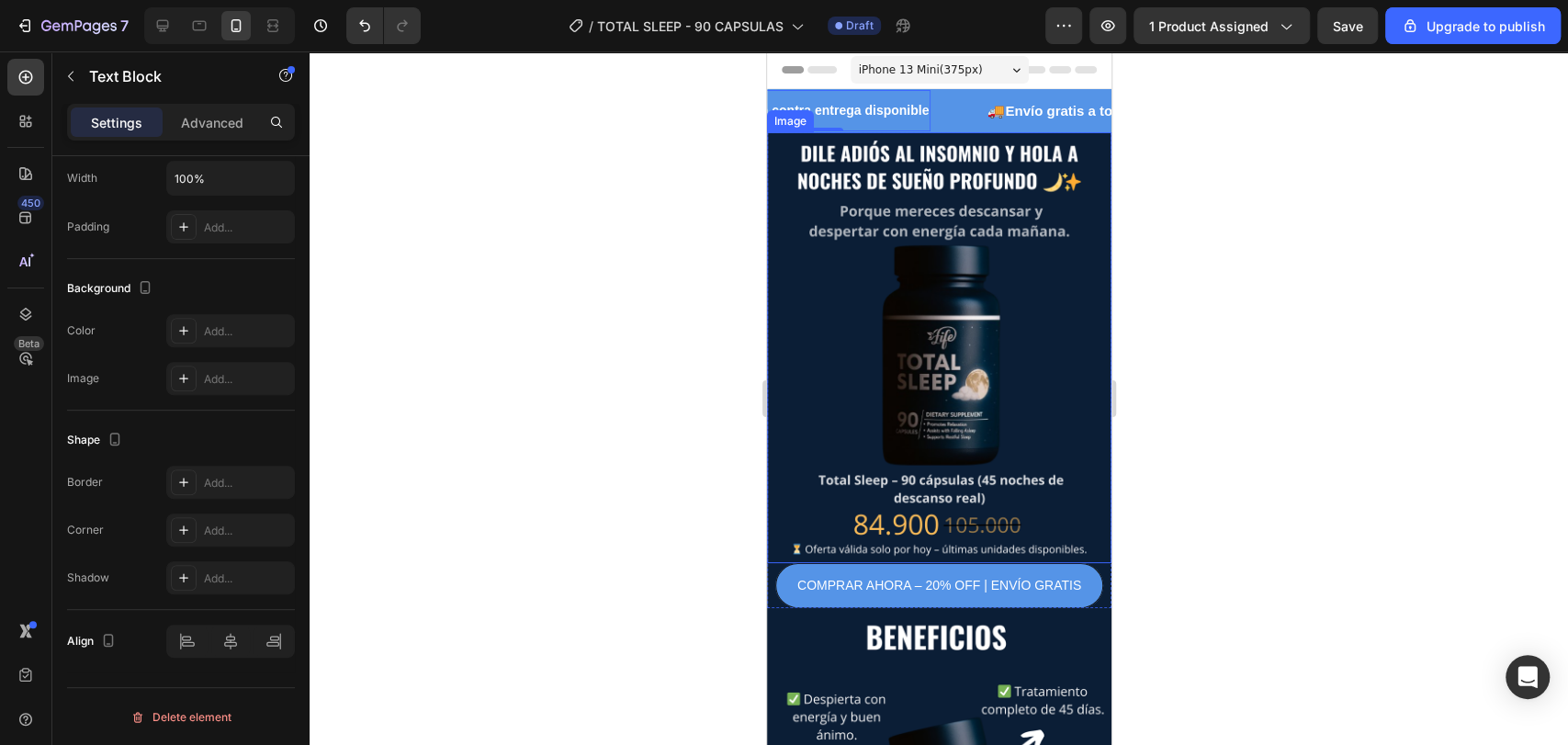
click at [635, 231] on div at bounding box center [938, 398] width 1258 height 693
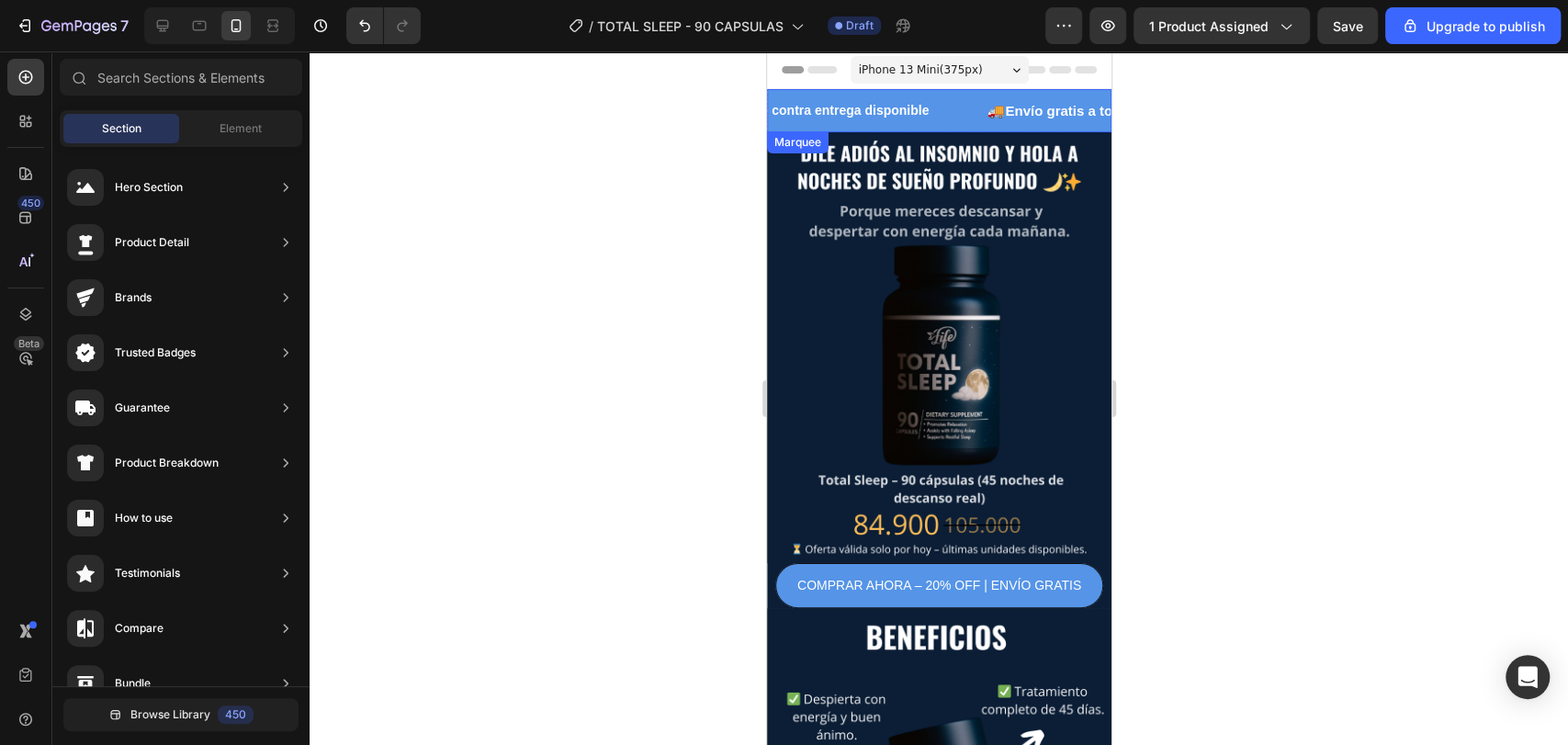
click at [949, 124] on div "💵 Pago contra entrega disponible Text Block" at bounding box center [851, 110] width 266 height 41
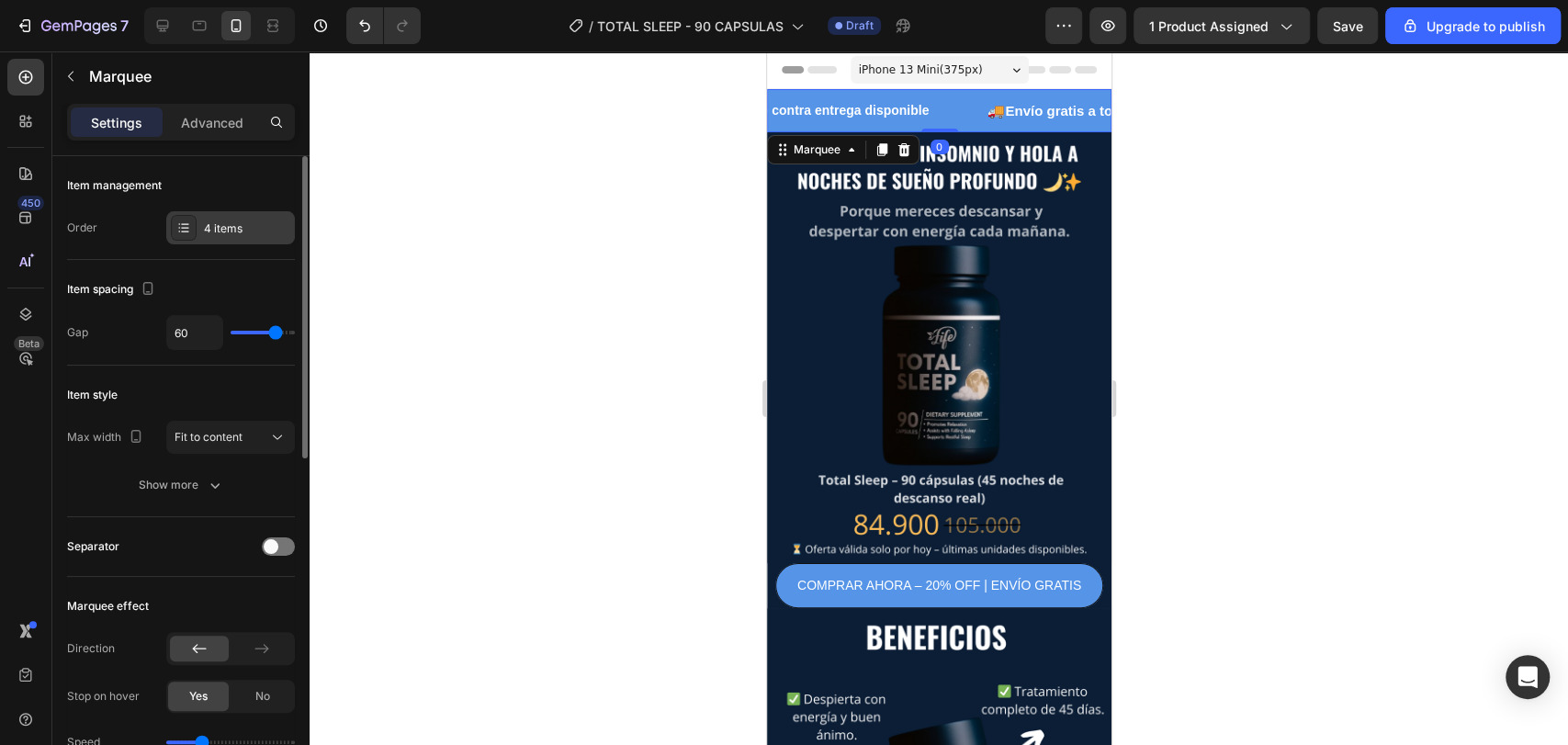
click at [231, 226] on div "4 items" at bounding box center [247, 228] width 86 height 16
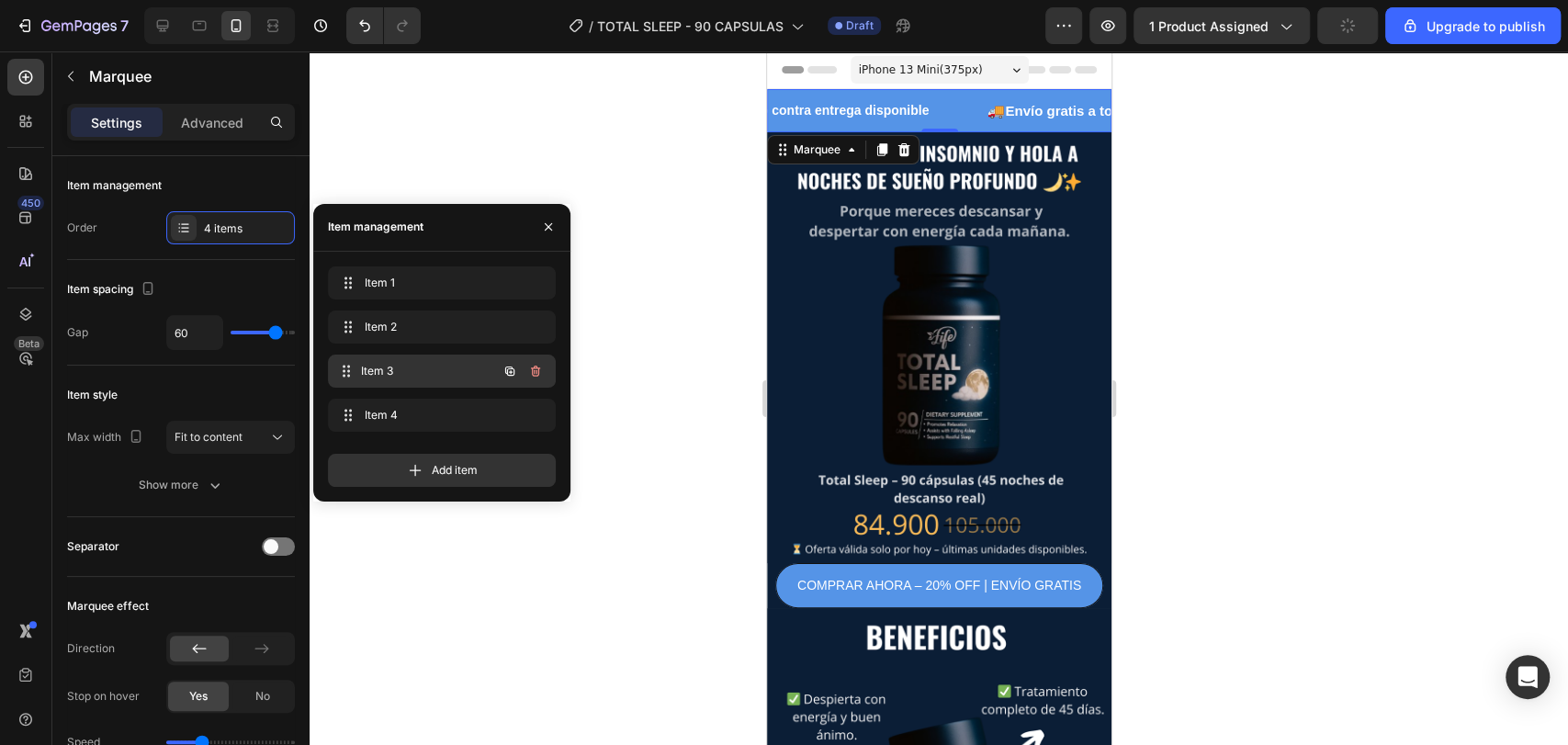
click at [375, 373] on span "Item 3" at bounding box center [429, 370] width 136 height 16
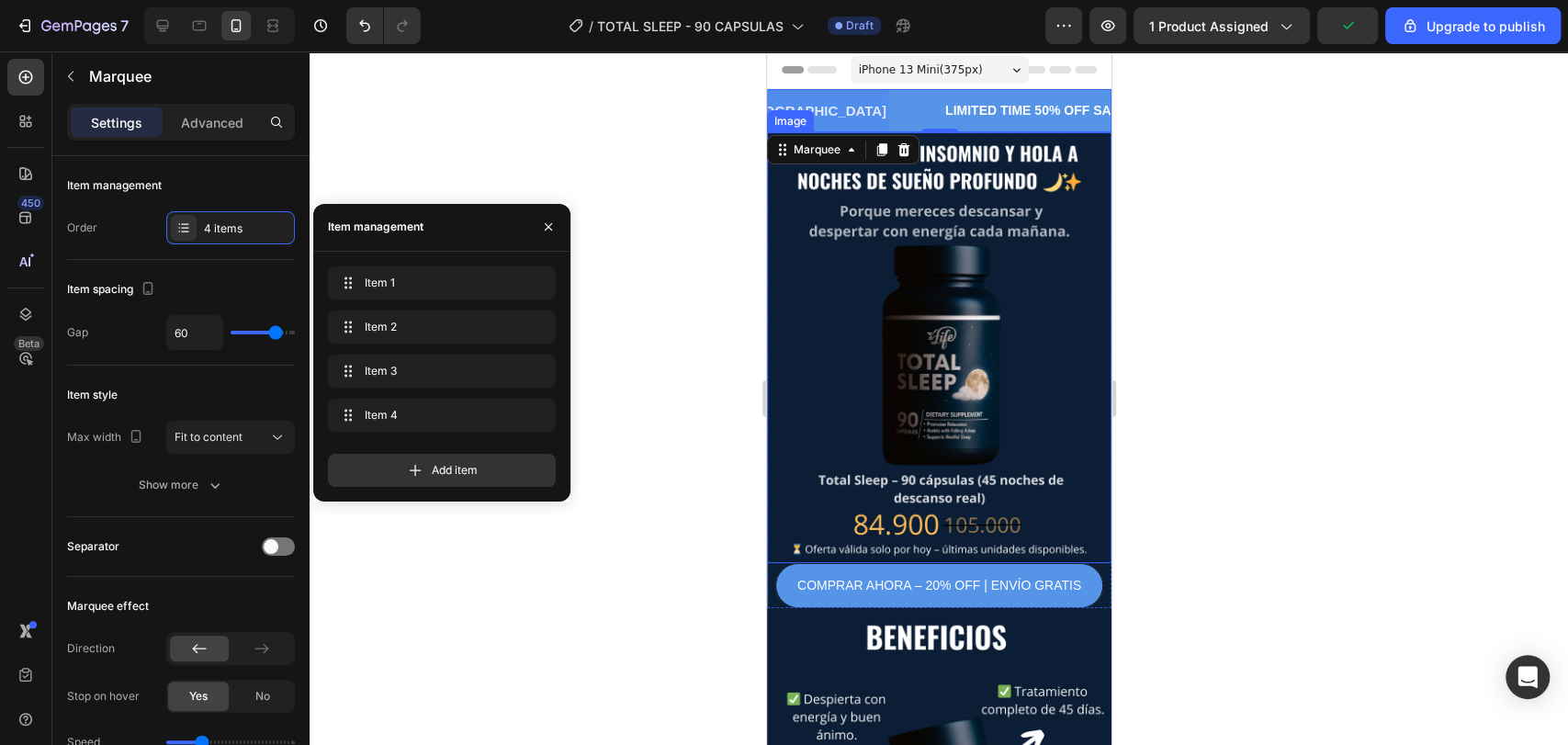
scroll to position [0, 472]
click at [960, 109] on div "LIMITED TIME 50% OFF SALE" at bounding box center [1004, 111] width 186 height 27
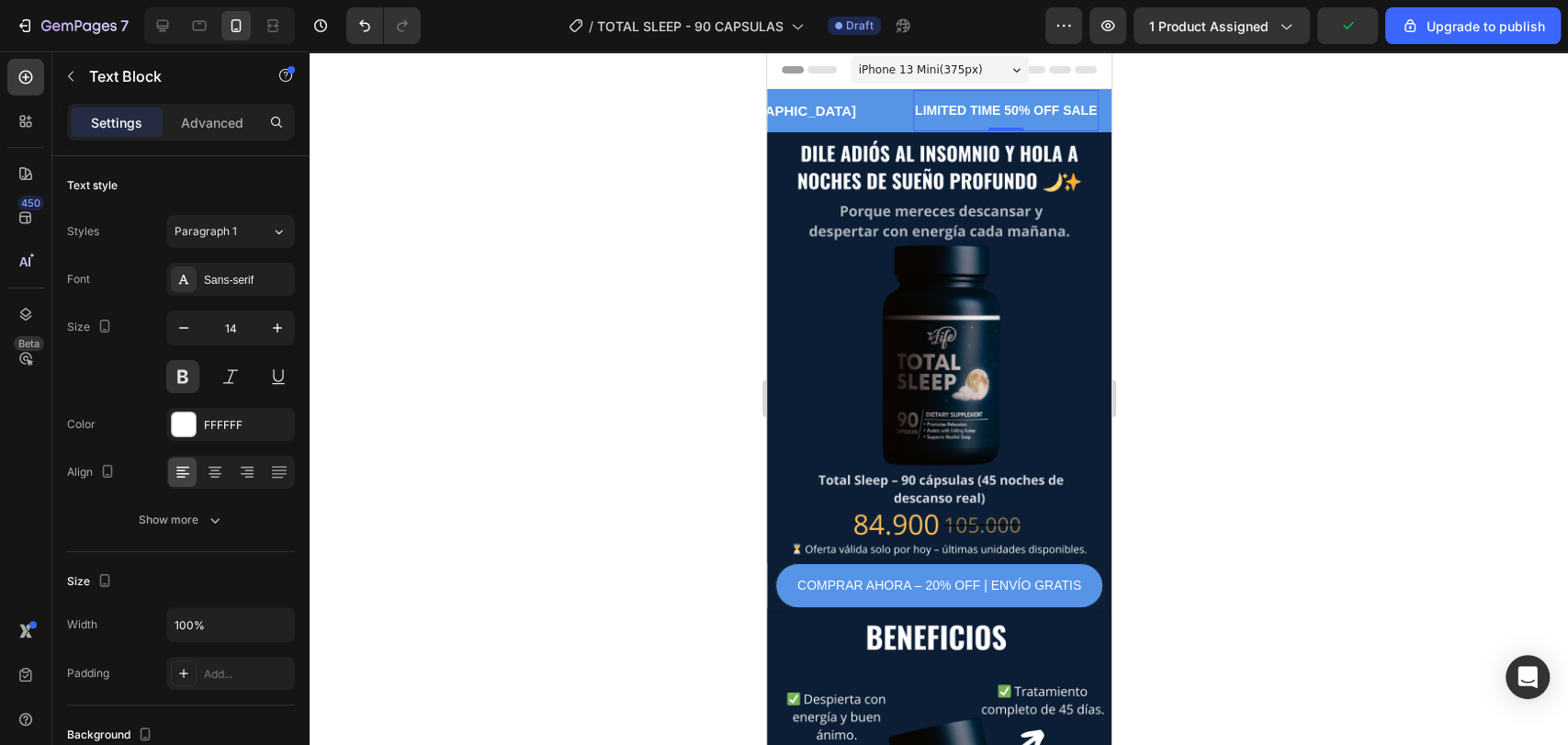
click at [960, 109] on div "LIMITED TIME 50% OFF SALE" at bounding box center [1004, 111] width 186 height 27
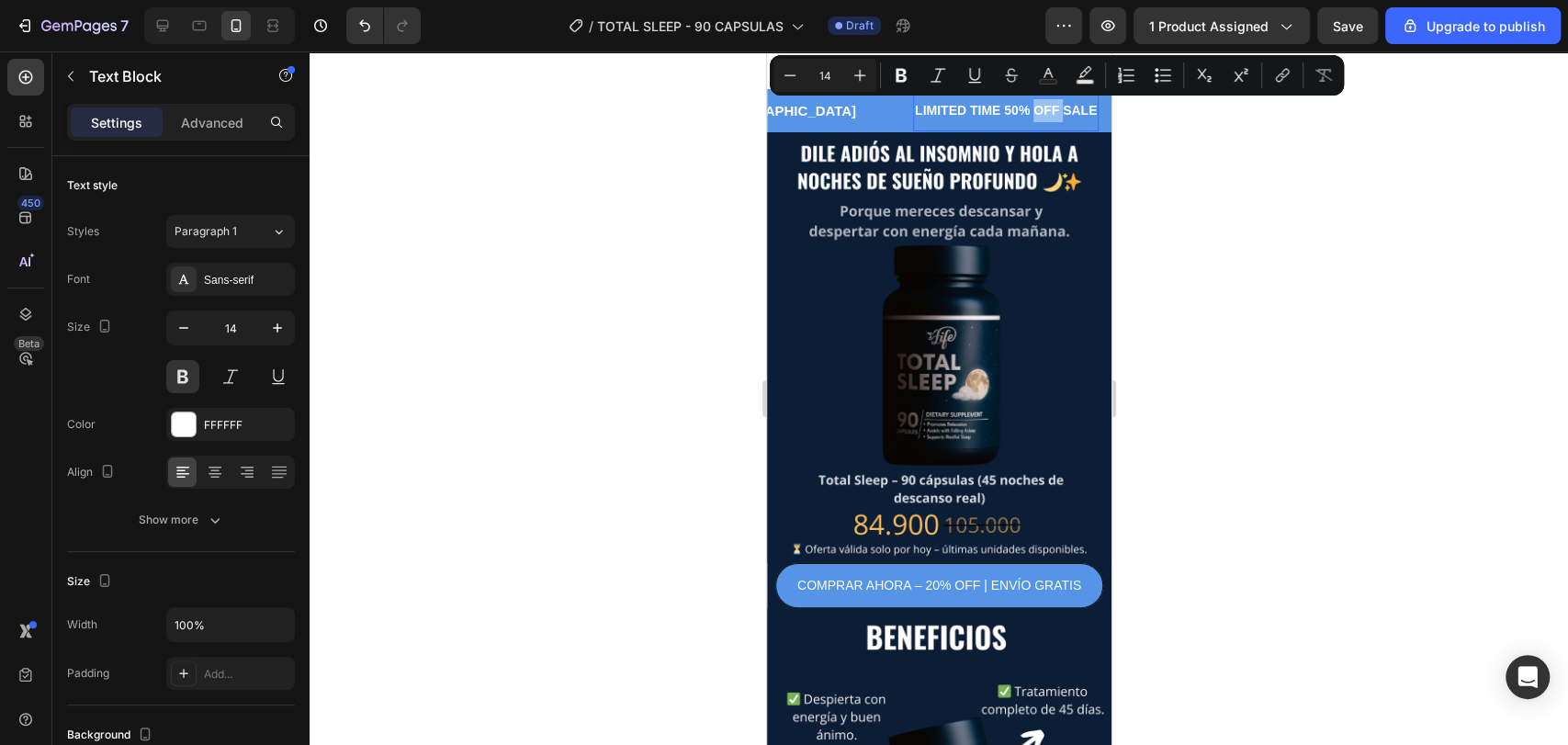
click at [960, 109] on p "LIMITED TIME 50% OFF SALE" at bounding box center [1004, 110] width 182 height 23
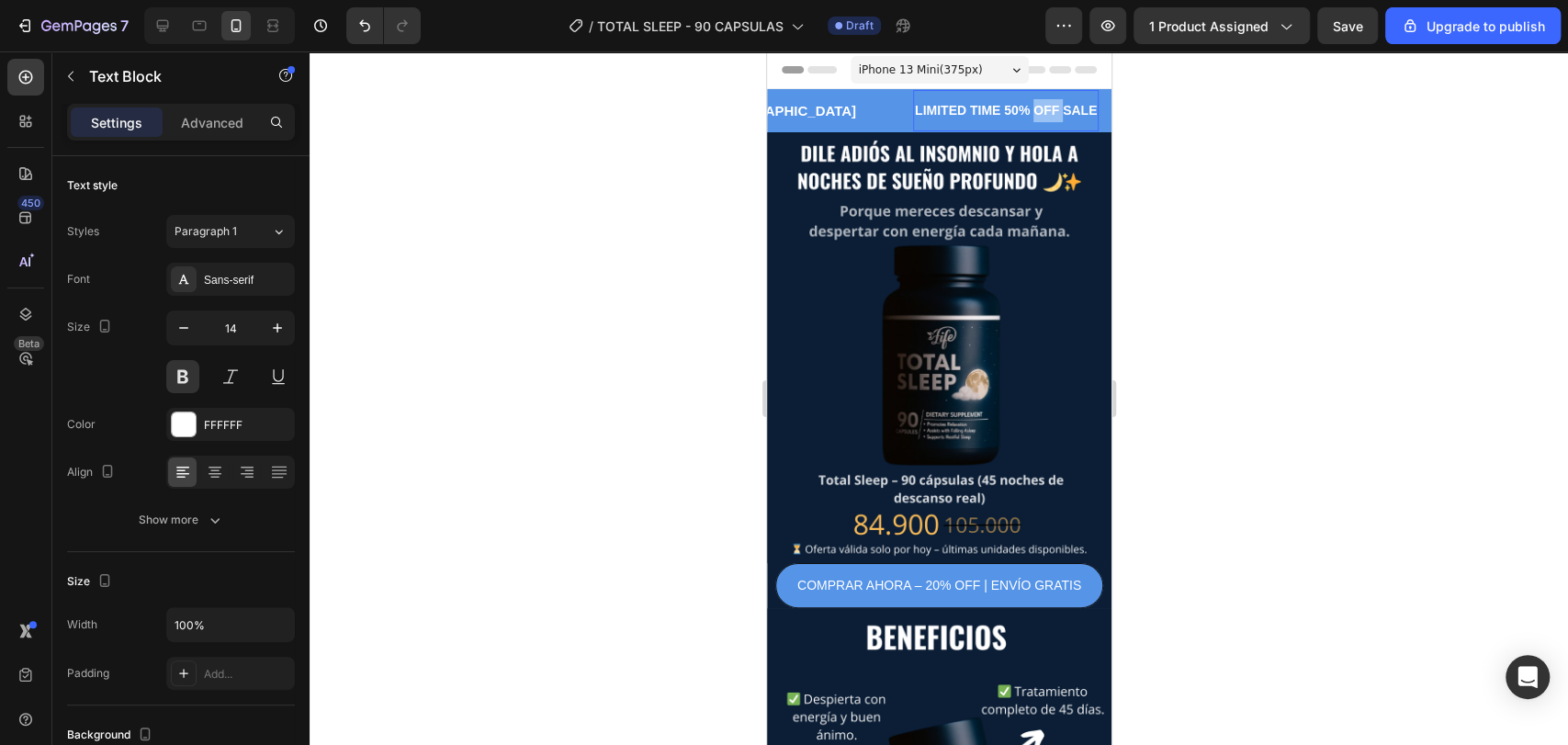
click at [960, 109] on p "LIMITED TIME 50% OFF SALE" at bounding box center [1004, 110] width 182 height 23
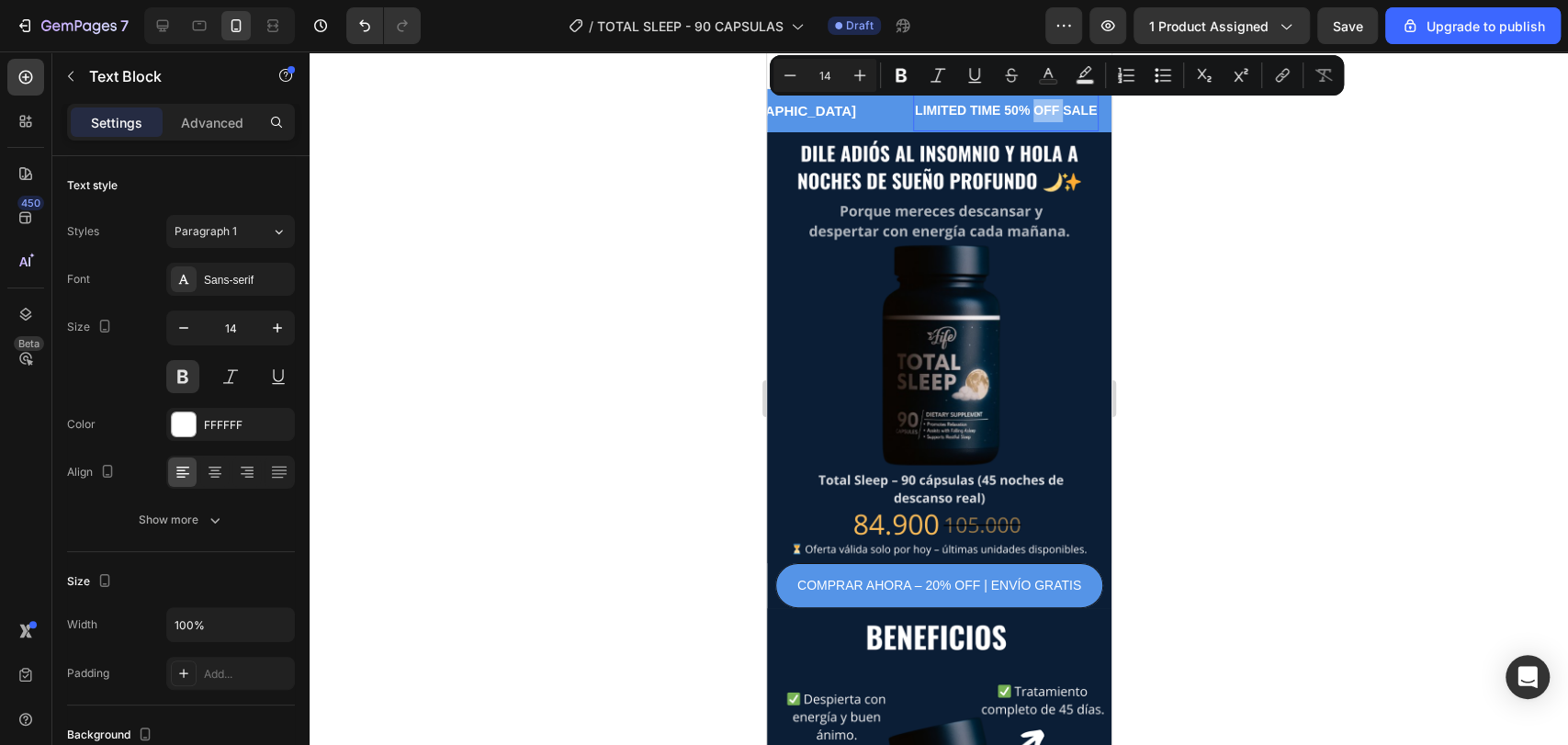
click at [967, 121] on p "LIMITED TIME 50% OFF SALE" at bounding box center [1004, 110] width 182 height 23
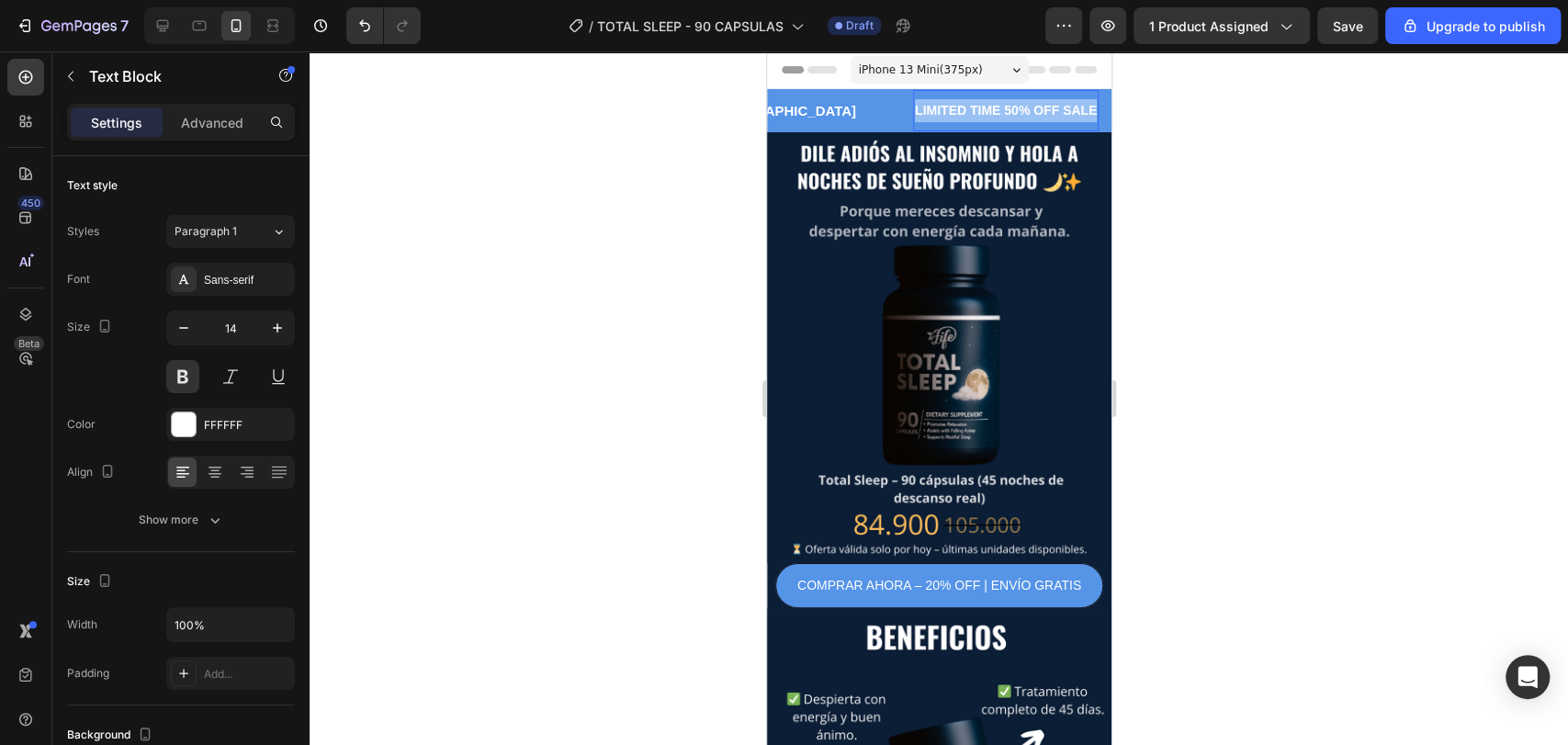
click at [967, 121] on p "LIMITED TIME 50% OFF SALE" at bounding box center [1004, 110] width 182 height 23
click at [679, 151] on div at bounding box center [938, 398] width 1258 height 693
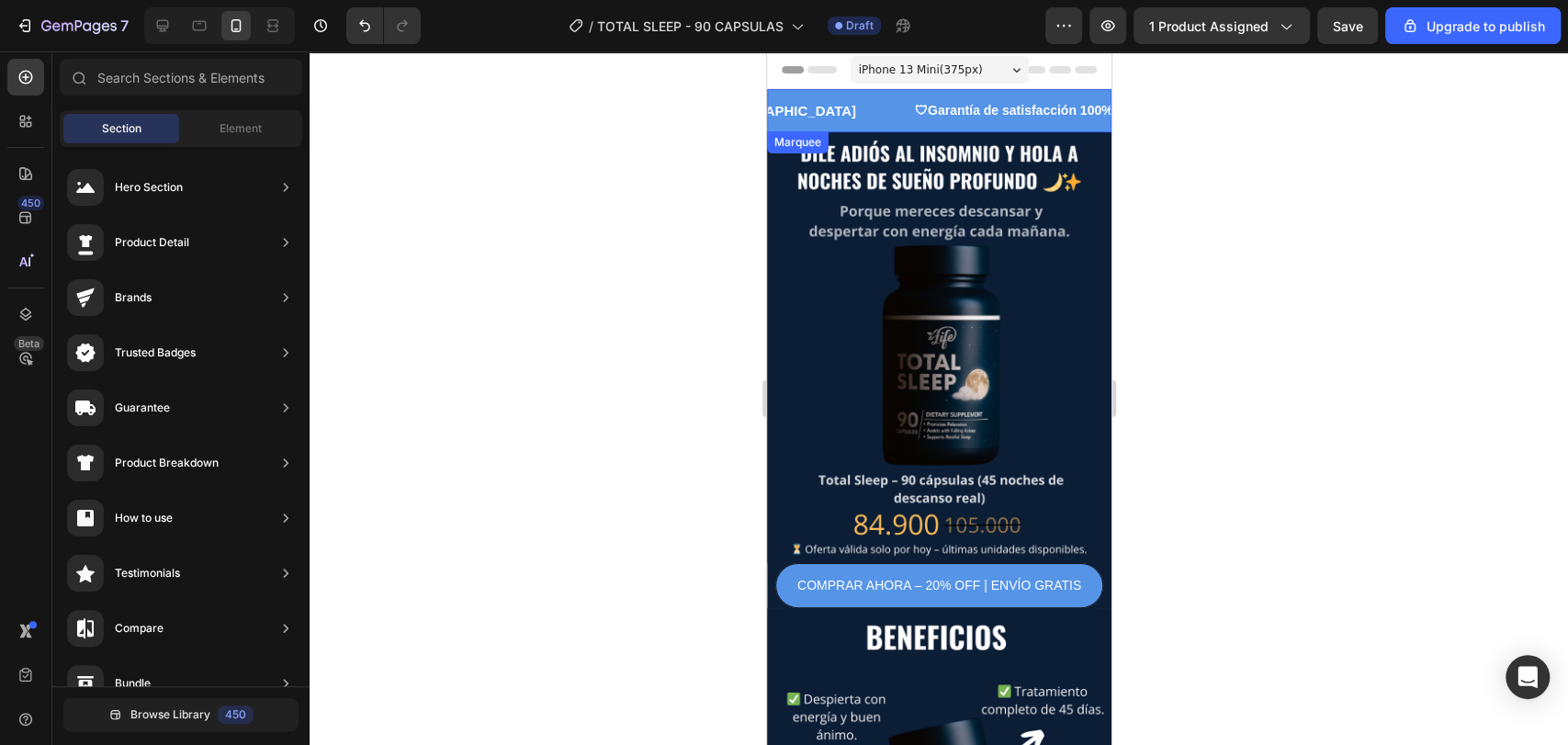
click at [812, 110] on div "🚚 Envío gratis a toda [GEOGRAPHIC_DATA] Text Block" at bounding box center [736, 110] width 351 height 43
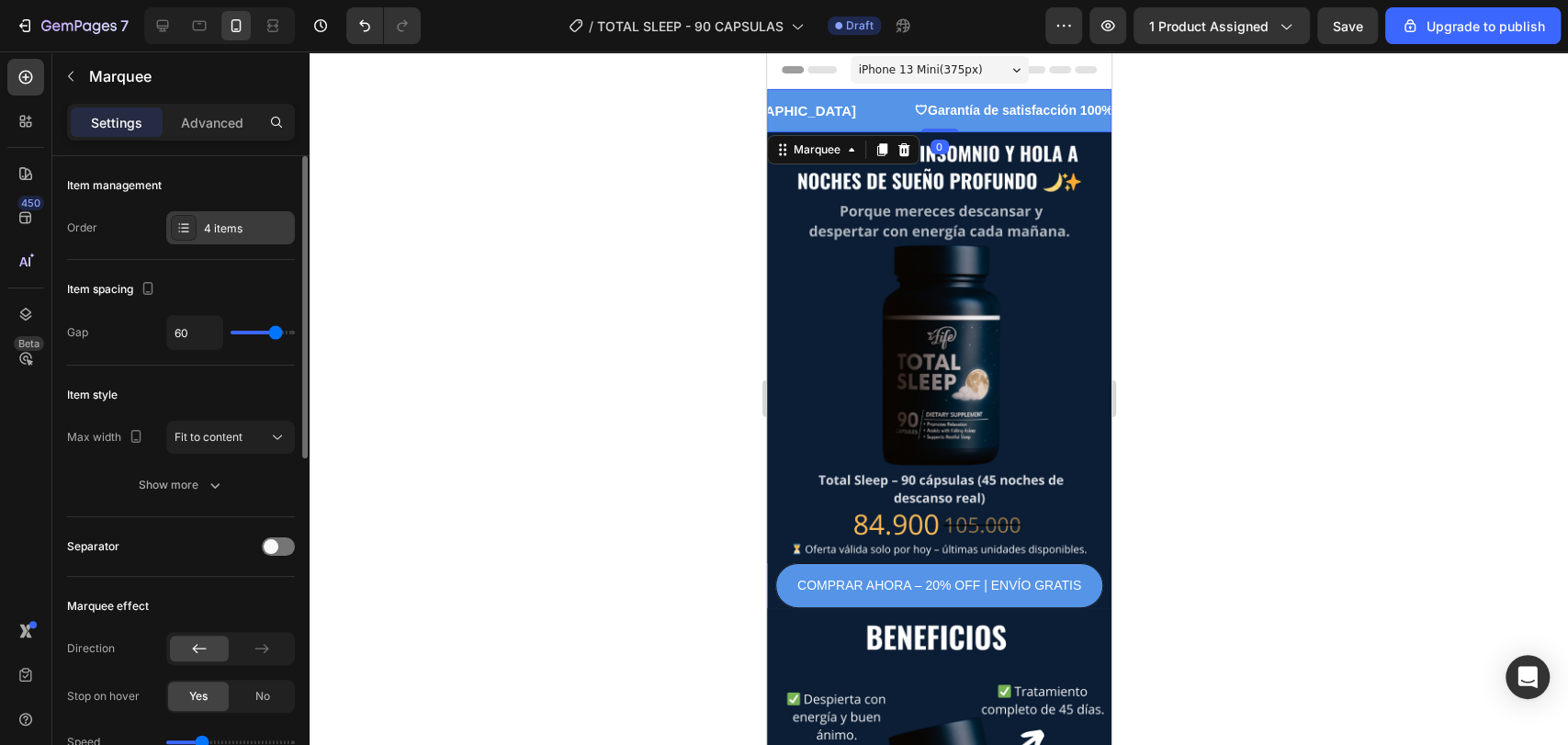
click at [235, 221] on div "4 items" at bounding box center [247, 228] width 86 height 16
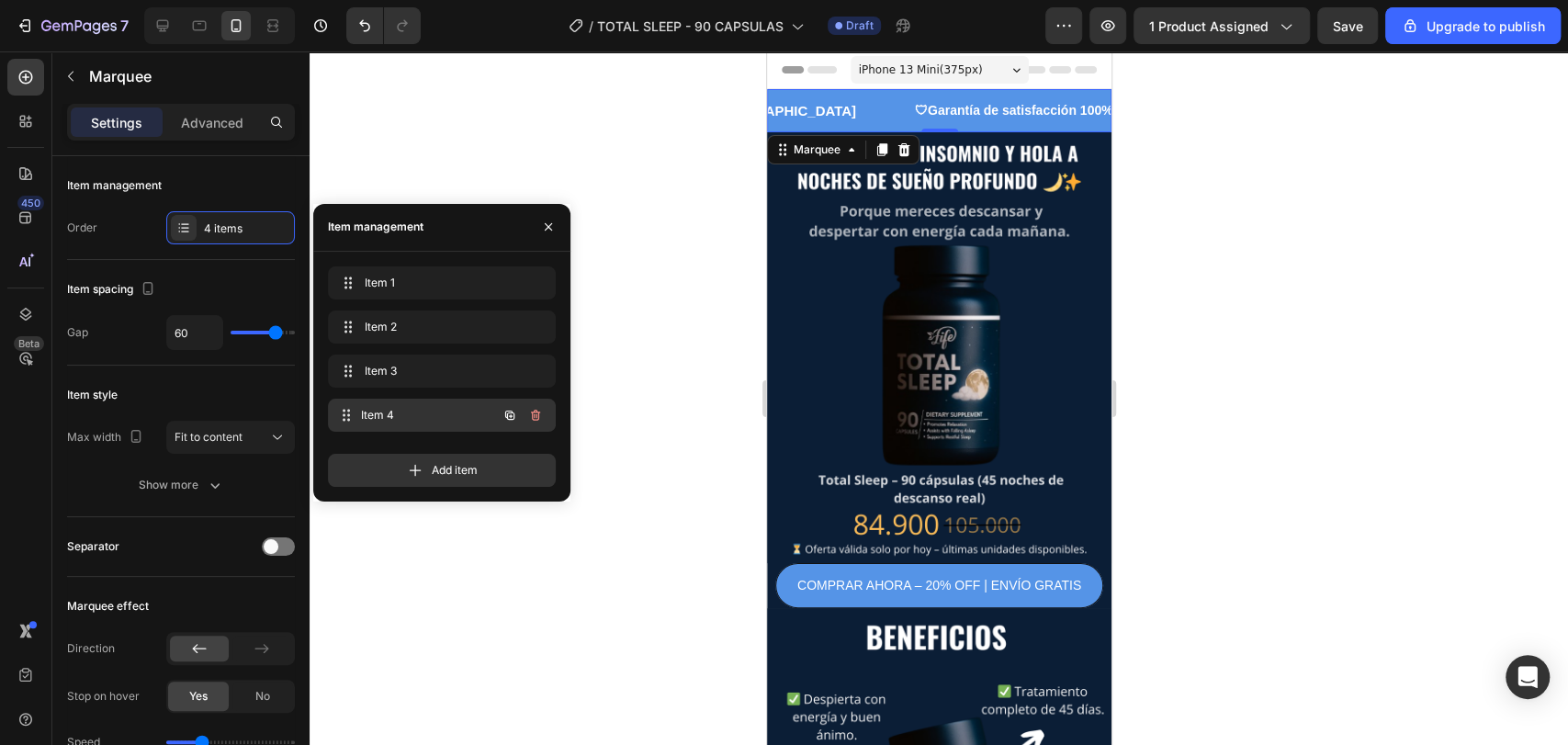
click at [367, 427] on div "Item 4 Item 4" at bounding box center [416, 415] width 162 height 26
click at [929, 114] on div "LIFE TIME WARRANTY" at bounding box center [1000, 111] width 143 height 27
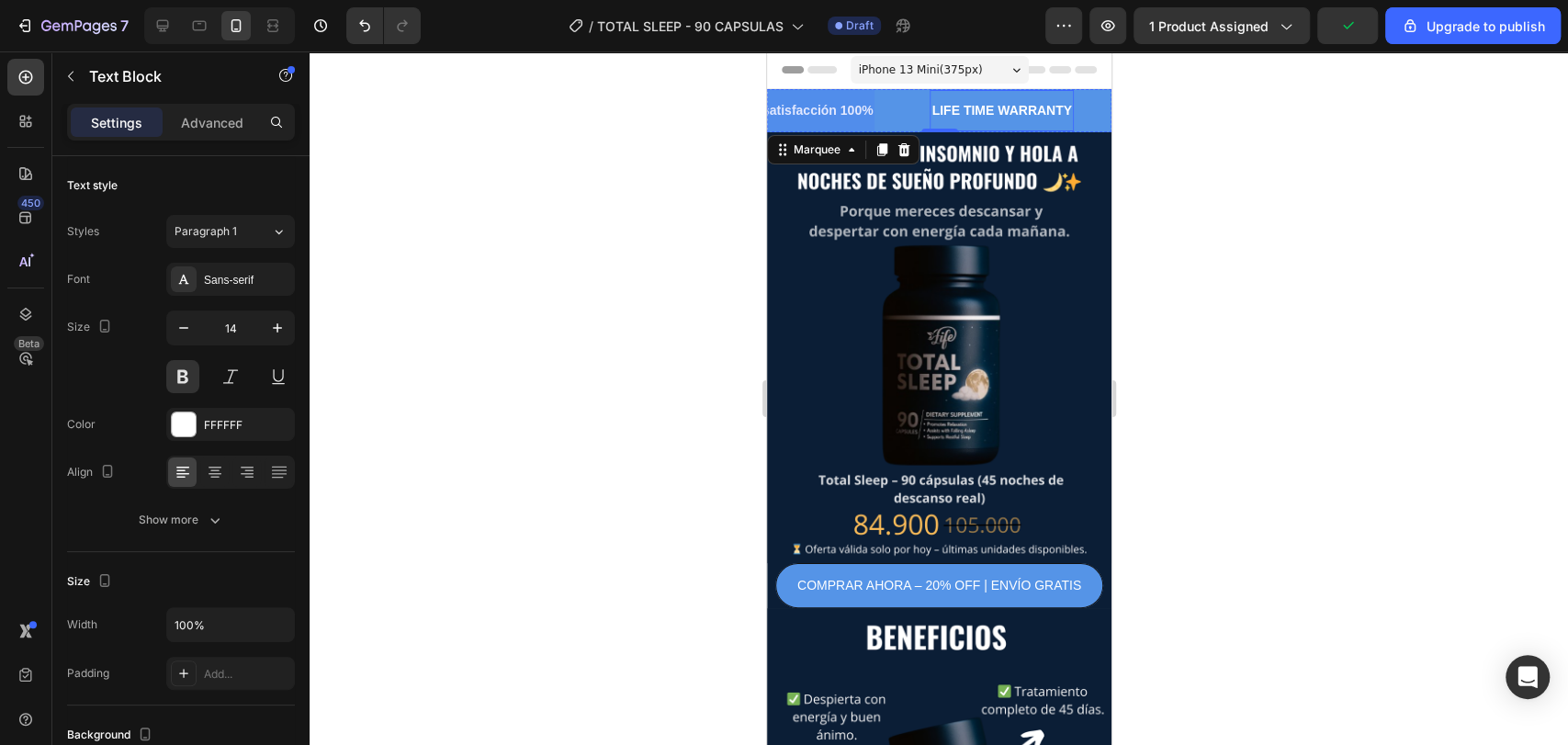
click at [929, 114] on div "LIFE TIME WARRANTY" at bounding box center [1000, 111] width 143 height 27
click at [931, 114] on p "LIFE TIME WARRANTY" at bounding box center [1001, 110] width 140 height 23
click at [585, 254] on div at bounding box center [938, 398] width 1258 height 693
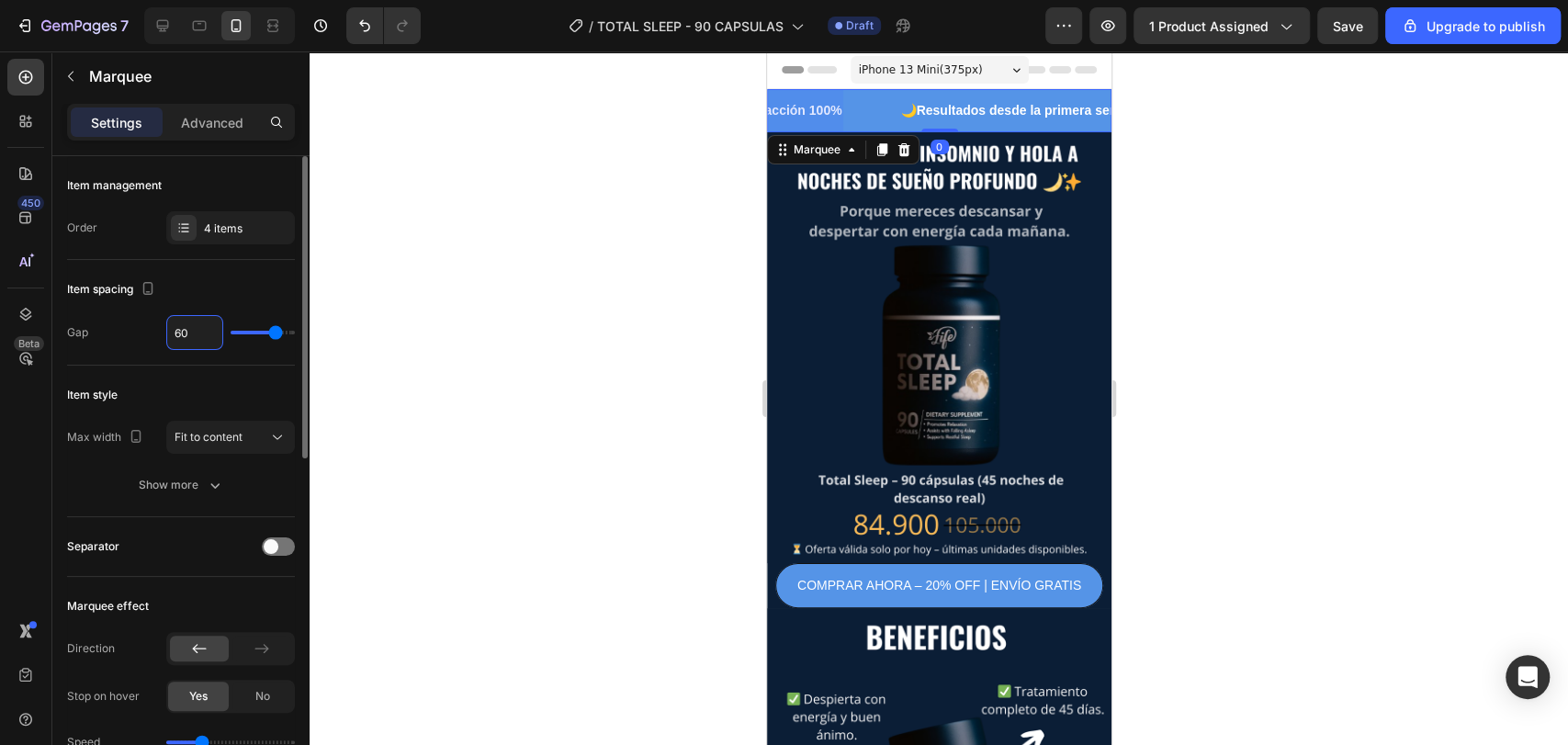
click at [202, 332] on input "60" at bounding box center [194, 333] width 55 height 33
type input "3"
type input "30"
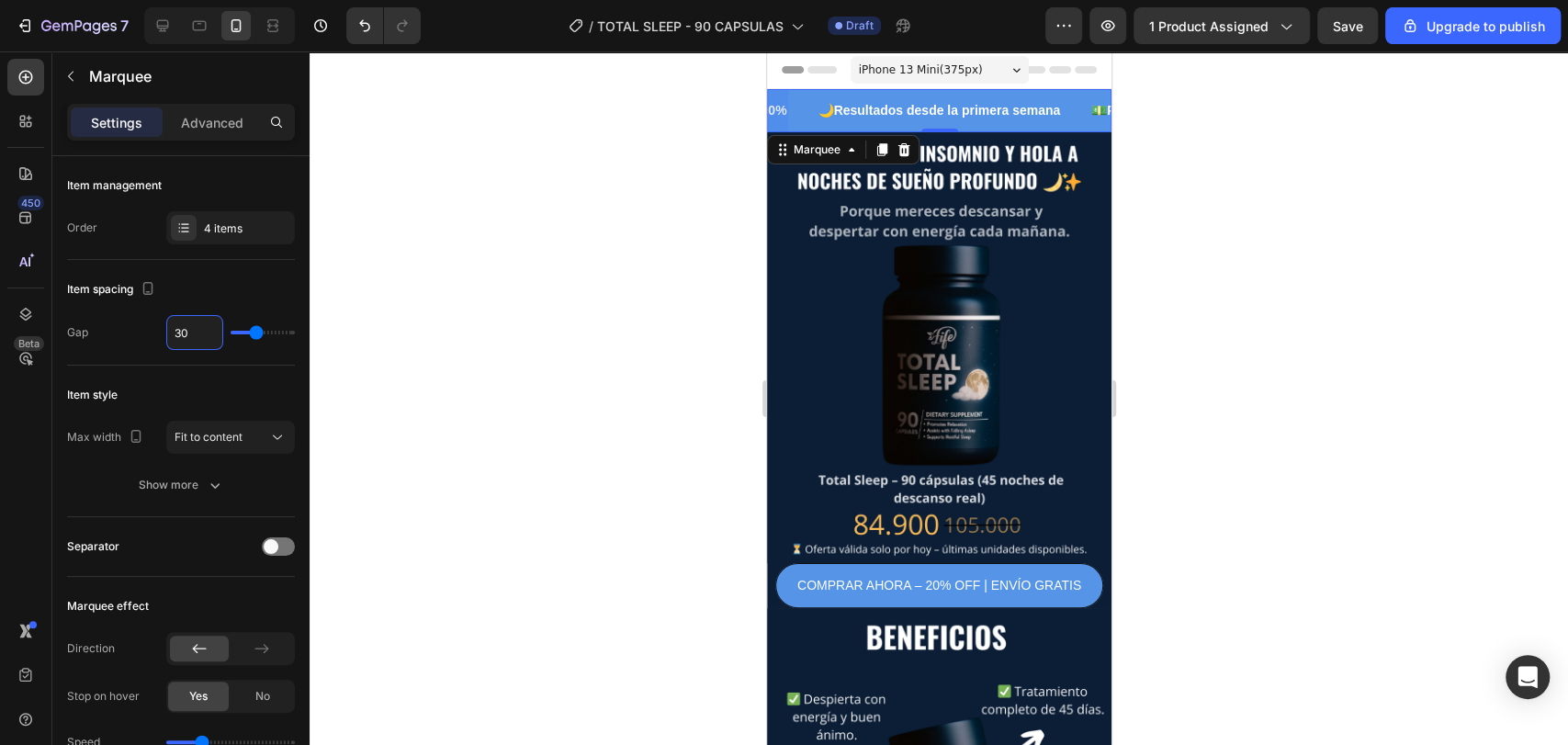
type input "30"
click at [553, 303] on div at bounding box center [938, 398] width 1258 height 693
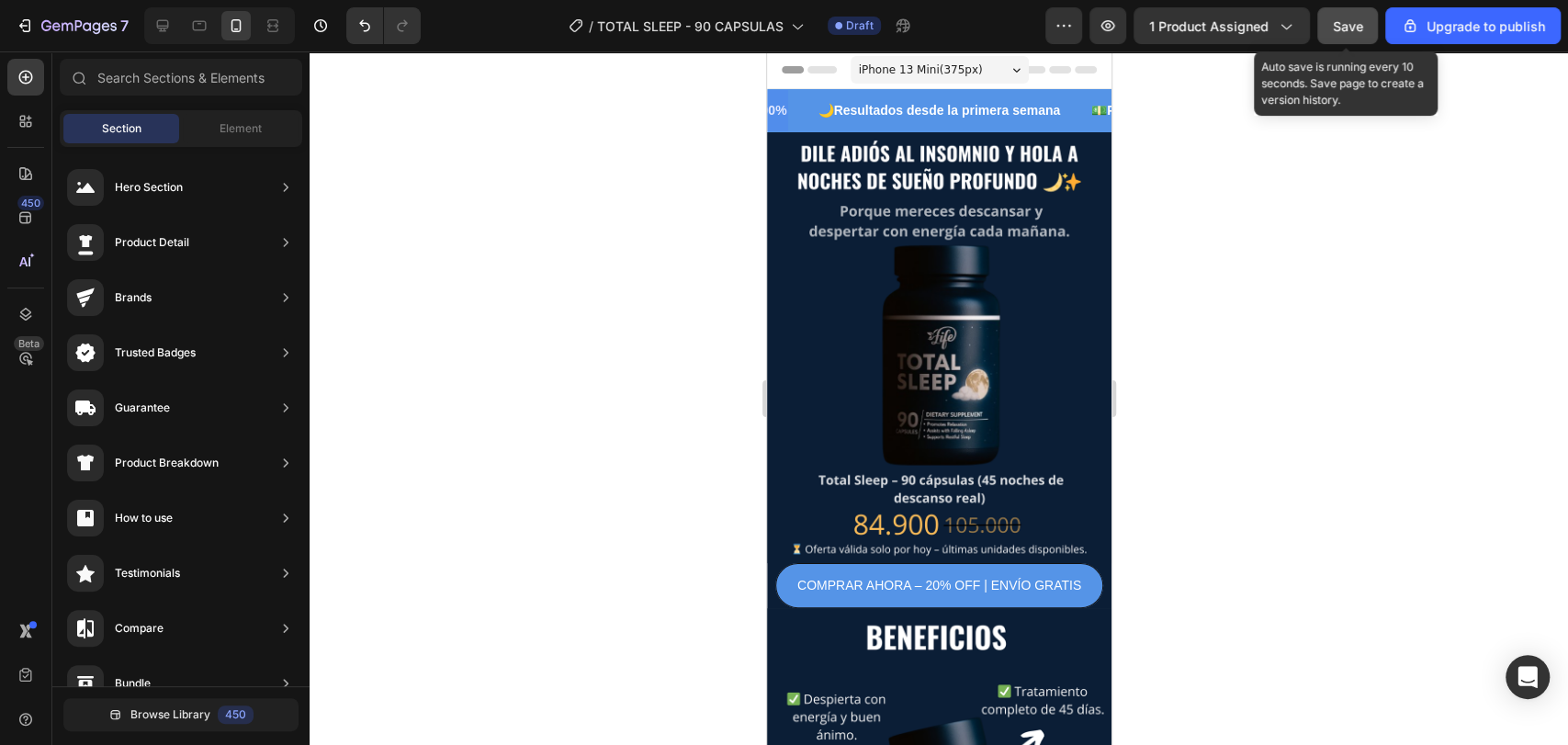
click at [1367, 21] on button "Save" at bounding box center [1347, 26] width 60 height 36
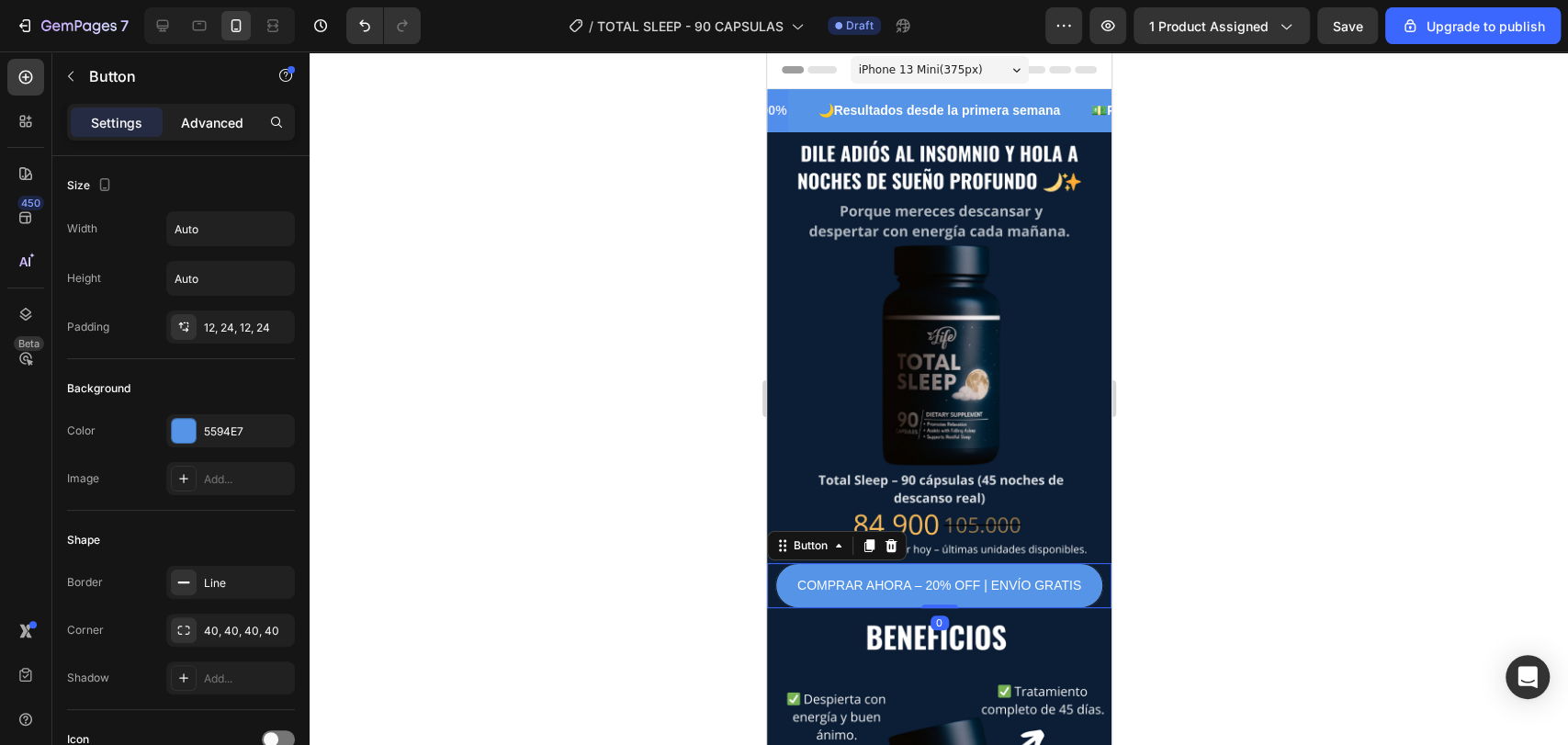
click at [226, 126] on p "Advanced" at bounding box center [212, 123] width 62 height 19
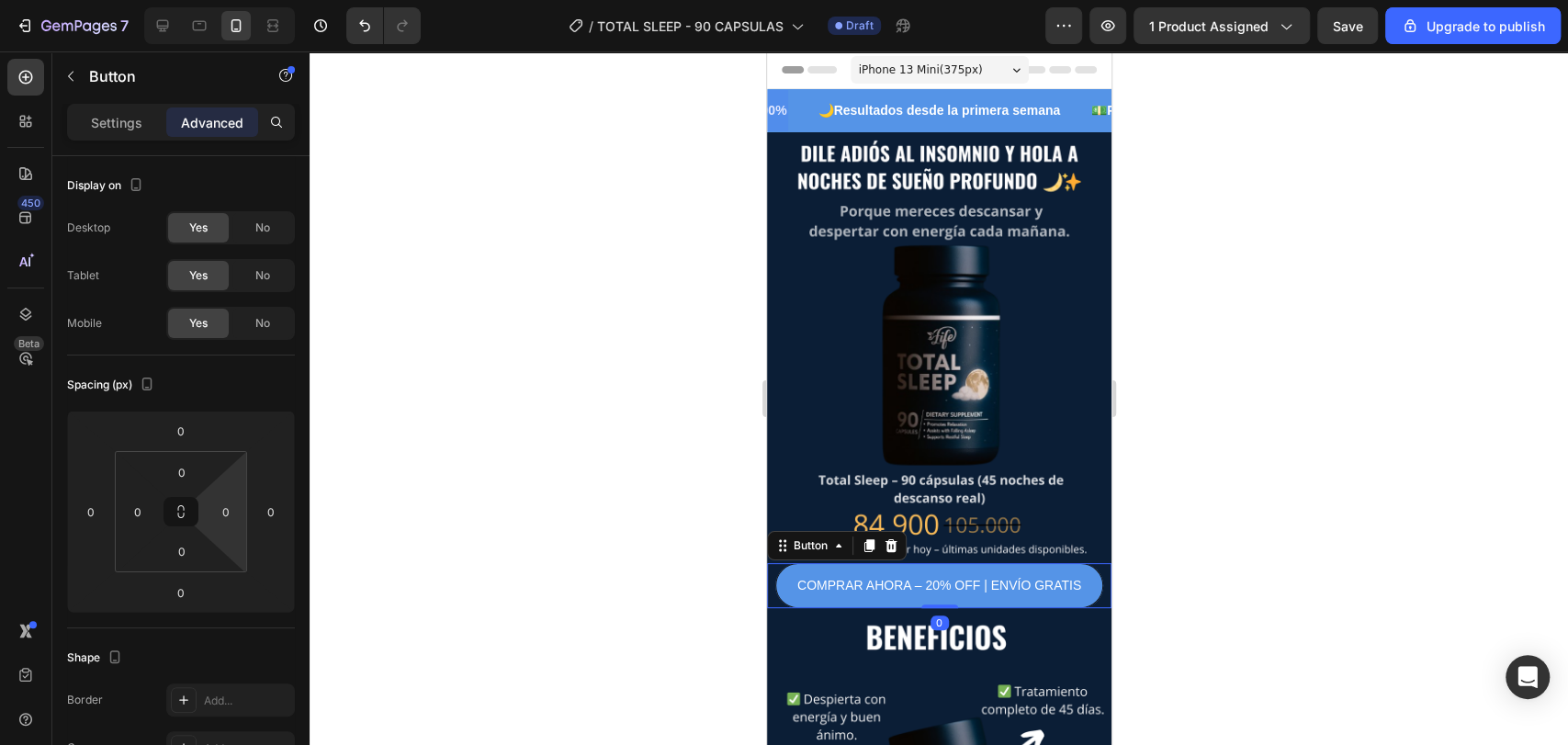
scroll to position [632, 0]
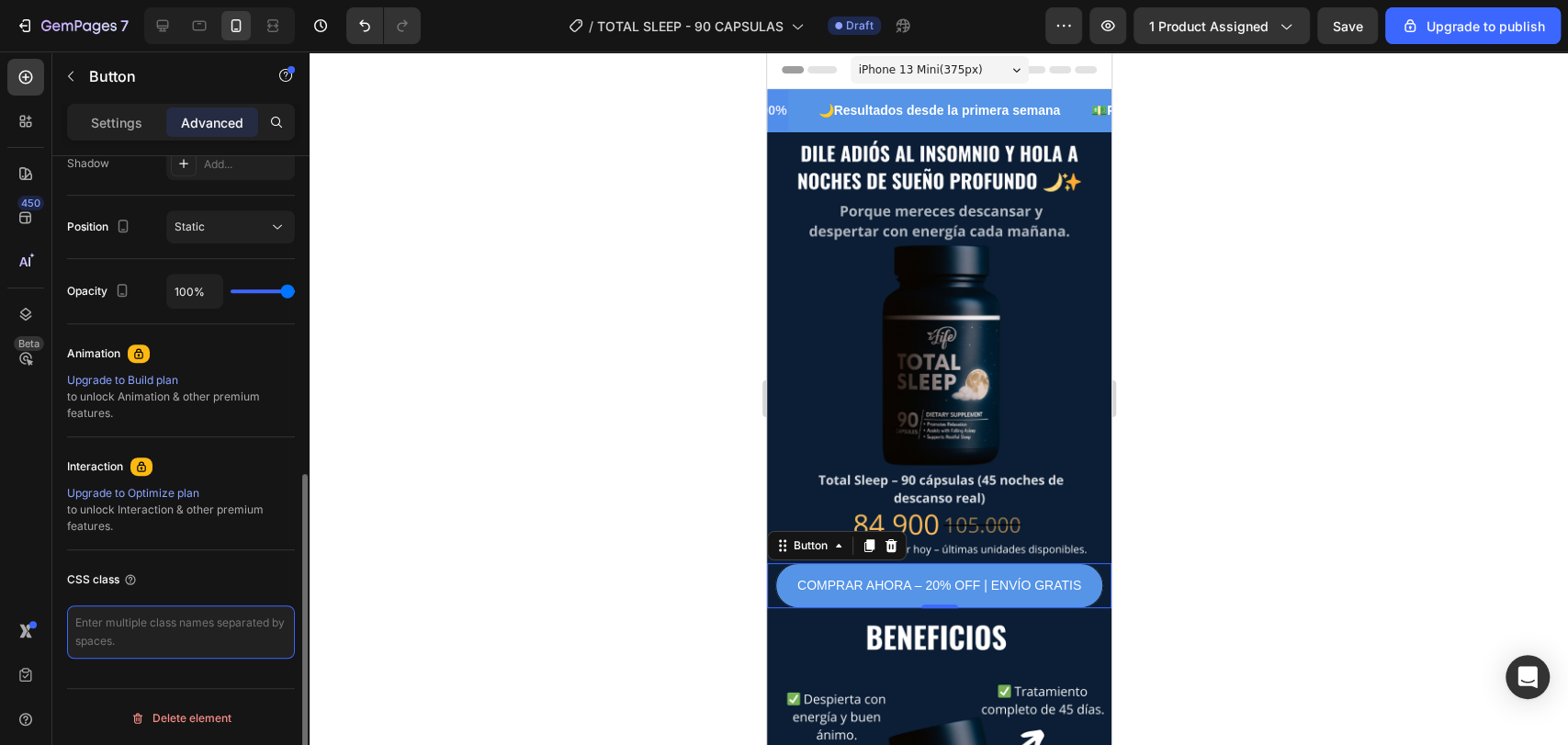
click at [217, 643] on textarea at bounding box center [181, 632] width 228 height 54
paste textarea "_rsi-cod-form-is-gempage _rsi-cod-form-gempages-button-overwrite"
type textarea "_rsi-cod-form-is-gempage _rsi-cod-form-gempages-button-overwrite"
click at [552, 583] on div at bounding box center [938, 398] width 1258 height 693
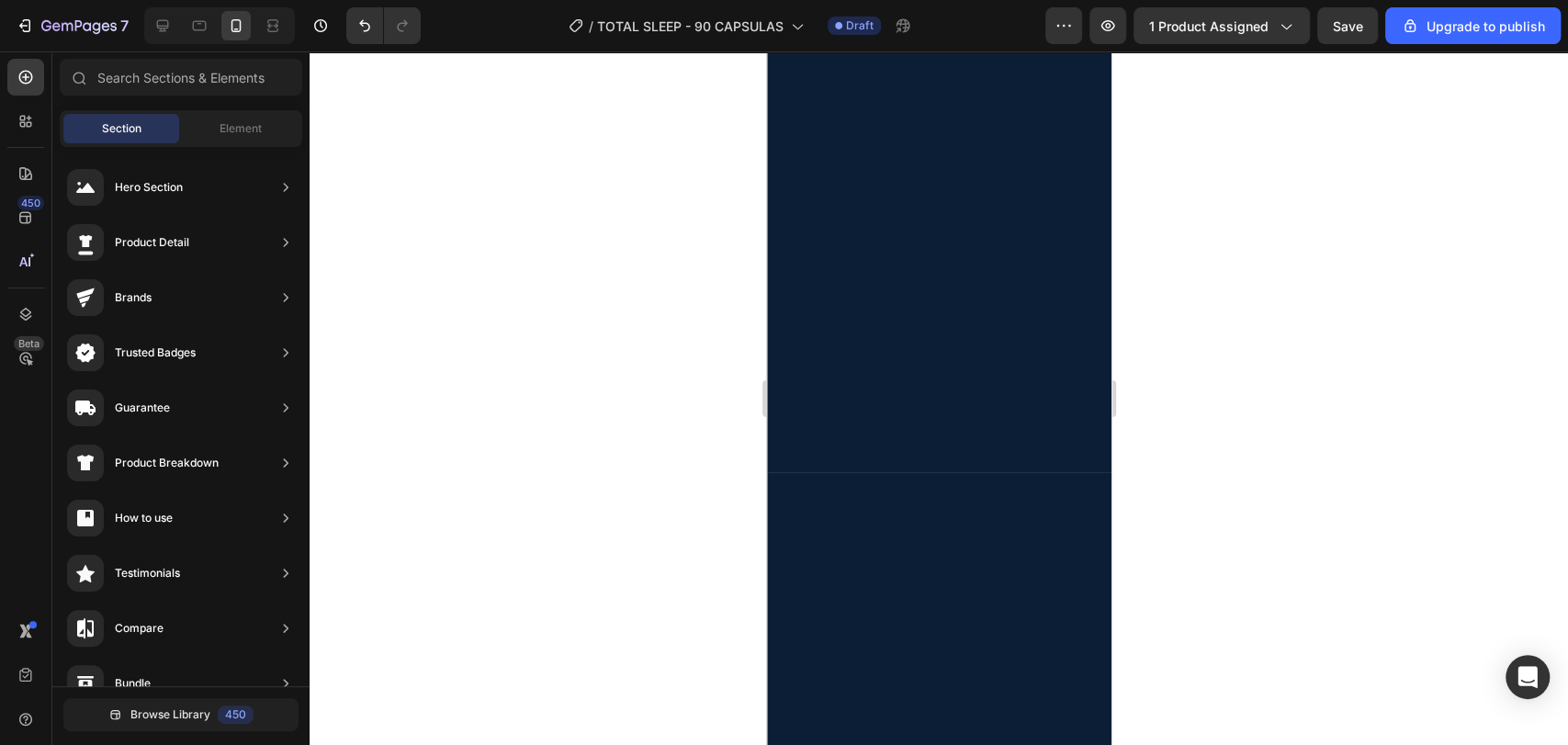
scroll to position [1522, 0]
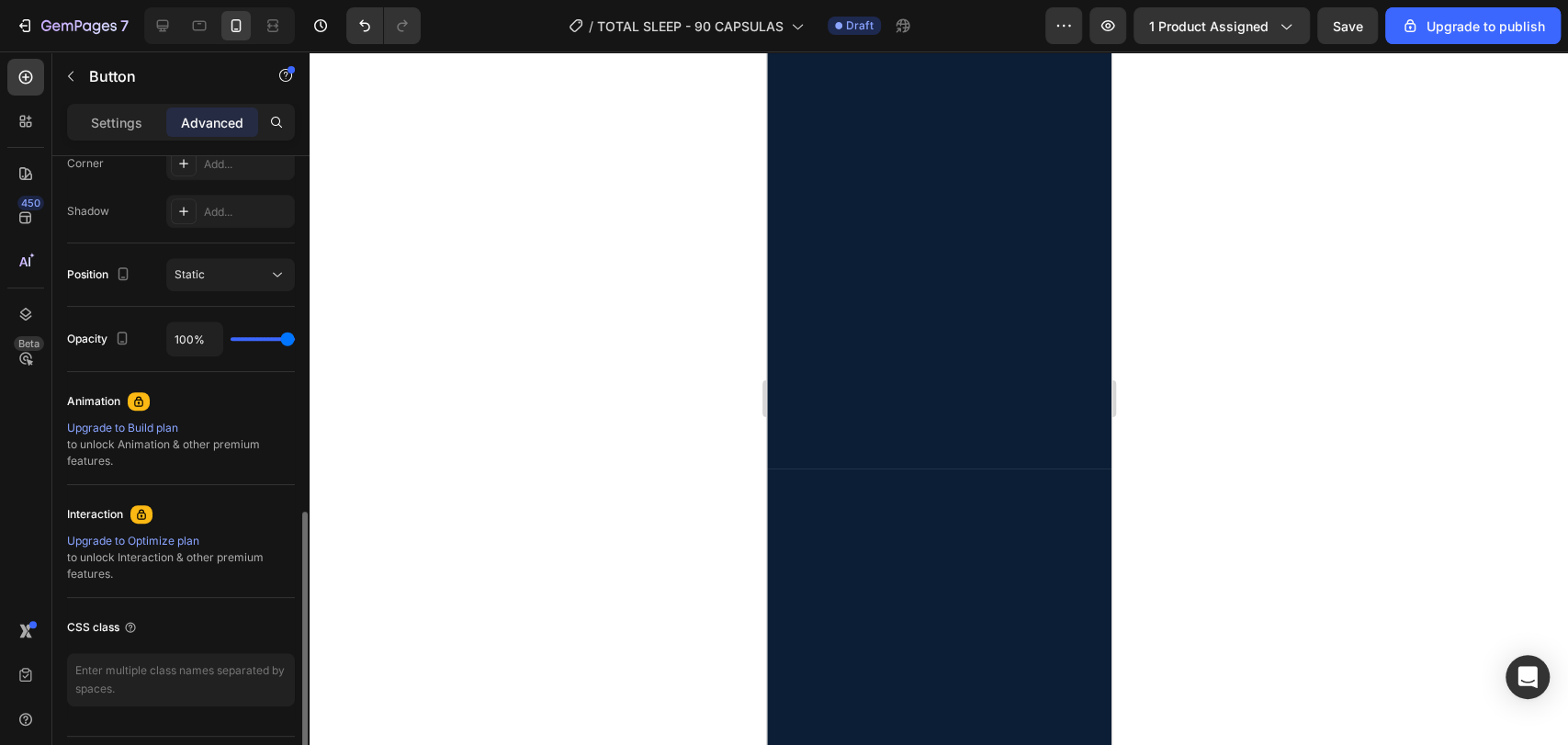
scroll to position [632, 0]
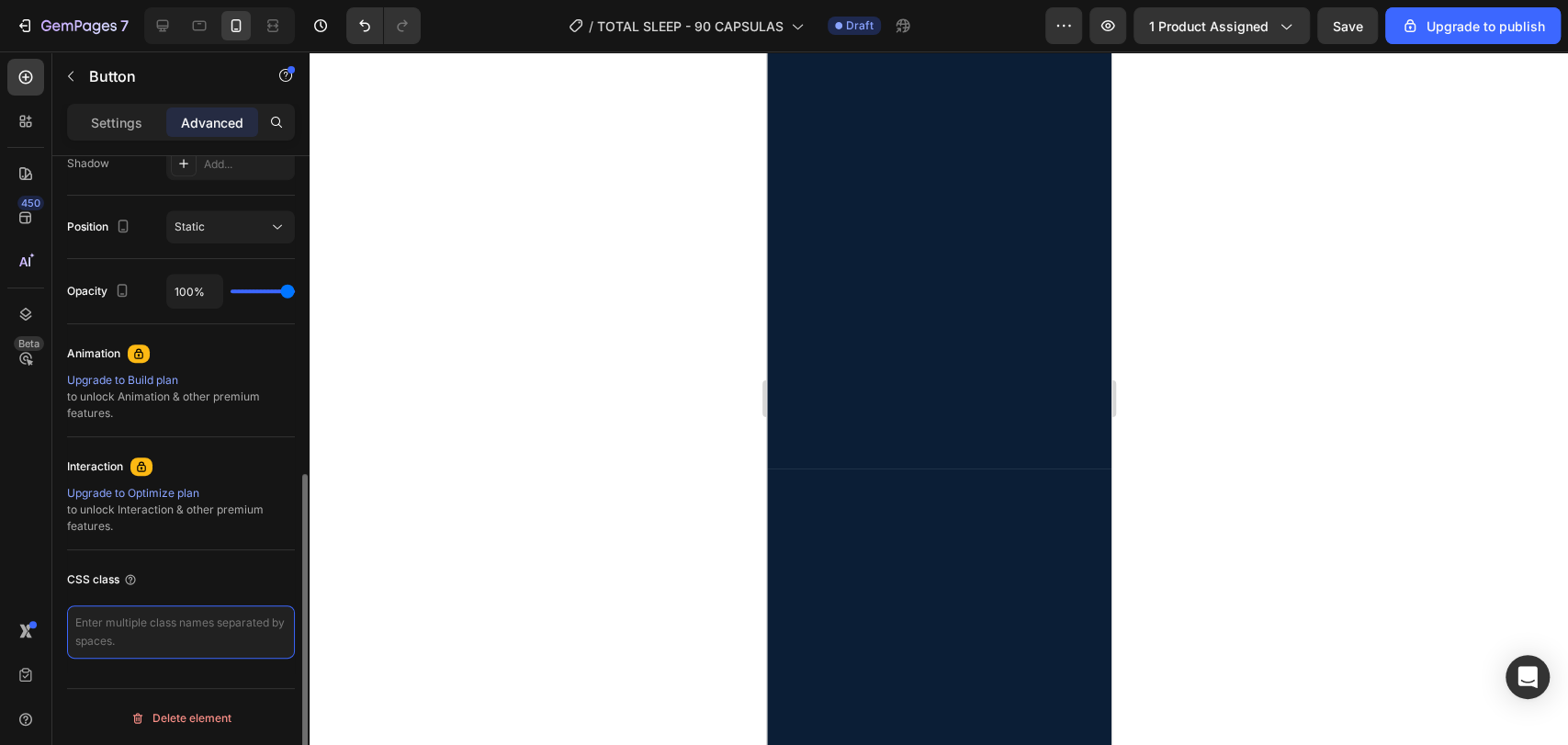
click at [213, 640] on textarea at bounding box center [181, 632] width 228 height 54
type textarea "_rsi-cod-form-is-gempage _rsi-cod-form-gempages-button-overwrite"
click at [565, 565] on div at bounding box center [938, 398] width 1258 height 693
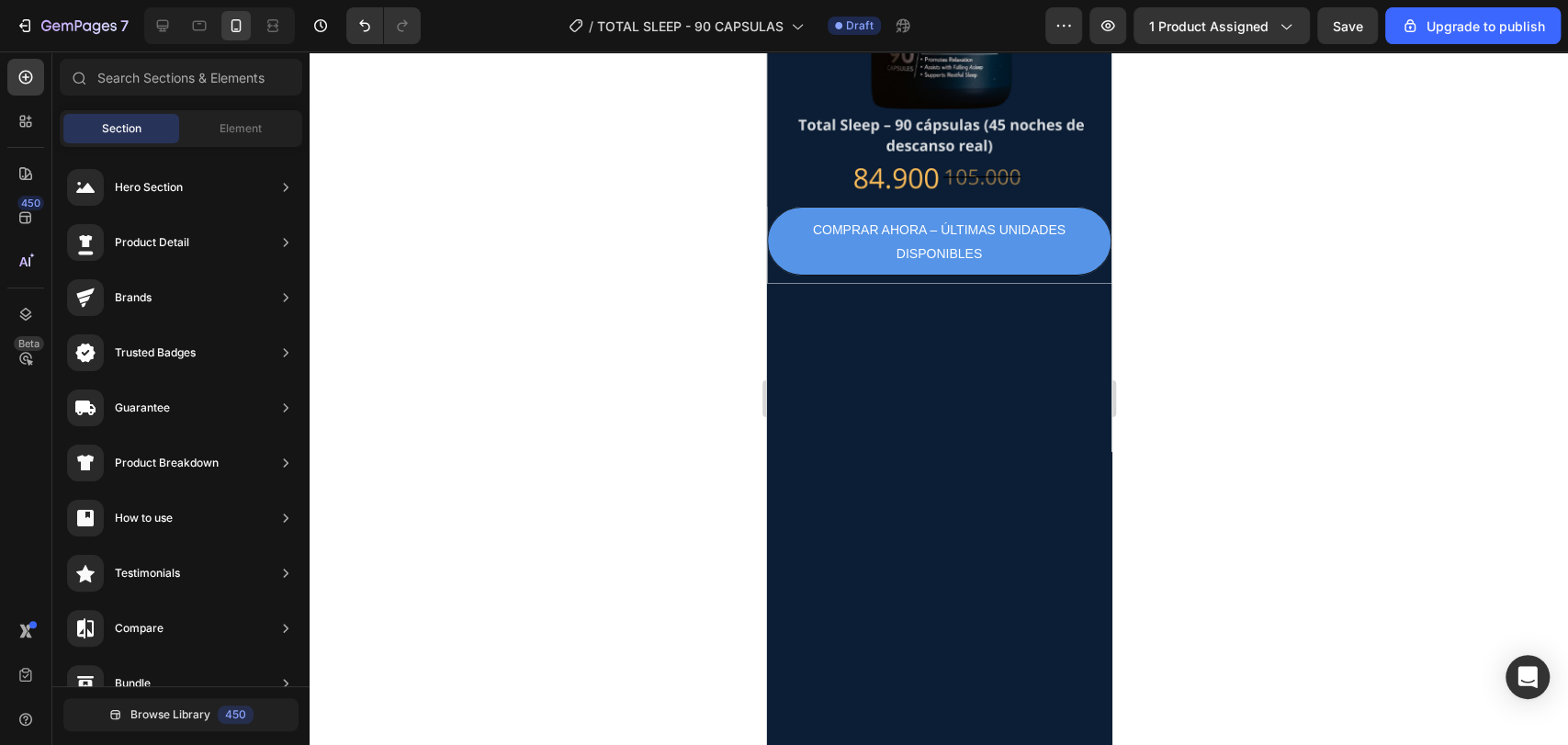
scroll to position [2220, 0]
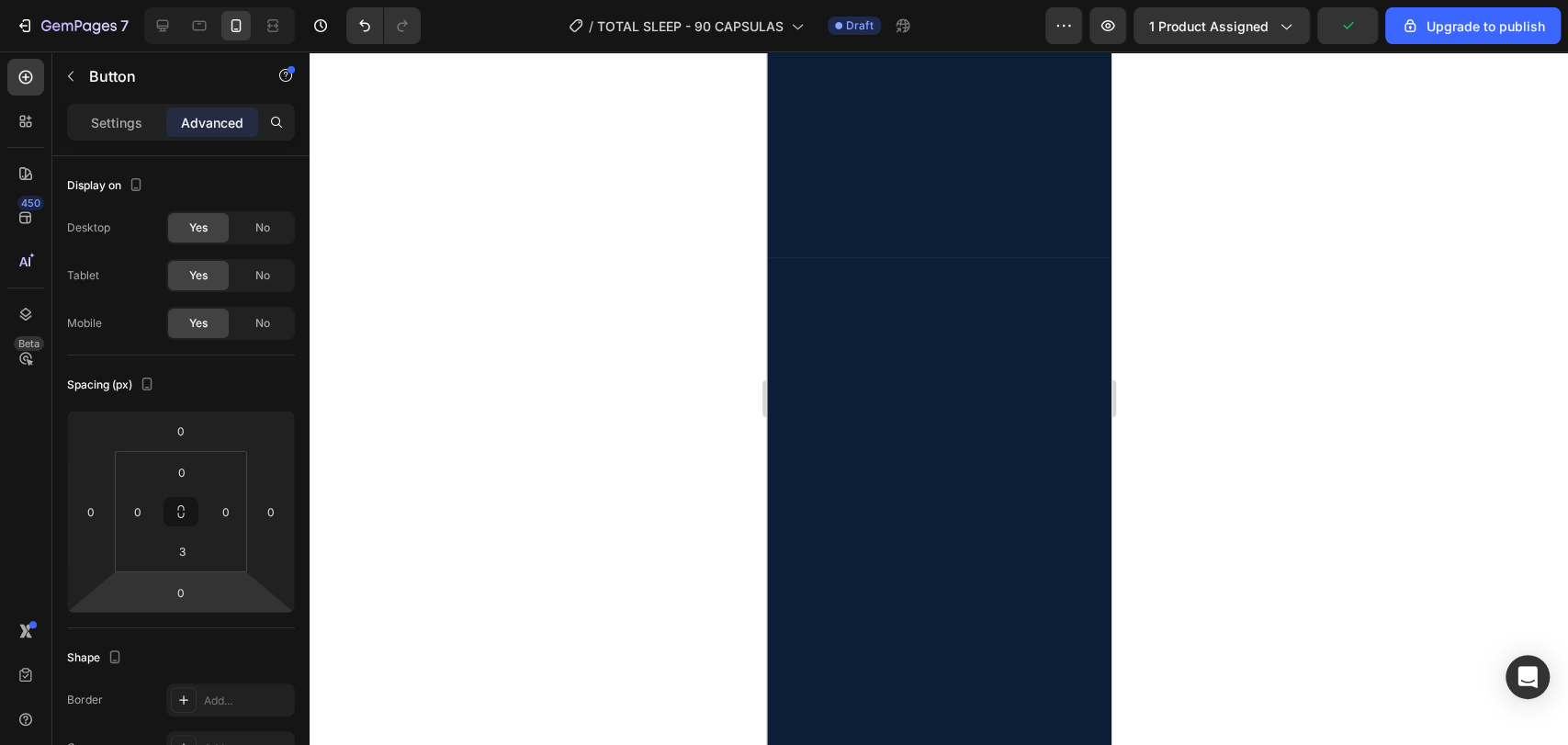
scroll to position [632, 0]
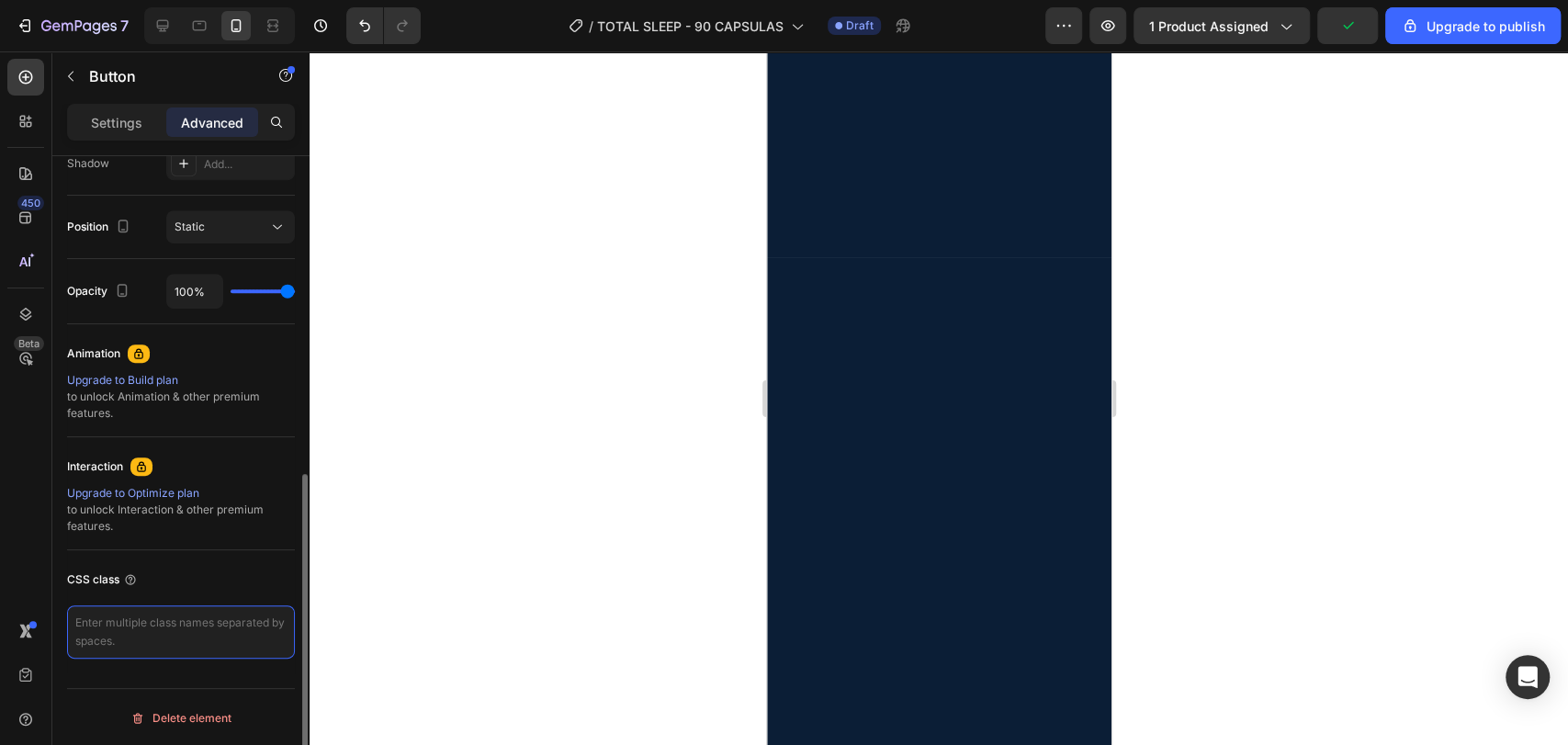
click at [228, 629] on textarea at bounding box center [181, 632] width 228 height 54
type textarea "_rsi-cod-form-is-gempage _rsi-cod-form-gempages-button-overwrite"
click at [573, 614] on div at bounding box center [938, 398] width 1258 height 693
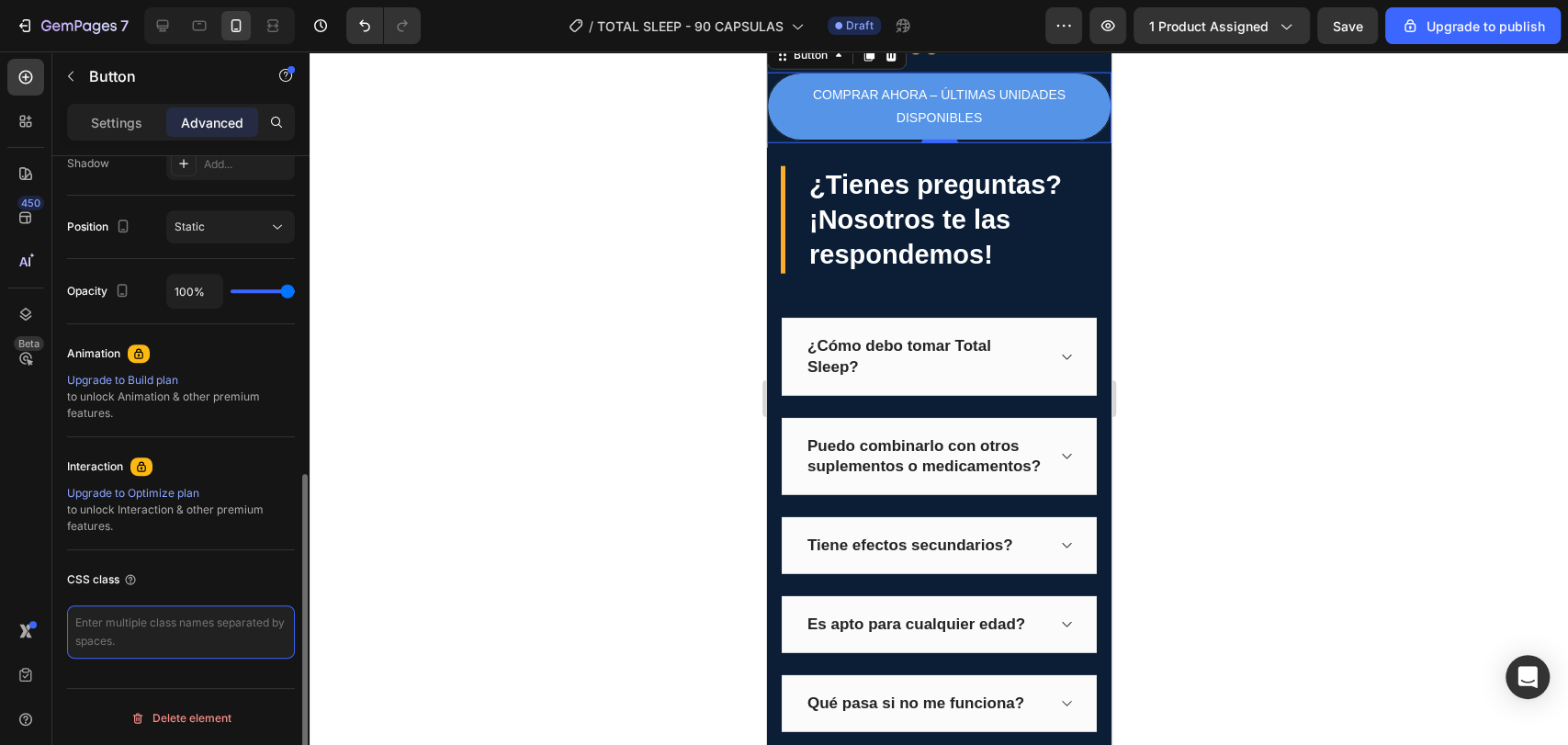
click at [213, 624] on textarea at bounding box center [181, 632] width 228 height 54
type textarea "_rsi-cod-form-is-gempage _rsi-cod-form-gempages-button-overwrite"
click at [544, 570] on div at bounding box center [938, 398] width 1258 height 693
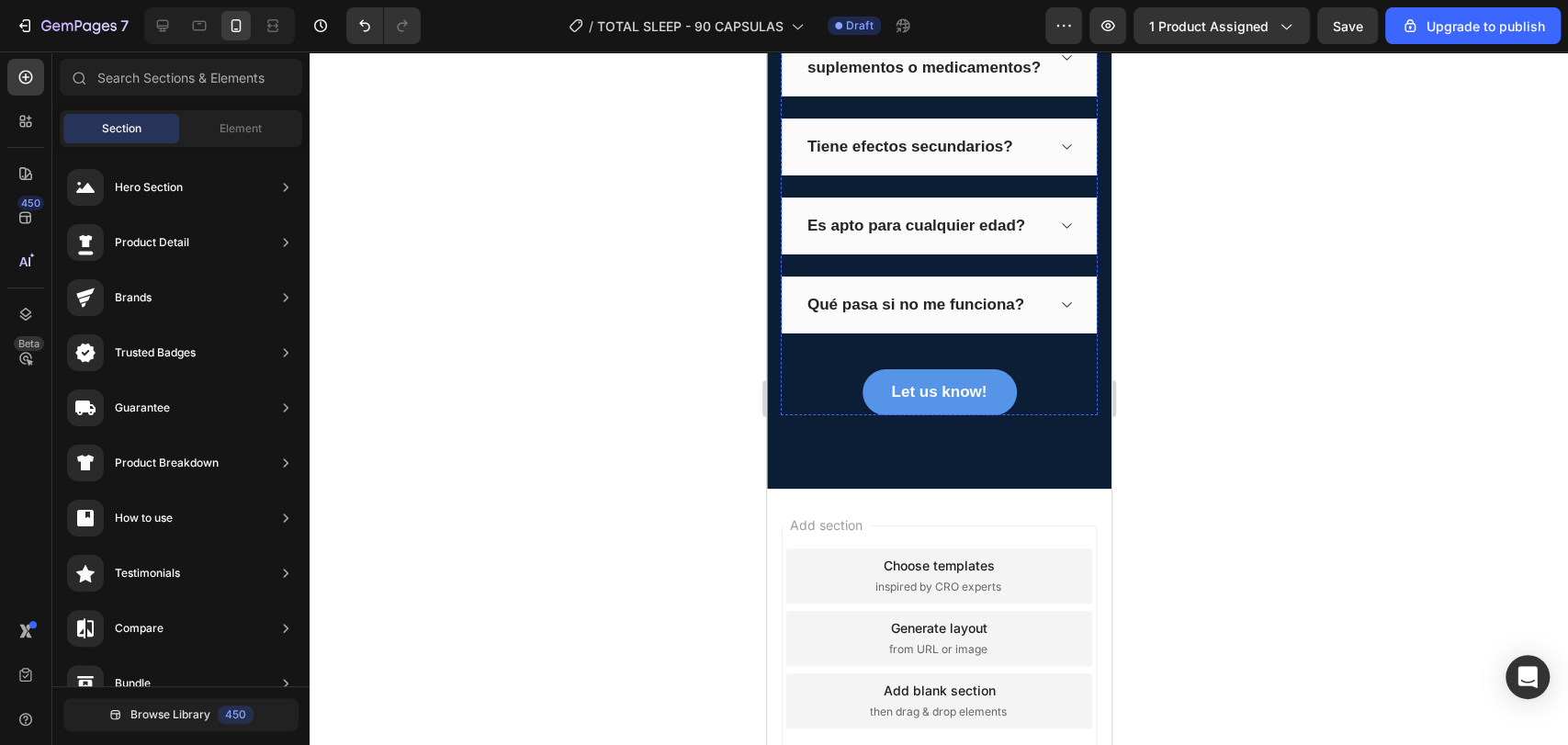
scroll to position [3963, 0]
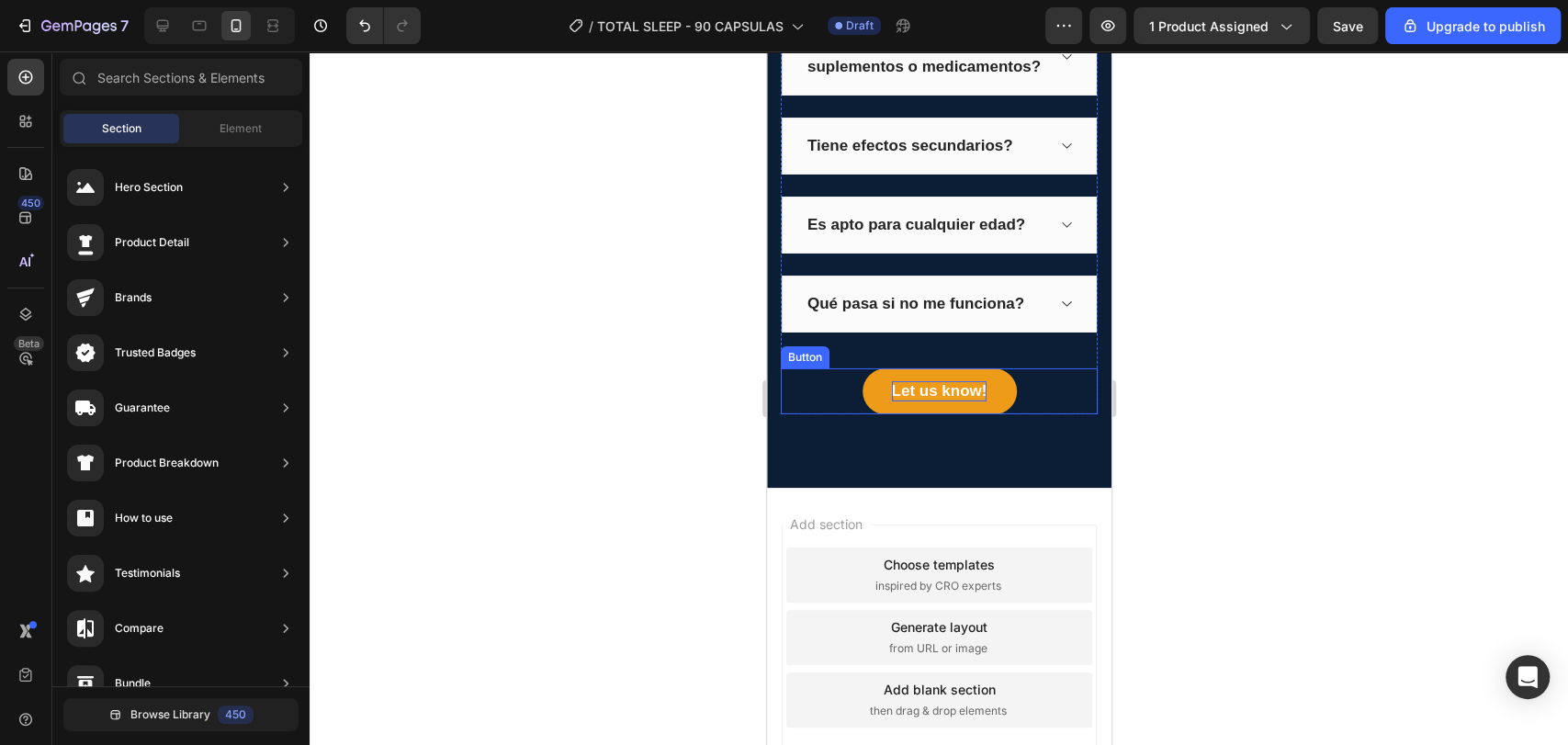
click at [965, 402] on div "Let us know!" at bounding box center [938, 391] width 96 height 20
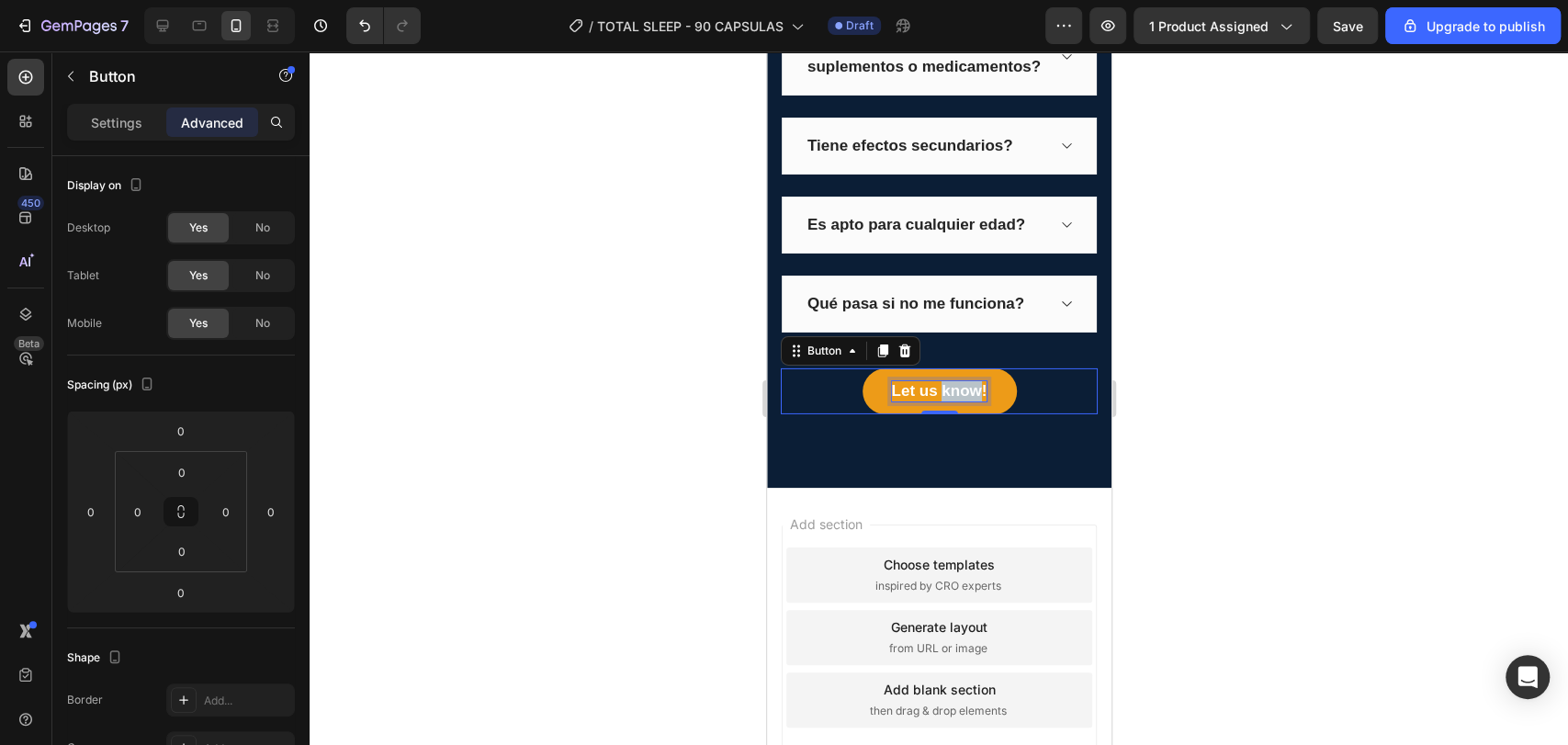
click at [965, 402] on div "Let us know!" at bounding box center [938, 391] width 96 height 20
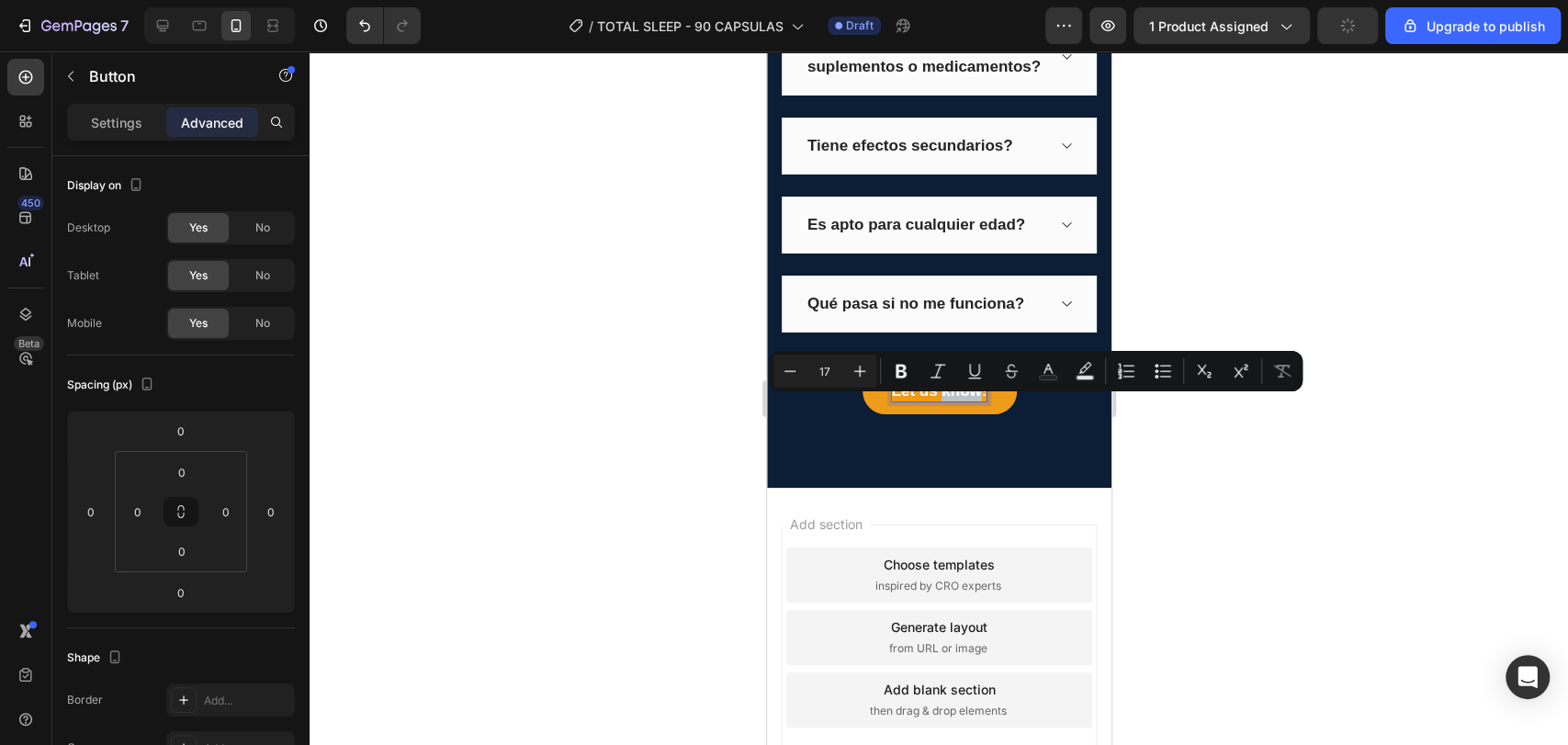
click at [965, 402] on p "Let us know!" at bounding box center [938, 391] width 96 height 20
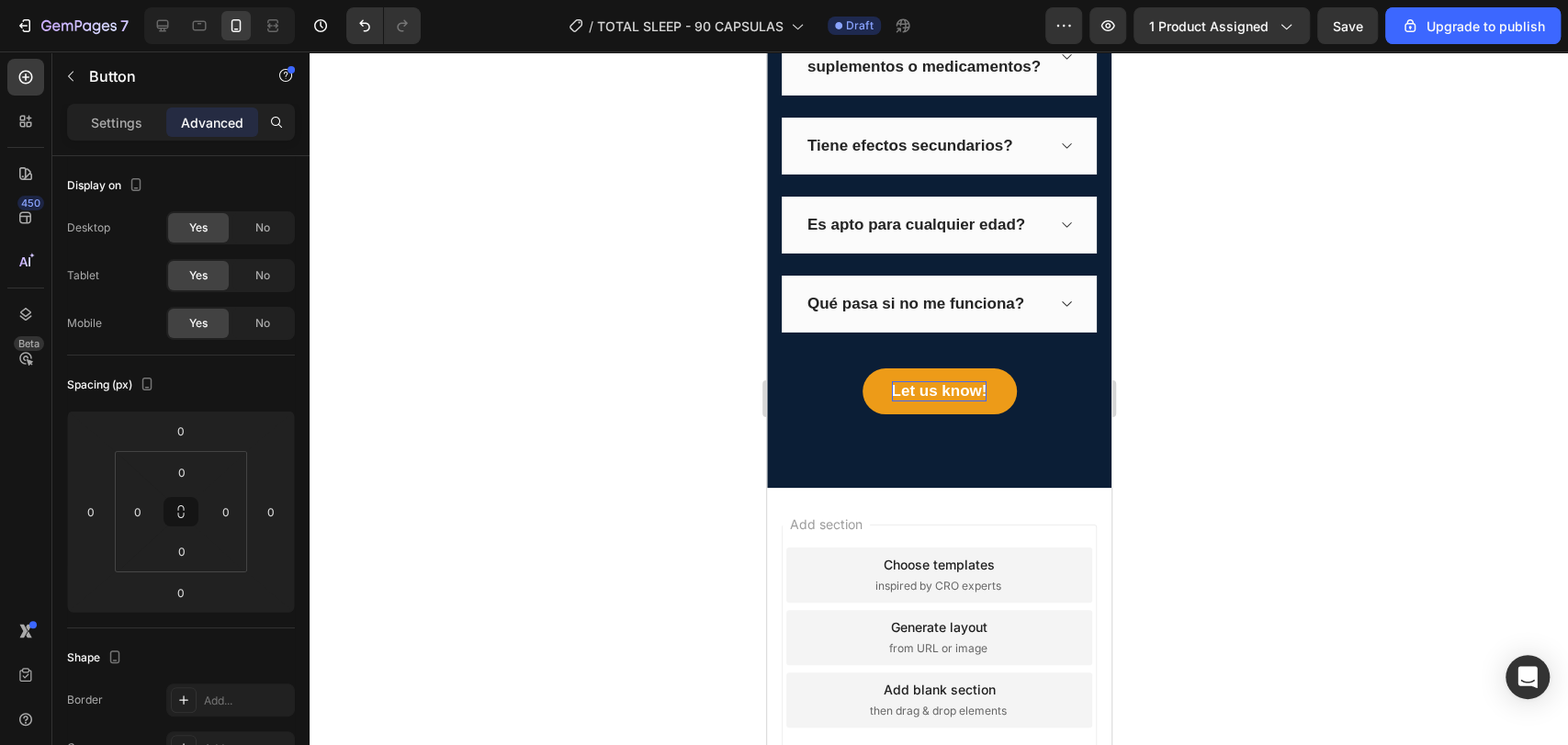
click at [965, 402] on p "Let us know!" at bounding box center [938, 391] width 96 height 20
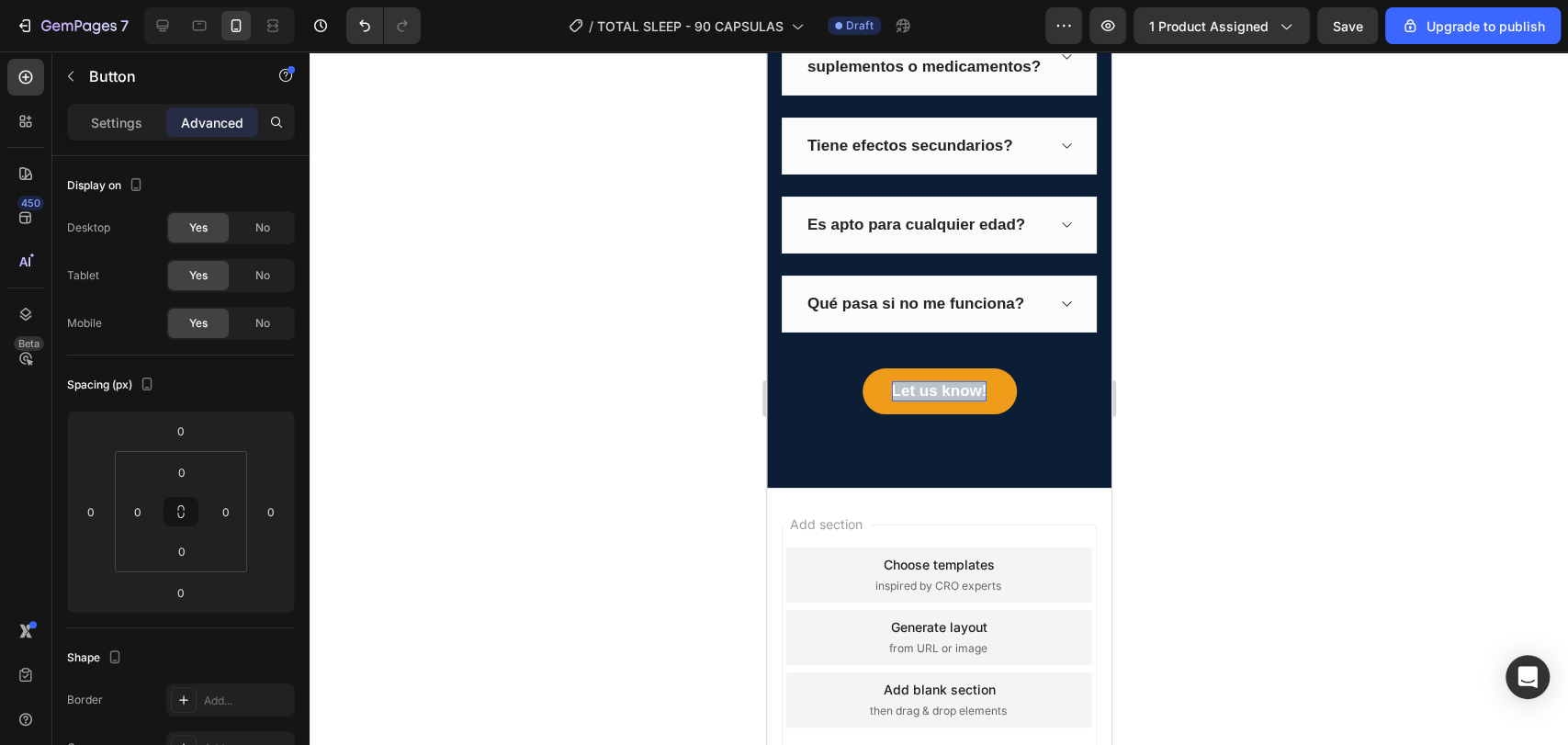
click at [965, 402] on p "Let us know!" at bounding box center [938, 391] width 96 height 20
click at [862, 368] on button "YA" at bounding box center [938, 391] width 154 height 46
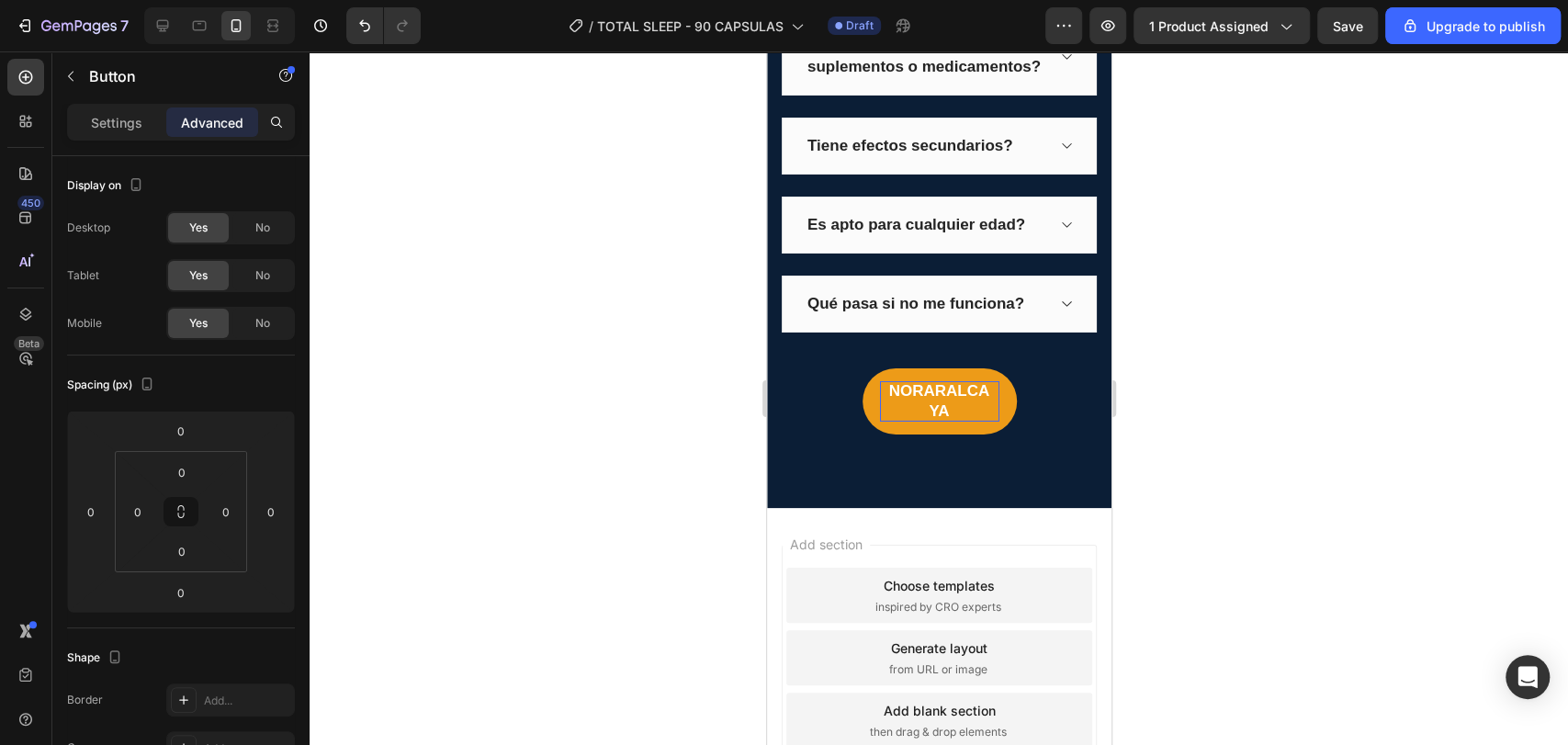
click at [862, 368] on button "NORARALCA YA" at bounding box center [938, 401] width 154 height 66
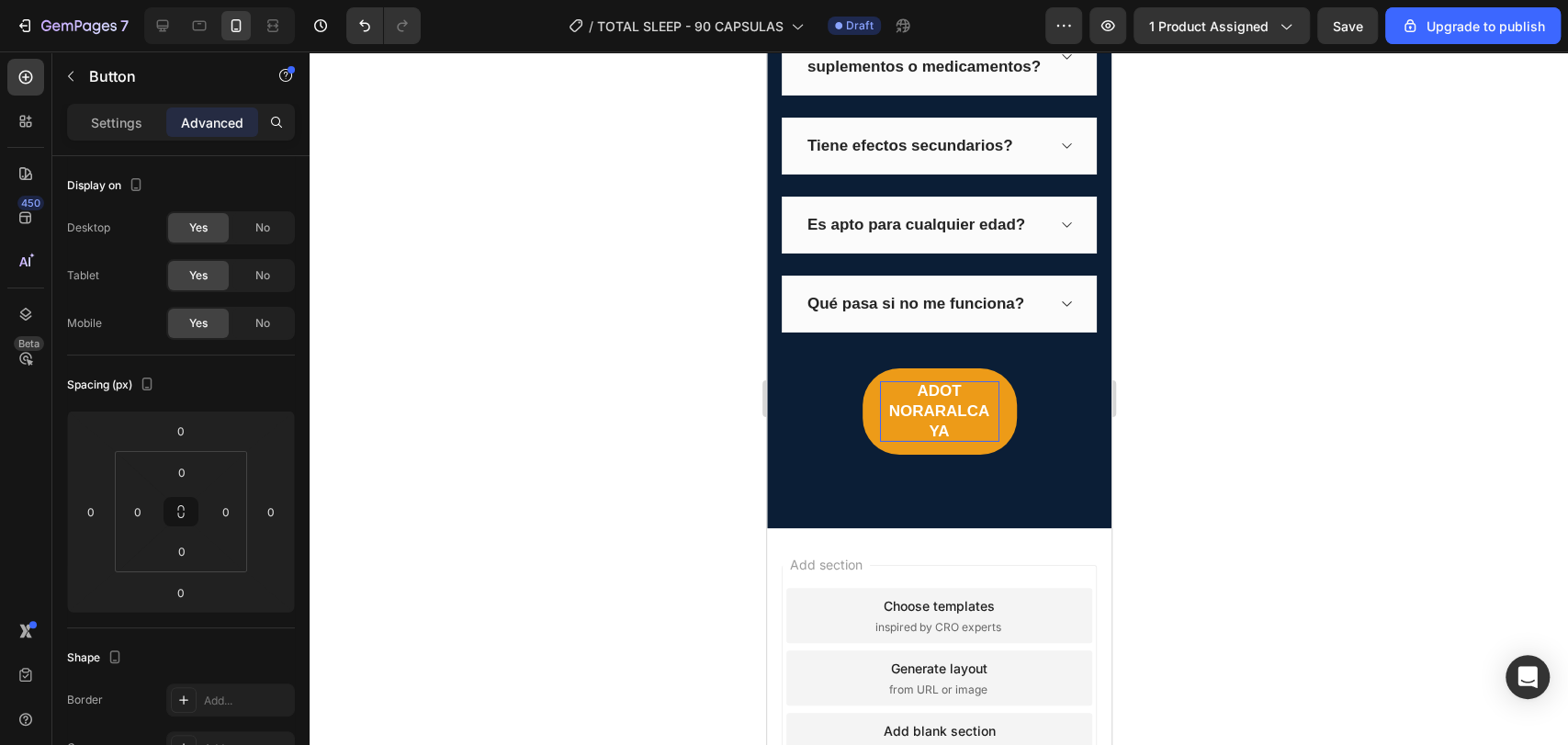
click at [967, 439] on p "ADOT NORARALCA YA" at bounding box center [938, 411] width 120 height 60
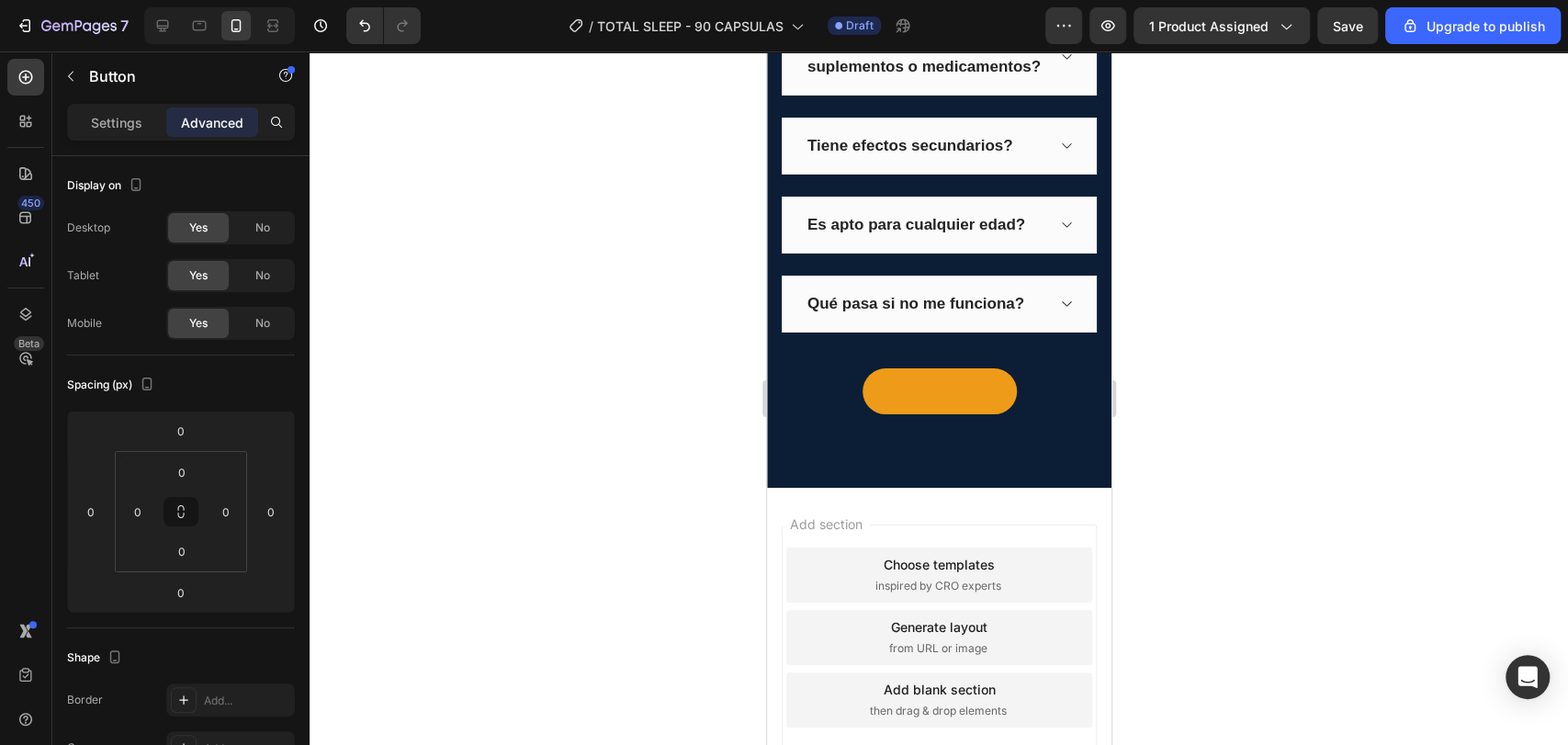
click at [967, 404] on button at bounding box center [938, 391] width 154 height 46
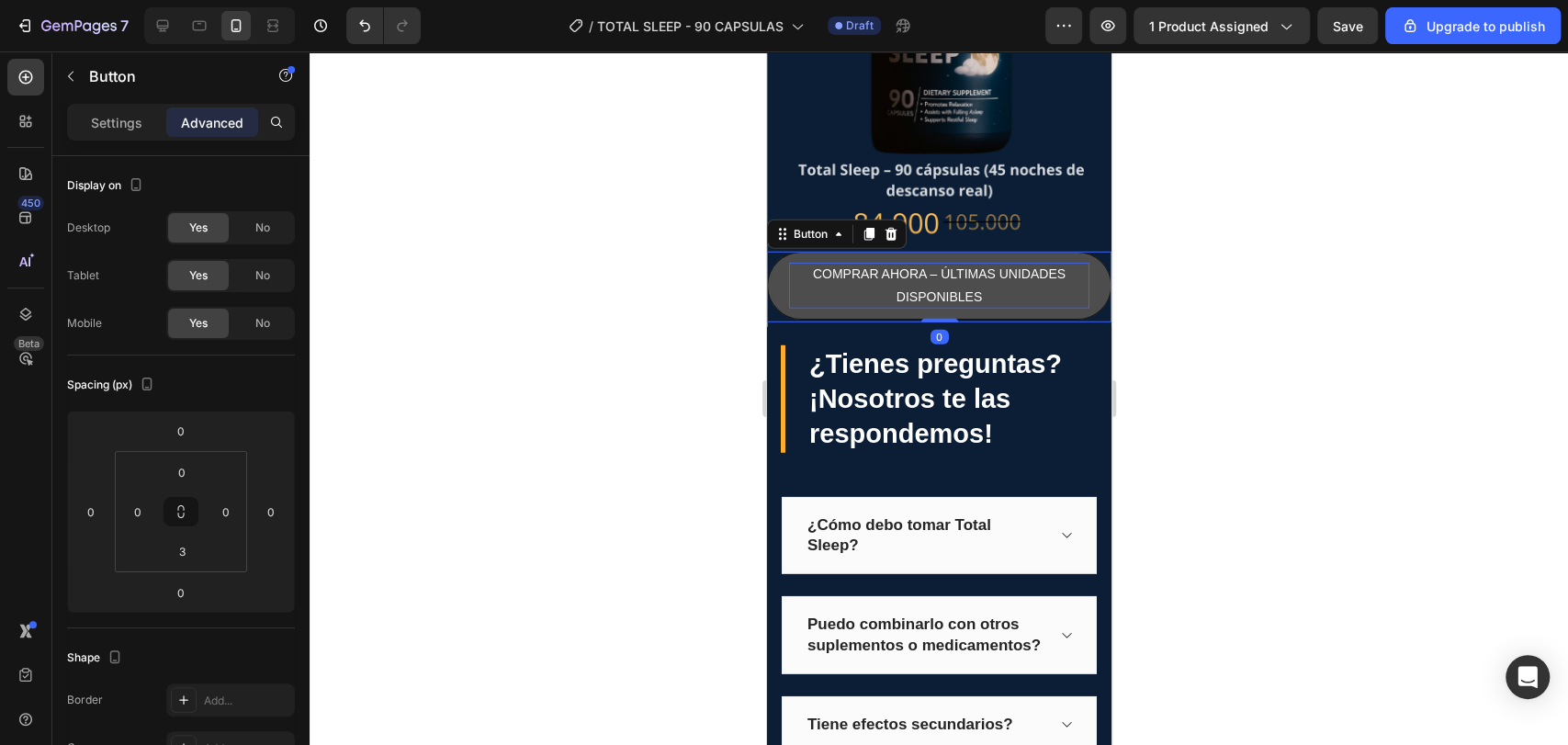
scroll to position [632, 0]
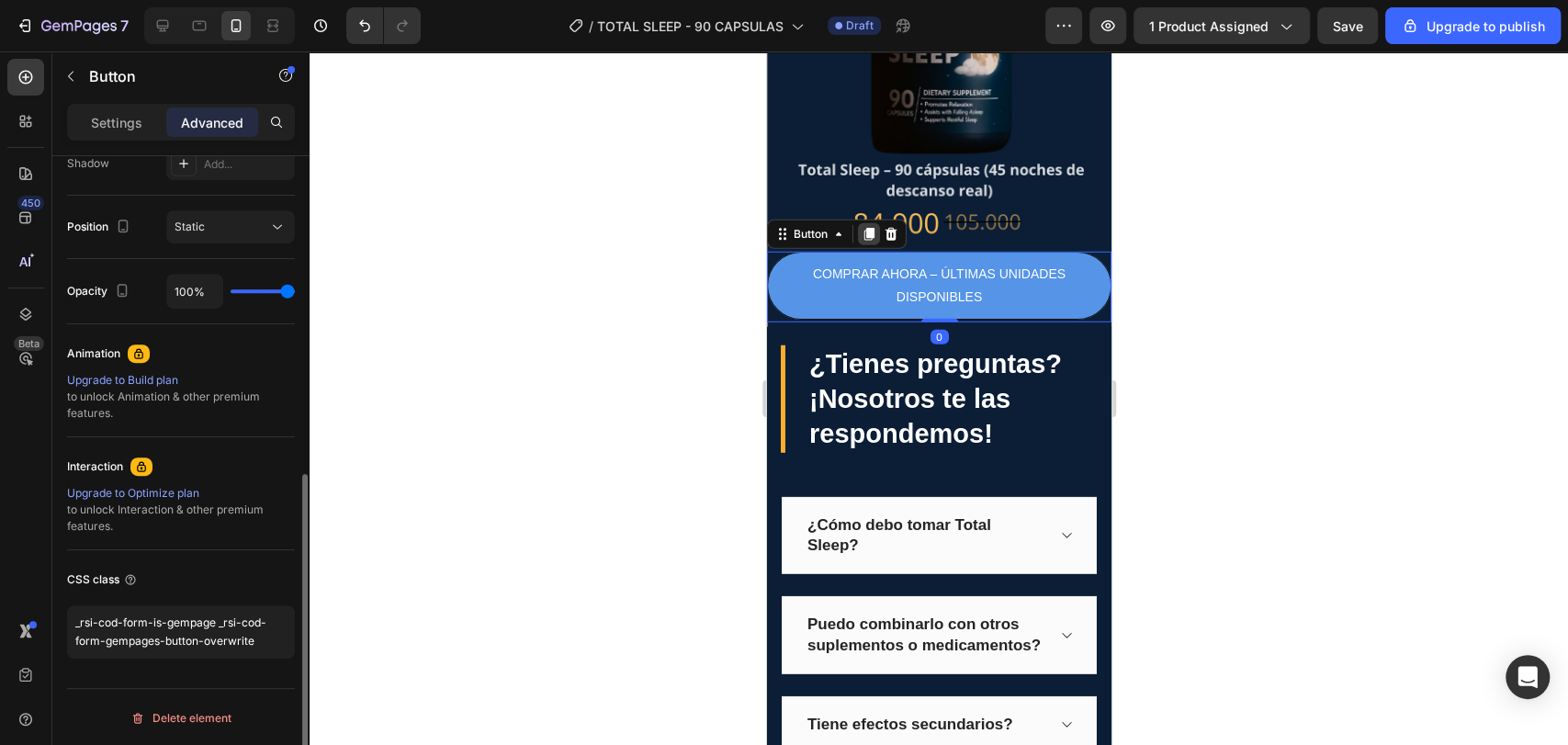
click at [871, 227] on icon at bounding box center [867, 234] width 14 height 14
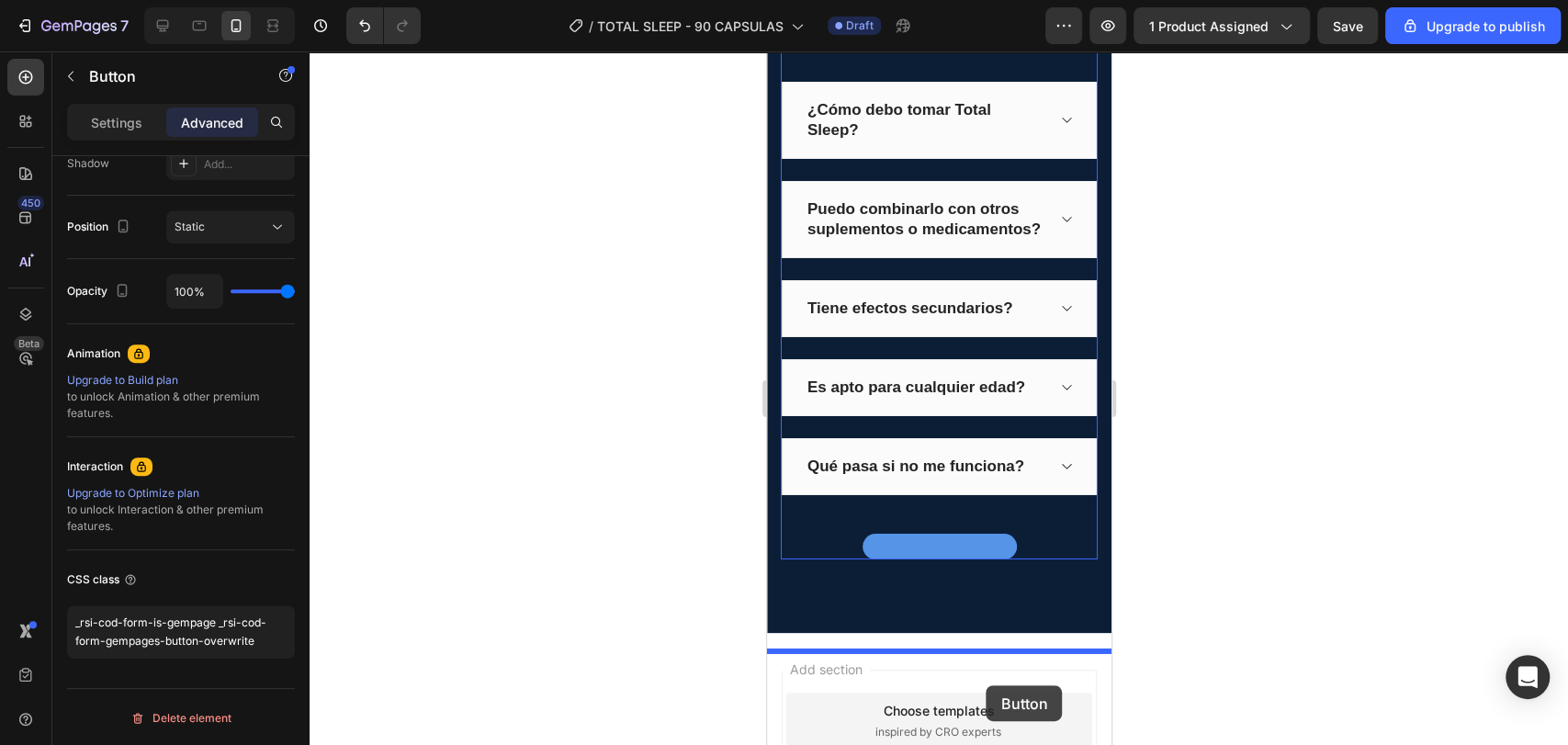
scroll to position [3876, 0]
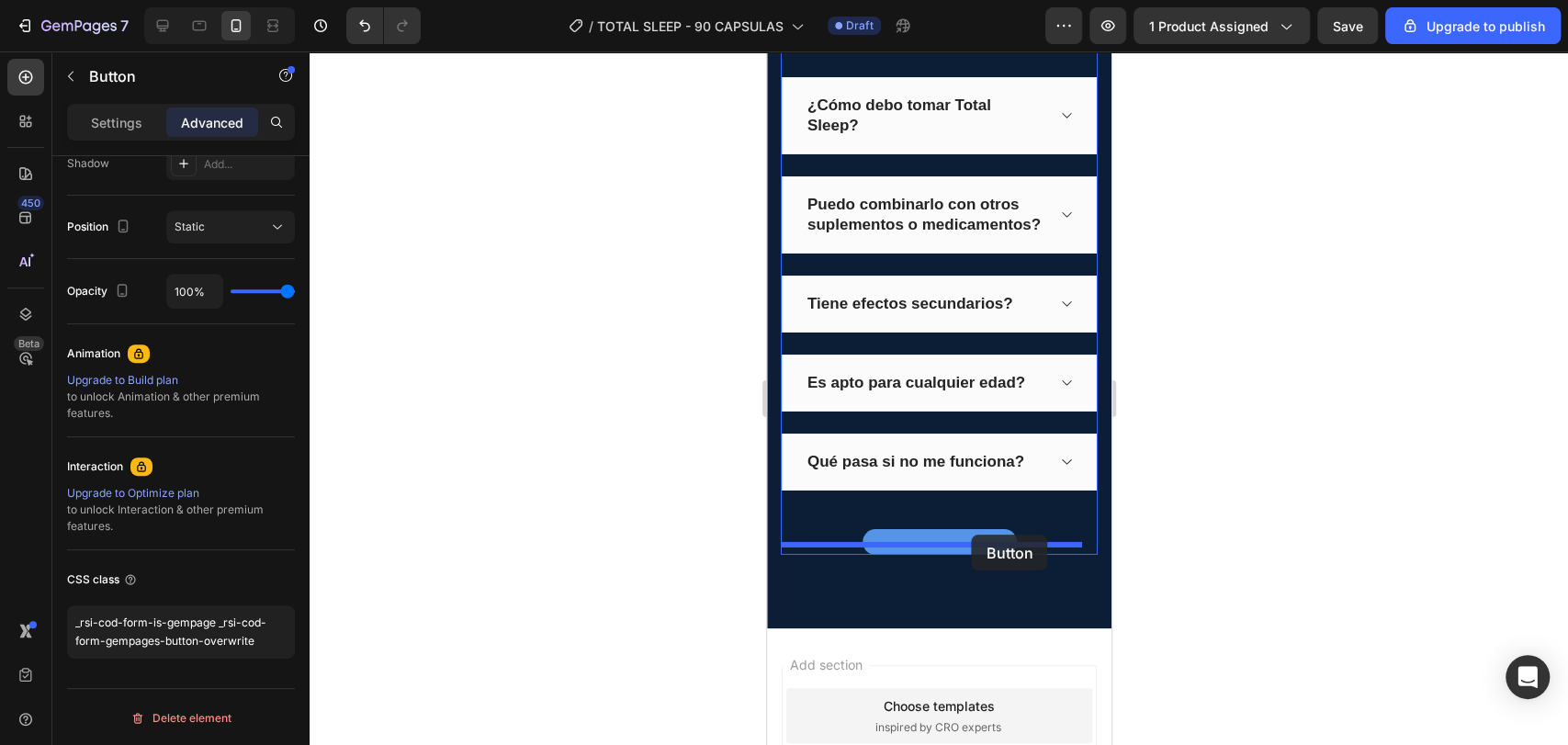
drag, startPoint x: 973, startPoint y: 342, endPoint x: 971, endPoint y: 535, distance: 193.0
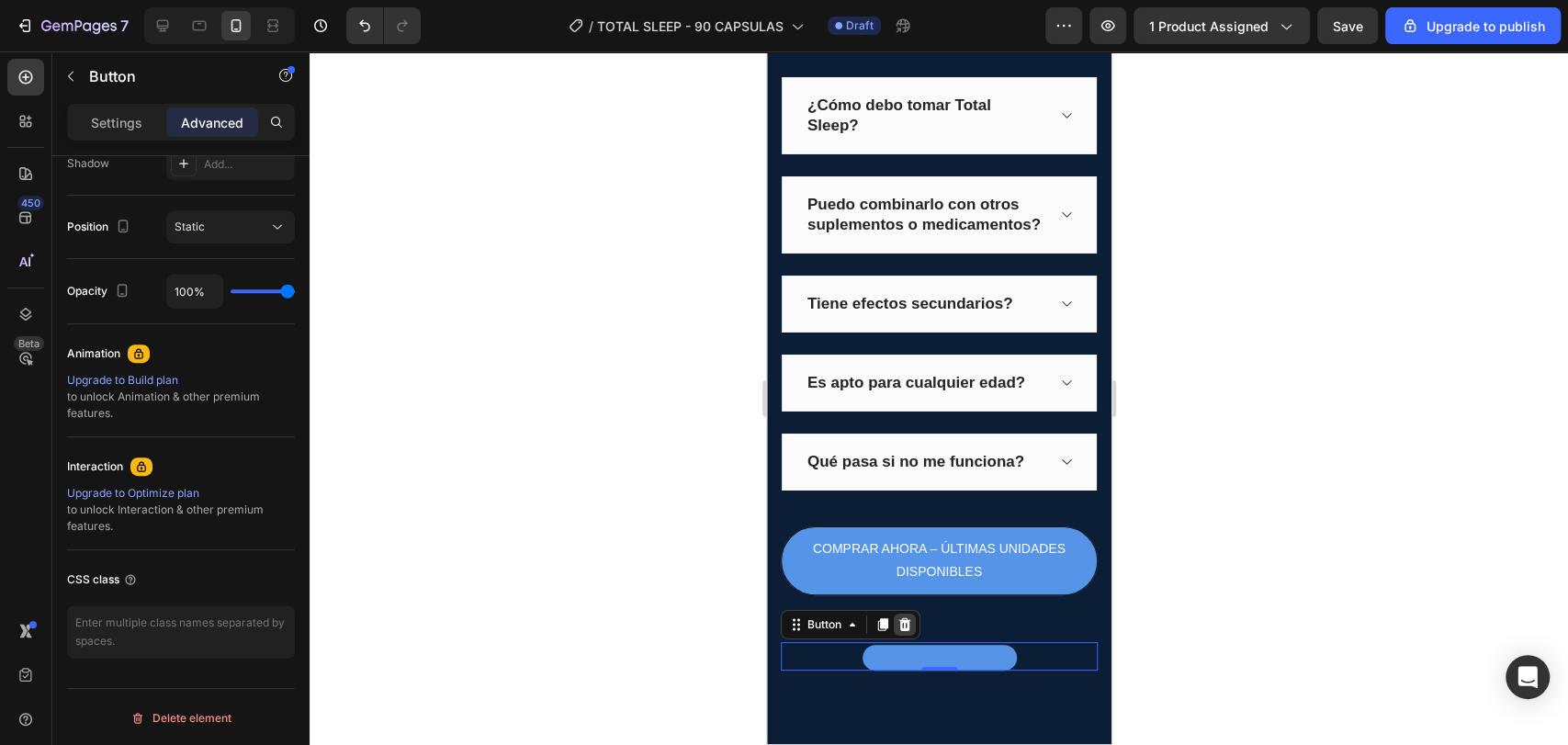
click at [901, 631] on icon at bounding box center [904, 624] width 12 height 12
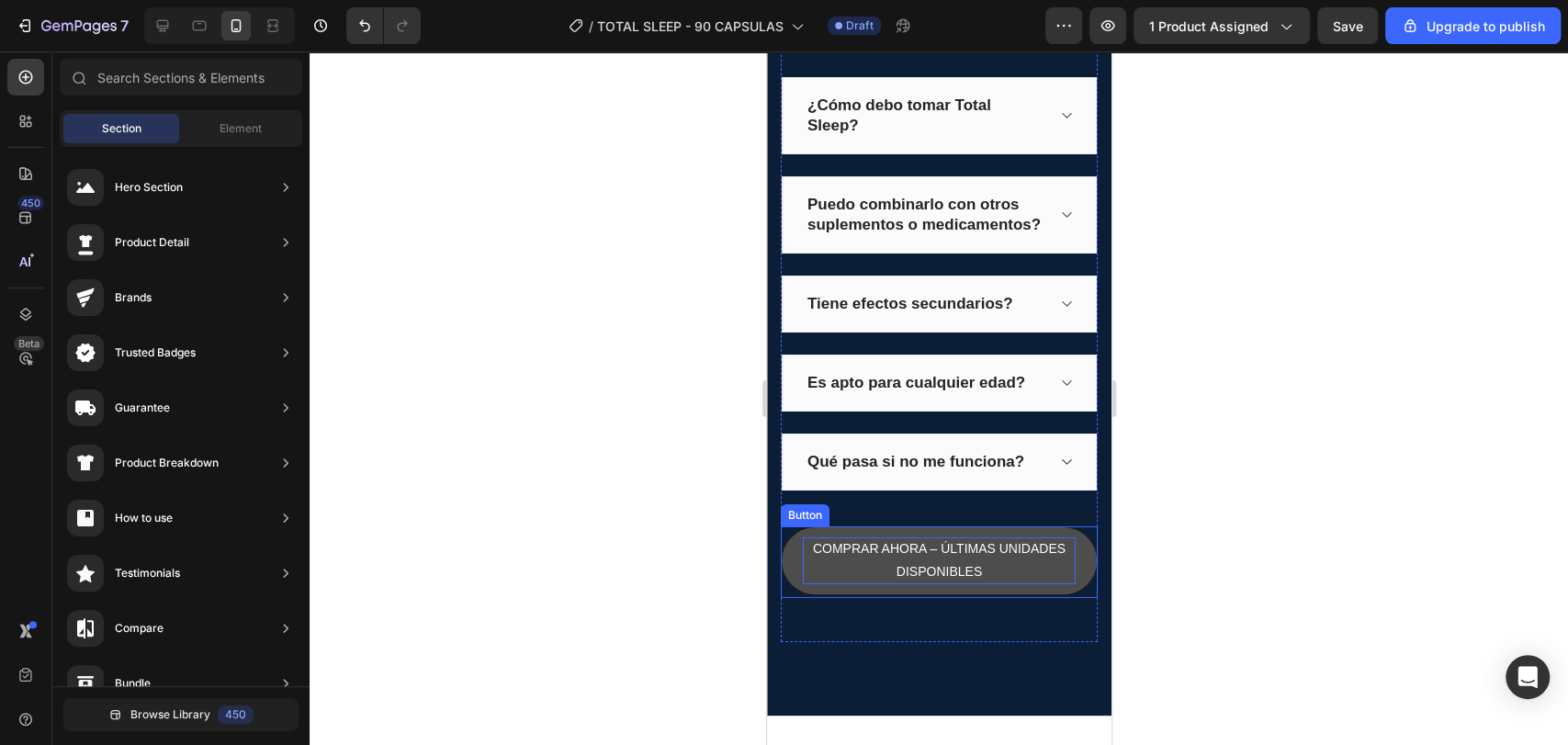
click at [932, 583] on p "COMPRAR AHORA – ÚLTIMAS UNIDADES DISPONIBLES" at bounding box center [937, 561] width 273 height 46
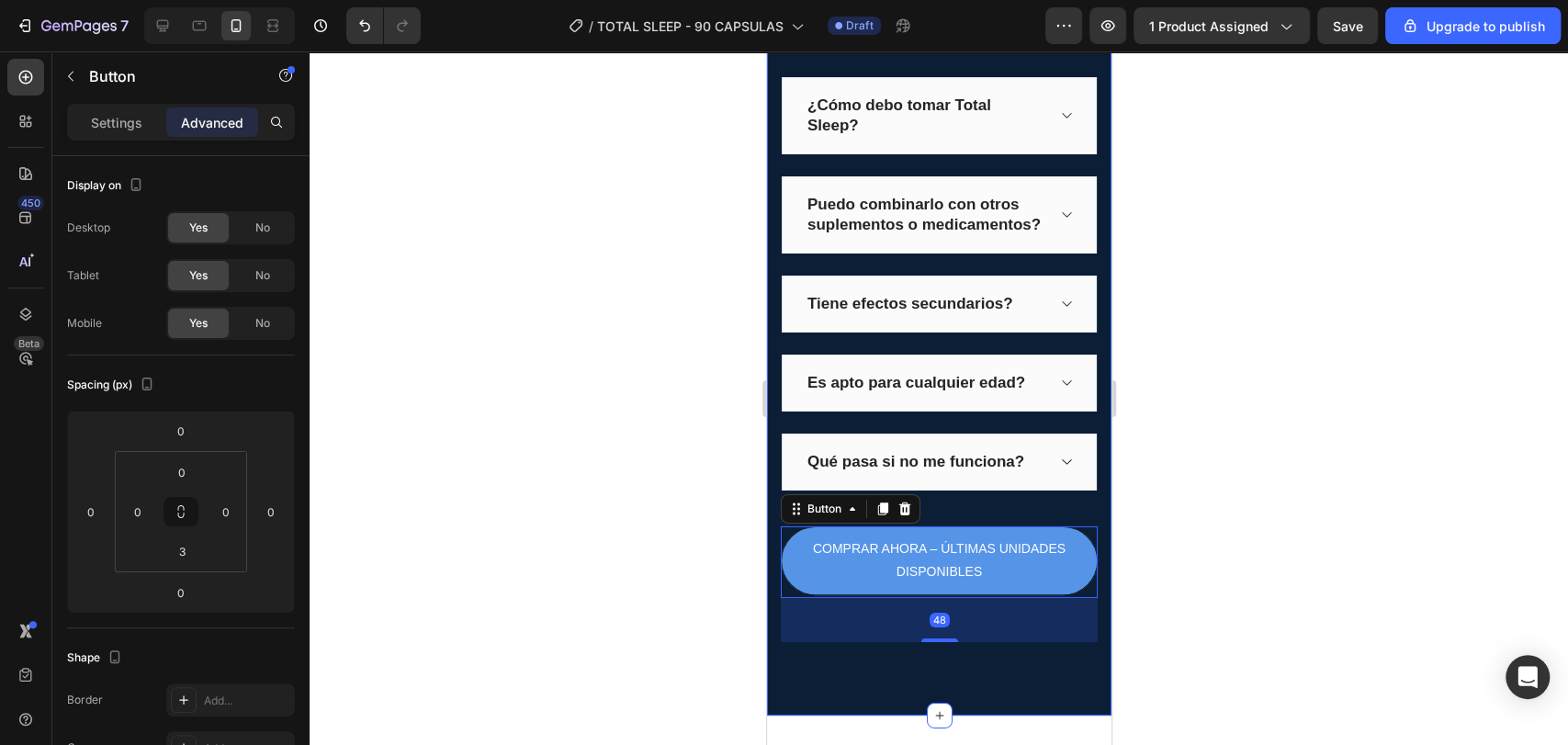
click at [935, 664] on div "¿Tienes preguntas? ¡Nosotros te las respondemos! Heading ¿Cómo debo tomar Total…" at bounding box center [937, 311] width 344 height 808
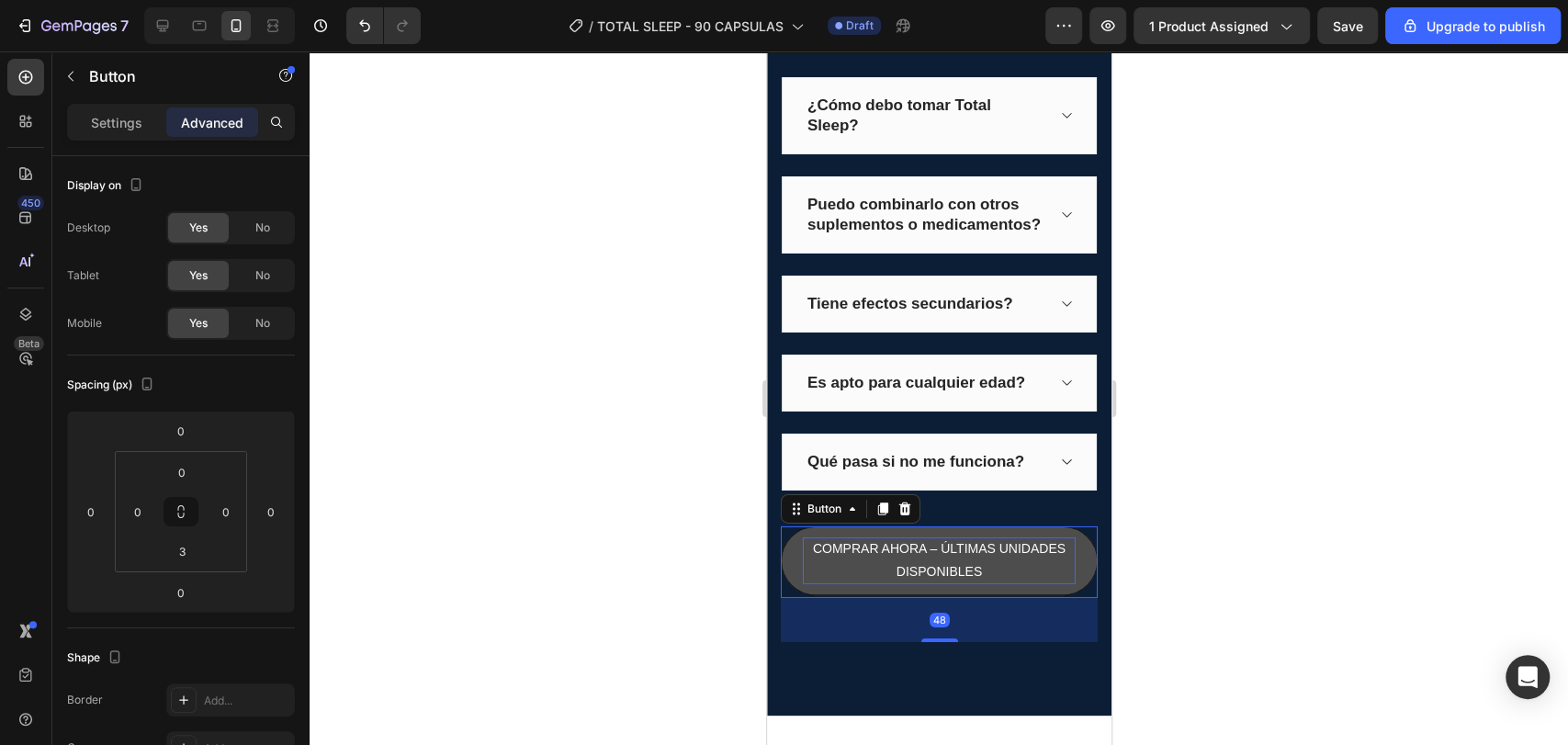
click at [999, 583] on p "COMPRAR AHORA – ÚLTIMAS UNIDADES DISPONIBLES" at bounding box center [937, 561] width 273 height 46
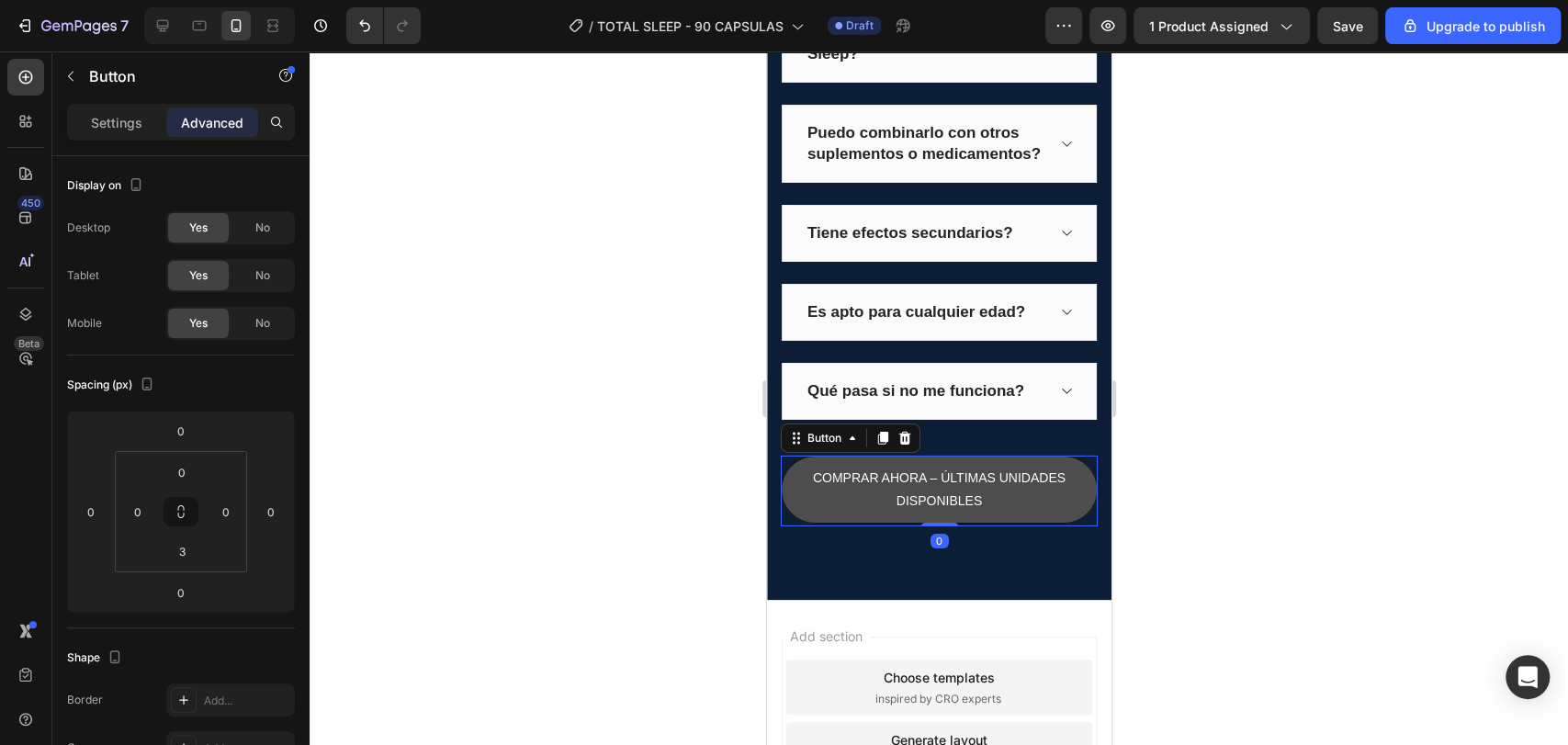
drag, startPoint x: 943, startPoint y: 584, endPoint x: 944, endPoint y: 534, distance: 50.0
click at [944, 526] on div "COMPRAR AHORA – ÚLTIMAS UNIDADES DISPONIBLES Button 0" at bounding box center [937, 491] width 317 height 71
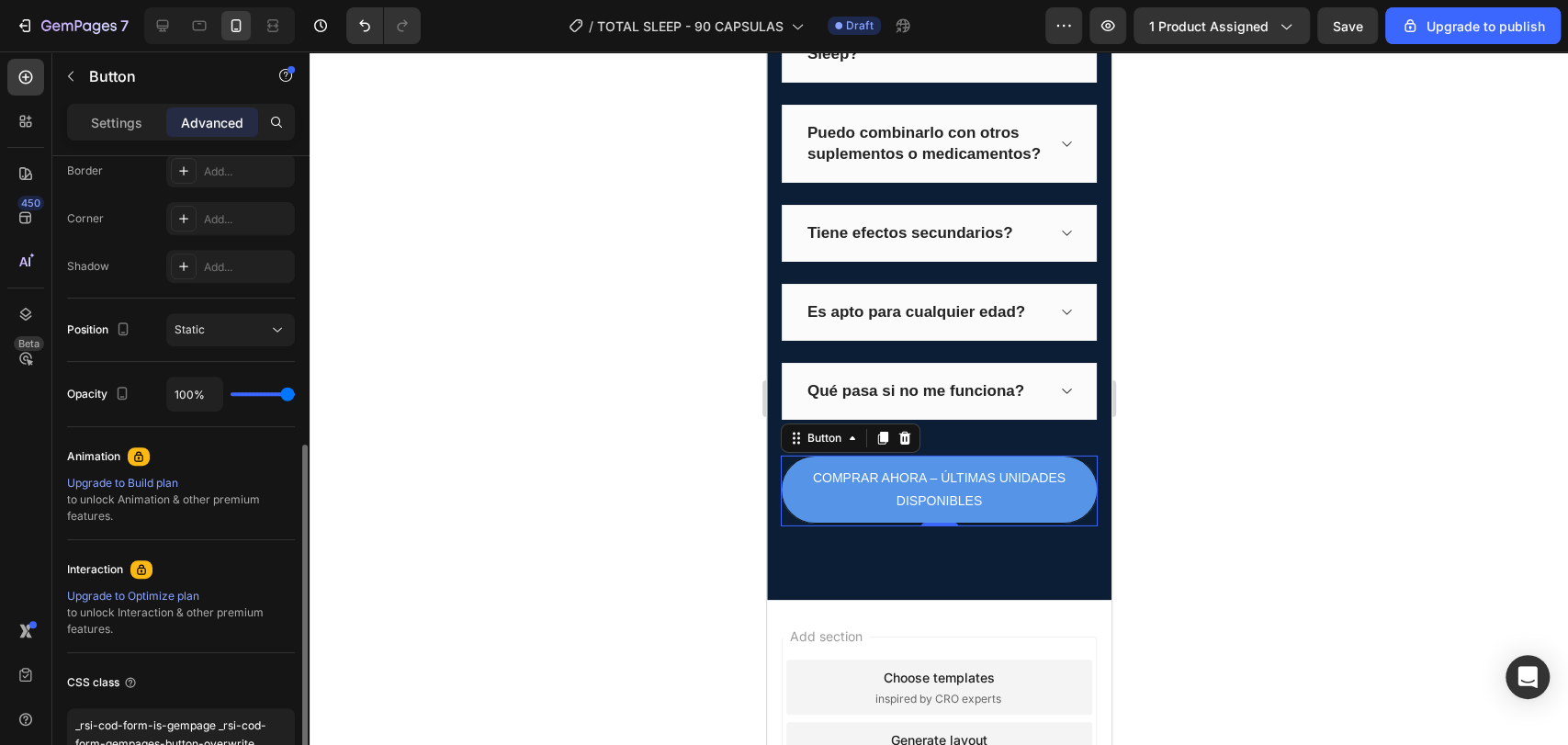
scroll to position [632, 0]
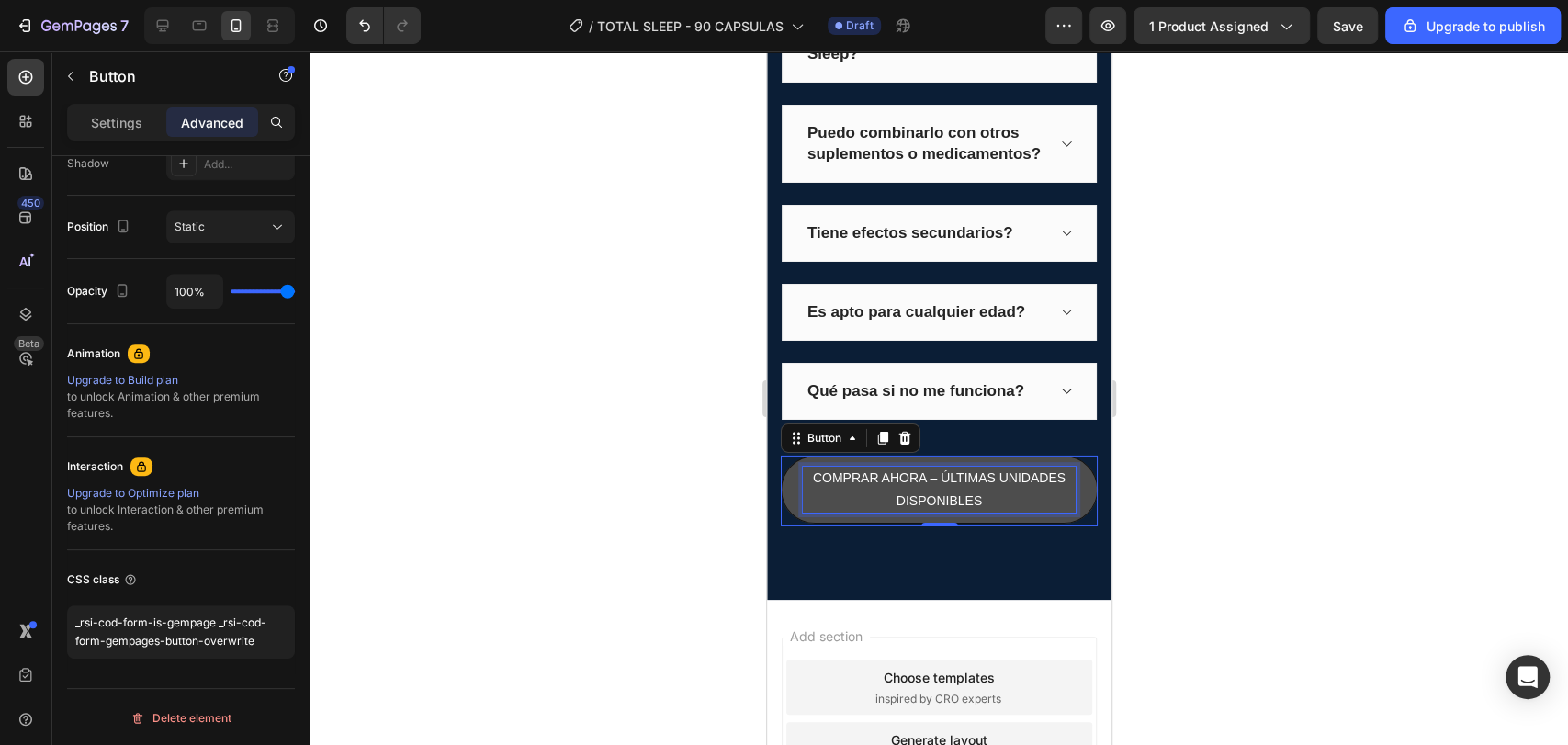
click at [975, 513] on p "COMPRAR AHORA – ÚLTIMAS UNIDADES DISPONIBLES" at bounding box center [937, 490] width 273 height 46
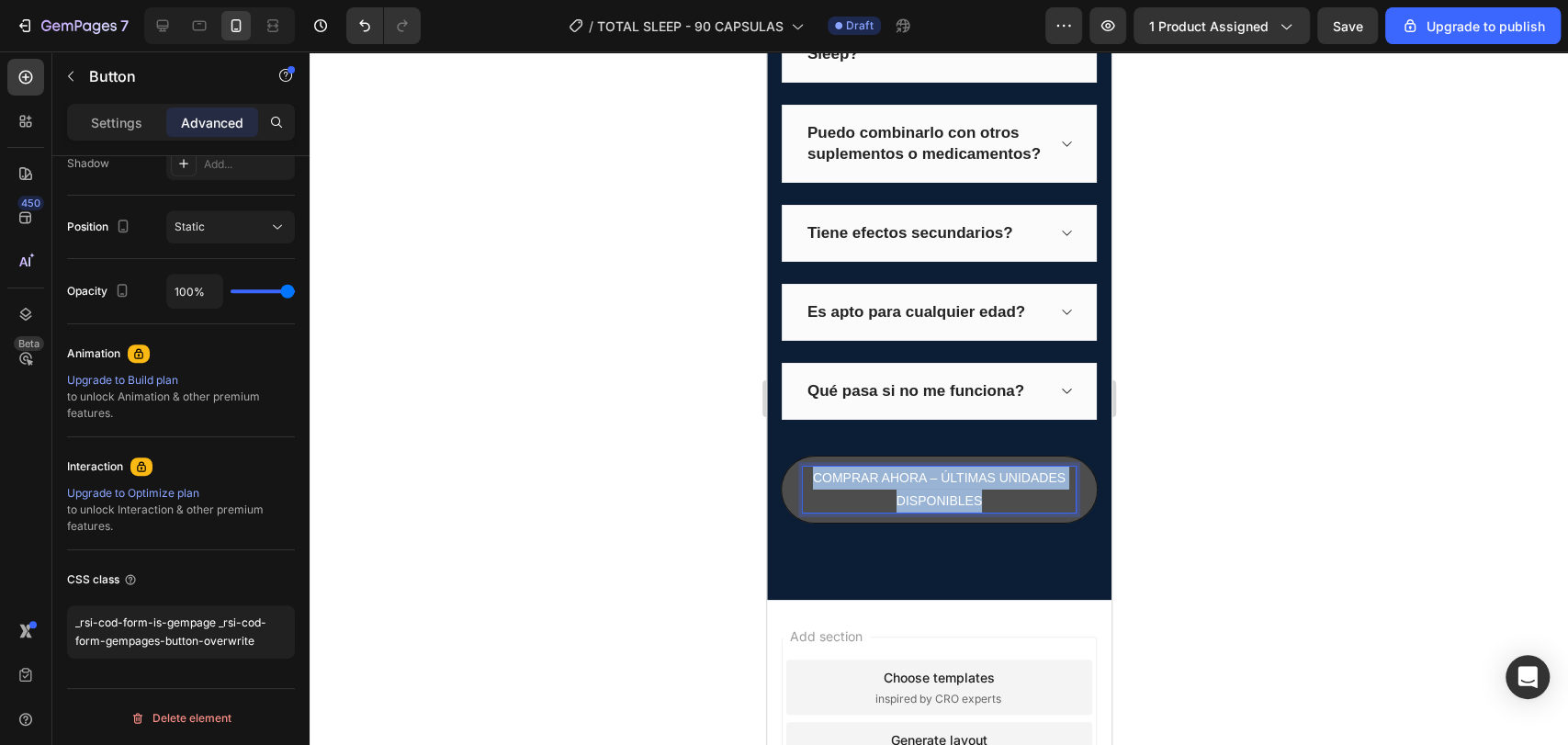
click at [975, 513] on p "COMPRAR AHORA – ÚLTIMAS UNIDADES DISPONIBLES" at bounding box center [937, 490] width 273 height 46
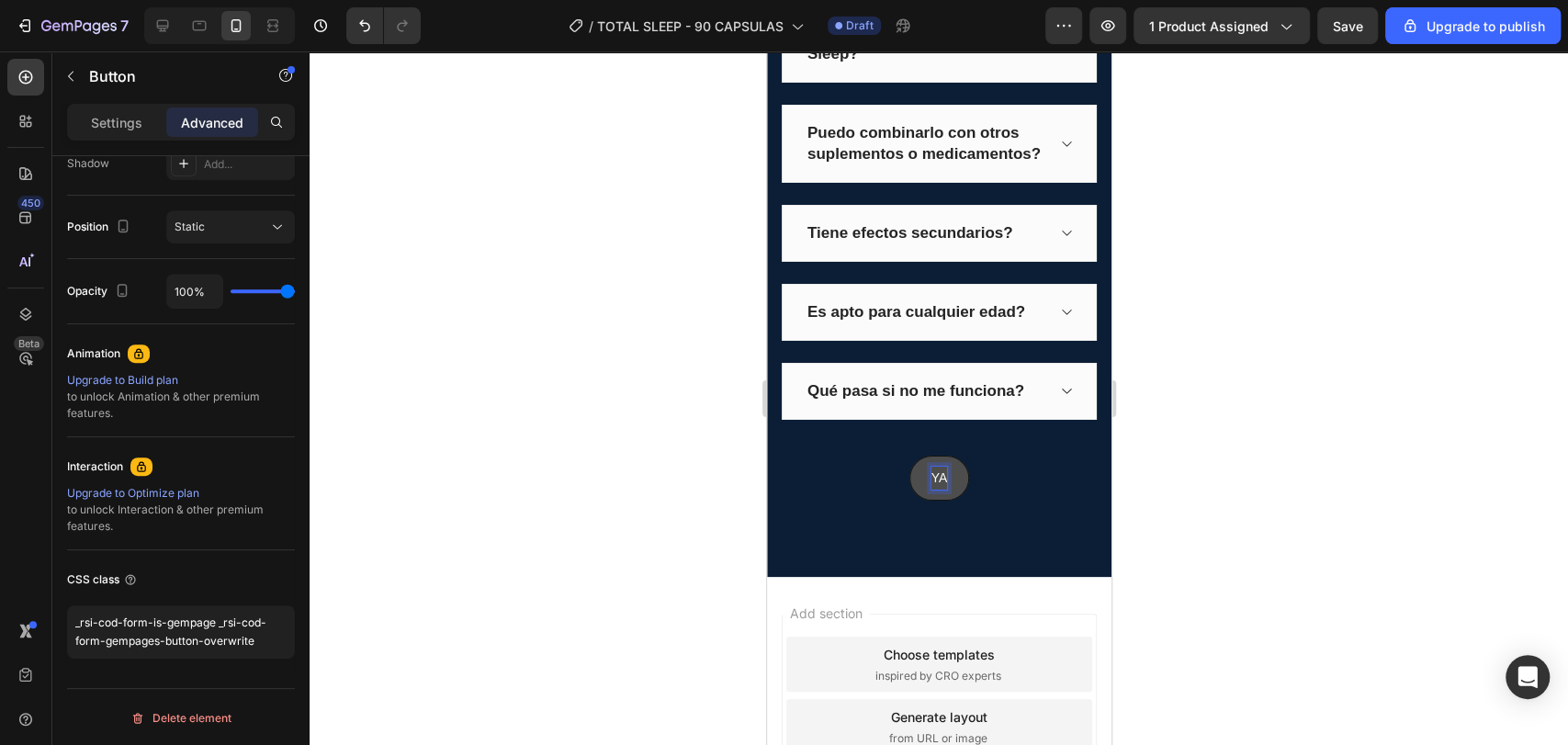
click at [909, 455] on button "YA" at bounding box center [938, 477] width 60 height 45
click at [865, 455] on button "YA ACLARARON" at bounding box center [938, 477] width 146 height 45
click at [842, 455] on button "YA ACLARARON TODAS" at bounding box center [938, 477] width 194 height 45
click at [828, 455] on button "YA ACLARARON TODAS MIS" at bounding box center [937, 477] width 219 height 45
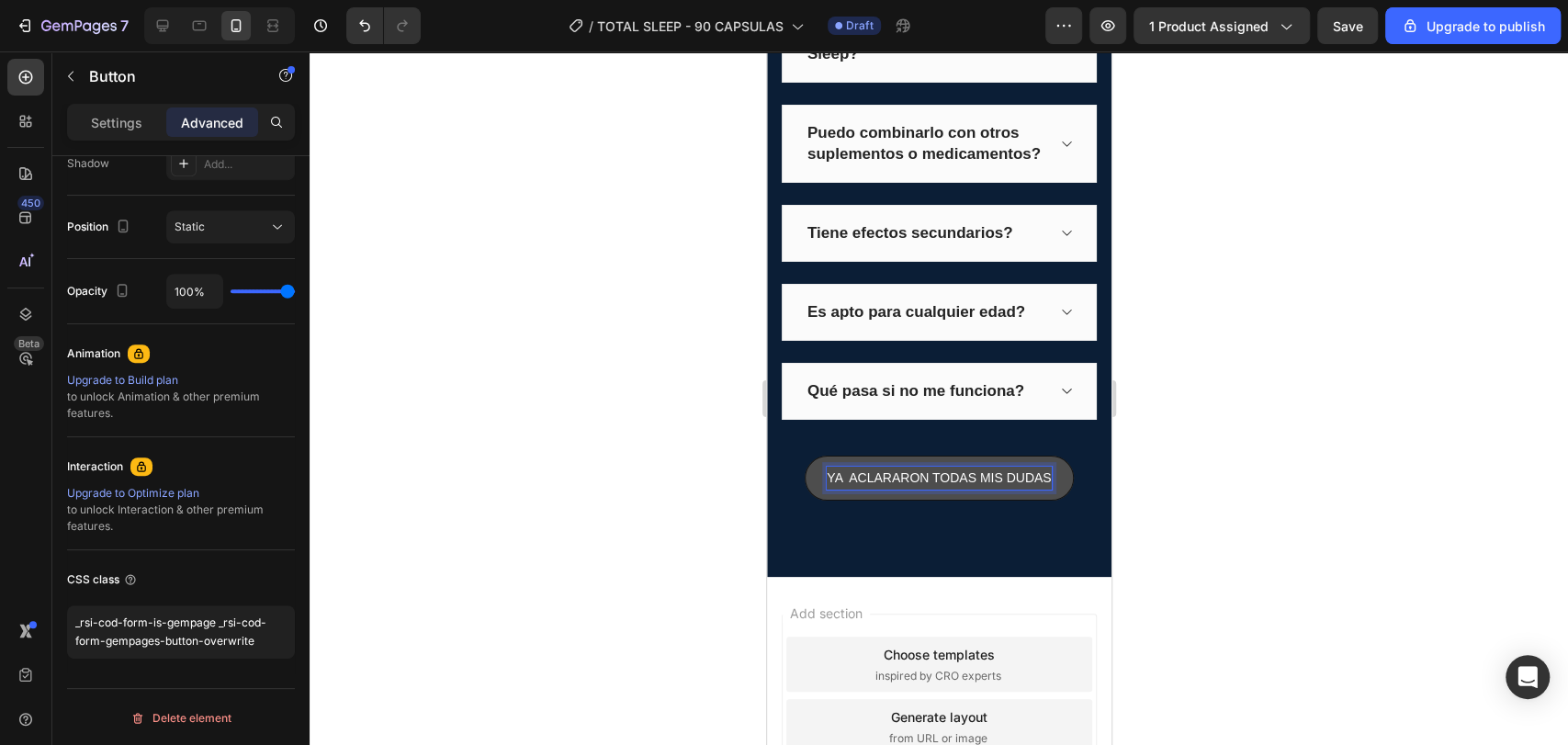
click at [803, 455] on button "YA ACLARARON TODAS MIS DUDAS" at bounding box center [937, 477] width 268 height 45
click at [801, 455] on button "YA ACLARARON TODAS MIS DUDAS," at bounding box center [937, 477] width 272 height 45
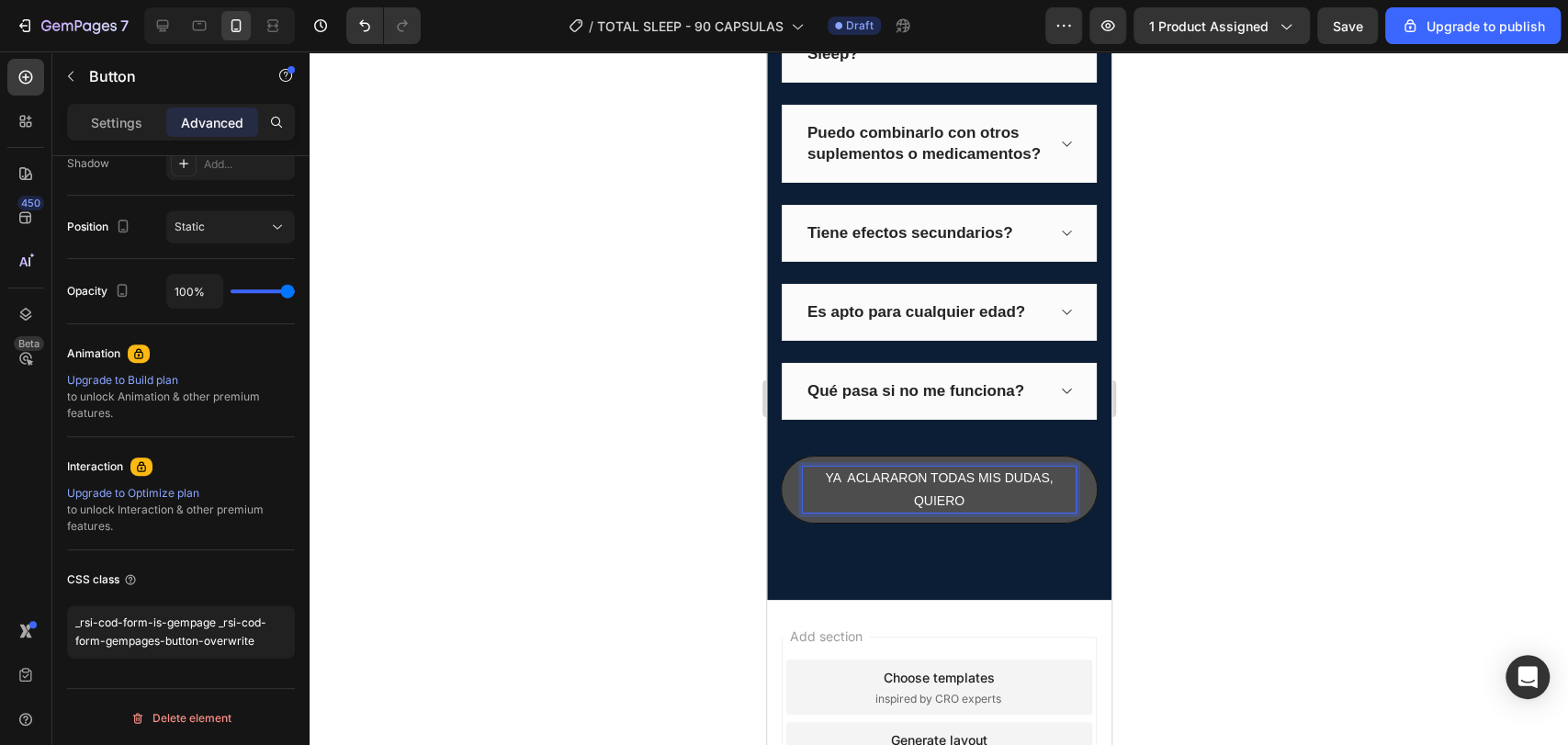
click at [779, 455] on button "YA ACLARARON TODAS MIS DUDAS, QUIERO" at bounding box center [937, 489] width 317 height 68
click at [779, 455] on button "YA ACLARARON TODAS MIS DUDAS, QUIERO COMPRAR" at bounding box center [937, 489] width 317 height 68
click at [779, 455] on button "YA ACLARARON TODAS MIS DUDAS, QUIERO COMPRAR EL" at bounding box center [937, 489] width 317 height 68
click at [1276, 431] on div at bounding box center [938, 398] width 1258 height 693
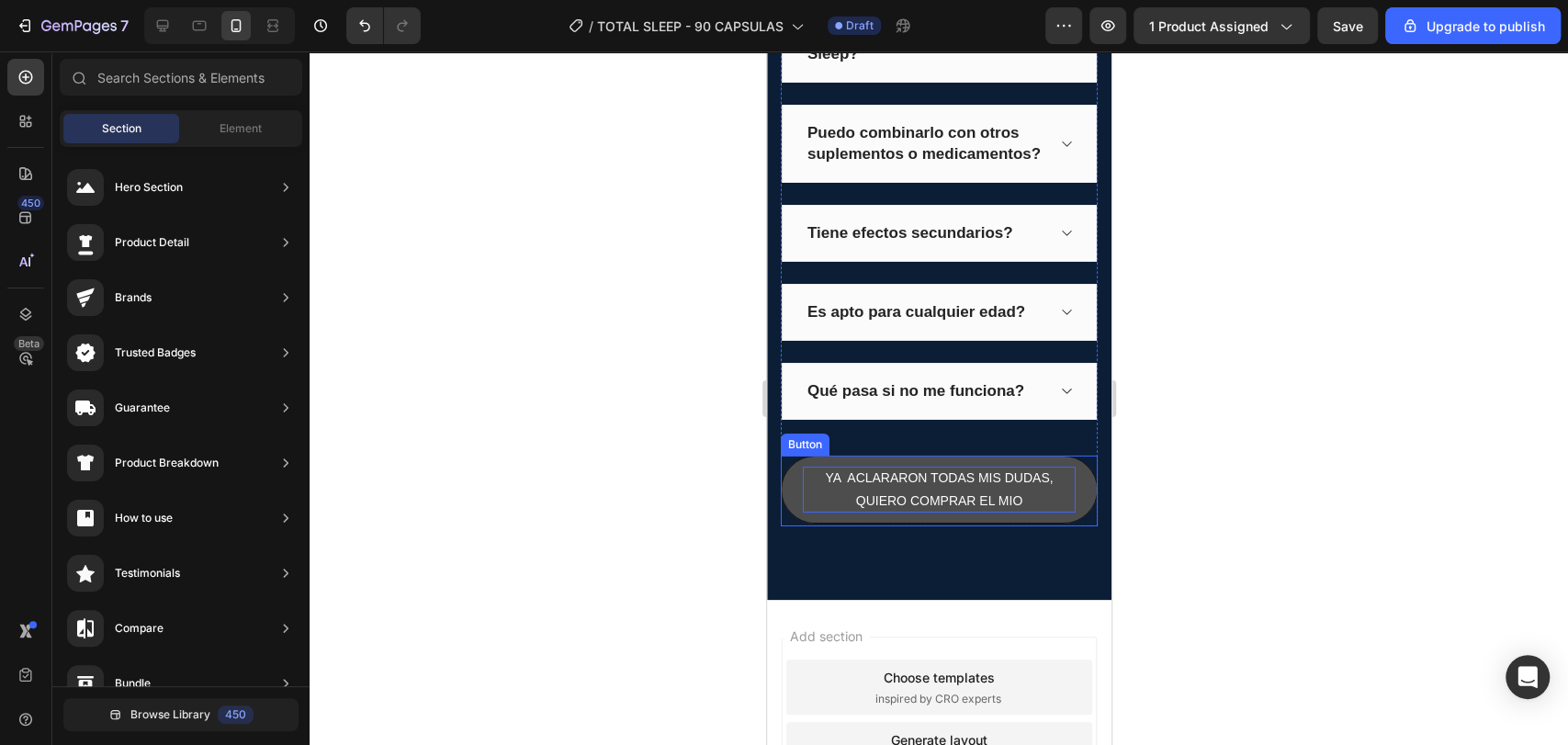
click at [1021, 513] on p "YA ACLARARON TODAS MIS DUDAS, QUIERO COMPRAR EL MIO" at bounding box center [937, 490] width 273 height 46
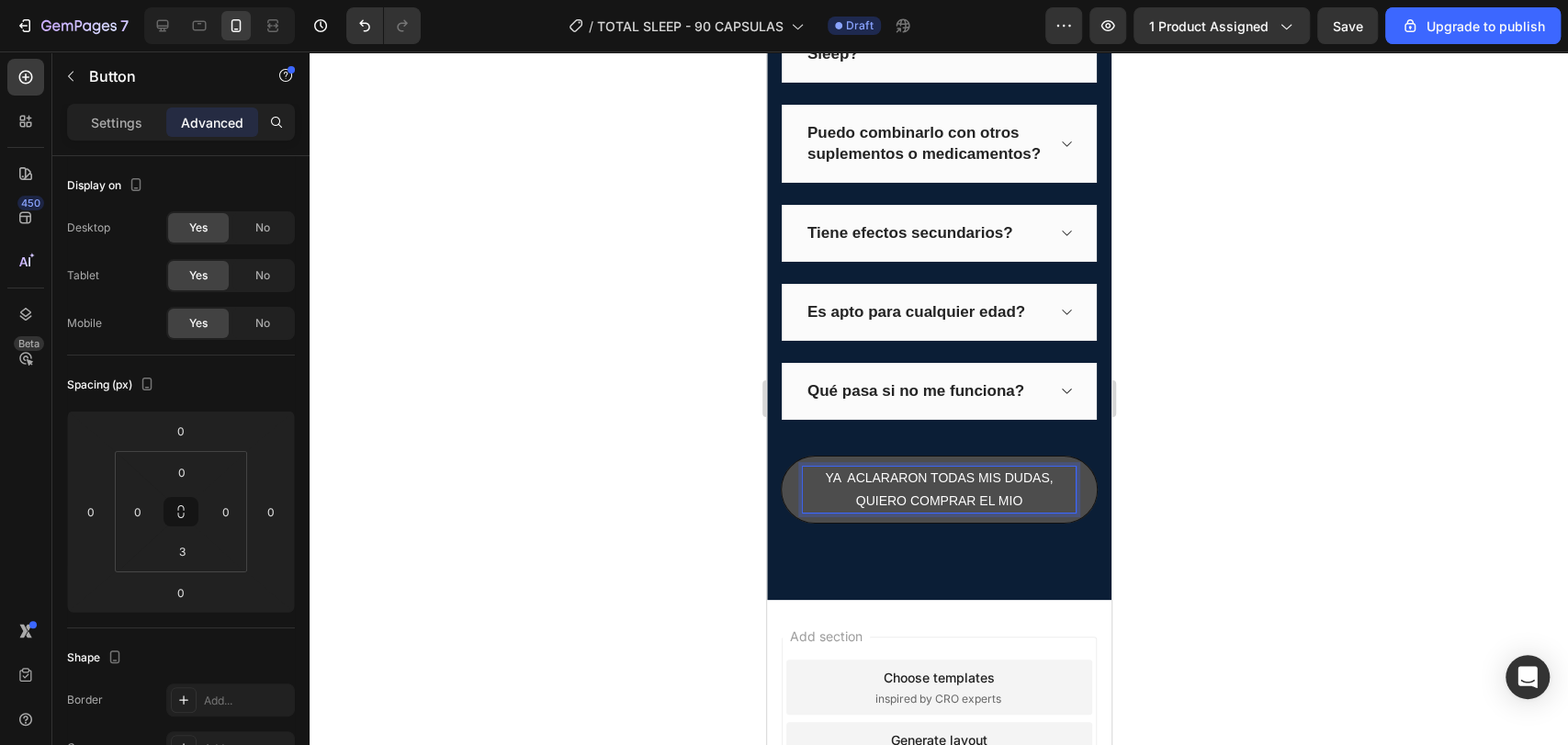
click at [1021, 513] on p "YA ACLARARON TODAS MIS DUDAS, QUIERO COMPRAR EL MIO" at bounding box center [937, 490] width 273 height 46
click at [1480, 460] on div at bounding box center [938, 398] width 1258 height 693
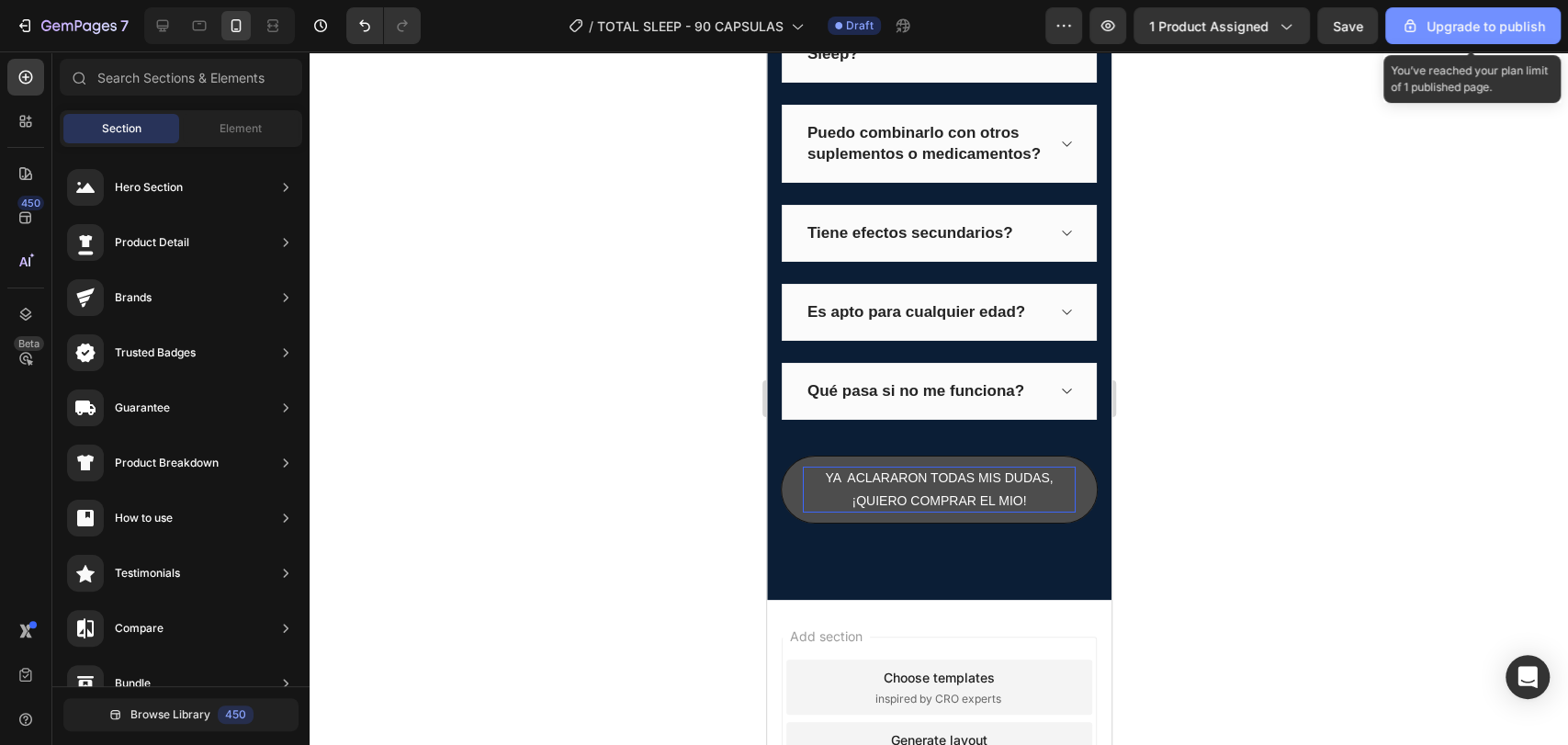
click at [1436, 18] on div "Upgrade to publish" at bounding box center [1472, 26] width 144 height 19
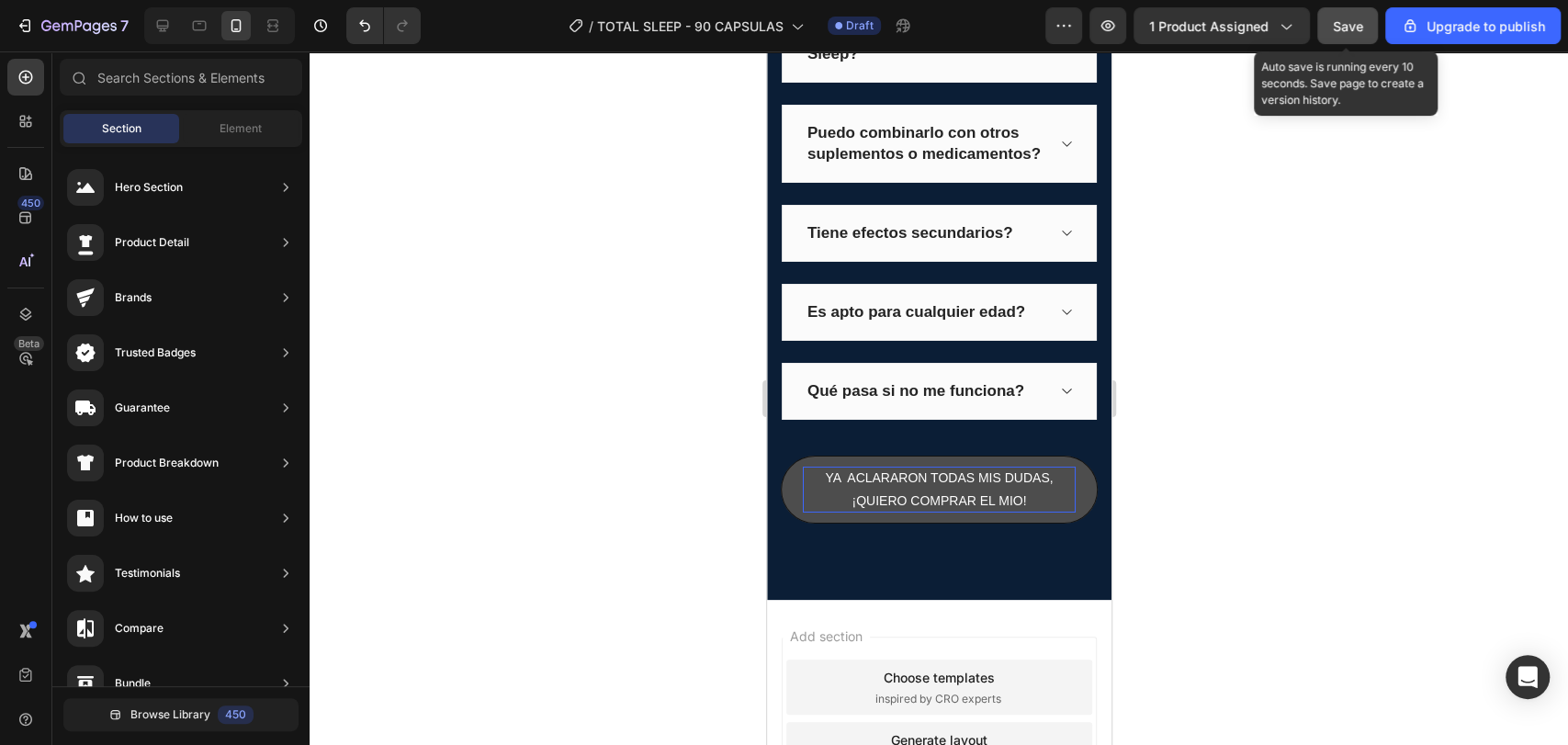
click at [1339, 37] on button "Save" at bounding box center [1347, 26] width 60 height 36
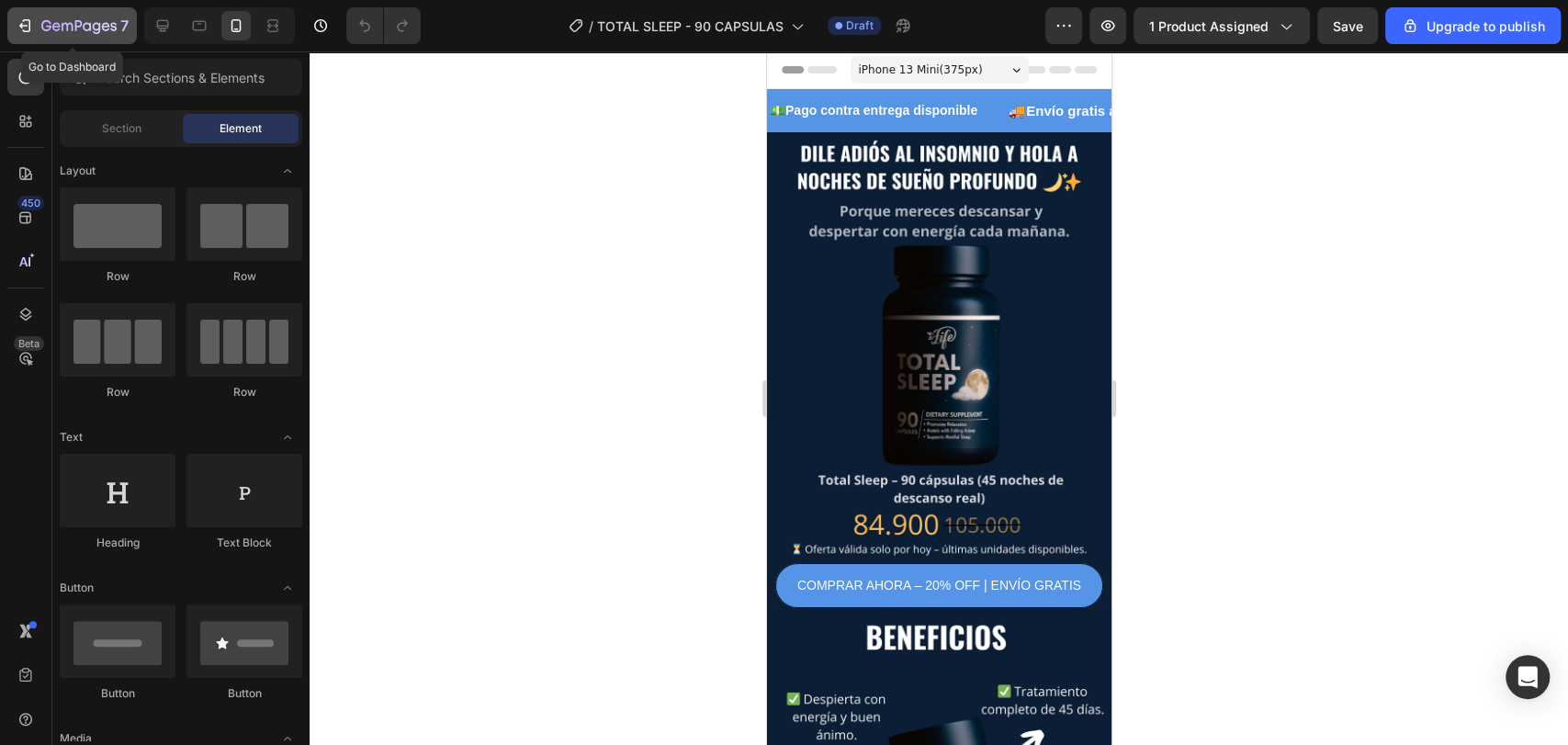
click at [61, 27] on icon "button" at bounding box center [66, 27] width 11 height 9
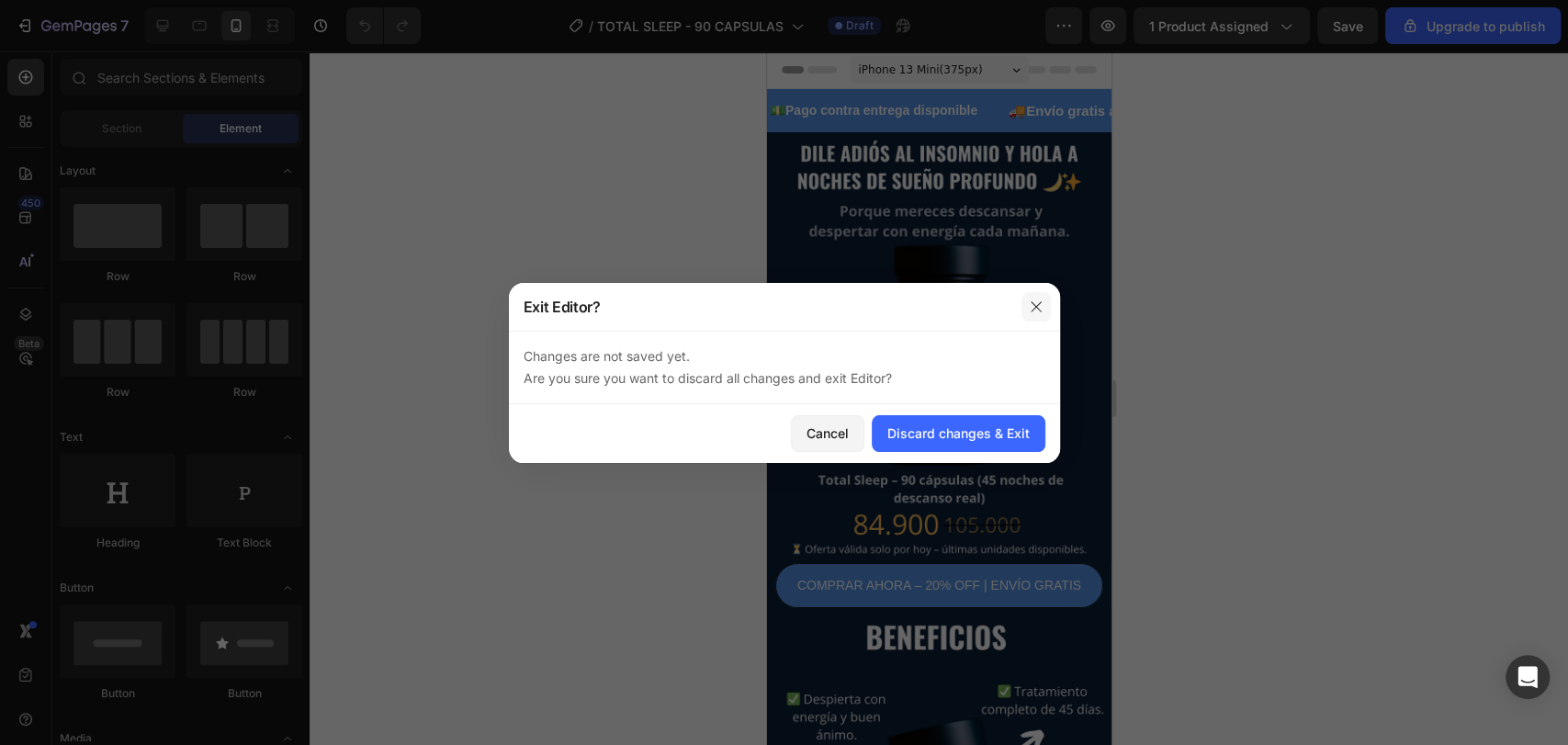
click at [1037, 301] on icon "button" at bounding box center [1035, 306] width 14 height 14
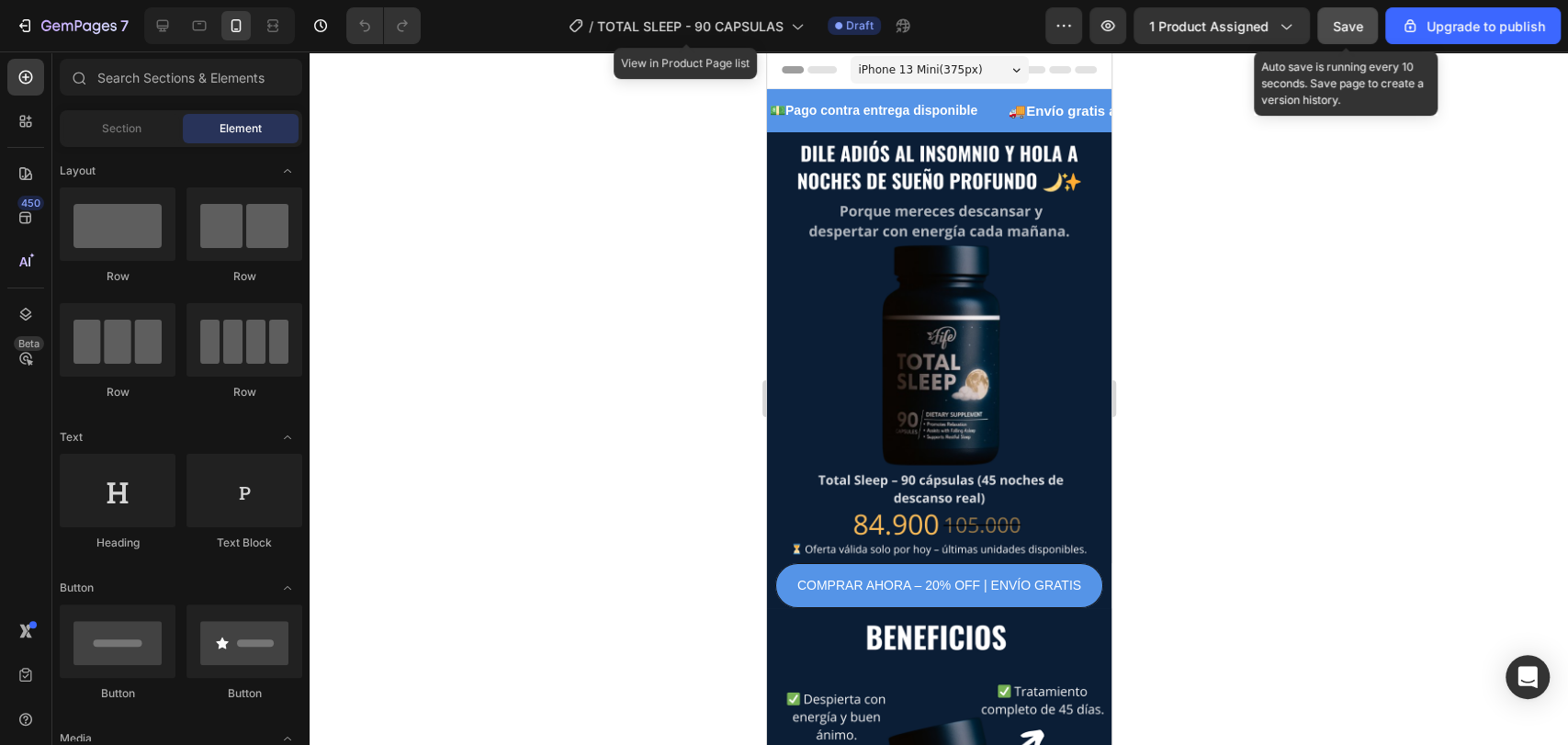
click at [1354, 32] on span "Save" at bounding box center [1348, 26] width 31 height 15
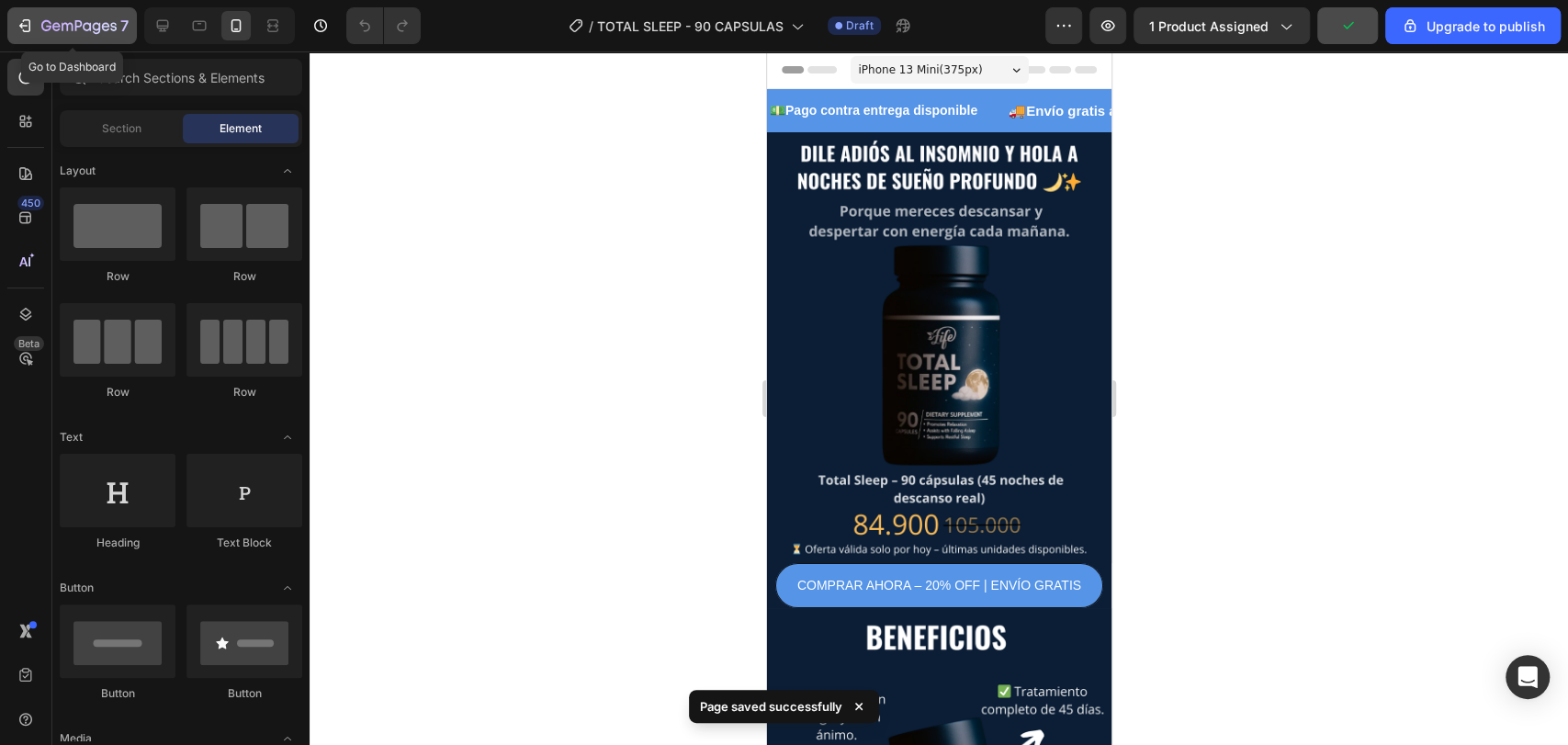
click at [41, 36] on button "7" at bounding box center [72, 26] width 129 height 36
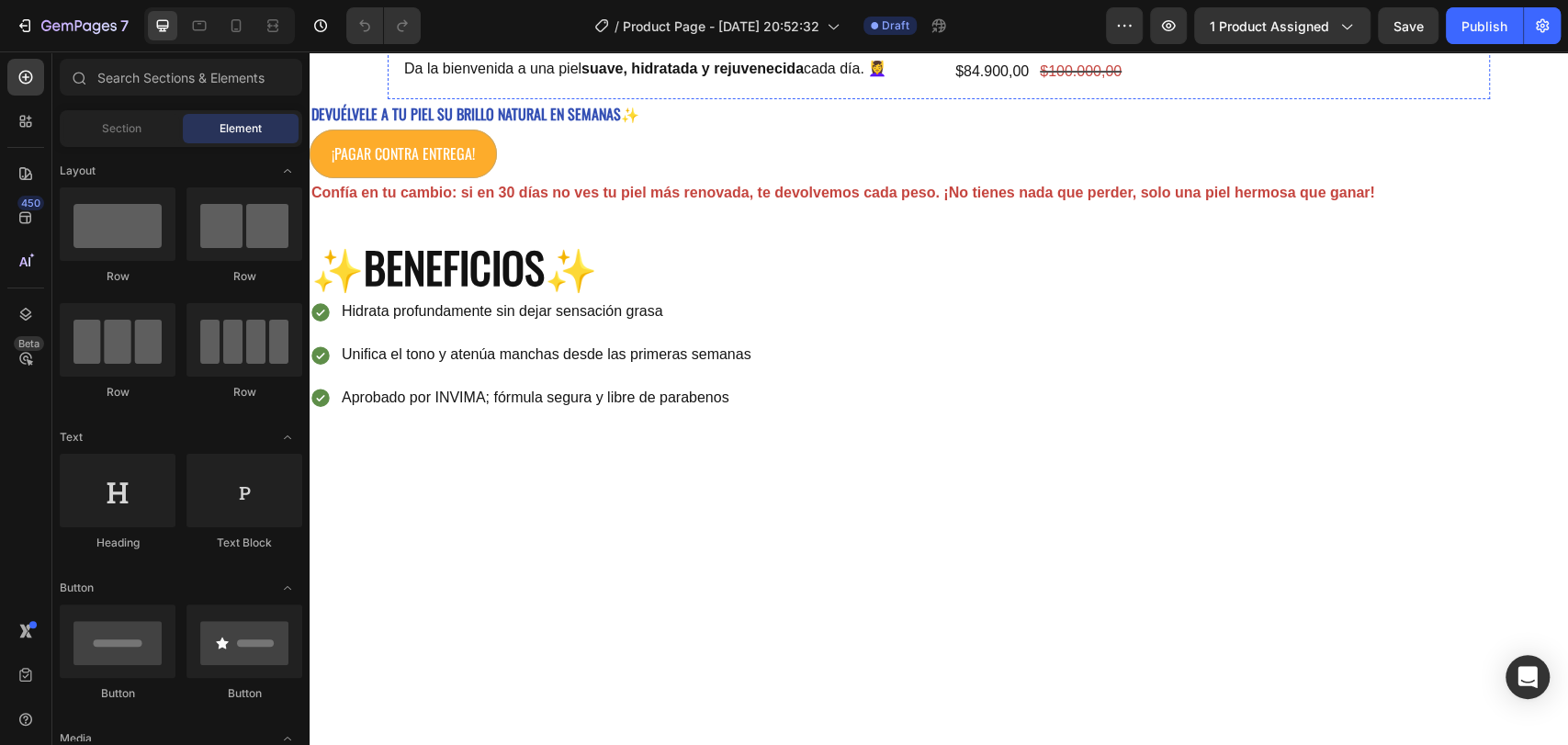
scroll to position [327, 0]
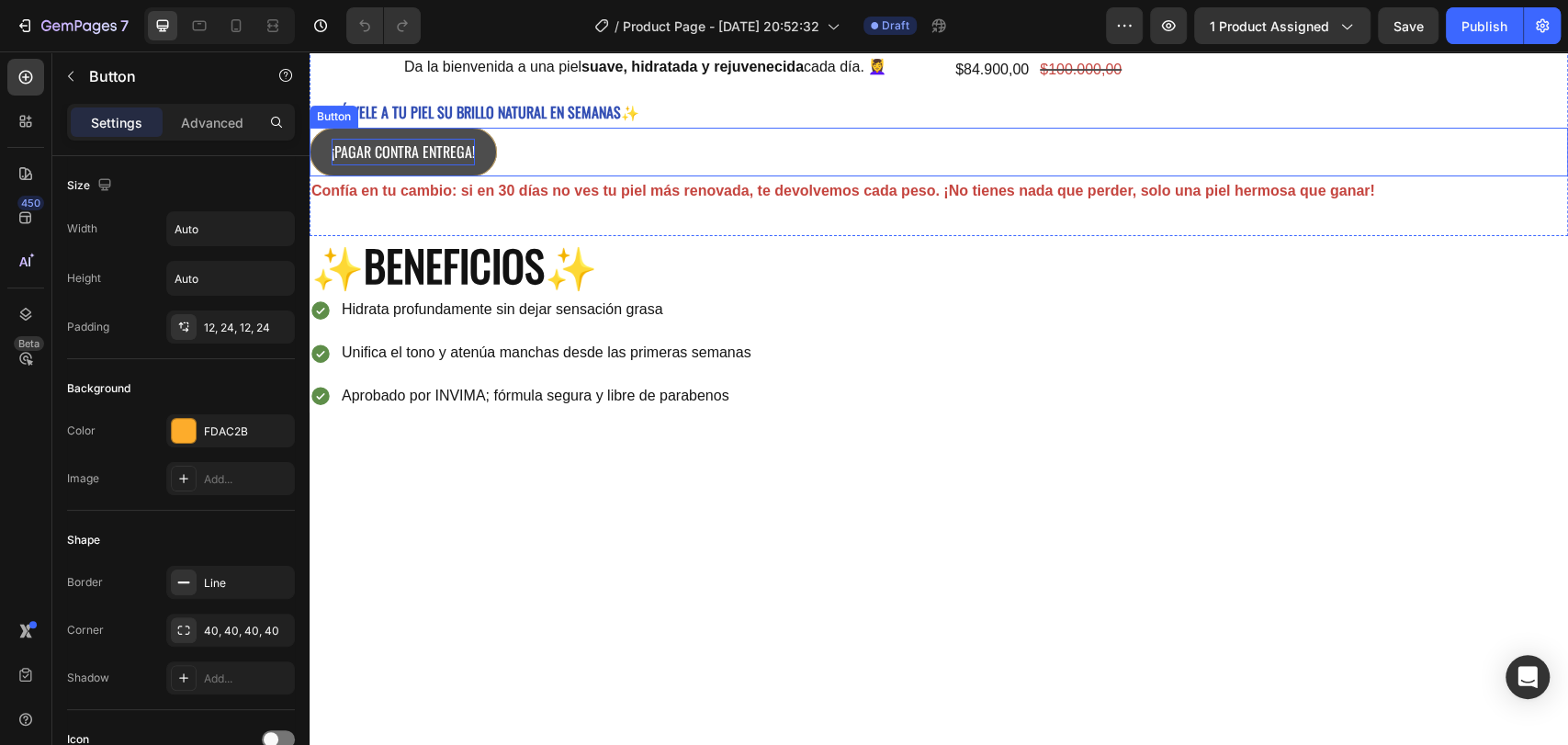
click at [447, 165] on p "¡PAGAR CONTRA ENTREGA!" at bounding box center [403, 152] width 143 height 27
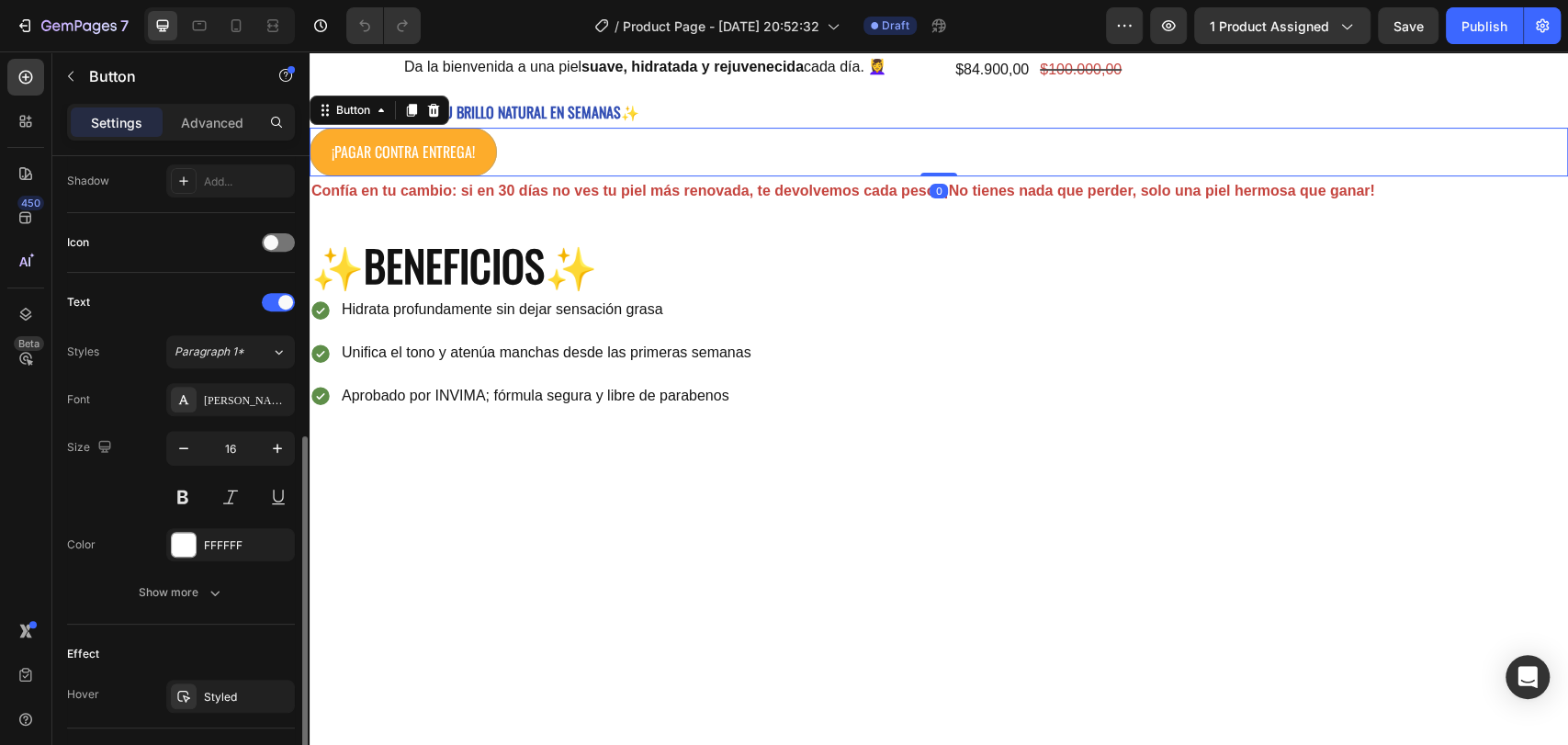
scroll to position [675, 0]
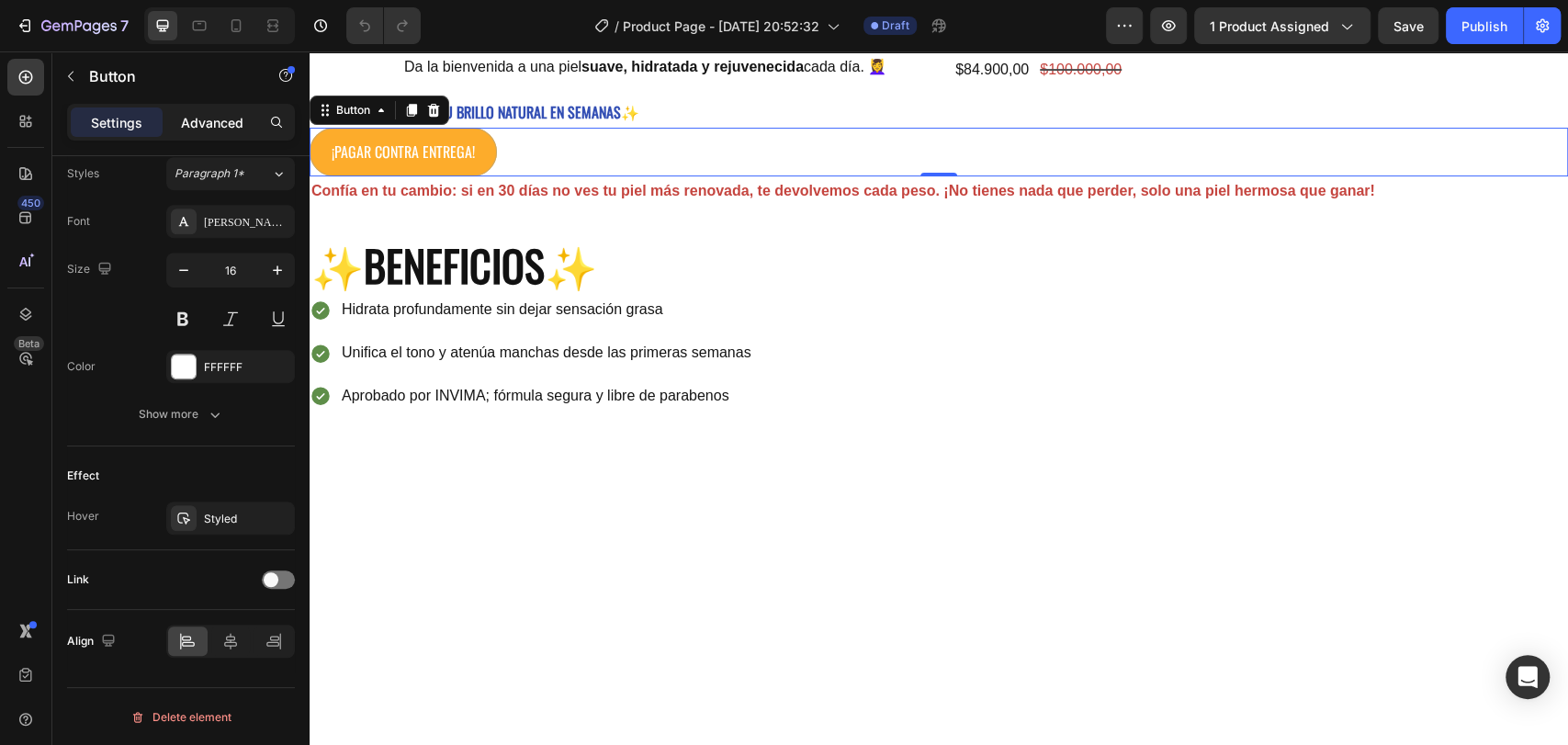
click at [237, 135] on div "Advanced" at bounding box center [212, 122] width 92 height 30
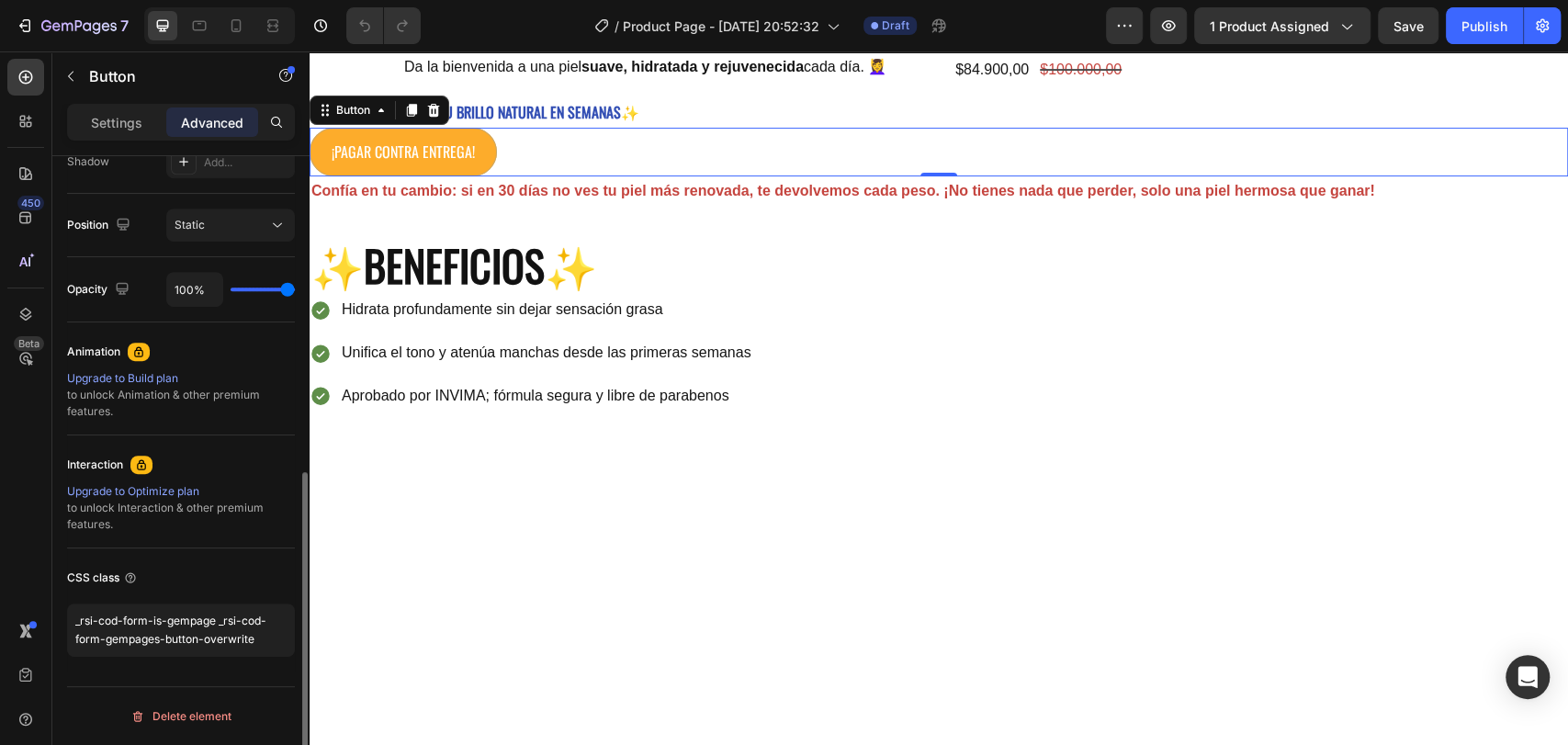
scroll to position [632, 0]
click at [280, 641] on textarea "_rsi-cod-form-is-gempage _rsi-cod-form-gempages-button-overwrite" at bounding box center [181, 632] width 228 height 54
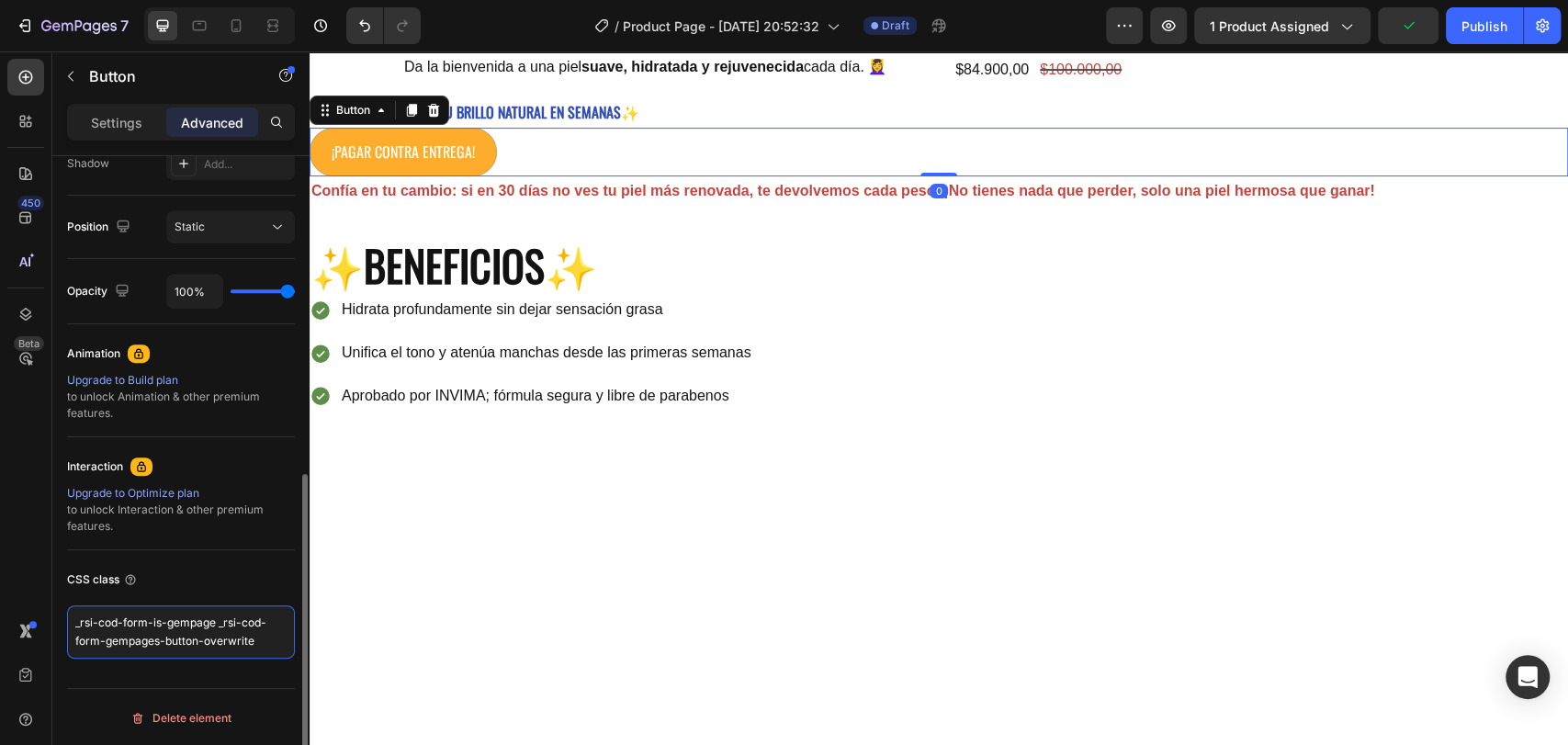
click at [280, 641] on textarea "_rsi-cod-form-is-gempage _rsi-cod-form-gempages-button-overwrite" at bounding box center [181, 632] width 228 height 54
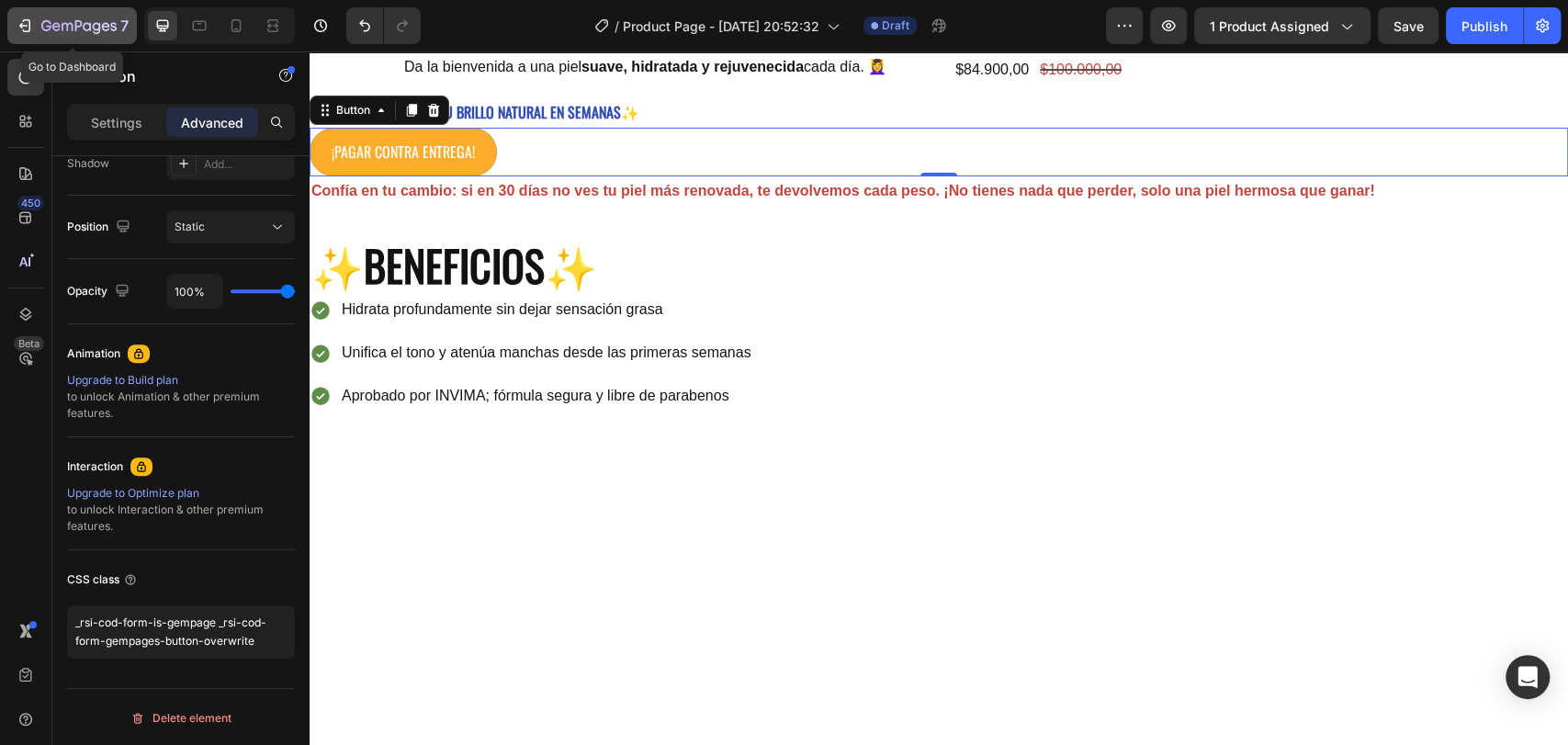
click at [45, 19] on icon "button" at bounding box center [79, 27] width 76 height 15
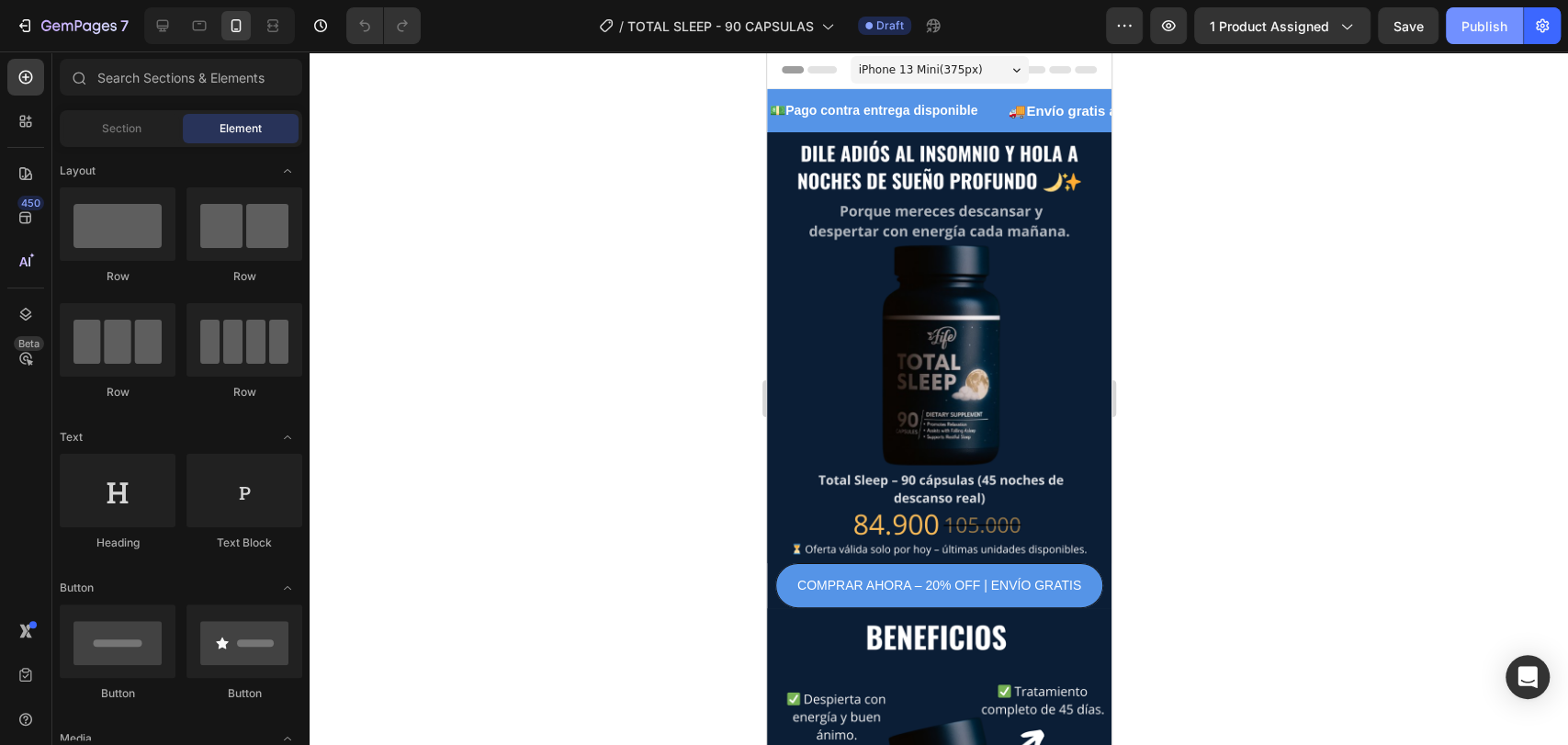
click at [1487, 35] on button "Publish" at bounding box center [1484, 26] width 77 height 36
click at [1550, 8] on button "button" at bounding box center [1542, 26] width 36 height 36
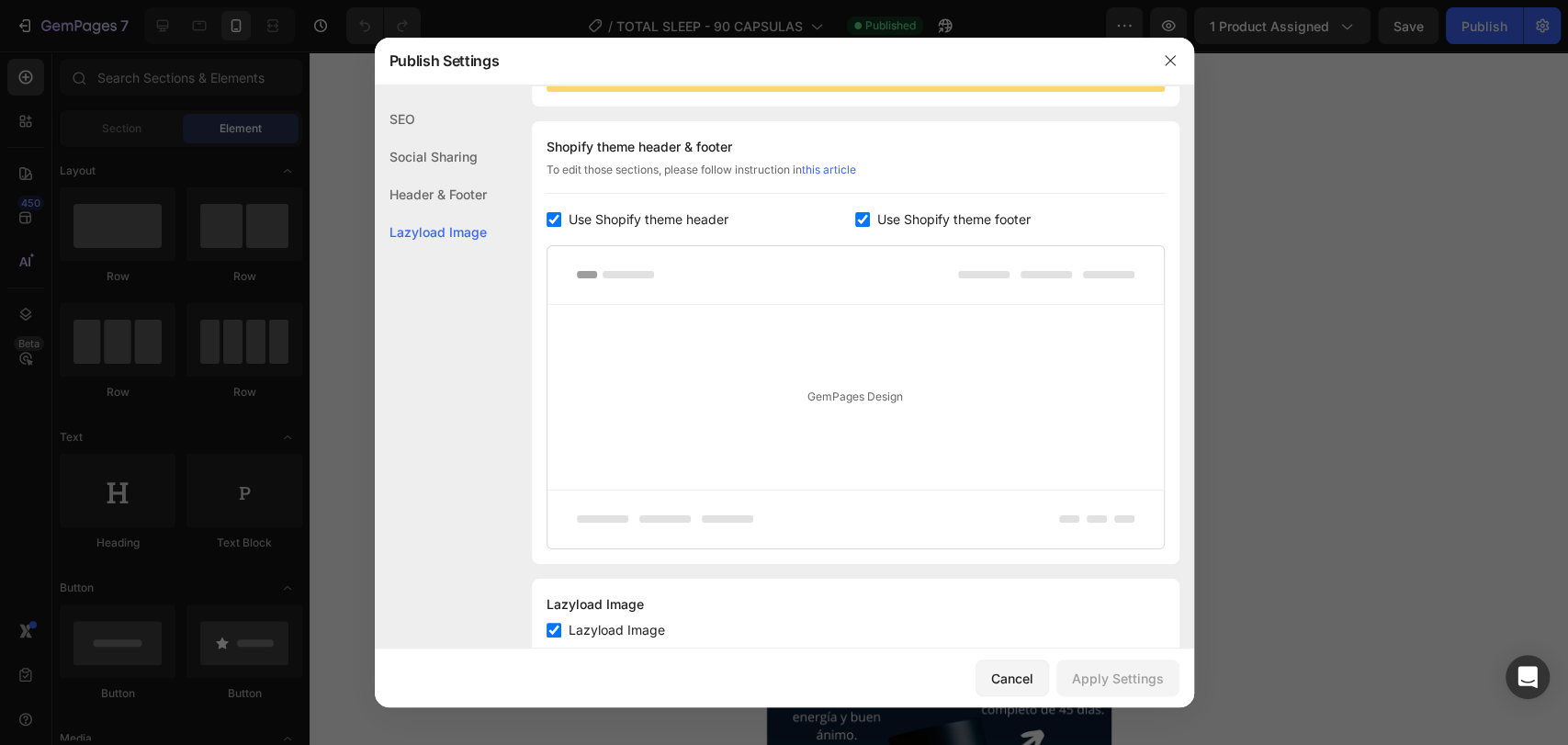
scroll to position [251, 0]
click at [558, 221] on input "checkbox" at bounding box center [553, 218] width 14 height 14
checkbox input "false"
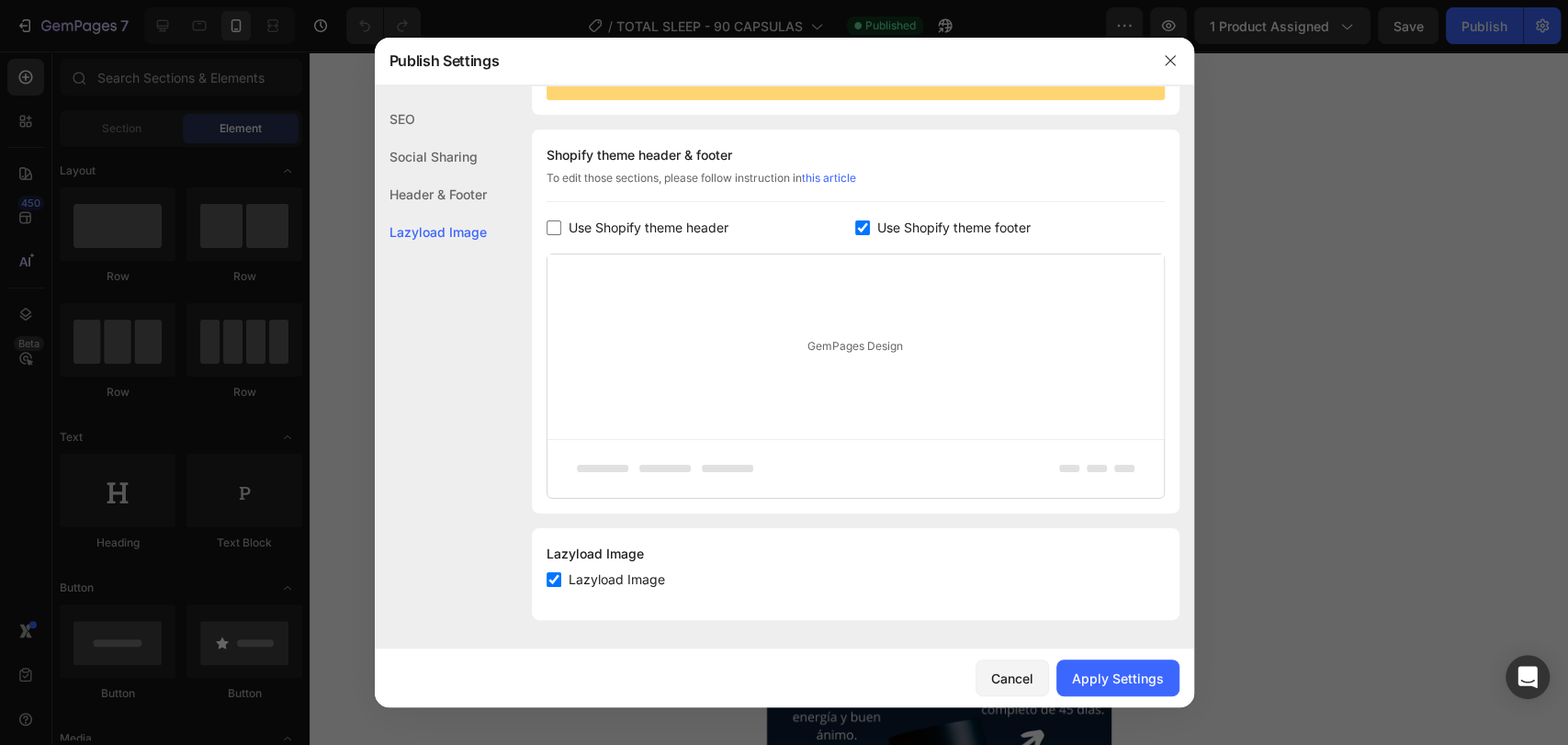
click at [855, 229] on input "checkbox" at bounding box center [862, 227] width 14 height 14
checkbox input "false"
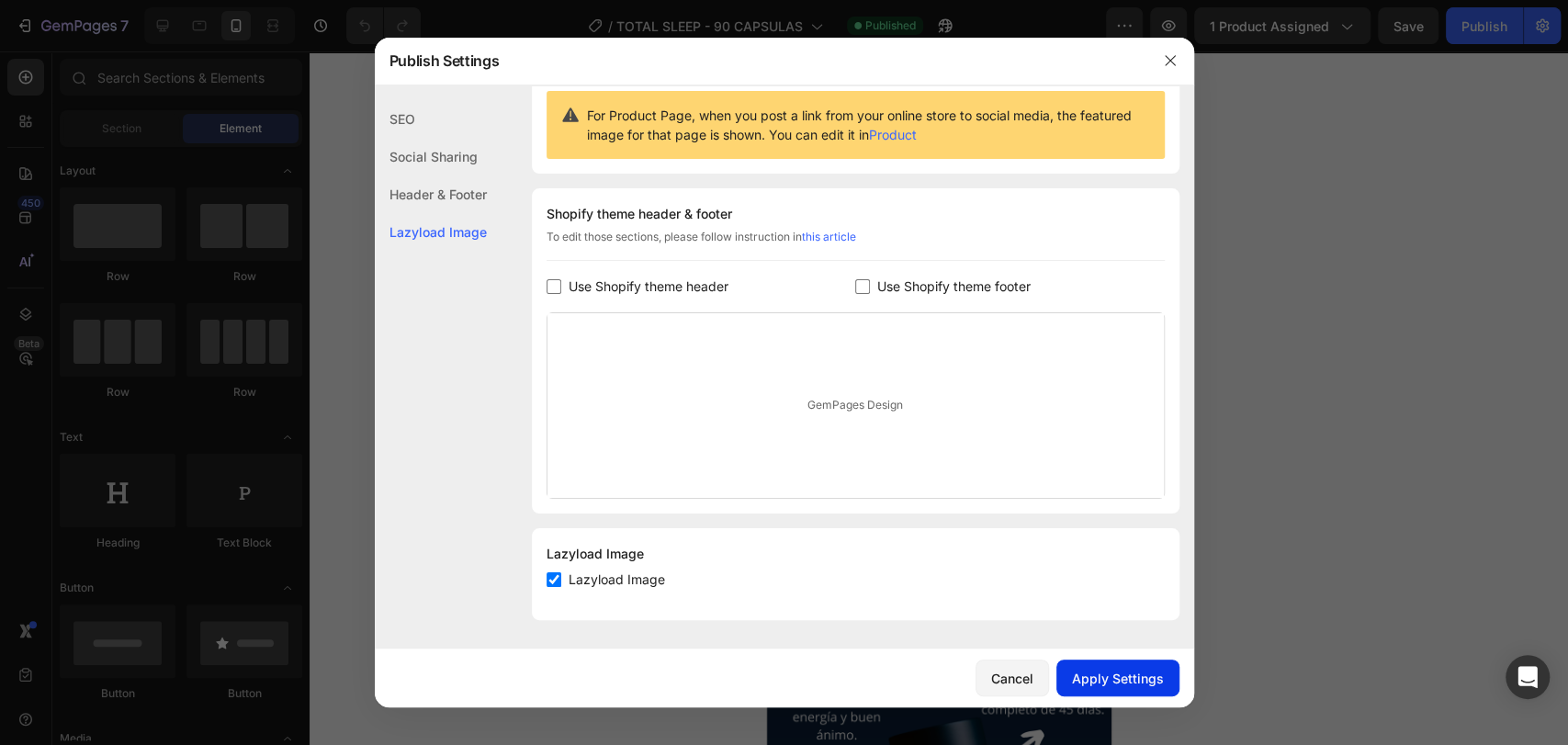
click at [1109, 681] on div "Apply Settings" at bounding box center [1118, 679] width 92 height 19
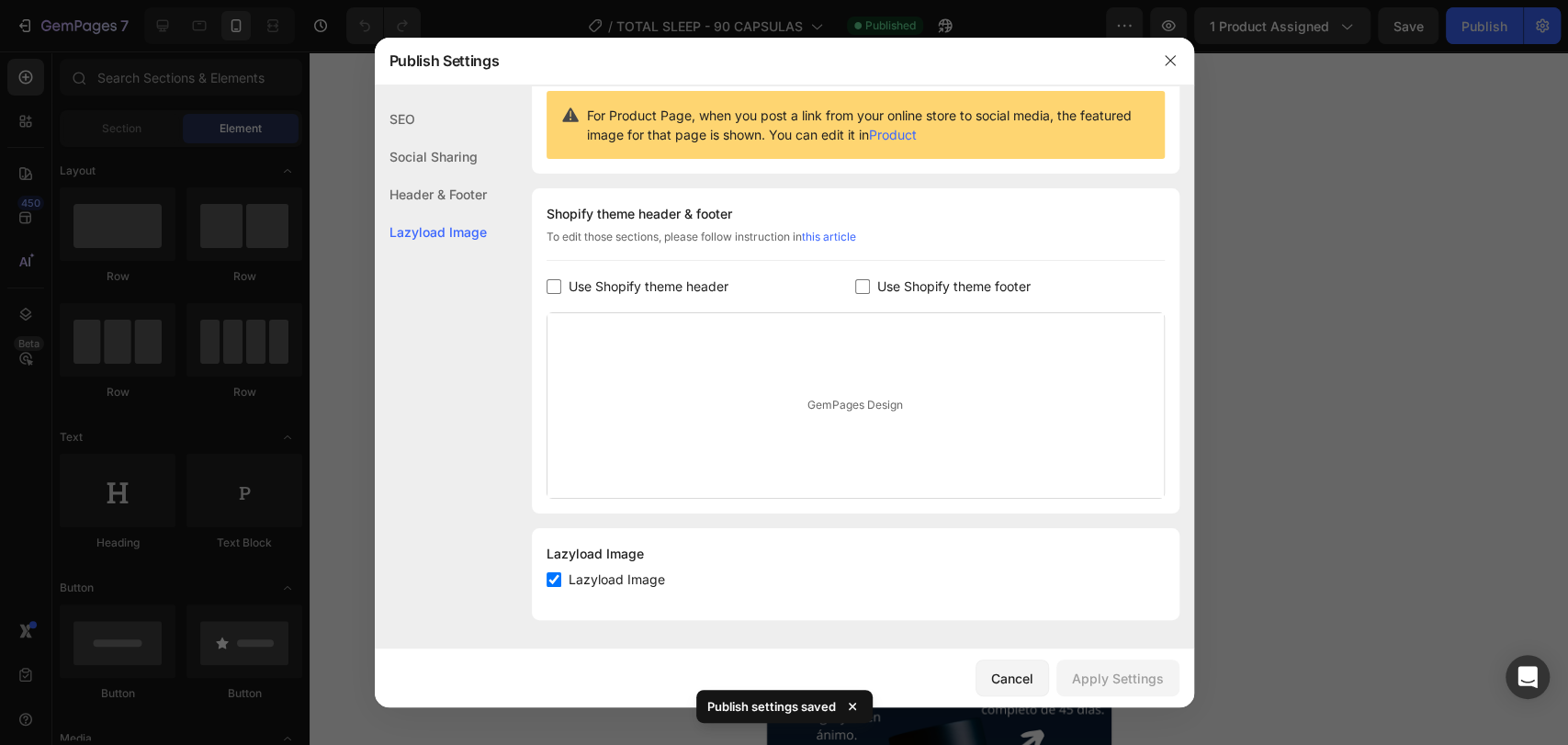
click at [1172, 43] on div at bounding box center [1170, 60] width 48 height 48
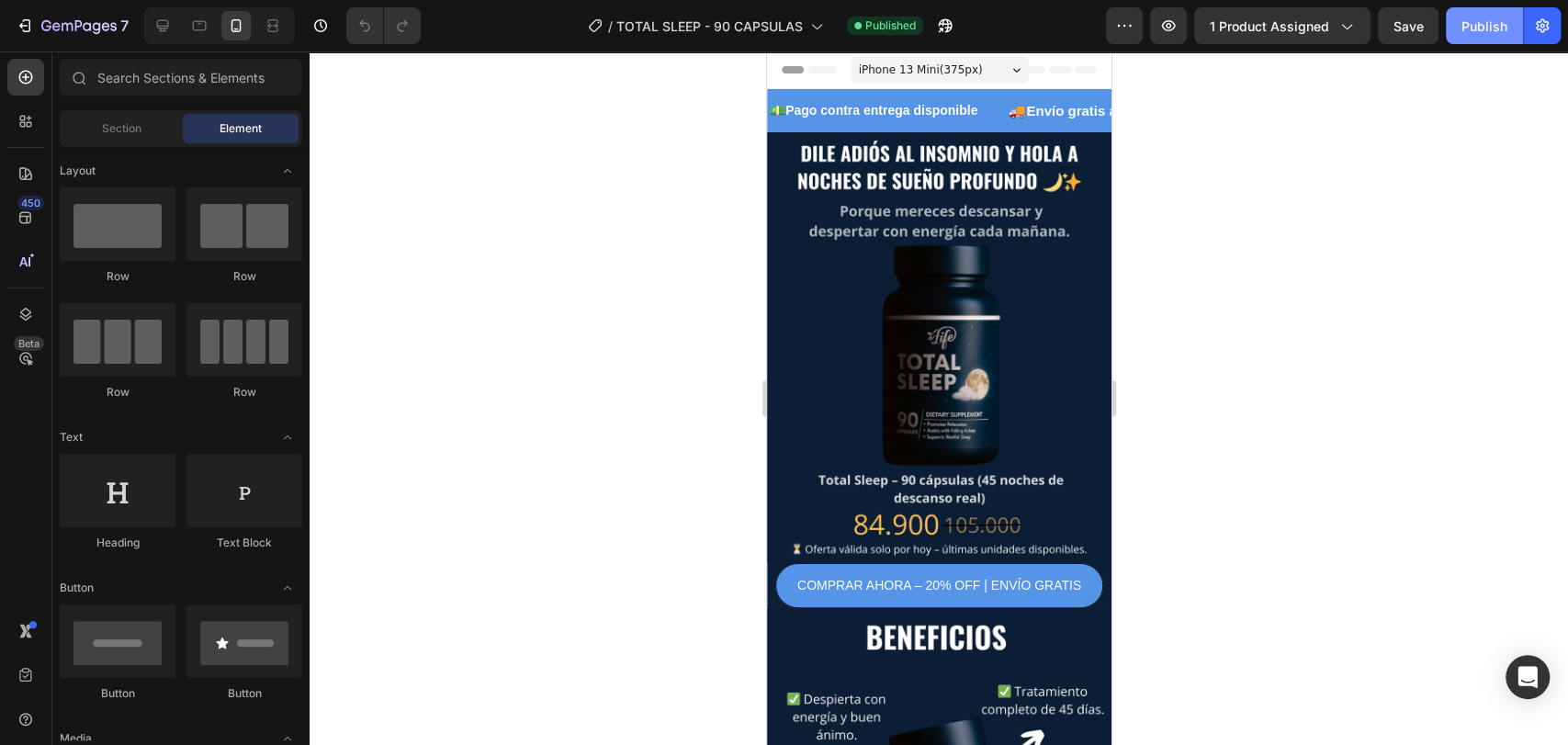
click at [1477, 33] on div "Publish" at bounding box center [1484, 26] width 46 height 19
click at [82, 29] on icon "button" at bounding box center [86, 26] width 9 height 9
